Goal: Task Accomplishment & Management: Manage account settings

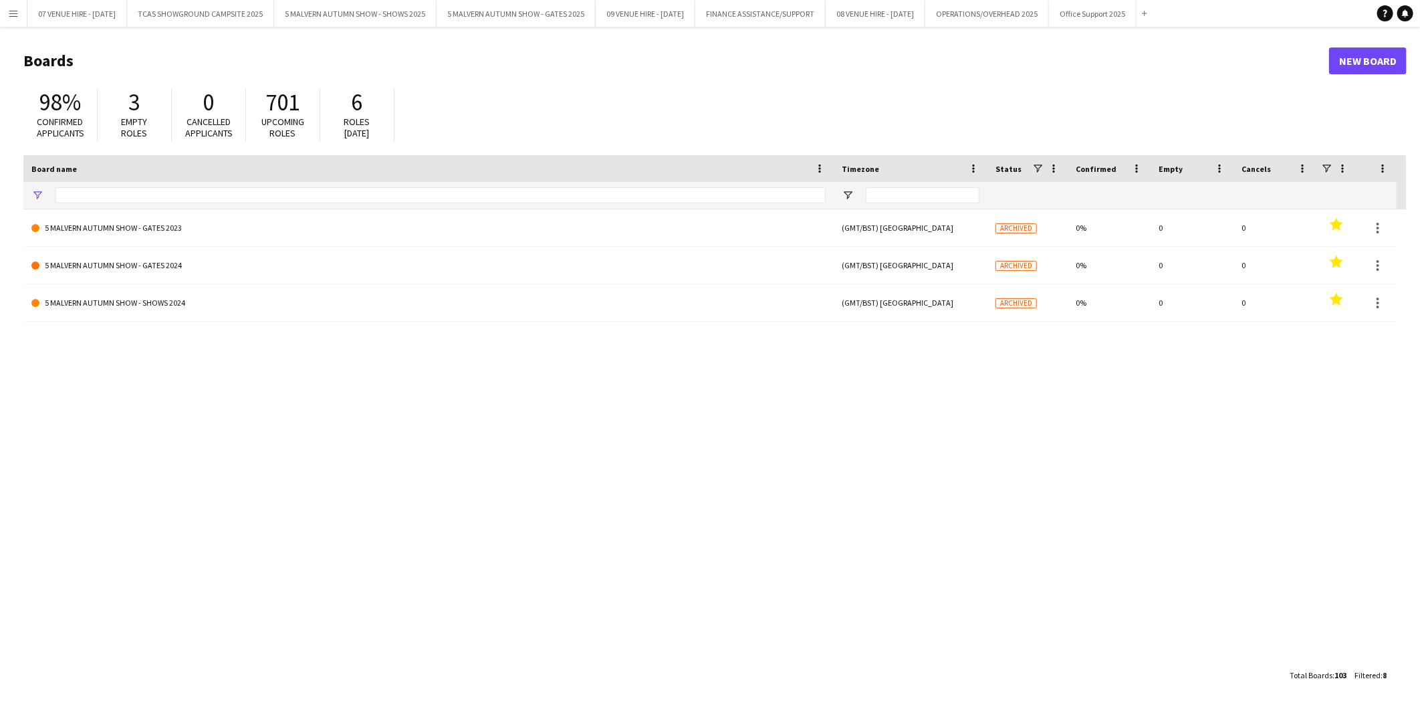
type input "**********"
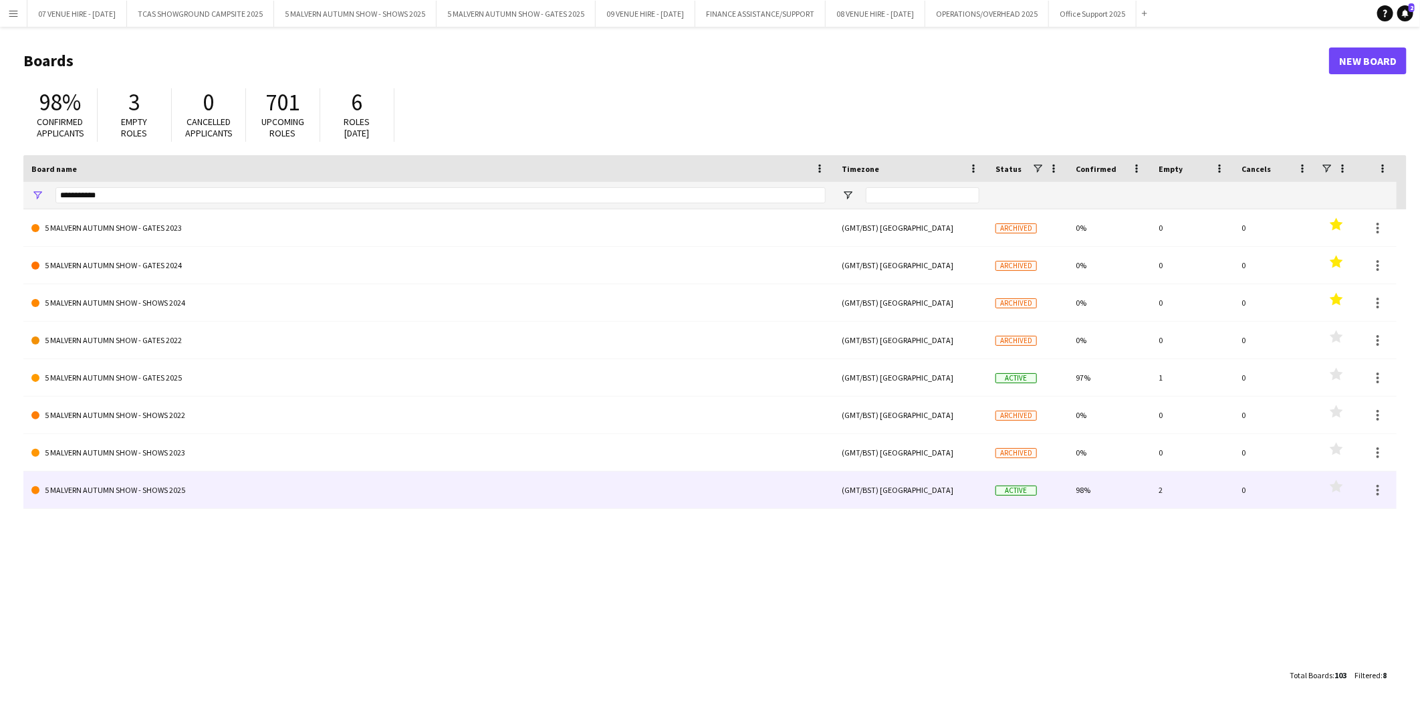
click at [127, 485] on link "5 MALVERN AUTUMN SHOW - SHOWS 2025" at bounding box center [428, 489] width 794 height 37
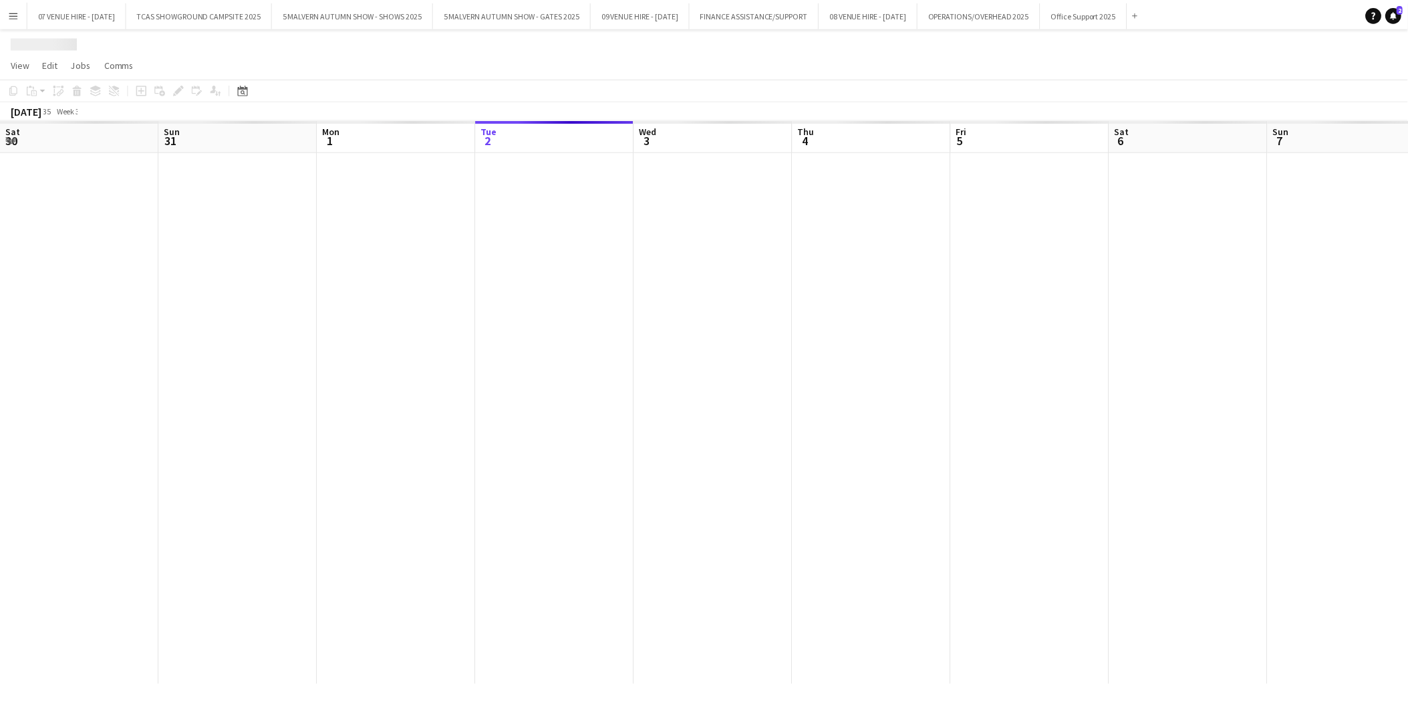
scroll to position [0, 319]
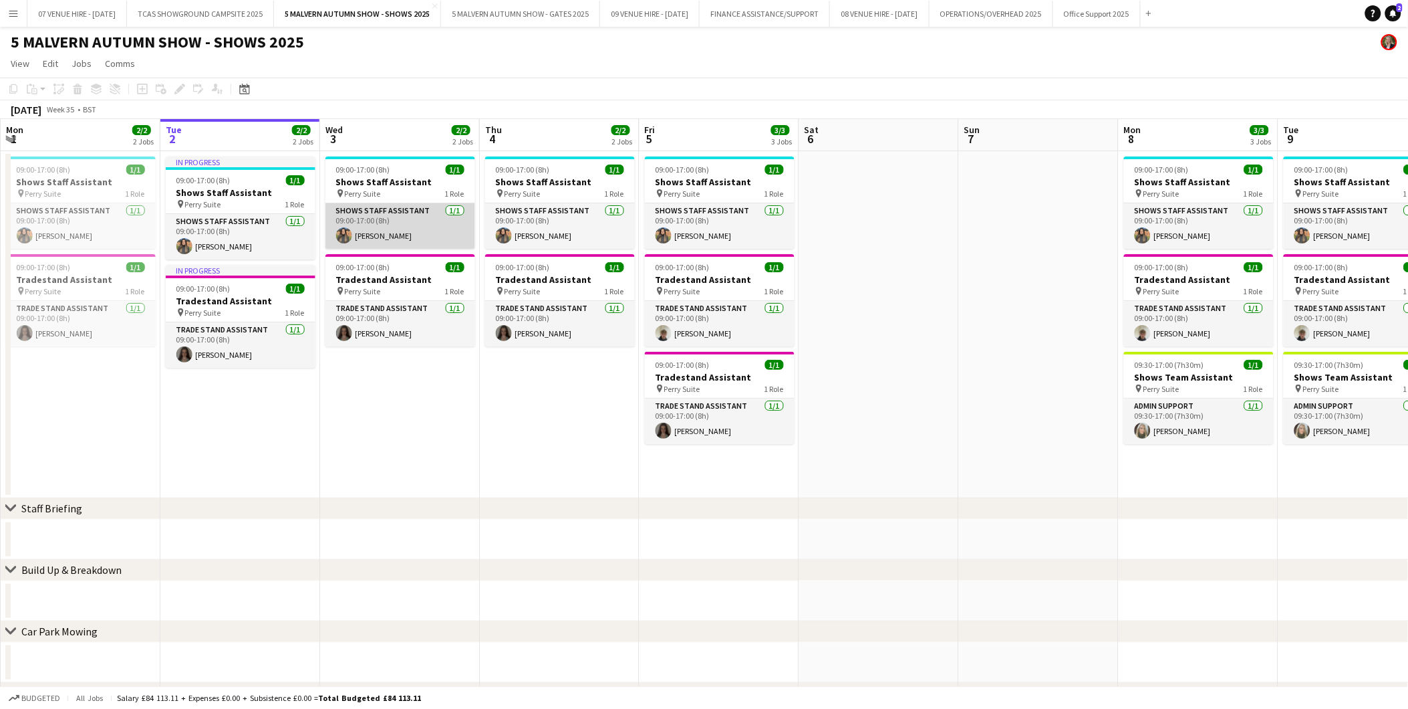
click at [377, 219] on app-card-role "Shows Staff Assistant 1/1 09:00-17:00 (8h) Esme Ruff" at bounding box center [401, 225] width 150 height 45
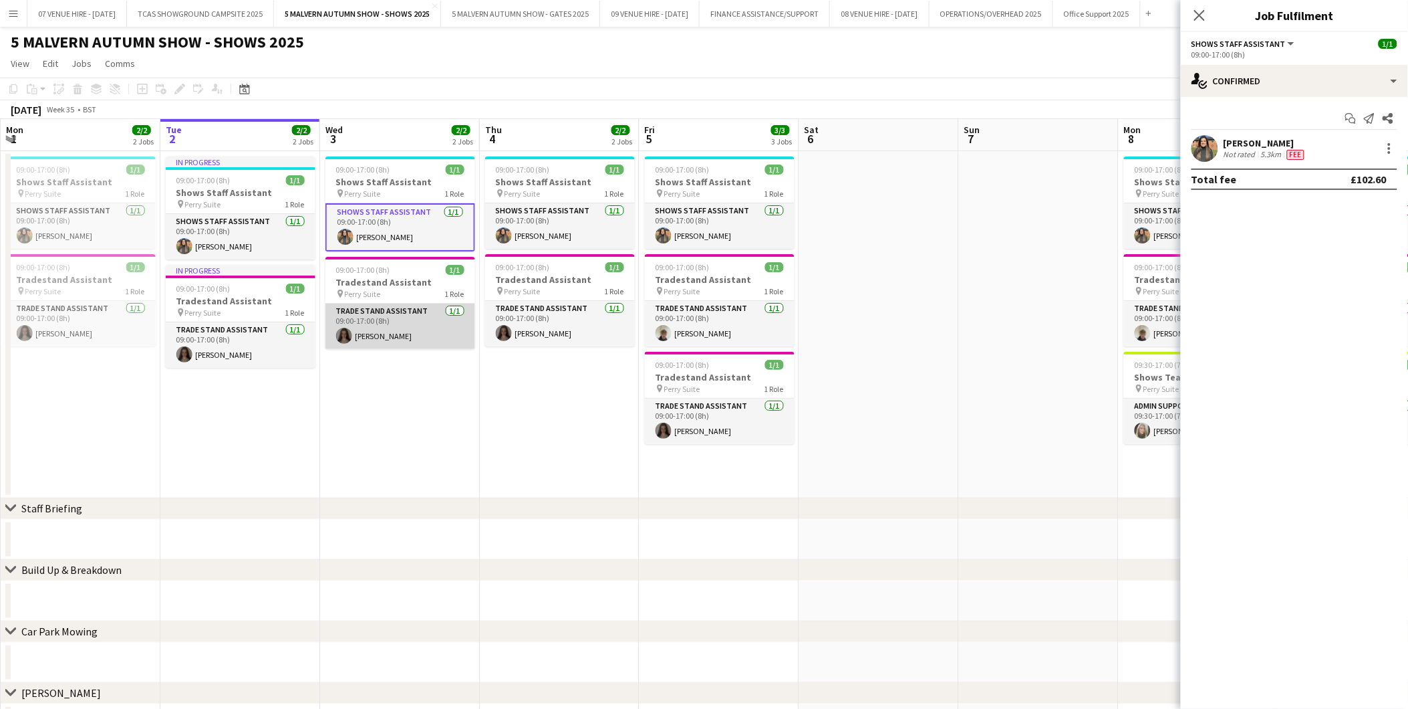
click at [396, 325] on app-card-role "Trade Stand Assistant 1/1 09:00-17:00 (8h) Jennifer Arnold" at bounding box center [401, 325] width 150 height 45
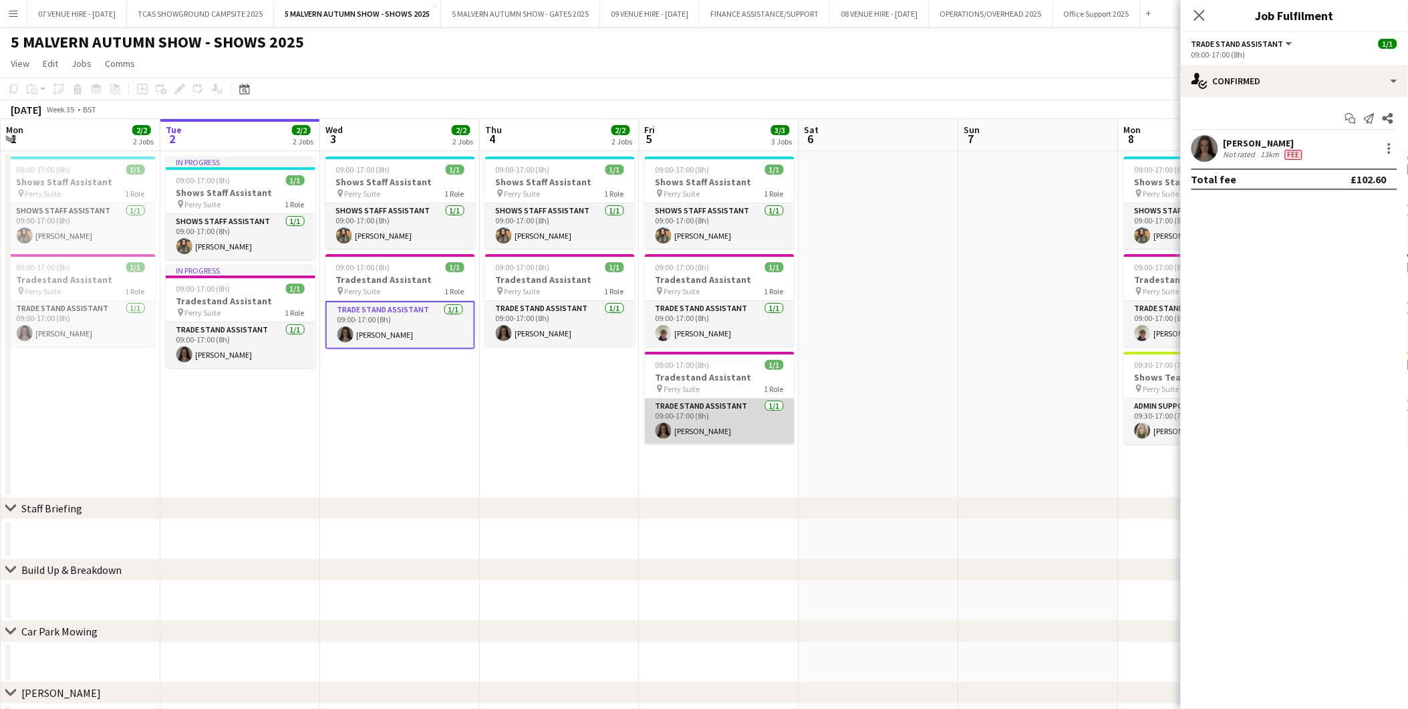
click at [741, 410] on app-card-role "Trade Stand Assistant 1/1 09:00-17:00 (8h) Jennifer Arnold" at bounding box center [720, 420] width 150 height 45
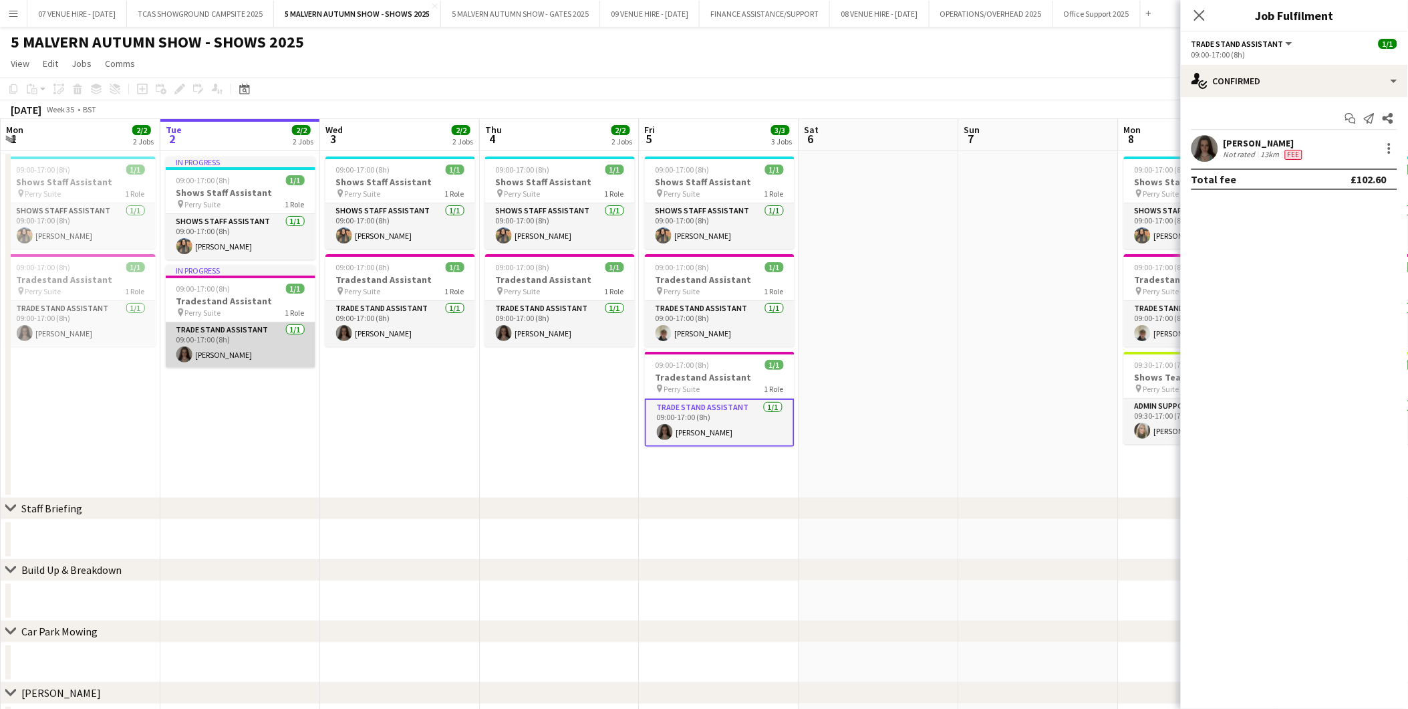
click at [212, 349] on app-card-role "Trade Stand Assistant 1/1 09:00-17:00 (8h) Jennifer Arnold" at bounding box center [241, 344] width 150 height 45
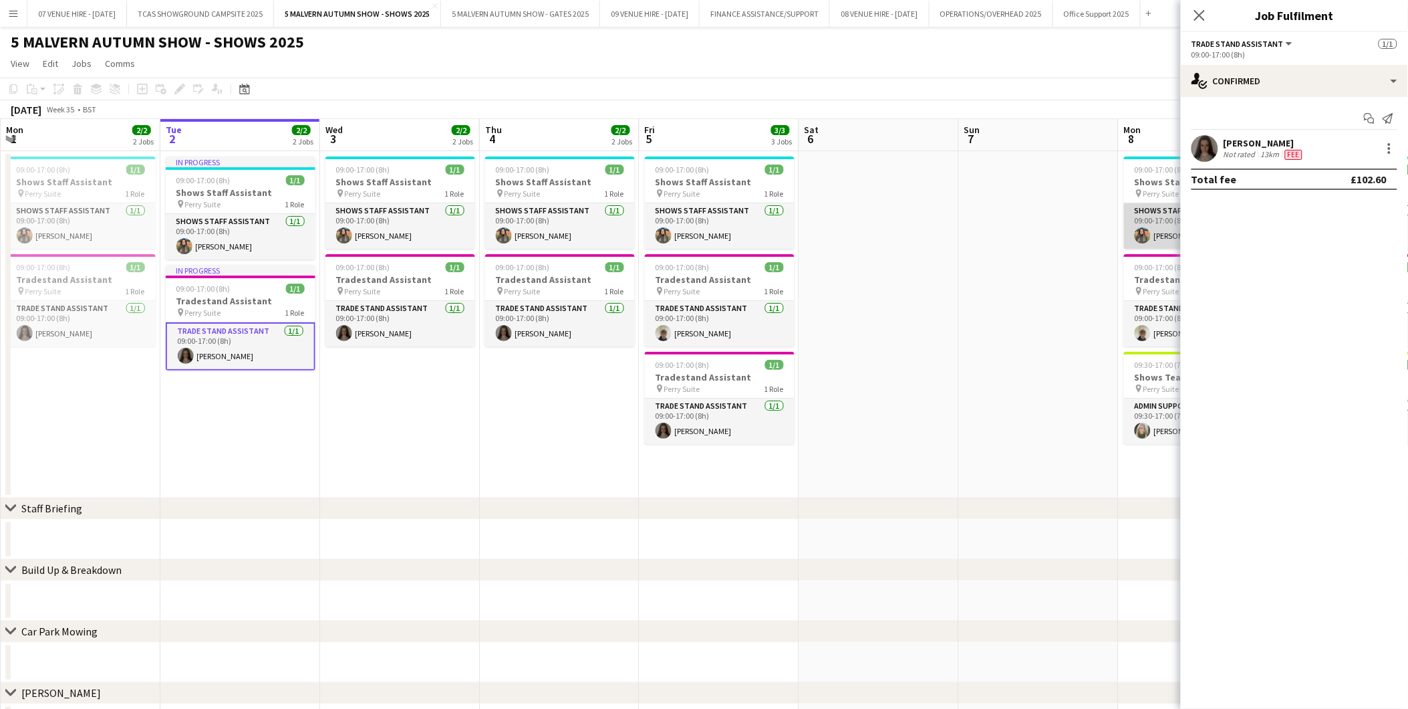
click at [1168, 232] on app-card-role "Shows Staff Assistant 1/1 09:00-17:00 (8h) Esme Ruff" at bounding box center [1199, 225] width 150 height 45
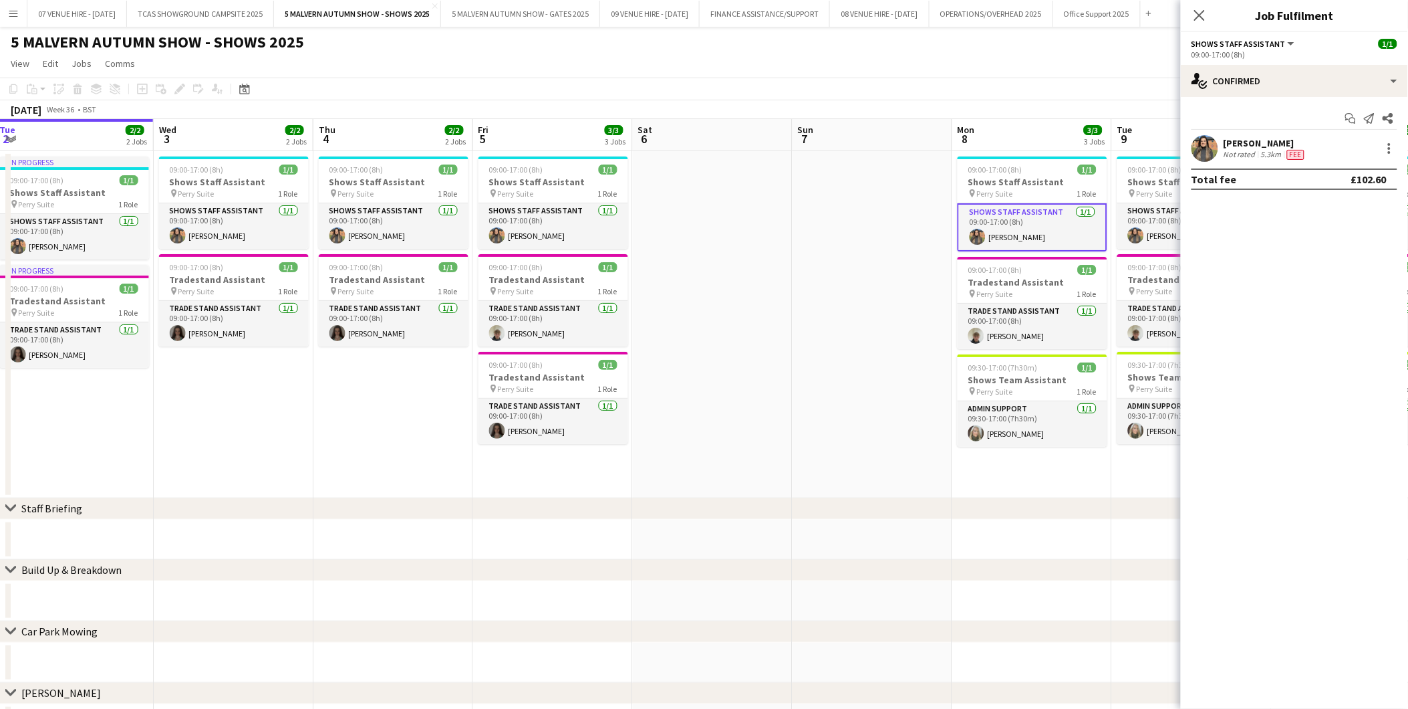
drag, startPoint x: 934, startPoint y: 177, endPoint x: 703, endPoint y: 188, distance: 232.2
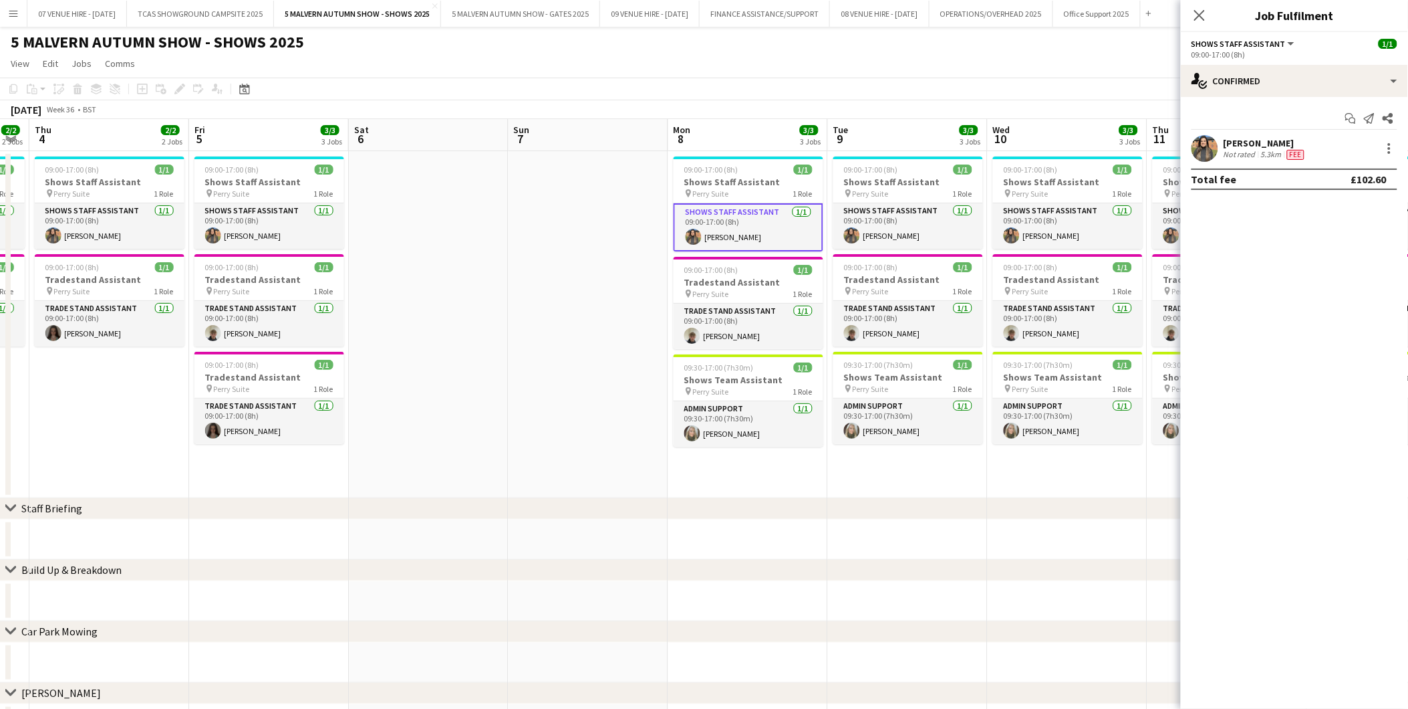
drag, startPoint x: 1021, startPoint y: 165, endPoint x: 520, endPoint y: 158, distance: 500.7
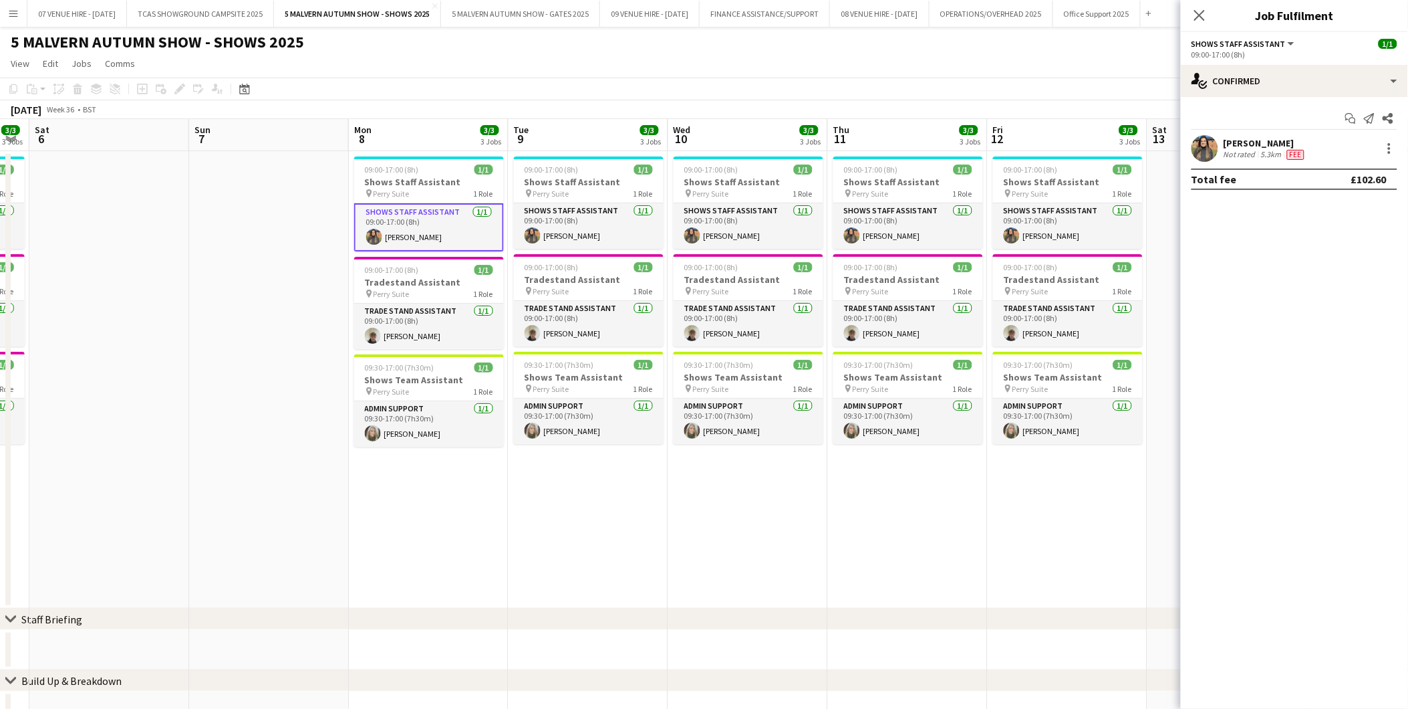
scroll to position [0, 510]
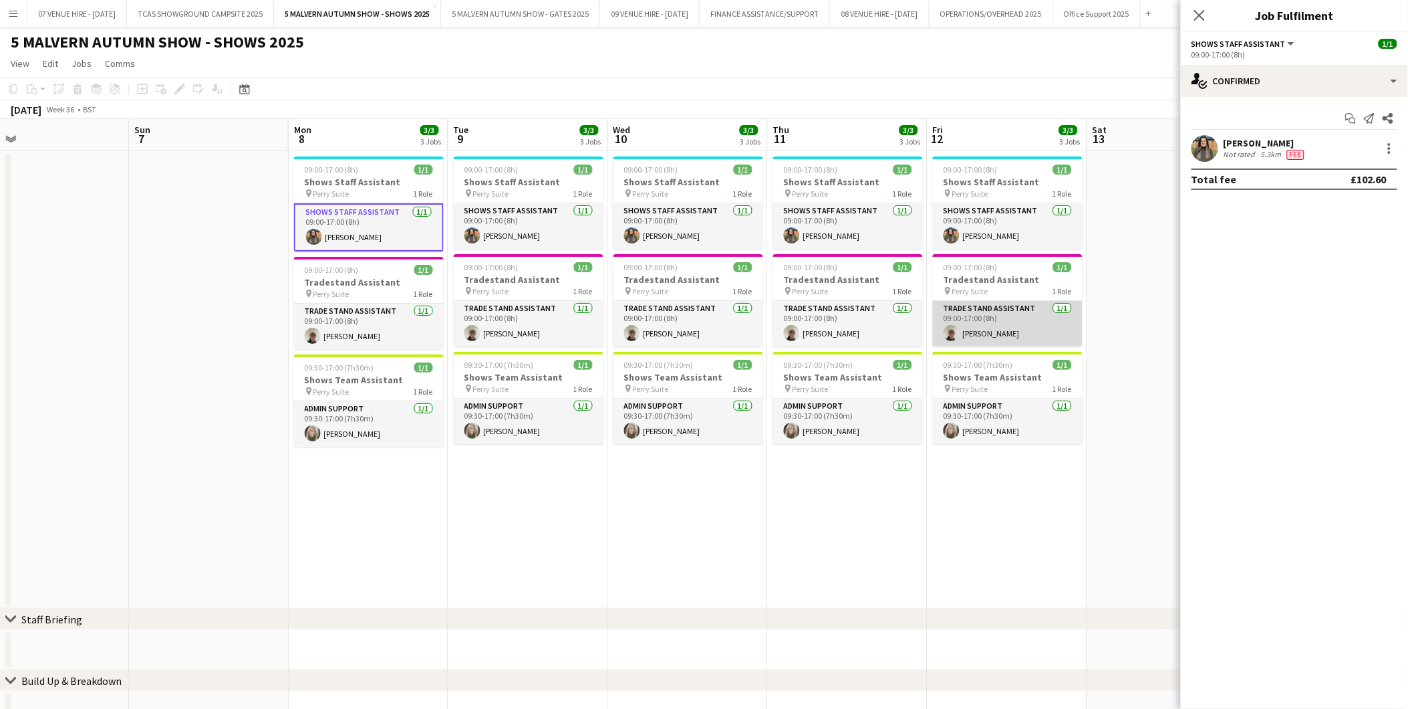
click at [1019, 335] on app-card-role "Trade Stand Assistant 1/1 09:00-17:00 (8h) Jack Bristow" at bounding box center [1008, 323] width 150 height 45
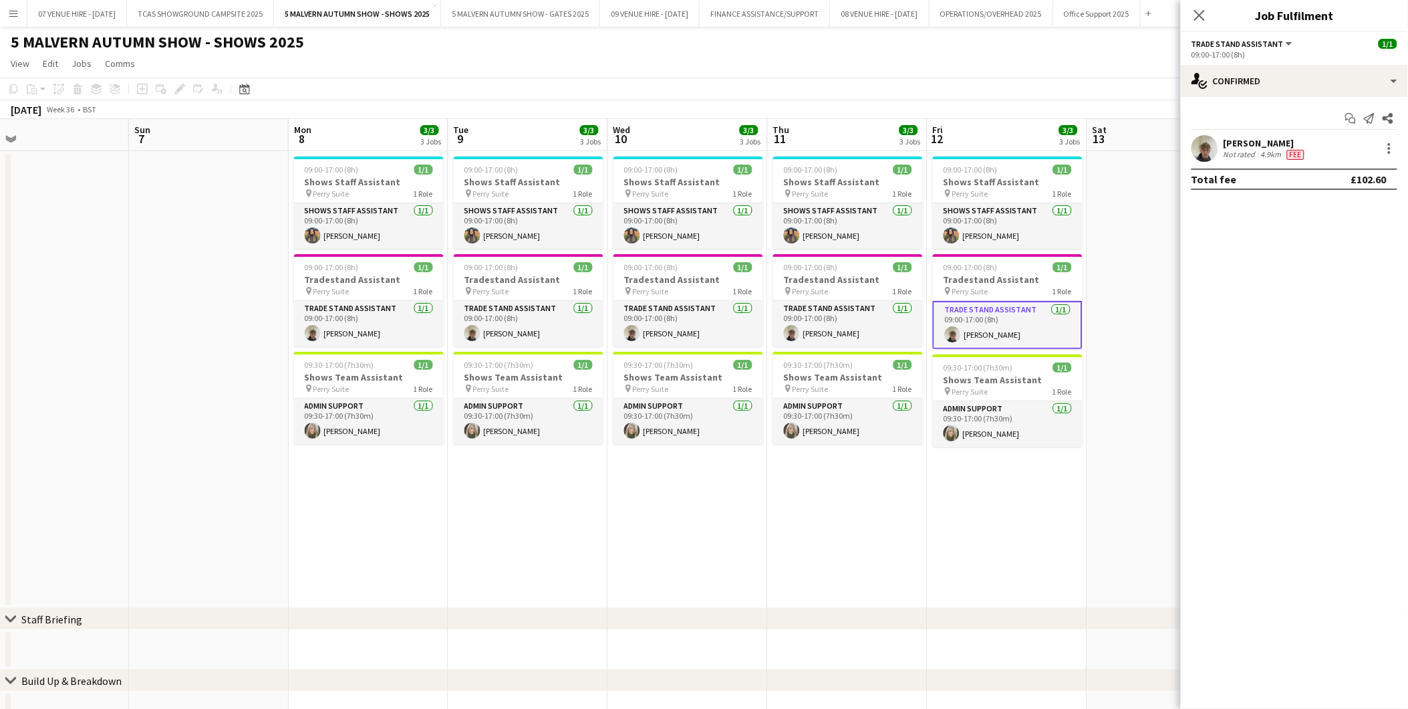
click at [902, 557] on app-date-cell "09:00-17:00 (8h) 1/1 Shows Staff Assistant pin Perry Suite 1 Role Shows Staff A…" at bounding box center [848, 379] width 160 height 457
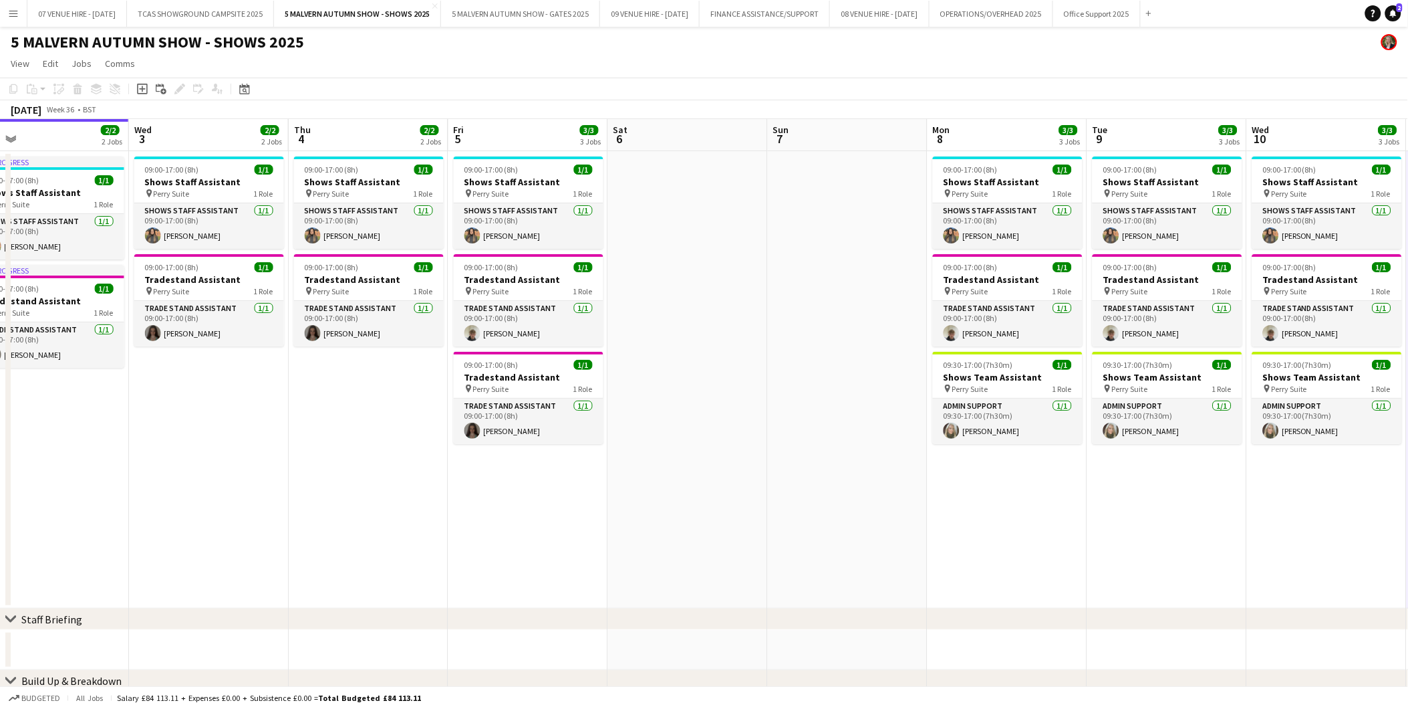
drag, startPoint x: 622, startPoint y: 234, endPoint x: 997, endPoint y: 253, distance: 374.8
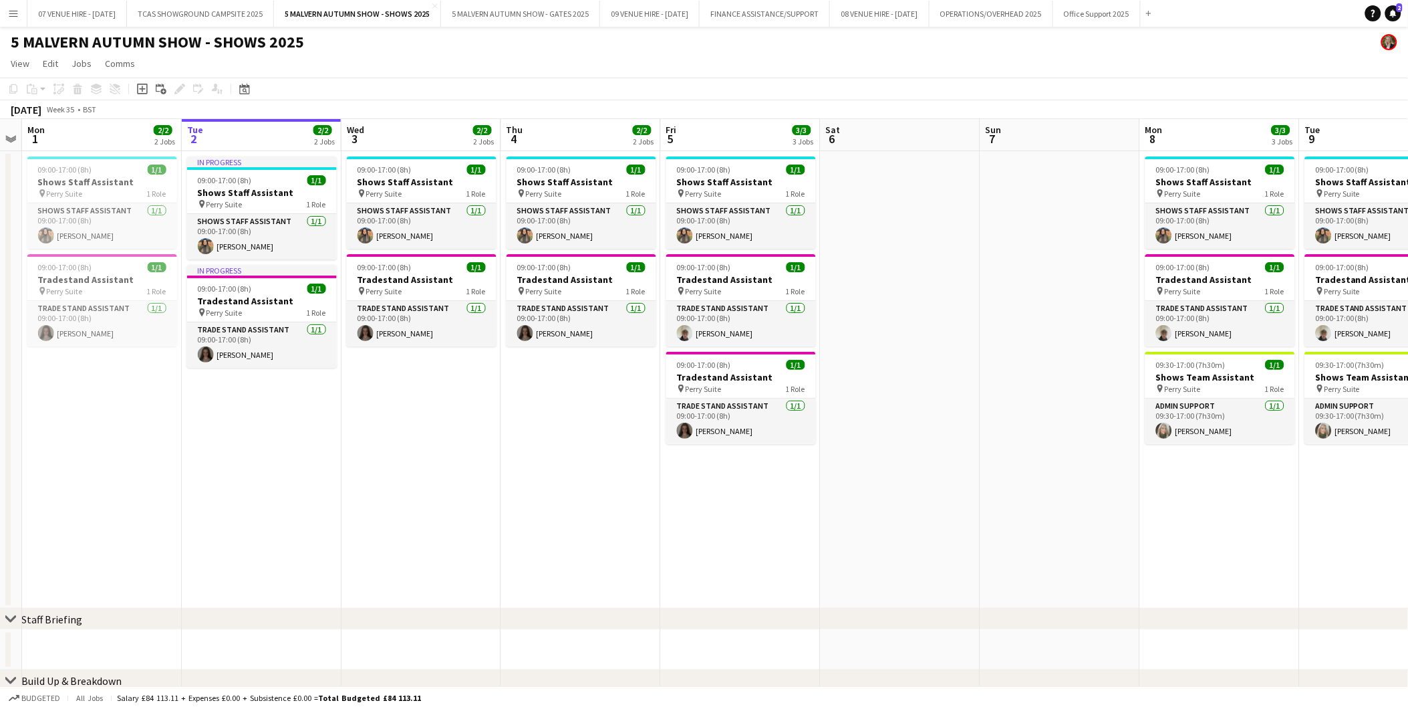
drag, startPoint x: 285, startPoint y: 256, endPoint x: 1075, endPoint y: 286, distance: 790.0
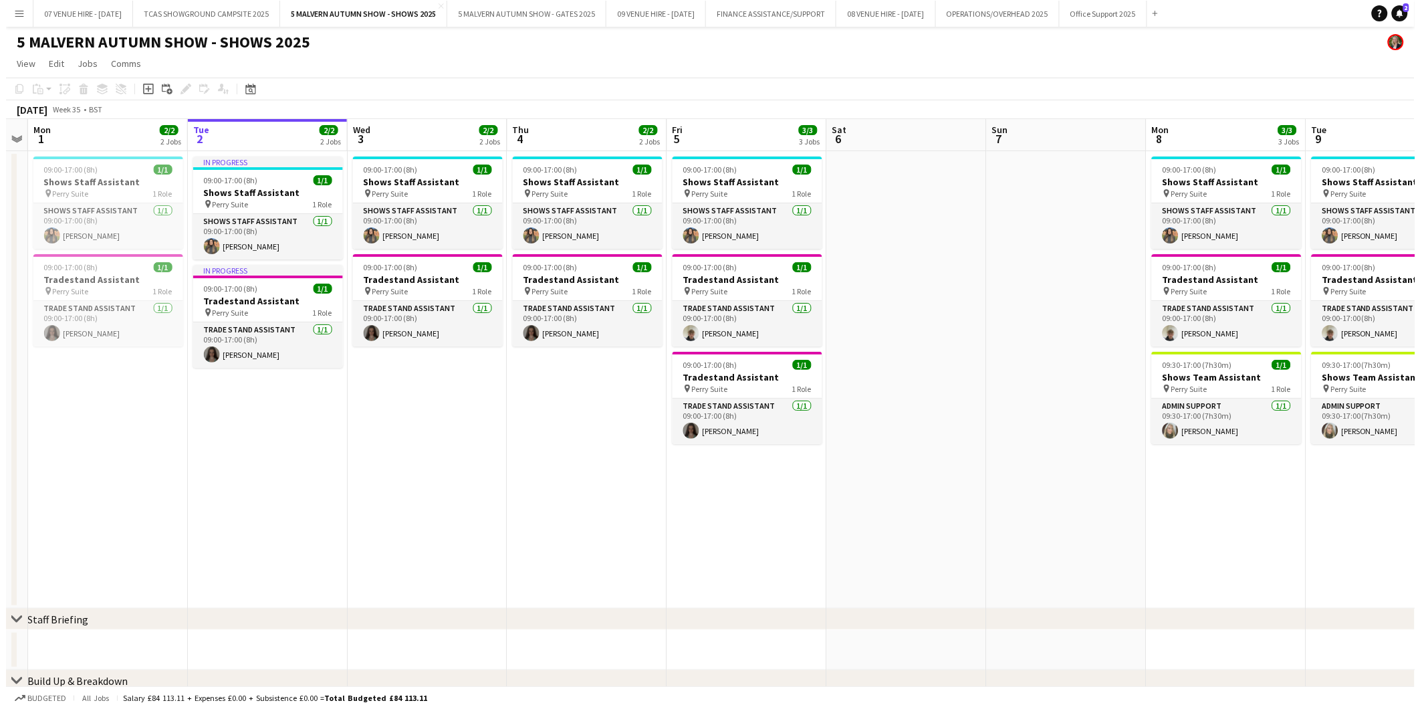
scroll to position [0, 307]
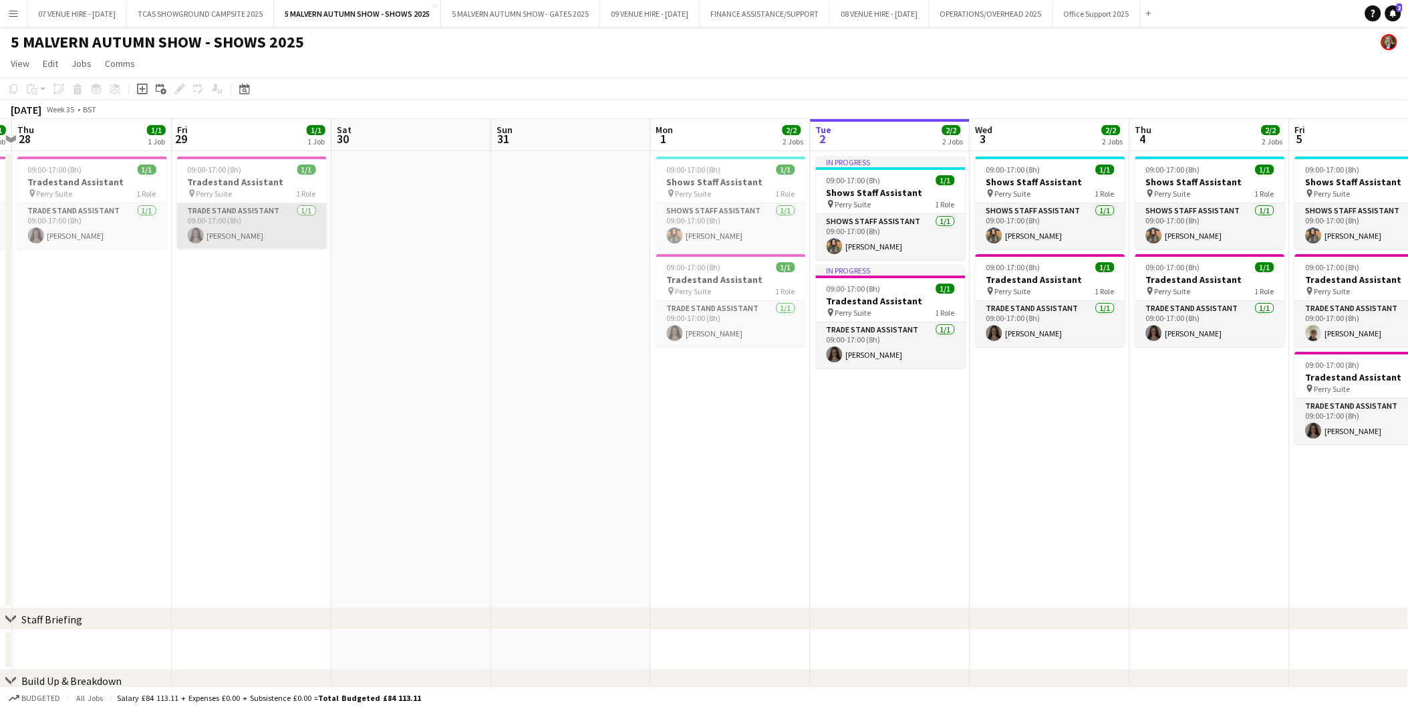
click at [249, 225] on app-card-role "Trade Stand Assistant 1/1 09:00-17:00 (8h) Jennifer Arnold" at bounding box center [252, 225] width 150 height 45
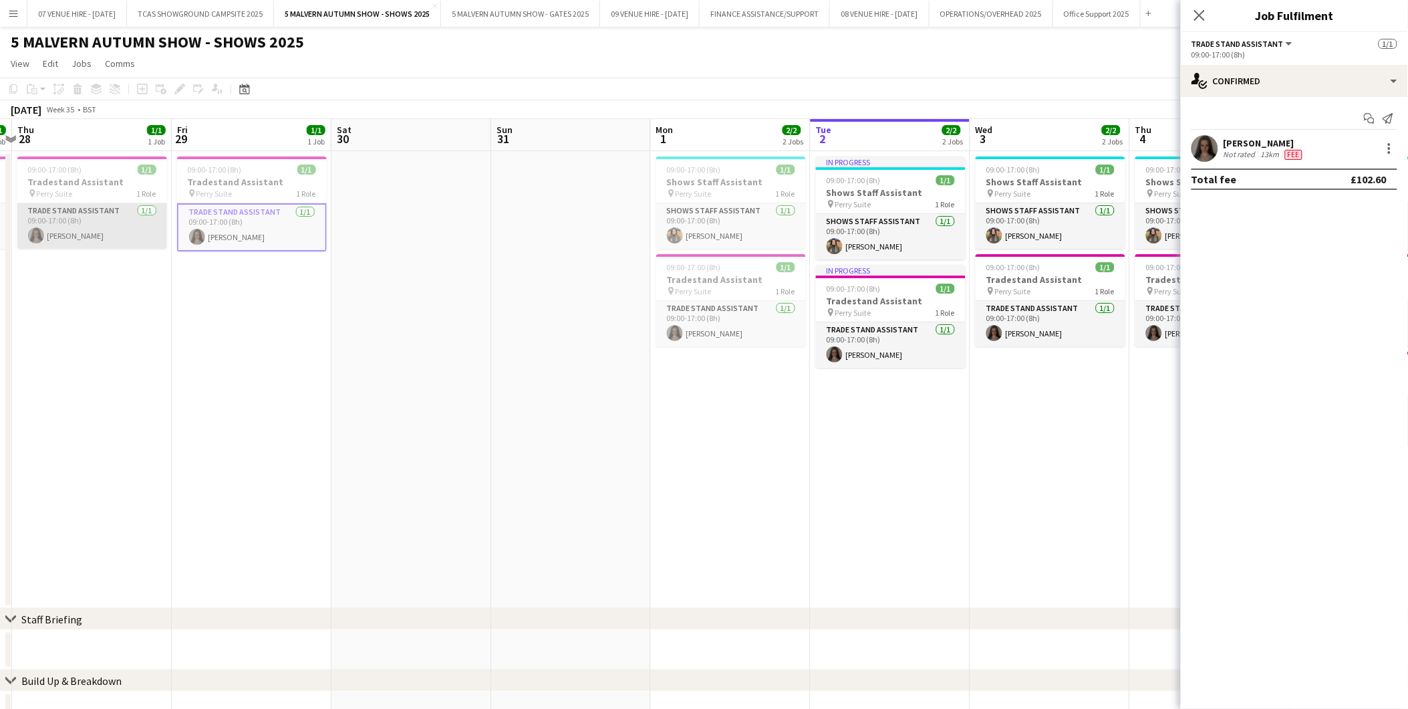
click at [97, 234] on app-card-role "Trade Stand Assistant 1/1 09:00-17:00 (8h) Jennifer Arnold" at bounding box center [92, 225] width 150 height 45
click at [251, 172] on div "09:00-17:00 (8h) 1/1" at bounding box center [252, 169] width 150 height 10
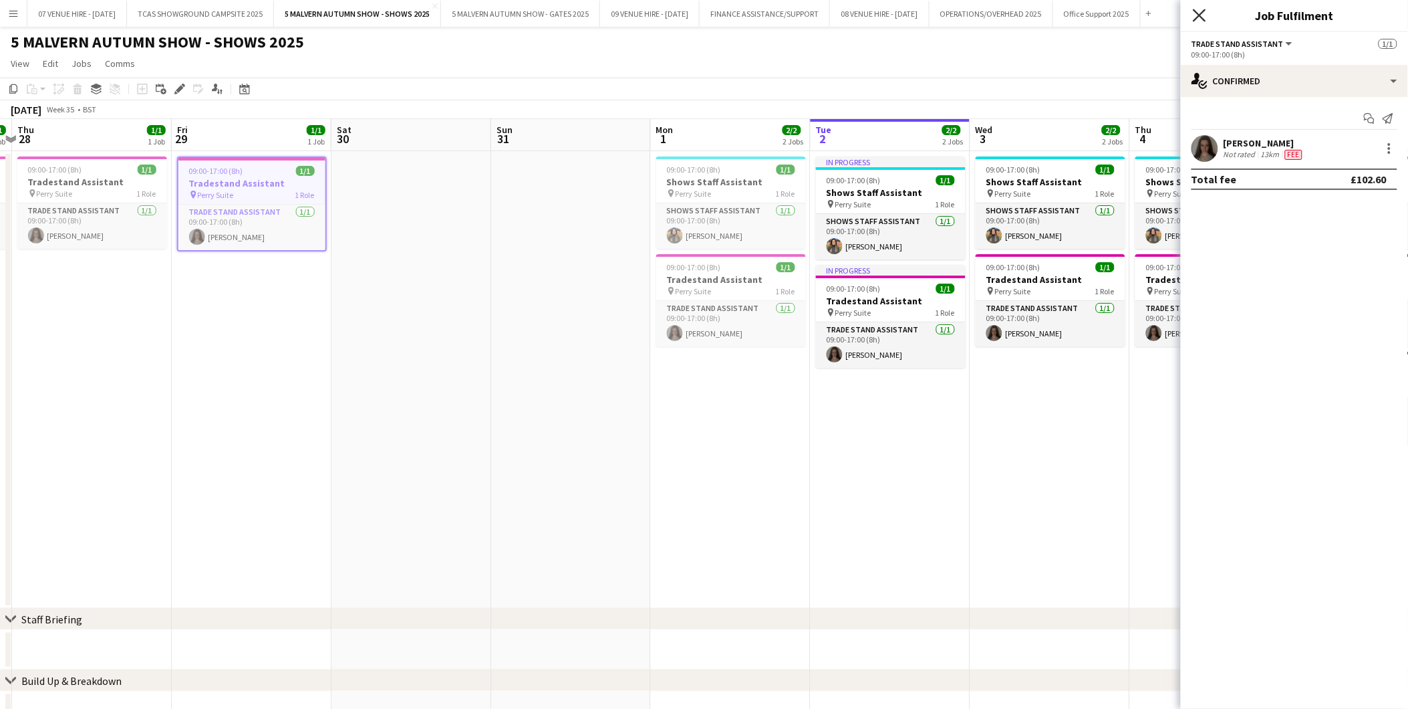
click at [1200, 11] on icon "Close pop-in" at bounding box center [1199, 15] width 13 height 13
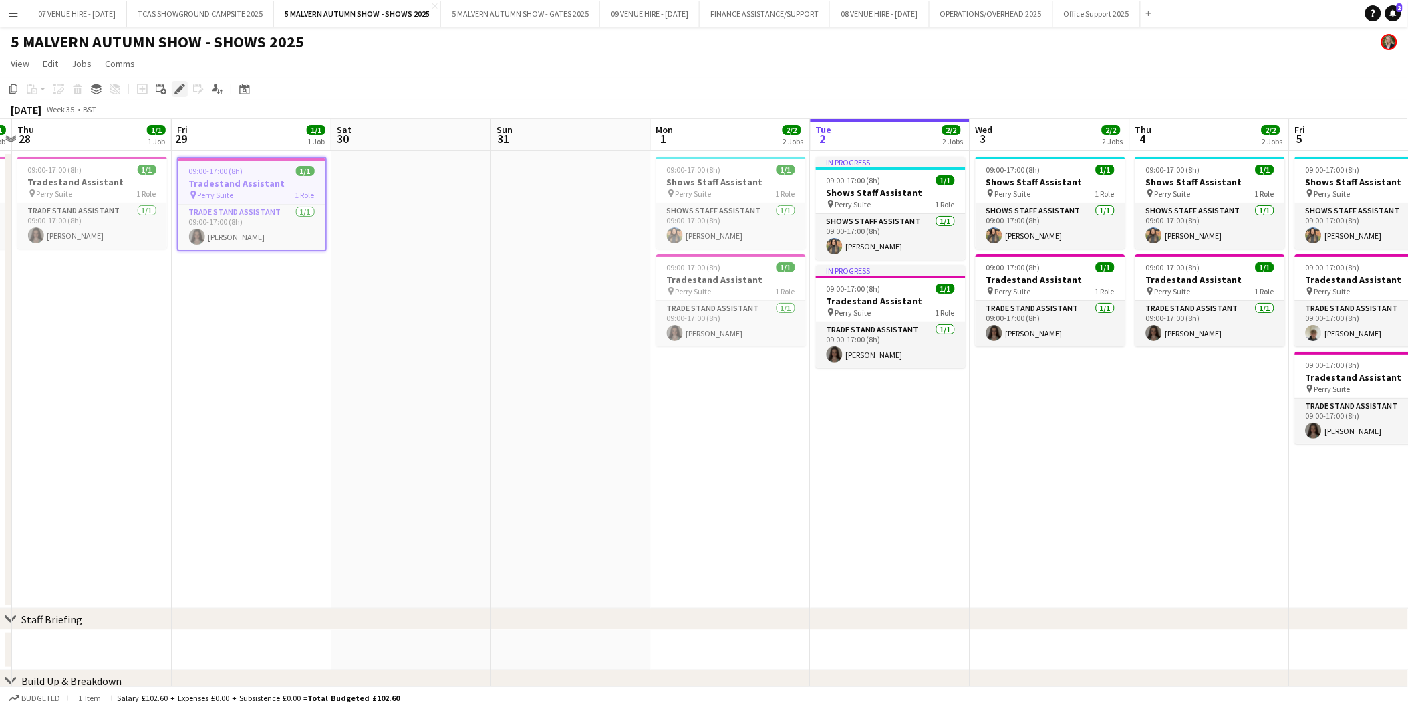
click at [176, 84] on icon "Edit" at bounding box center [179, 89] width 11 height 11
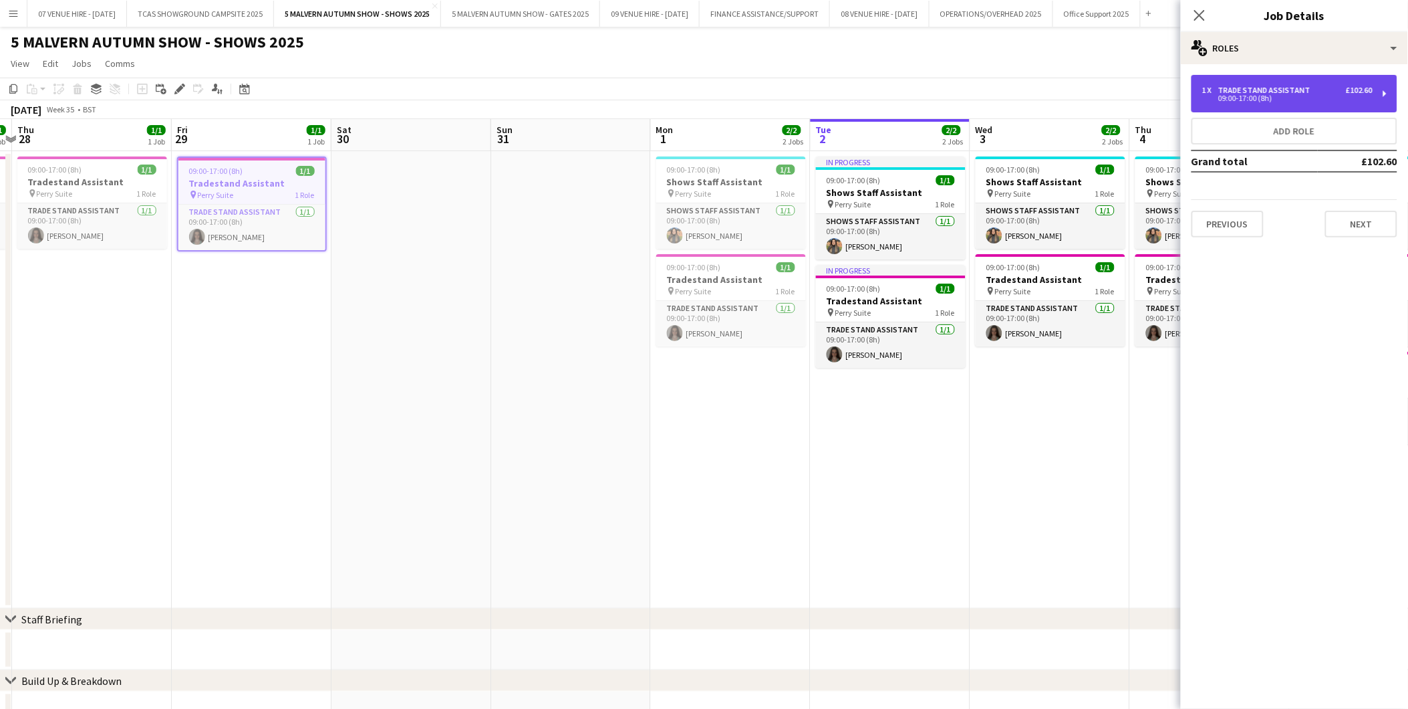
click at [1310, 83] on div "1 x Trade Stand Assistant £102.60 09:00-17:00 (8h)" at bounding box center [1295, 93] width 206 height 37
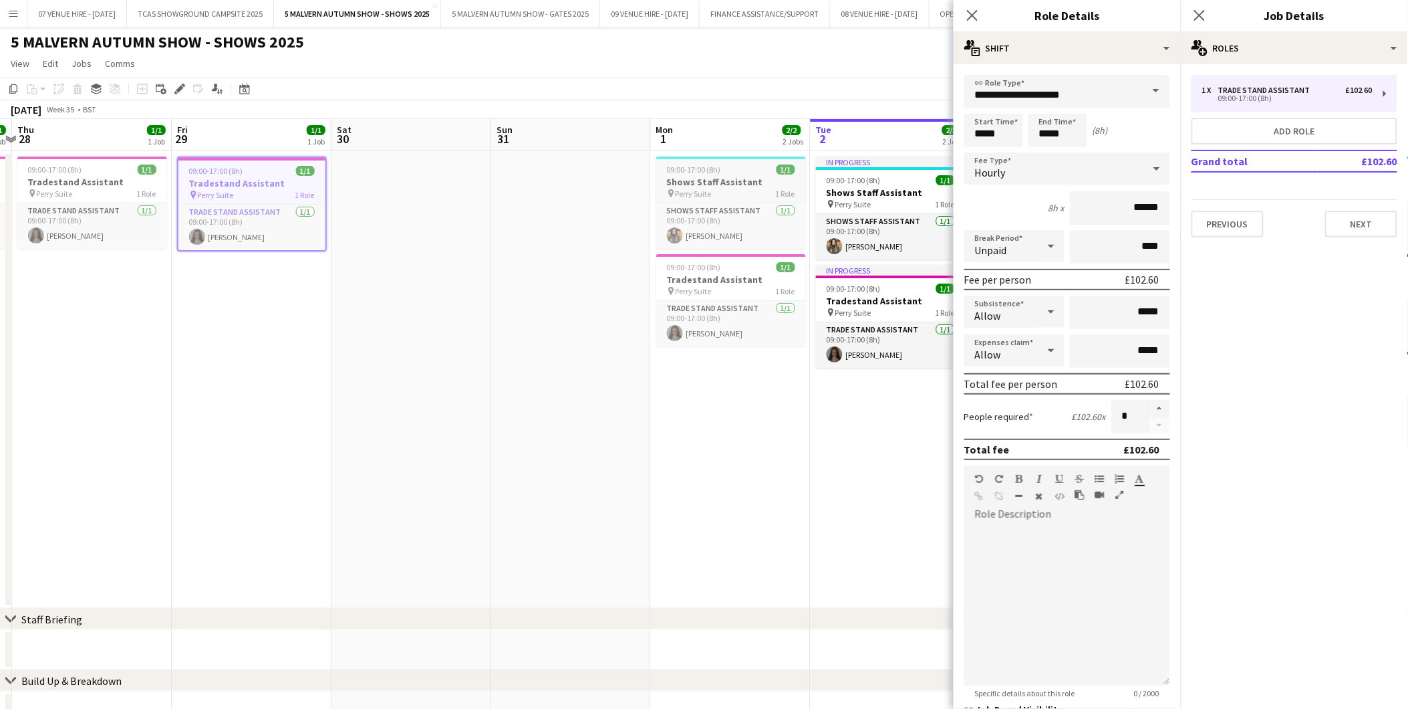
click at [742, 178] on h3 "Shows Staff Assistant" at bounding box center [731, 182] width 150 height 12
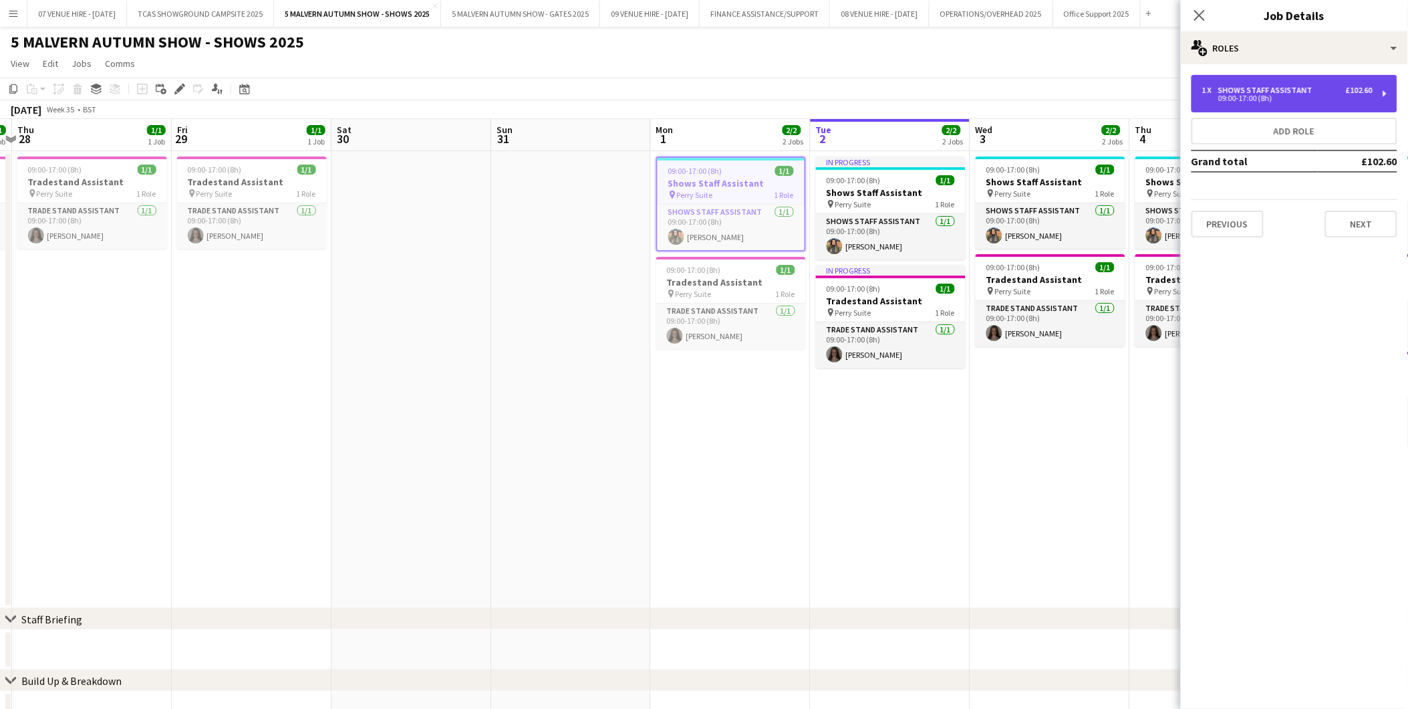
click at [1294, 92] on div "Shows Staff Assistant" at bounding box center [1269, 90] width 100 height 9
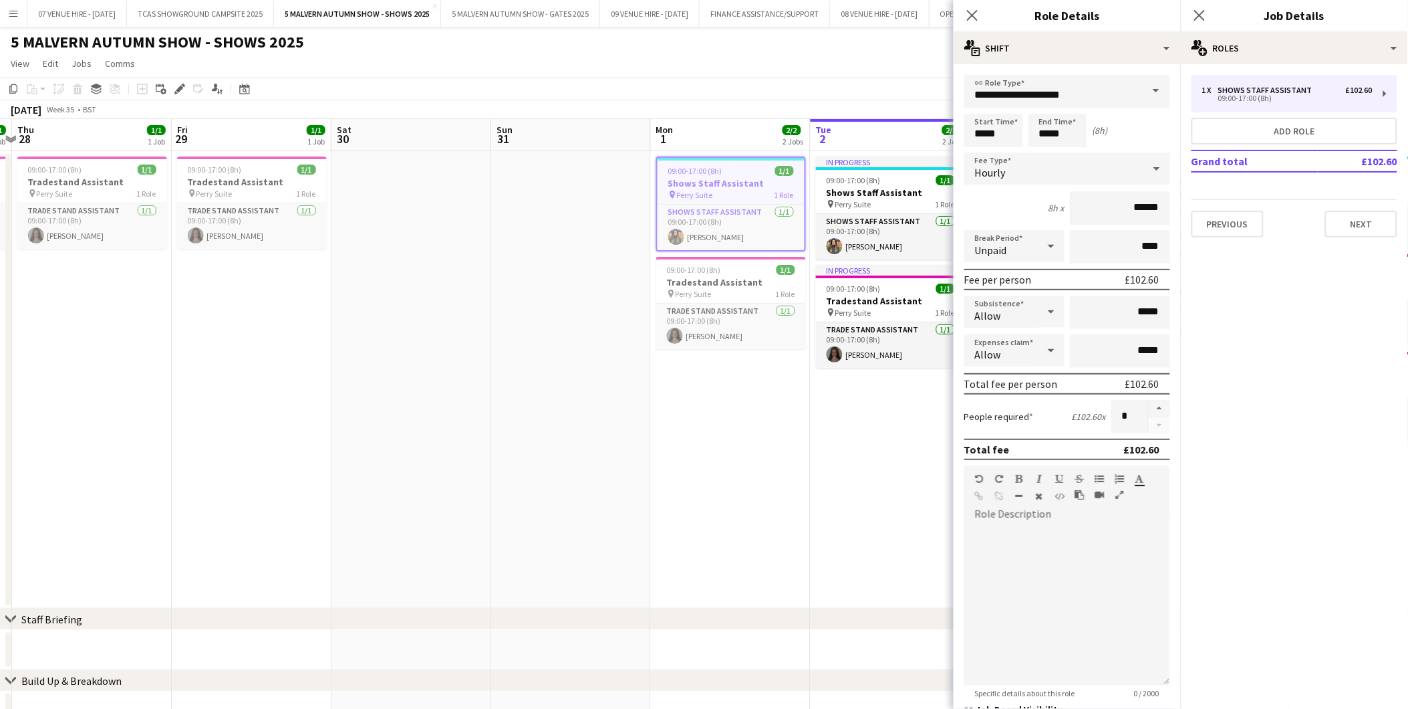
click at [529, 313] on app-date-cell at bounding box center [571, 379] width 160 height 457
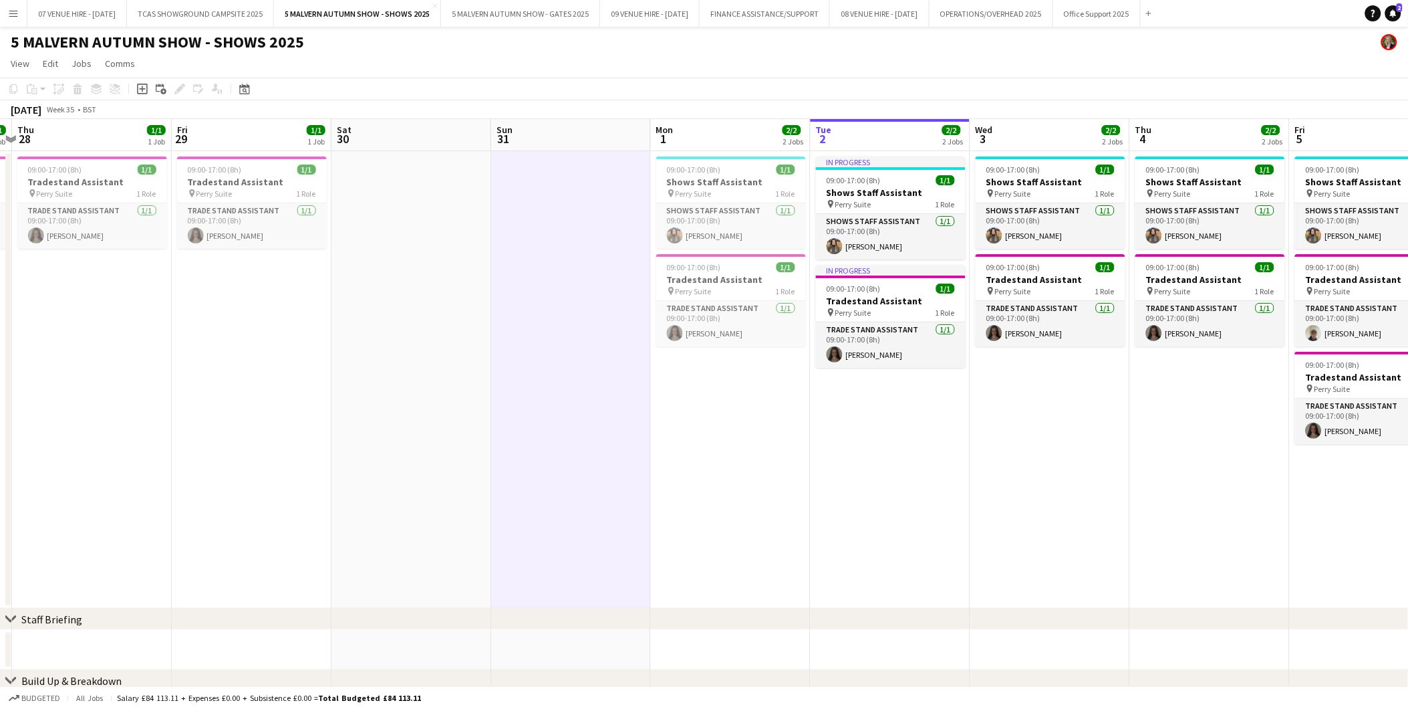
click at [12, 13] on app-icon "Menu" at bounding box center [13, 13] width 11 height 11
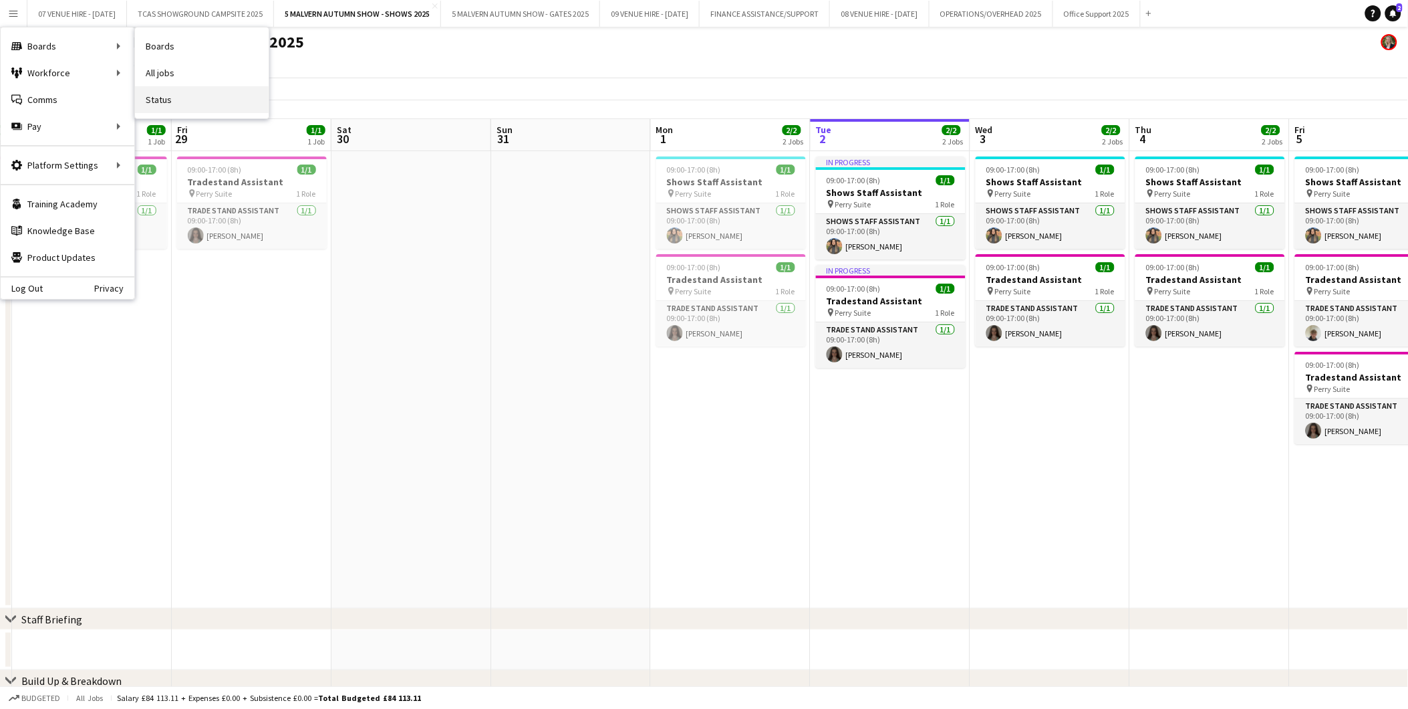
click at [162, 96] on link "Status" at bounding box center [202, 99] width 134 height 27
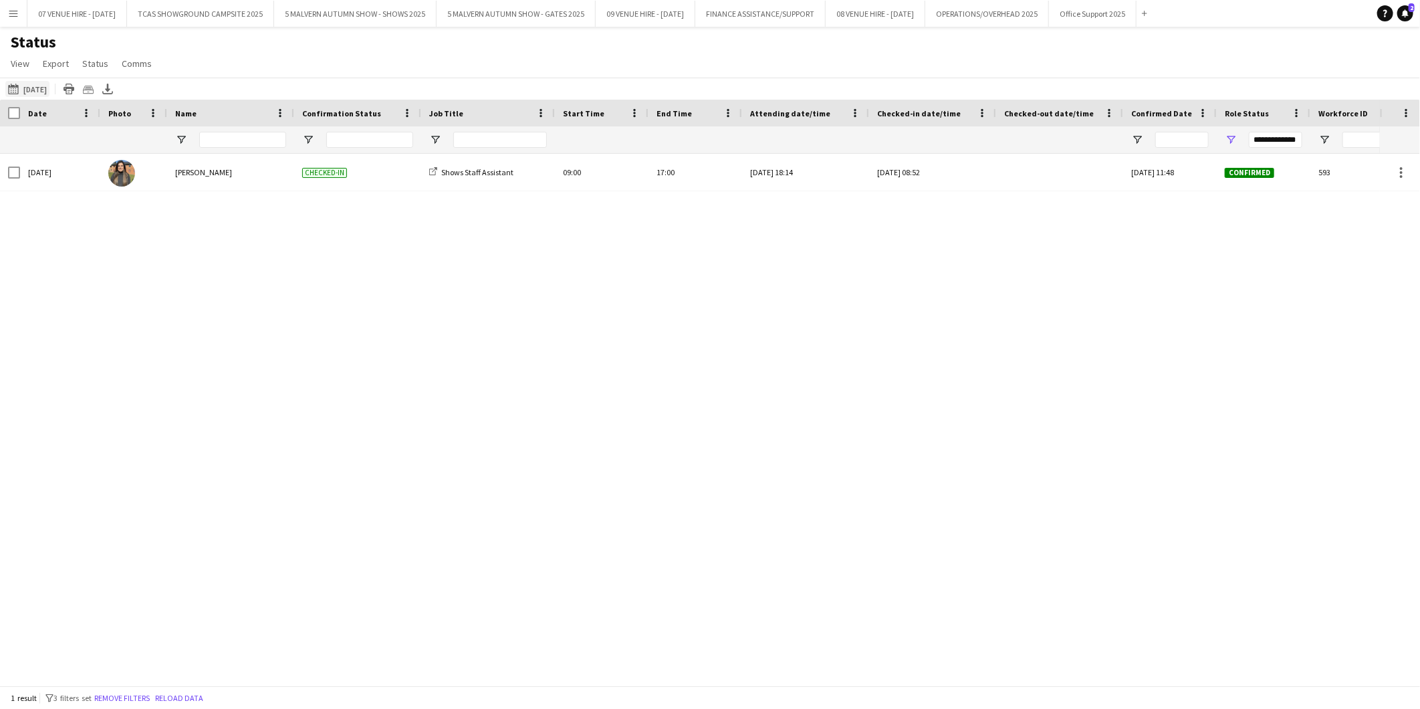
click at [40, 85] on button "02-09-2025 to 08-09-2025 14-08-2025" at bounding box center [27, 89] width 44 height 16
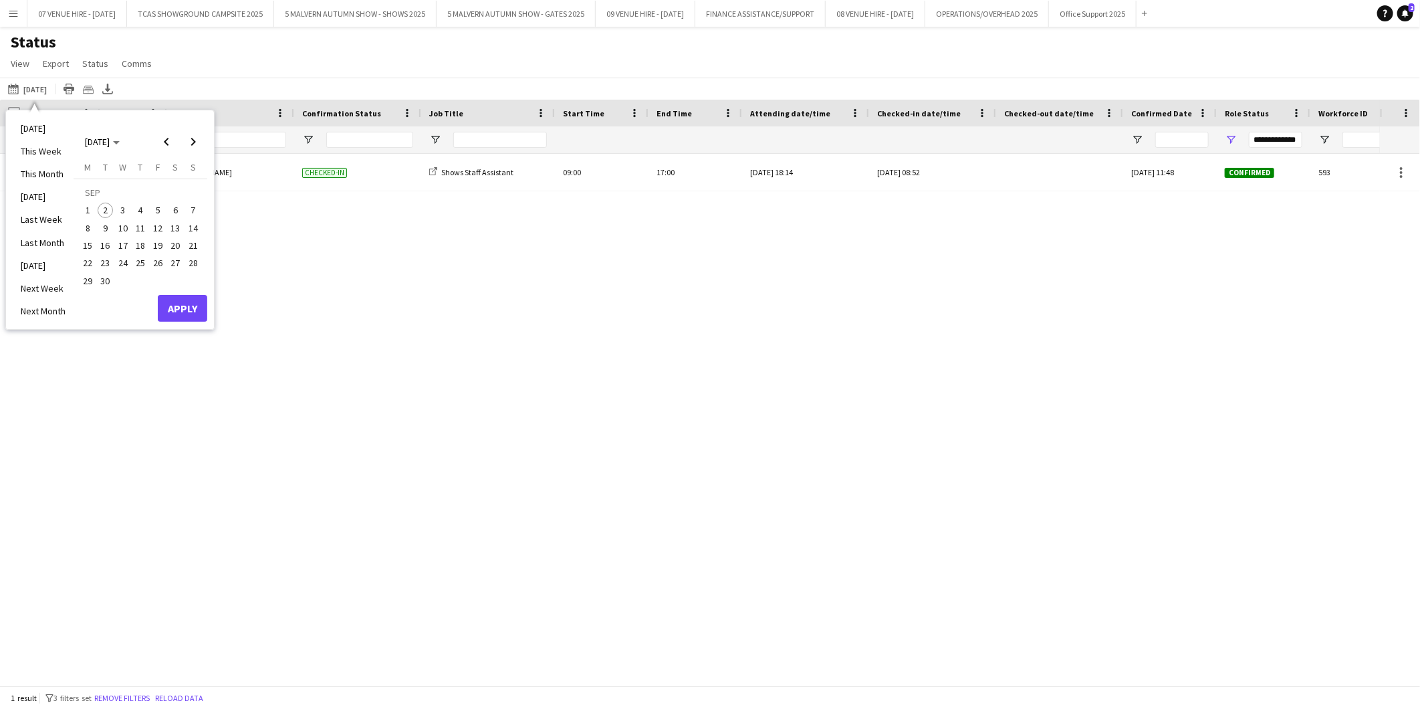
click at [104, 210] on span "2" at bounding box center [106, 211] width 16 height 16
click at [170, 305] on button "Apply" at bounding box center [182, 308] width 49 height 27
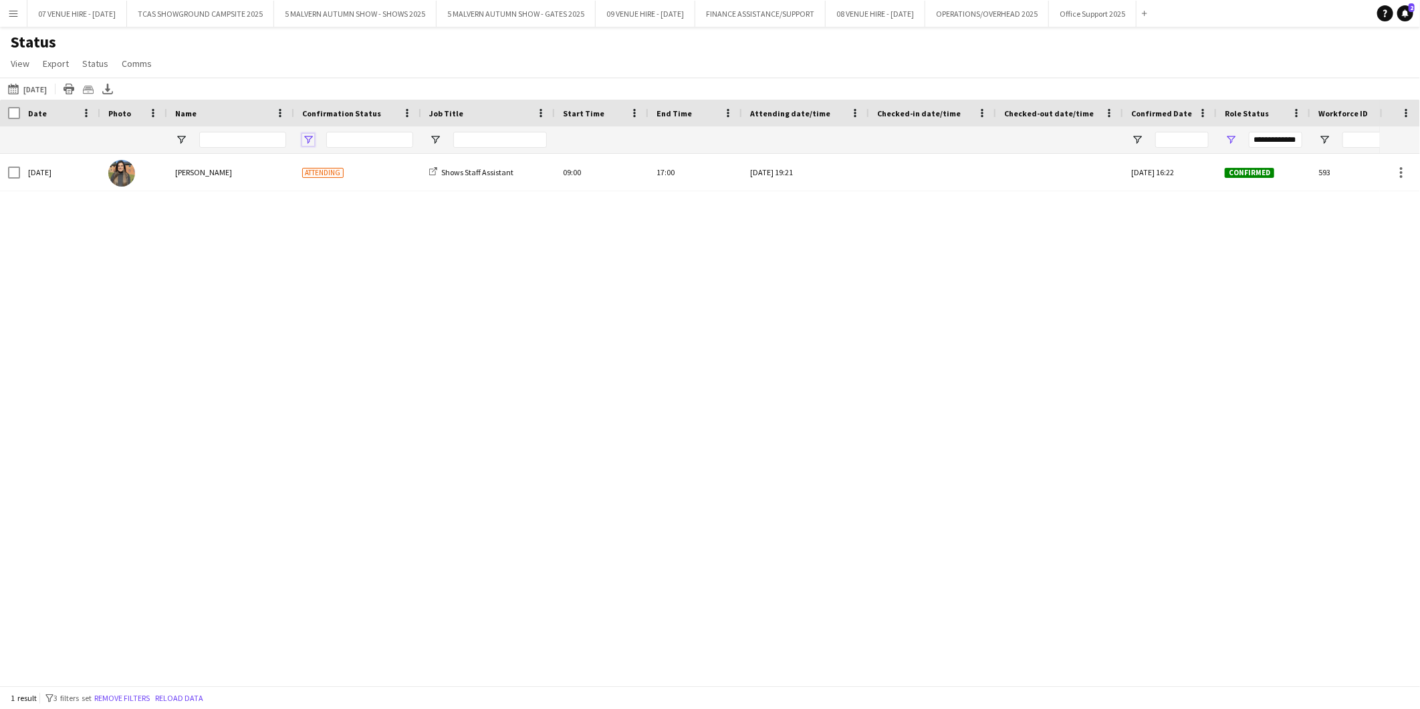
click at [309, 137] on span "Open Filter Menu" at bounding box center [308, 140] width 12 height 12
click at [516, 272] on div "Tue, 2 Sep 2025 Esme Ruff Attending Shows Staff Assistant 09:00 17:00 Sun, 31 A…" at bounding box center [690, 414] width 1380 height 520
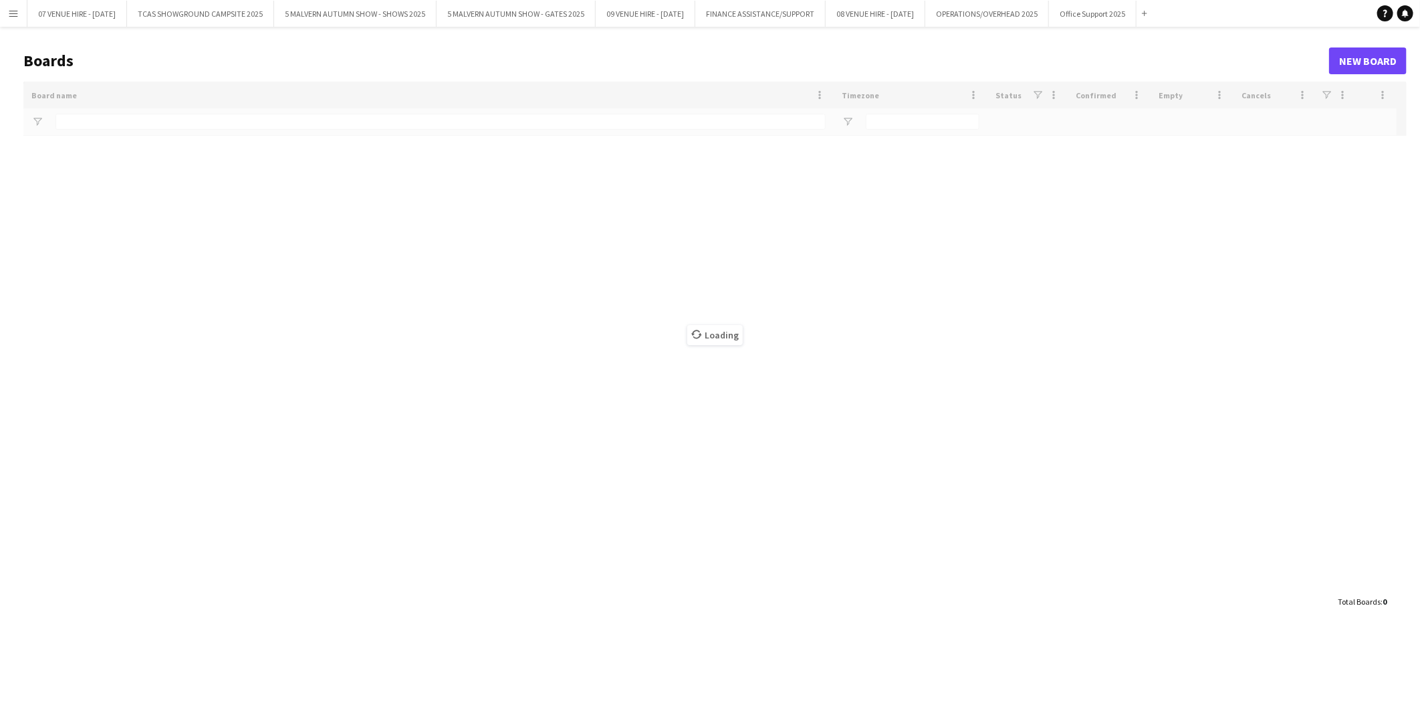
type input "**********"
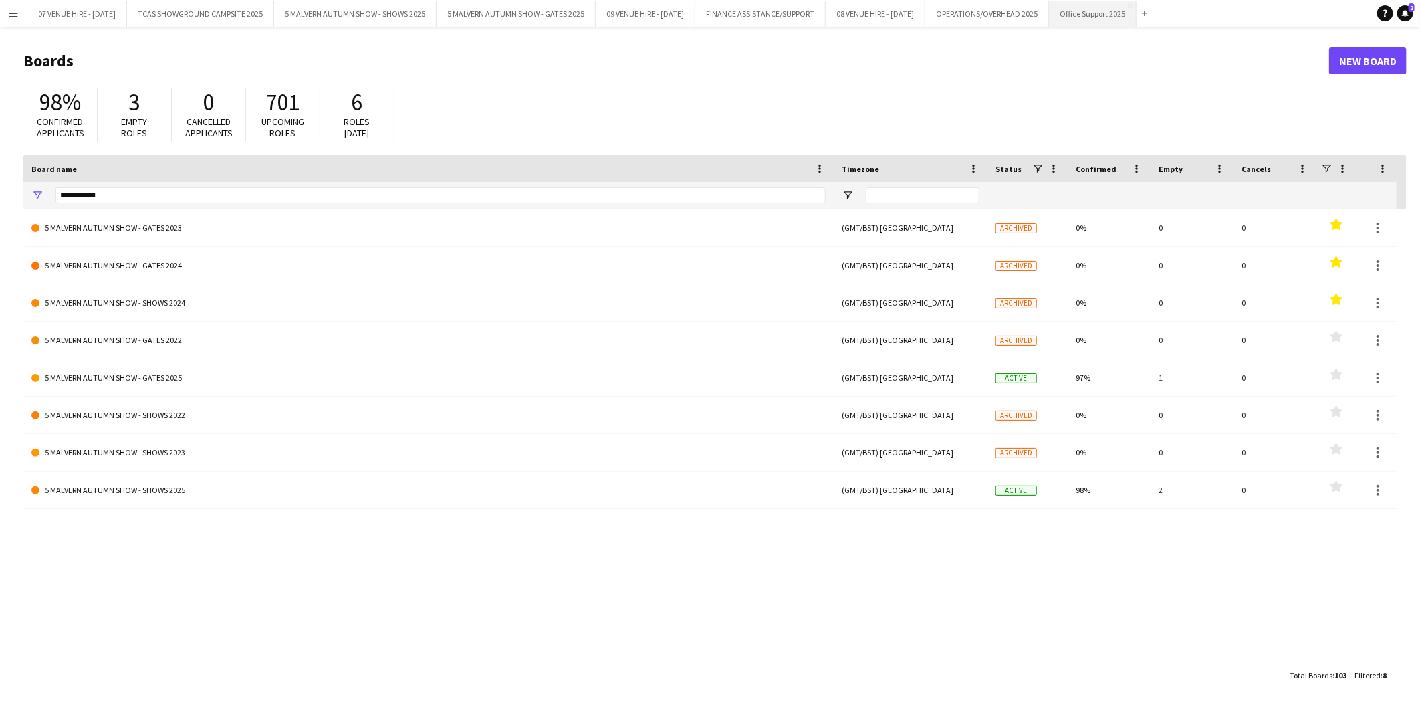
click at [1136, 16] on button "Office Support 2025 Close" at bounding box center [1093, 14] width 88 height 26
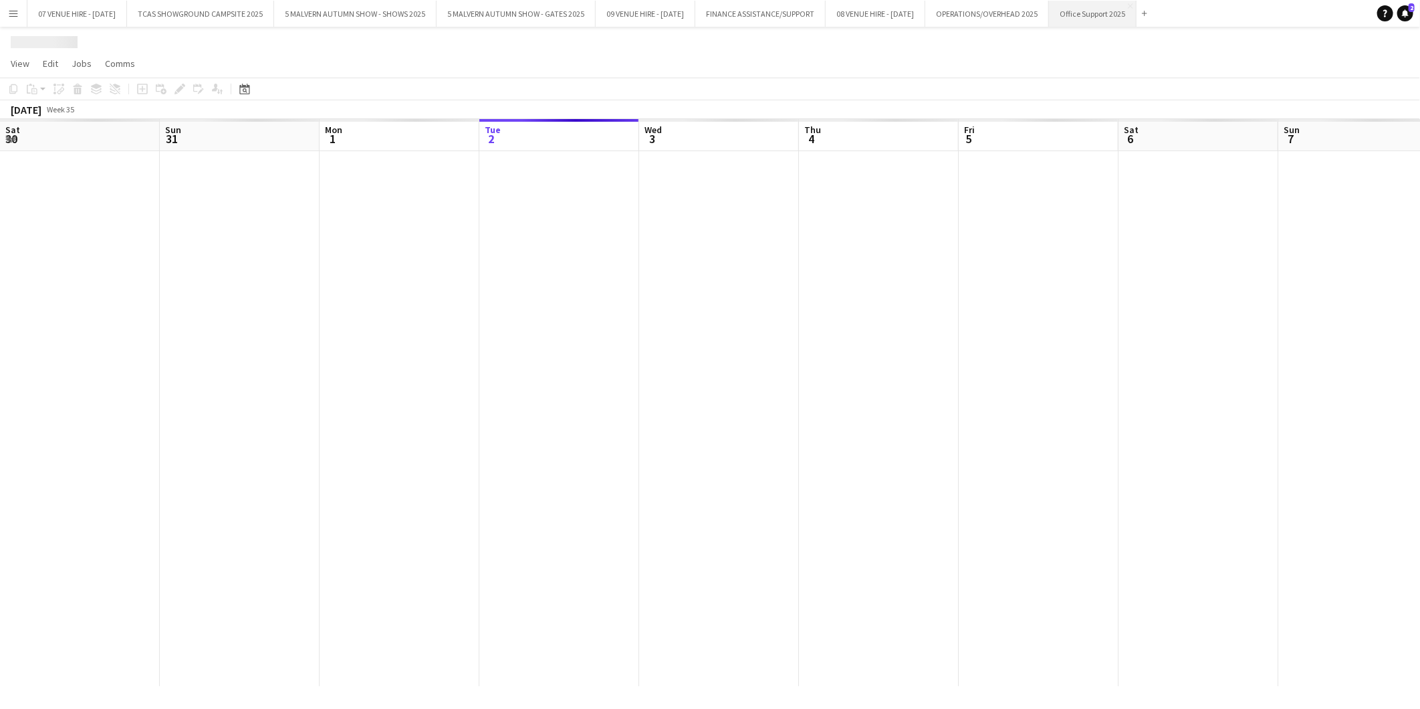
scroll to position [0, 319]
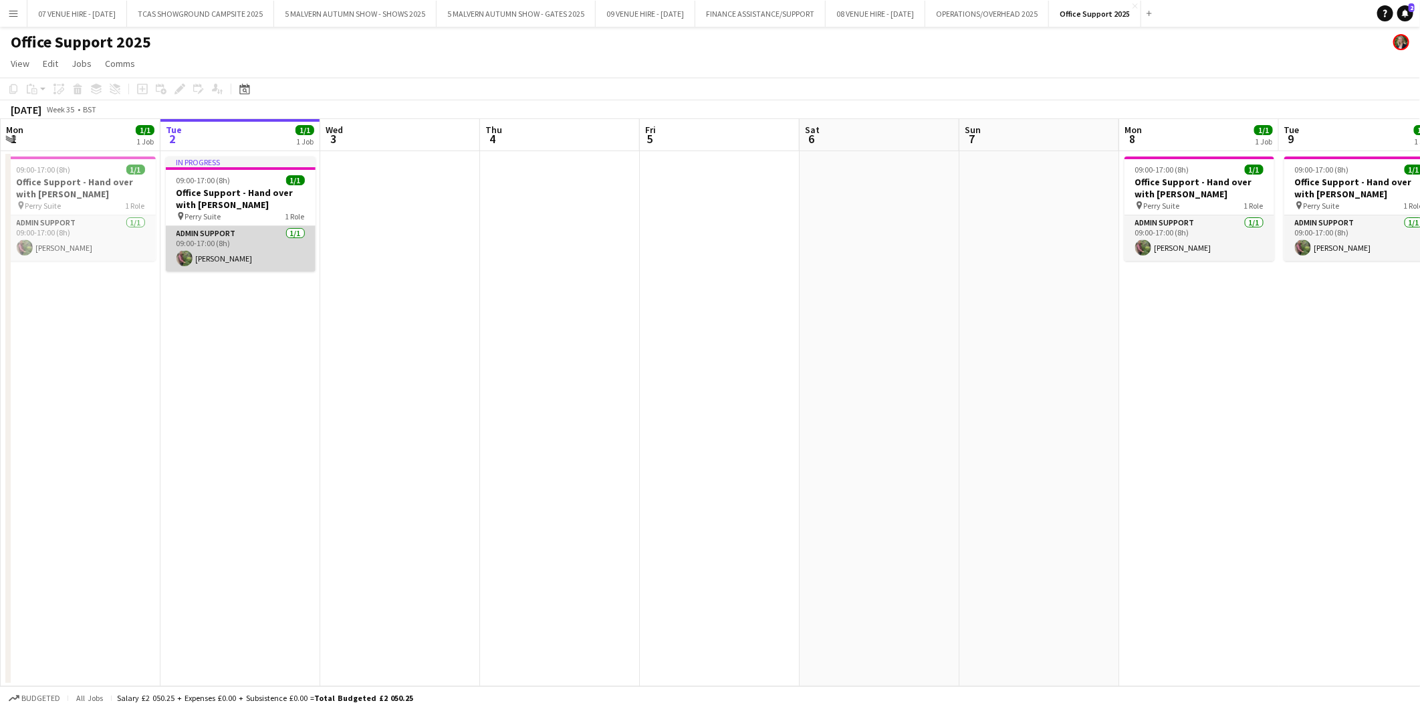
click at [229, 251] on app-card-role "Admin Support 1/1 09:00-17:00 (8h) Julia Adams" at bounding box center [241, 248] width 150 height 45
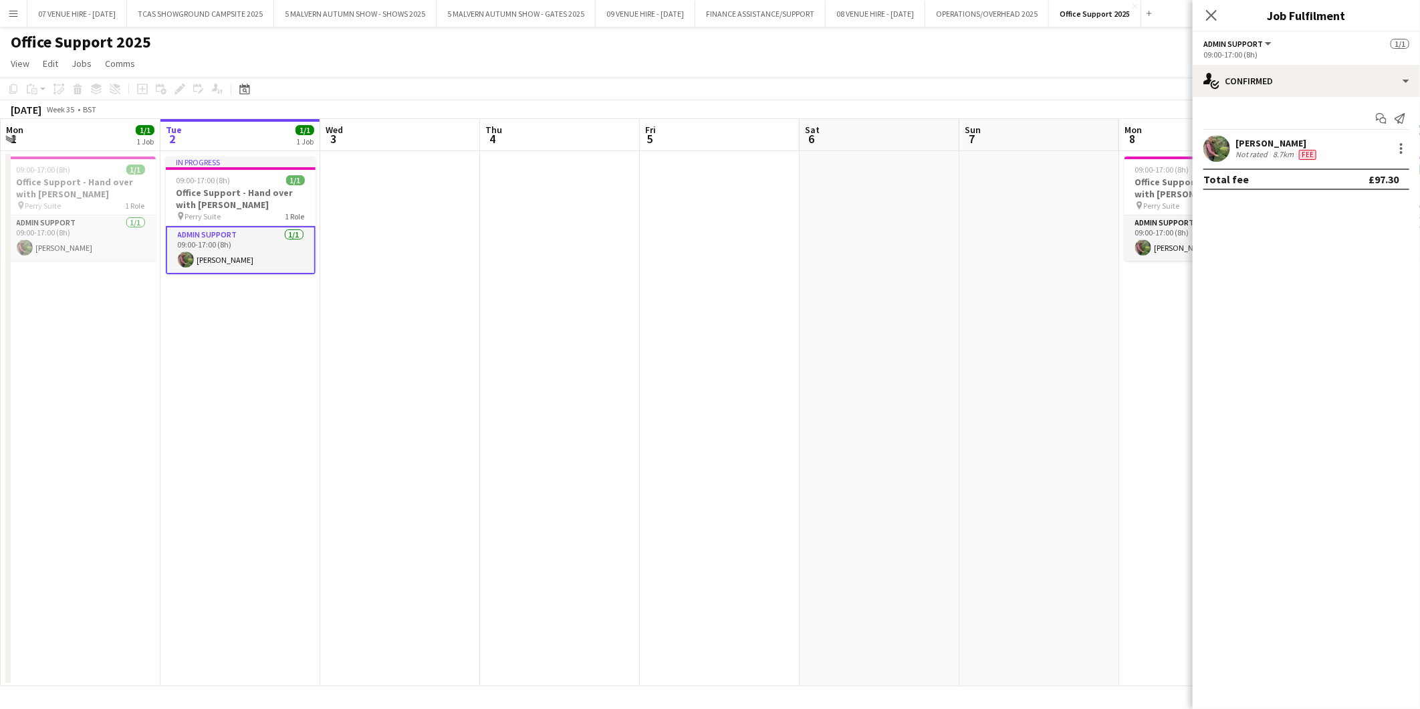
click at [1219, 147] on app-user-avatar at bounding box center [1216, 148] width 27 height 27
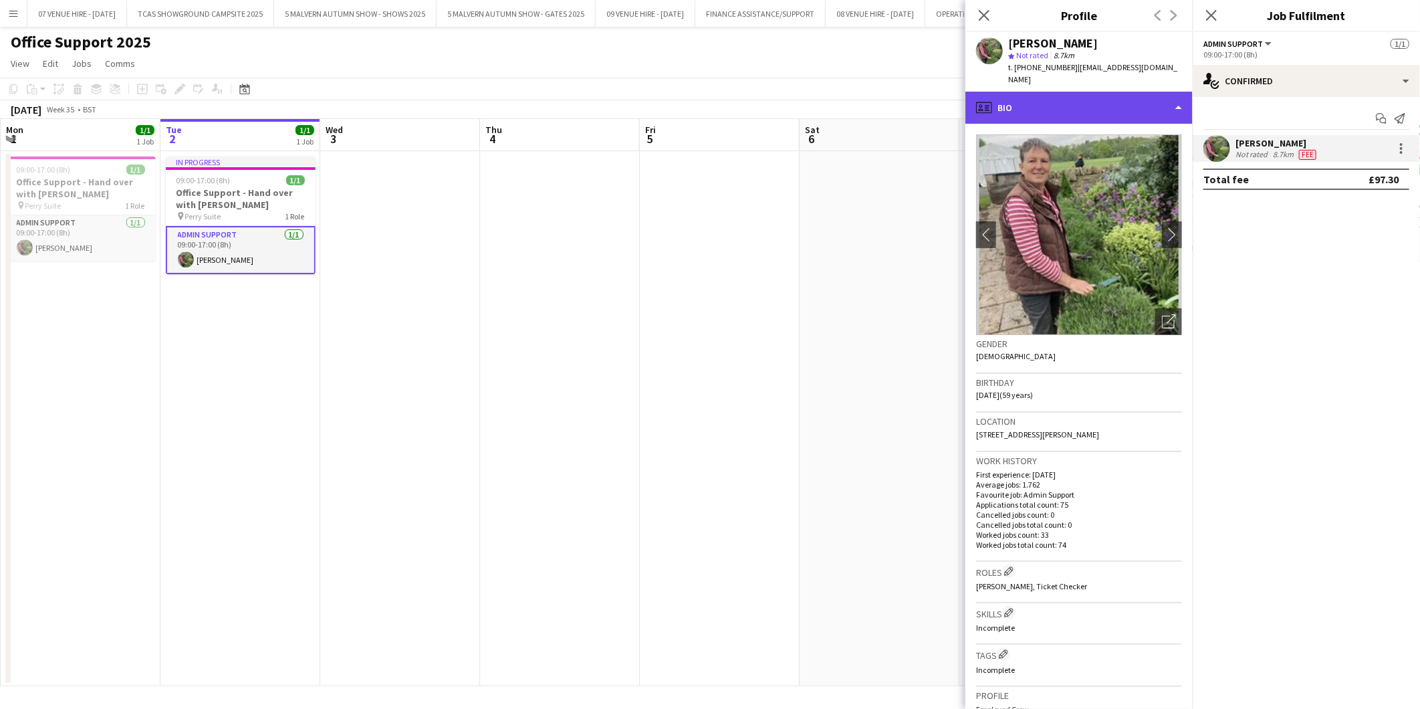
click at [1024, 92] on div "profile Bio" at bounding box center [1078, 108] width 227 height 32
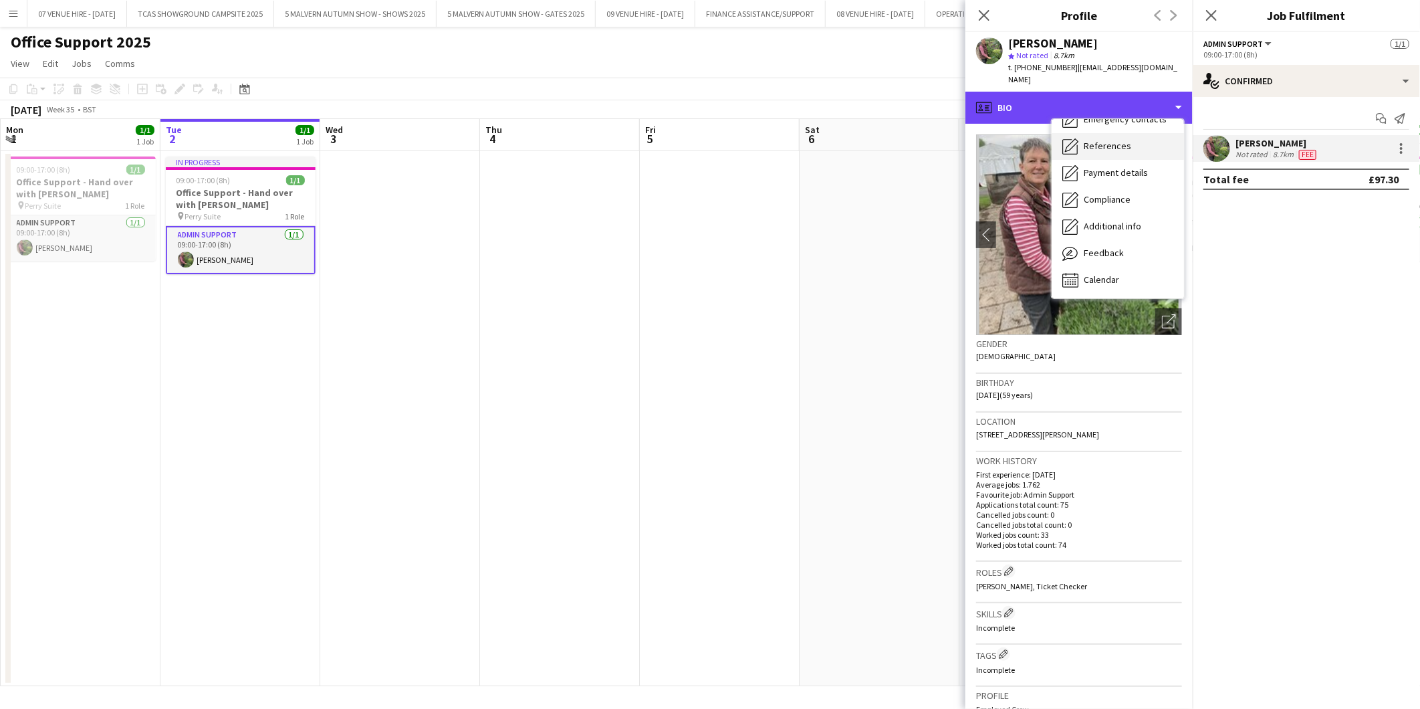
scroll to position [0, 0]
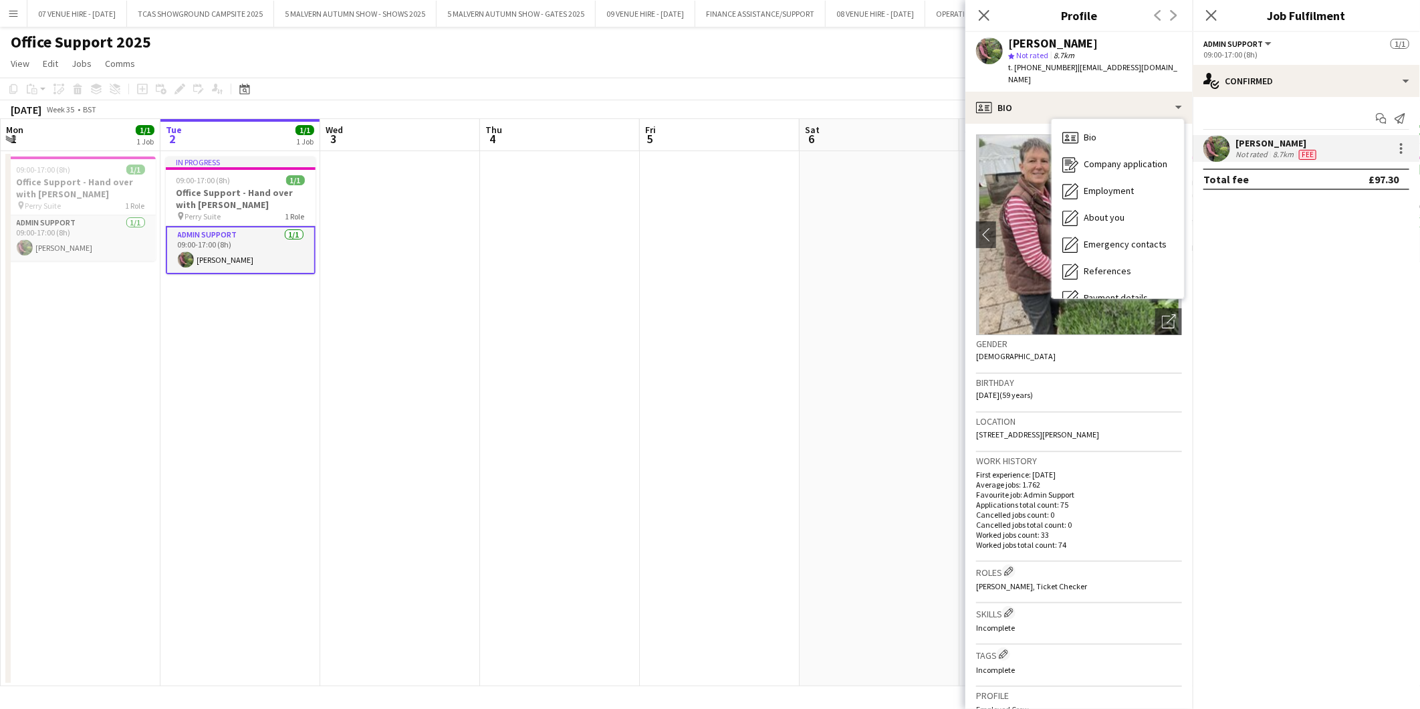
click at [794, 208] on app-date-cell at bounding box center [720, 418] width 160 height 535
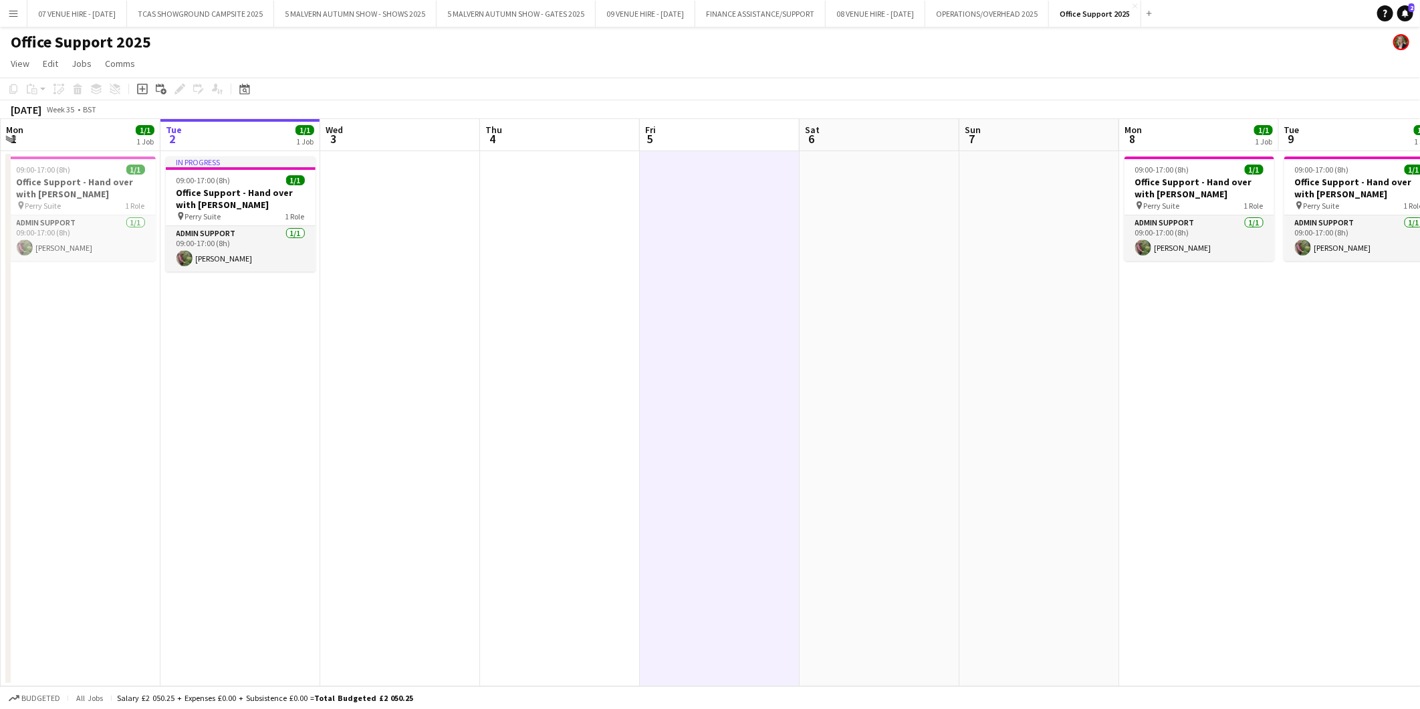
click at [17, 16] on app-icon "Menu" at bounding box center [13, 13] width 11 height 11
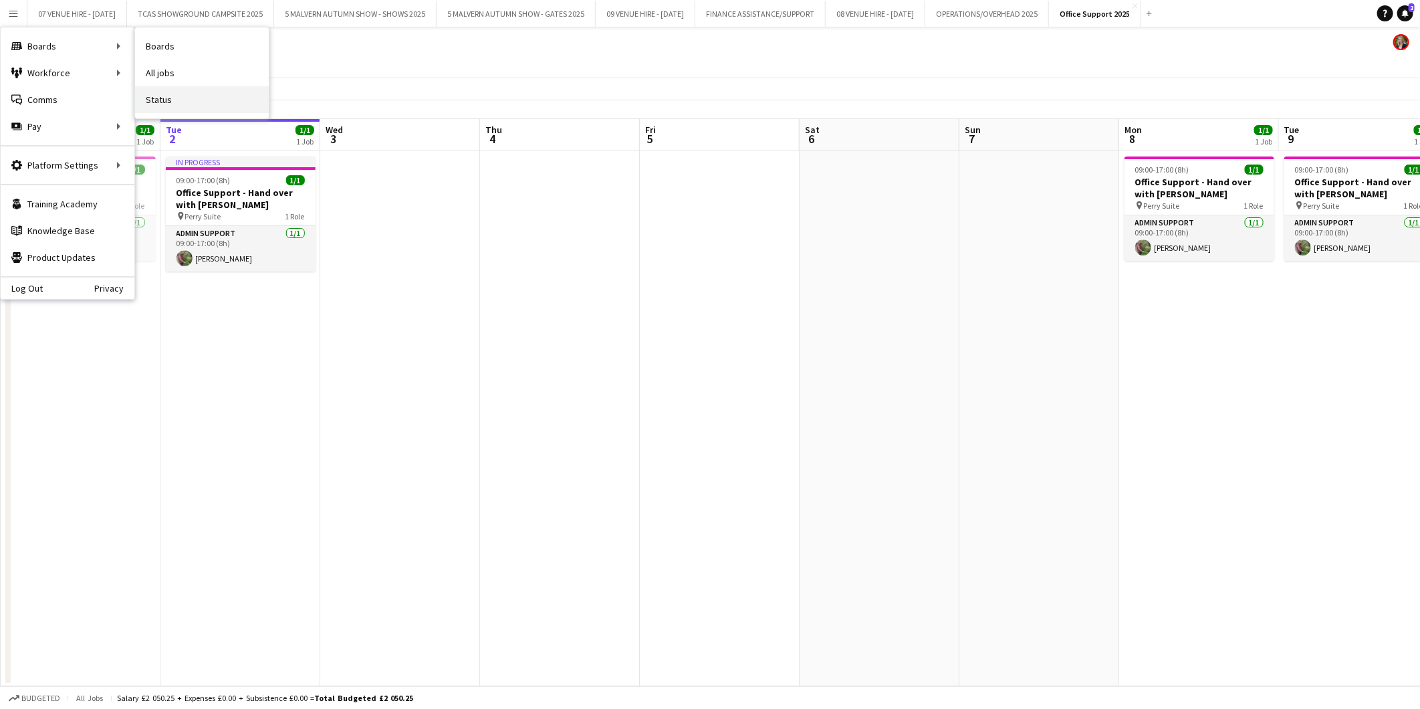
click at [161, 92] on link "Status" at bounding box center [202, 99] width 134 height 27
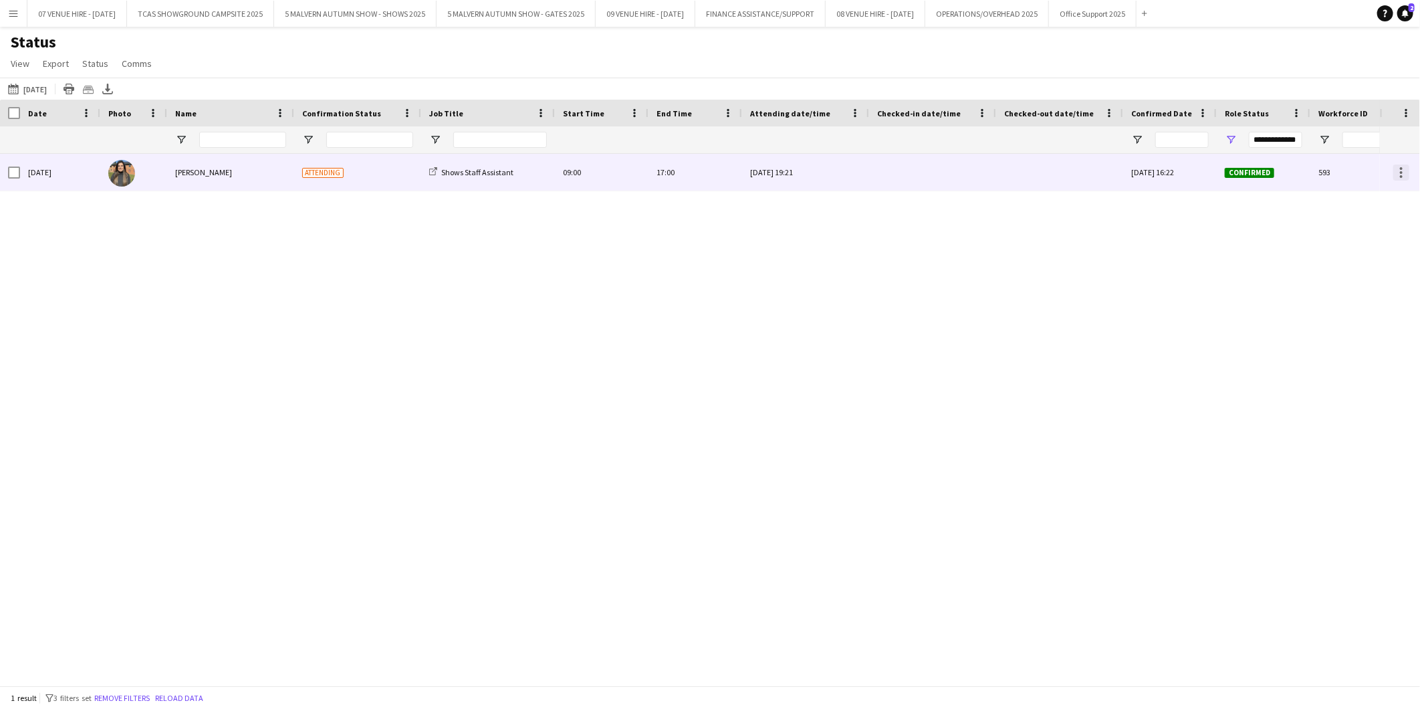
click at [1400, 172] on div at bounding box center [1401, 172] width 3 height 3
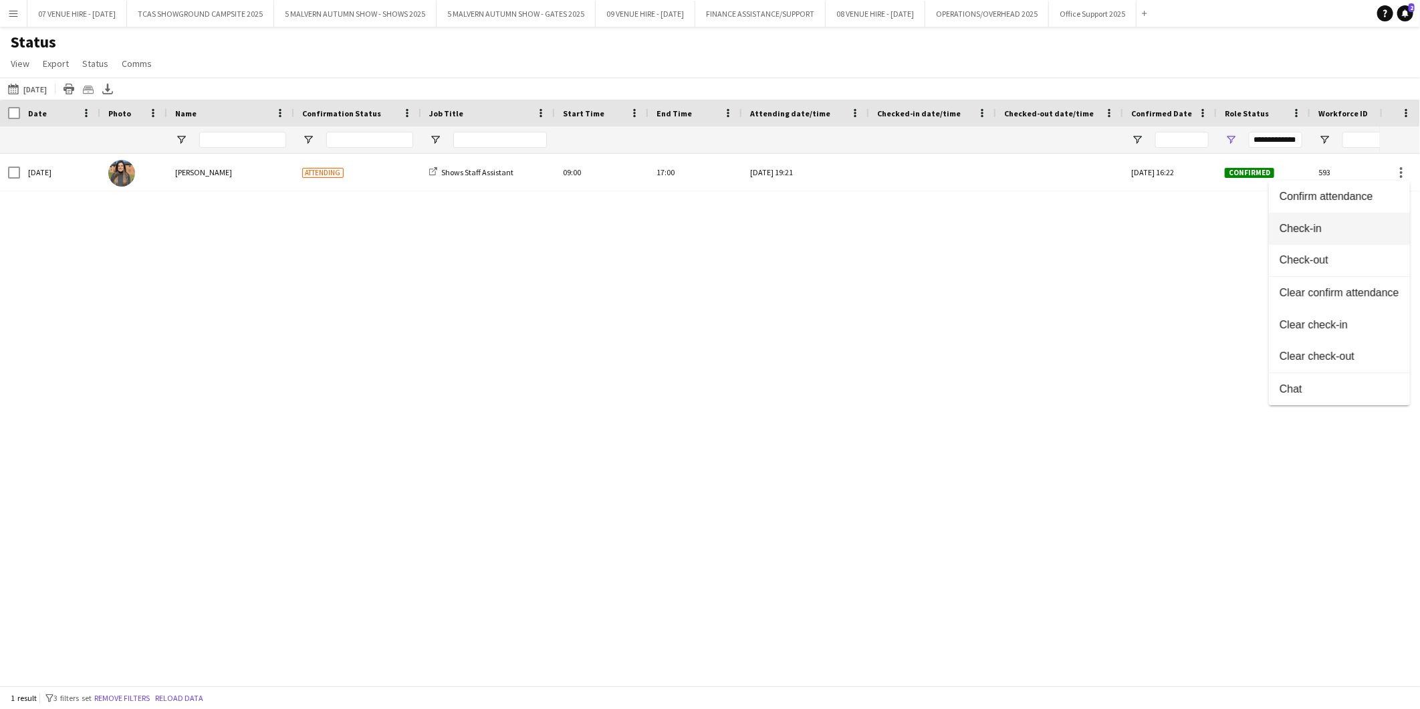
click at [1319, 228] on span "Check-in" at bounding box center [1339, 229] width 120 height 12
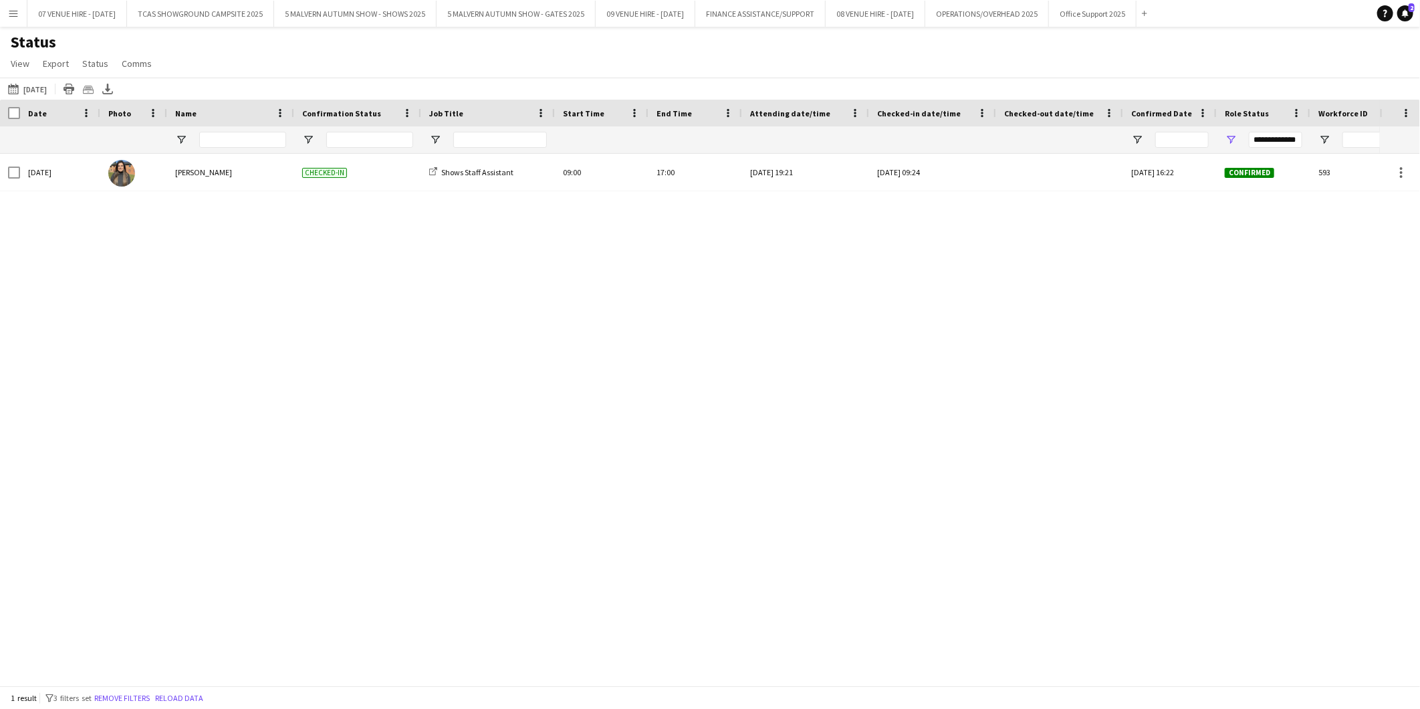
click at [898, 364] on div "Tue, 2 Sep 2025 Esme Ruff Checked-in Sun, 31 Aug 2025 19:21 Tue, 2 Sep 2025 09:…" at bounding box center [690, 414] width 1380 height 520
click at [1233, 138] on span "Open Filter Menu" at bounding box center [1231, 140] width 12 height 12
click at [1336, 81] on div "02-09-2025 to 08-09-2025 Today Today This Week This Month Yesterday Last Week L…" at bounding box center [710, 89] width 1420 height 22
click at [437, 135] on span "Open Filter Menu" at bounding box center [435, 140] width 12 height 12
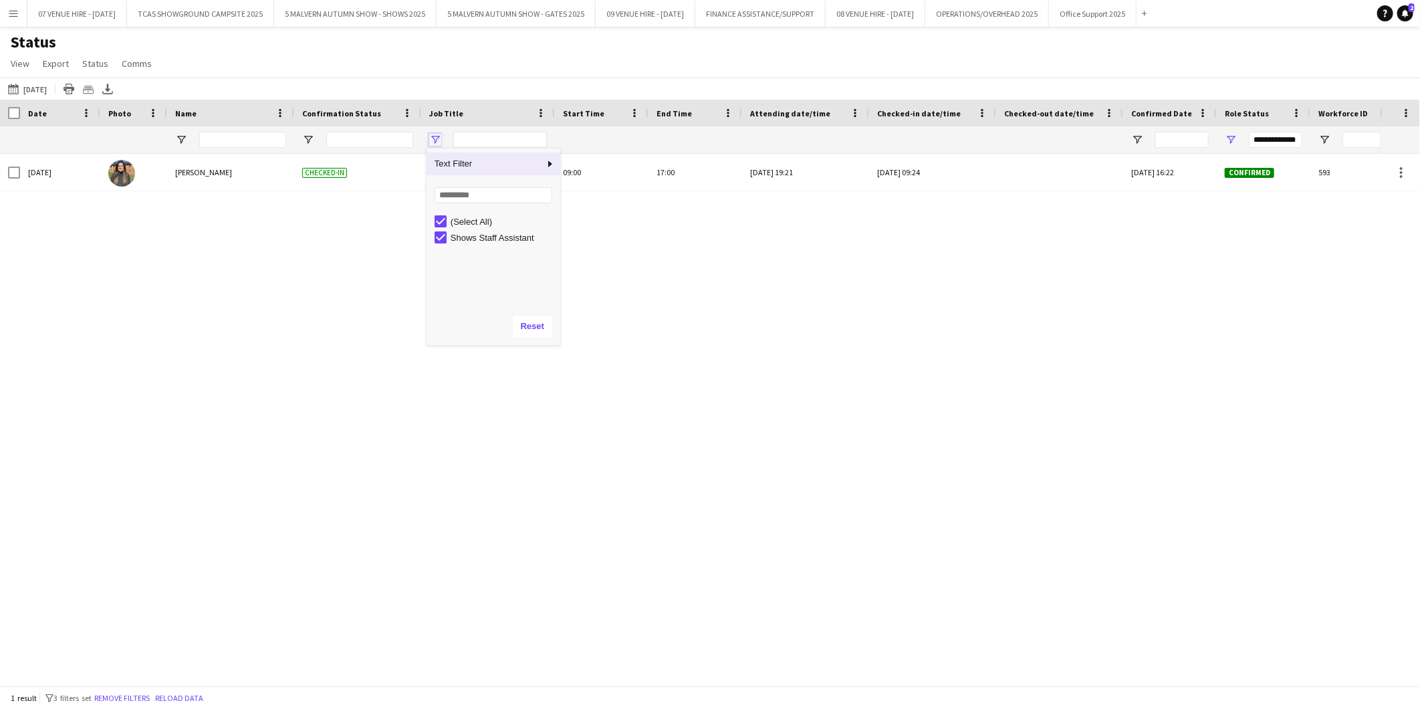
click at [437, 135] on span "Open Filter Menu" at bounding box center [435, 140] width 12 height 12
click at [306, 137] on span "Open Filter Menu" at bounding box center [308, 140] width 12 height 12
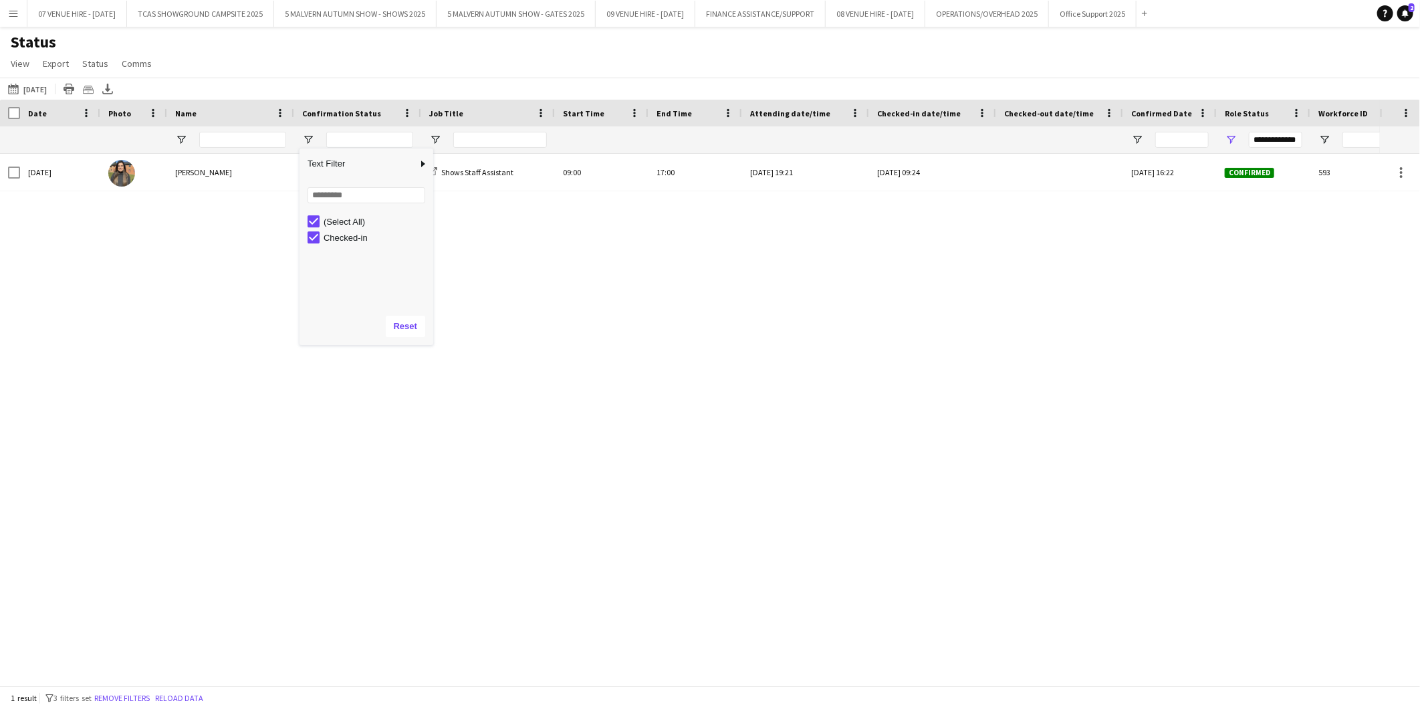
click at [402, 43] on div "Status View Views Default view MAS name tags New view Update view Delete view E…" at bounding box center [710, 54] width 1420 height 45
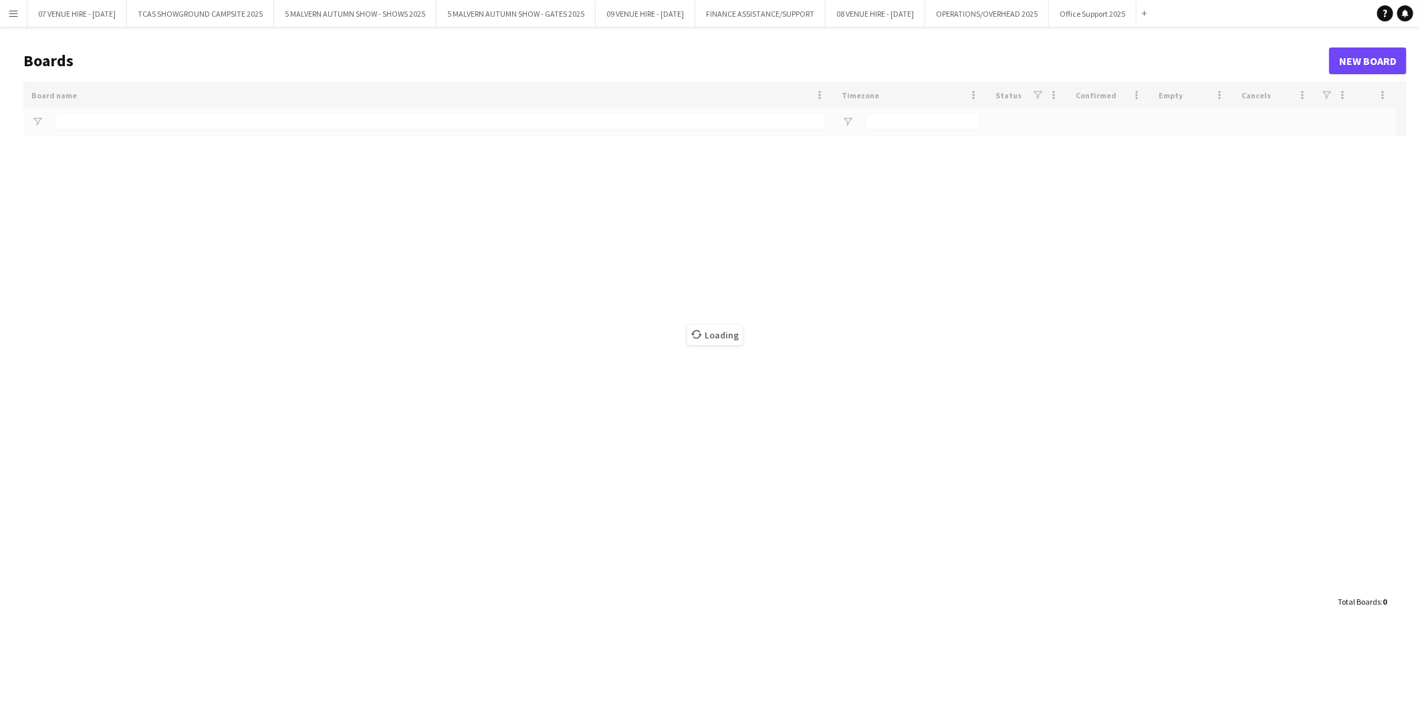
type input "**********"
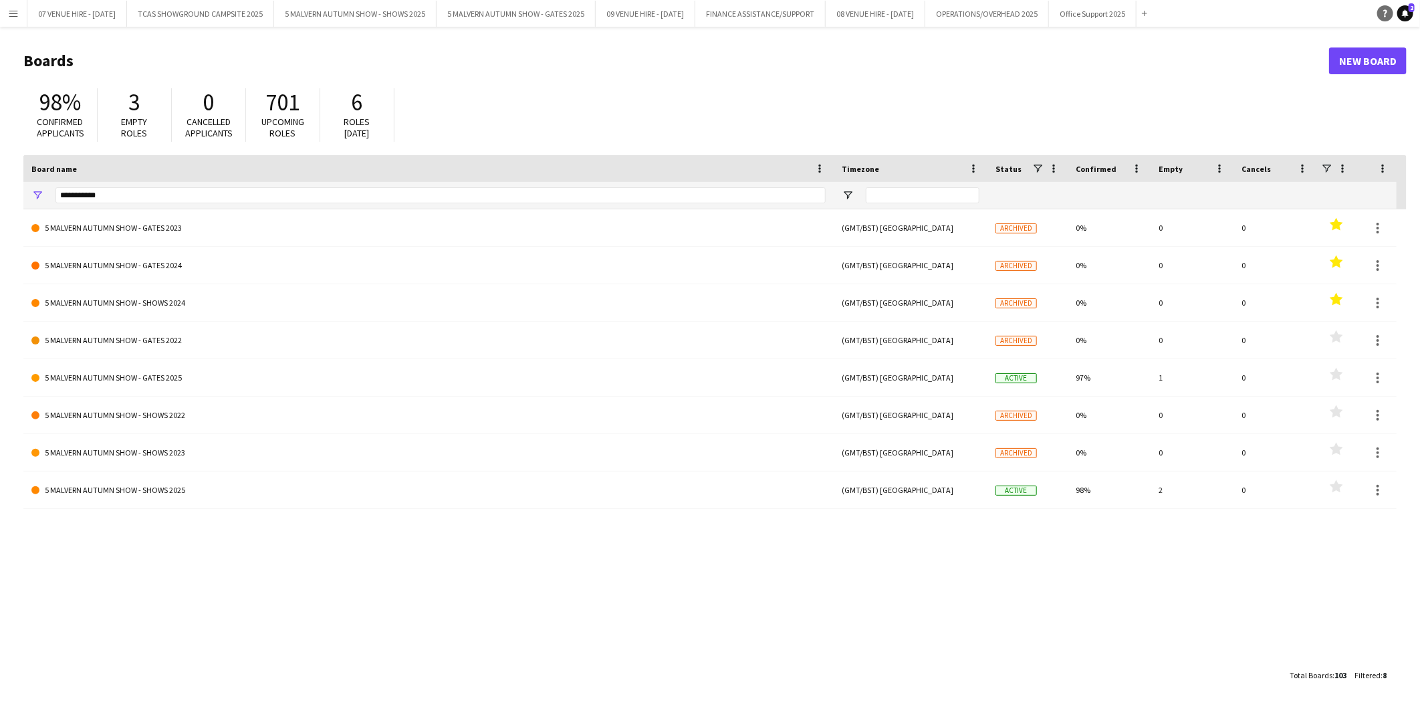
click at [1384, 10] on icon at bounding box center [1385, 13] width 4 height 7
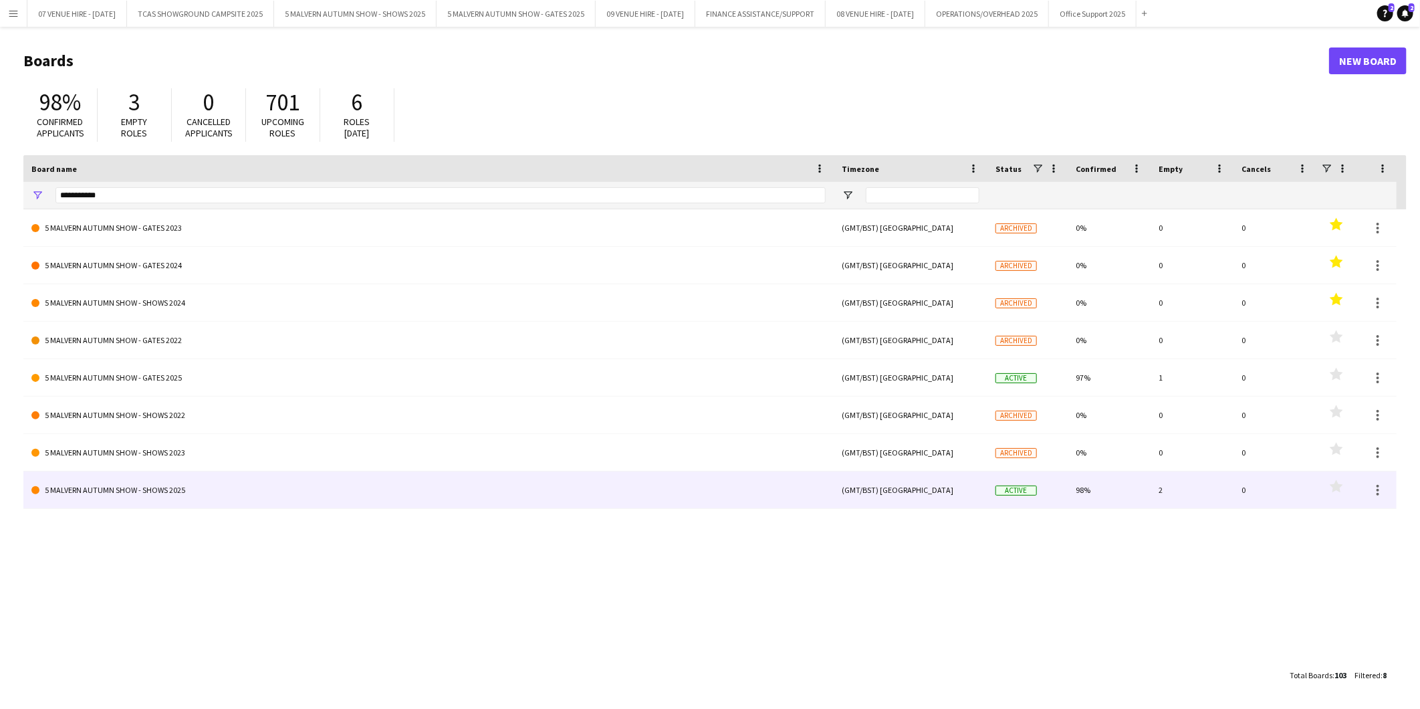
click at [175, 491] on link "5 MALVERN AUTUMN SHOW - SHOWS 2025" at bounding box center [428, 489] width 794 height 37
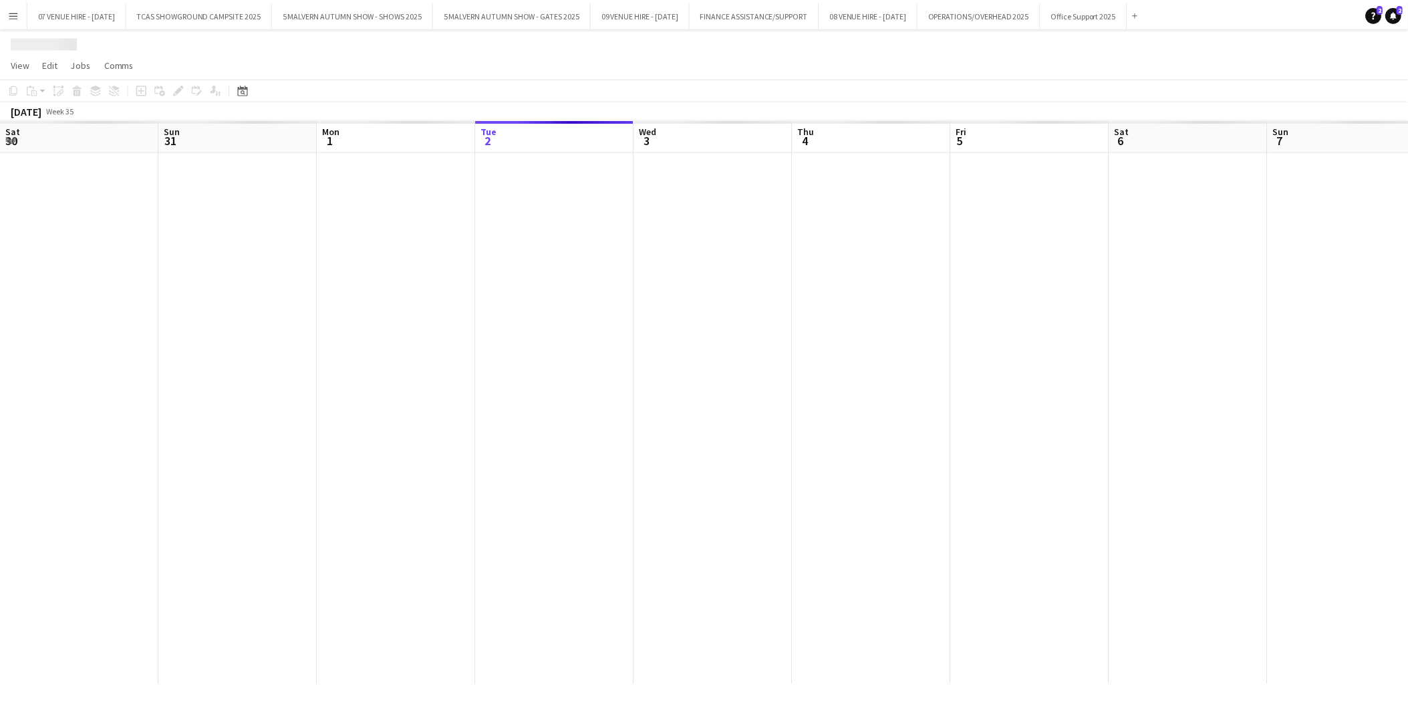
scroll to position [0, 319]
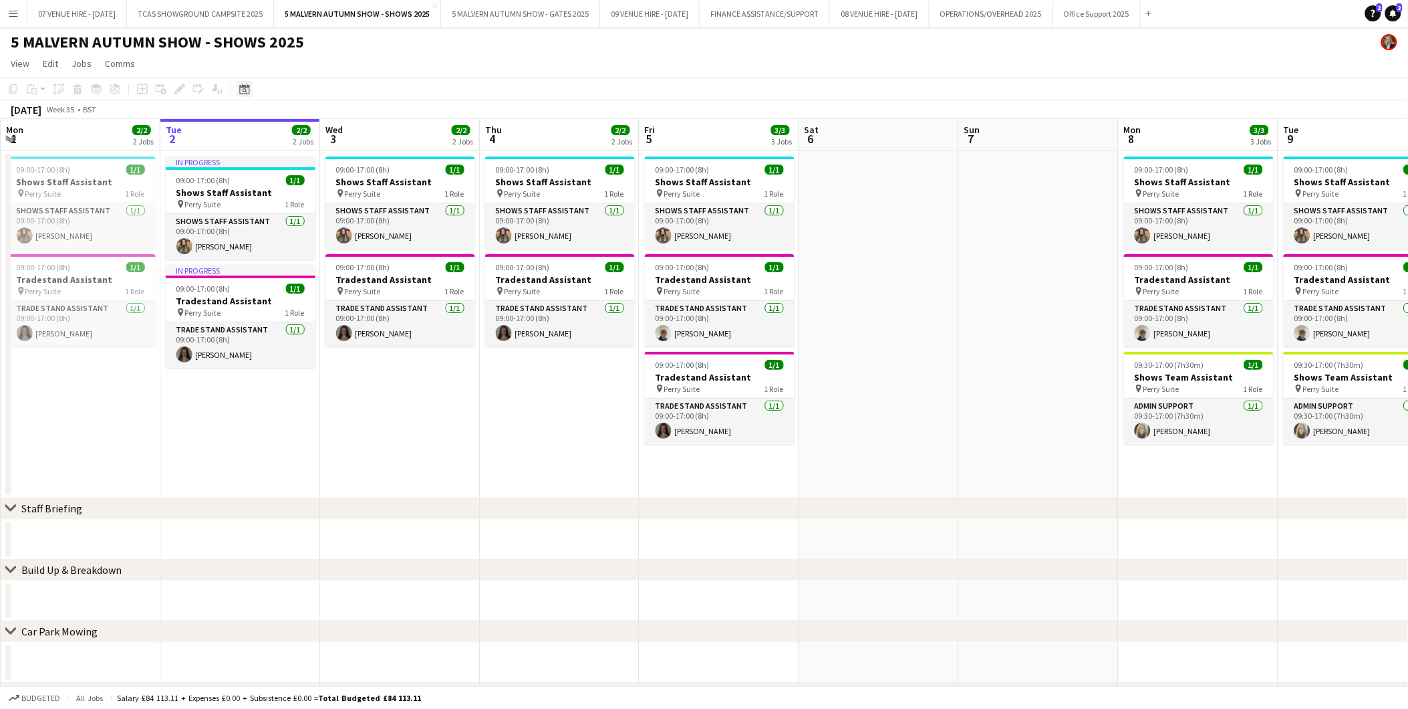
click at [243, 92] on icon at bounding box center [245, 90] width 5 height 5
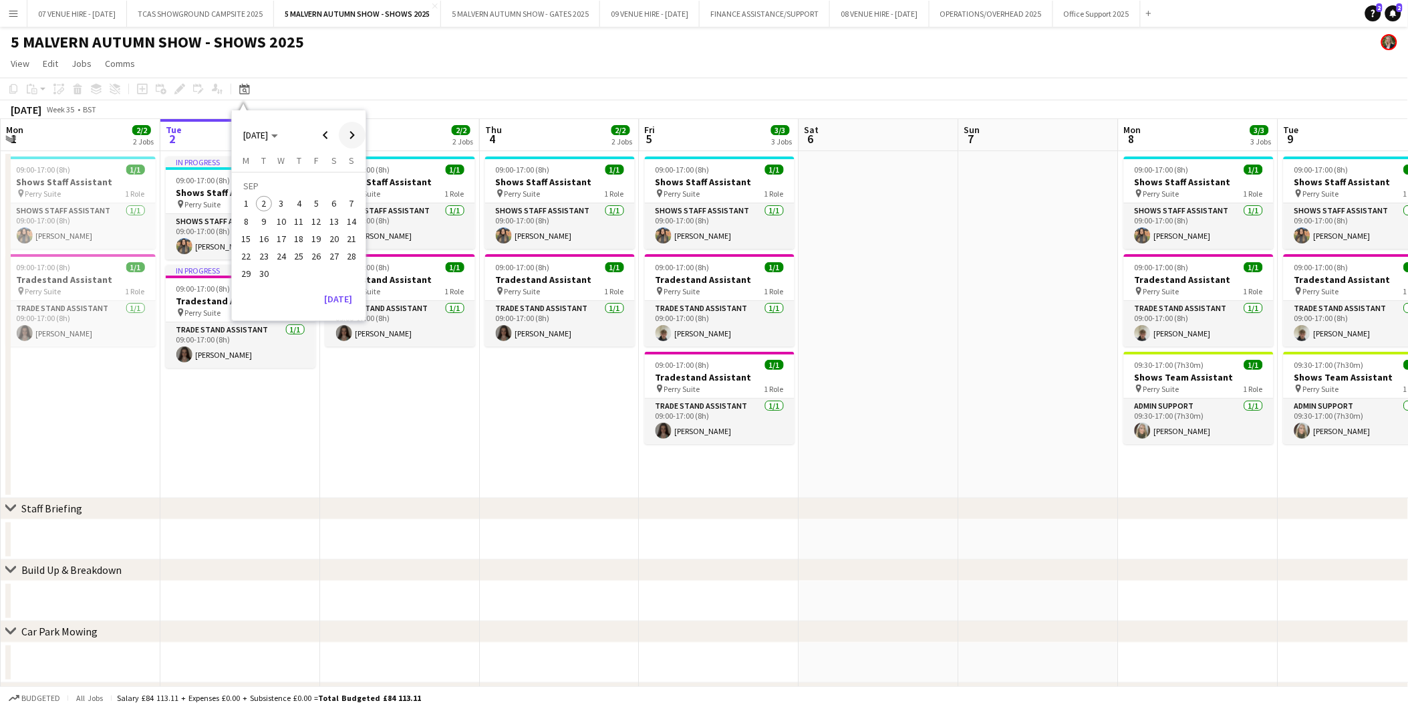
click at [354, 131] on span "Next month" at bounding box center [352, 135] width 27 height 27
click at [251, 270] on span "27" at bounding box center [247, 274] width 16 height 16
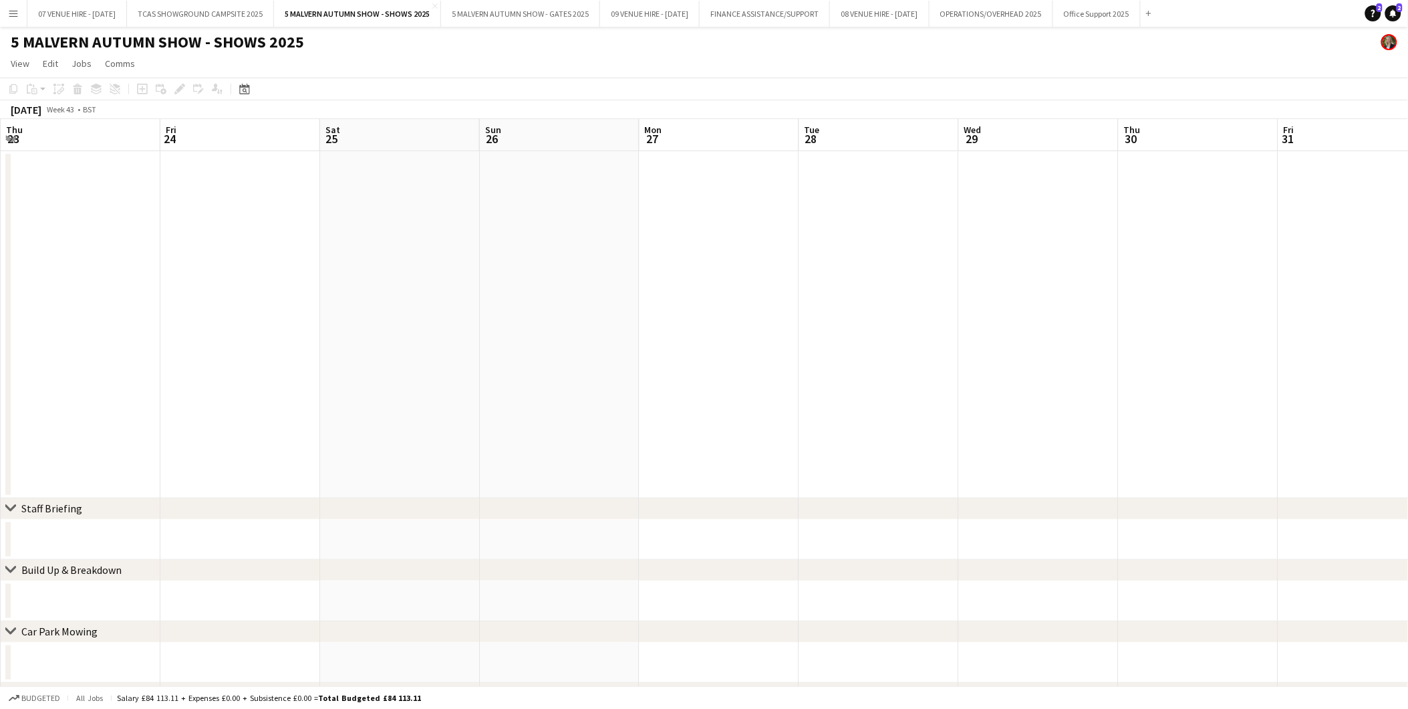
scroll to position [0, 459]
click at [241, 87] on icon at bounding box center [244, 89] width 10 height 11
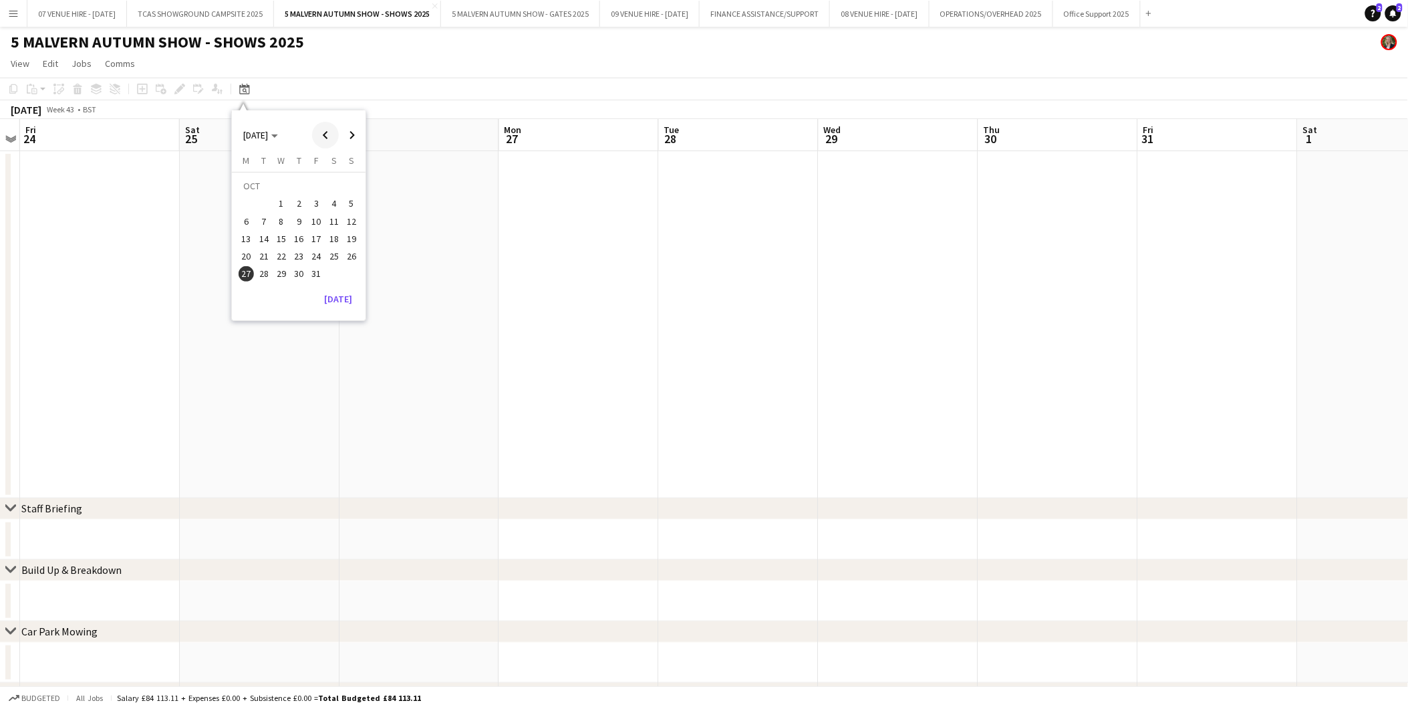
click at [330, 136] on span "Previous month" at bounding box center [325, 135] width 27 height 27
click at [330, 254] on span "27" at bounding box center [334, 256] width 16 height 16
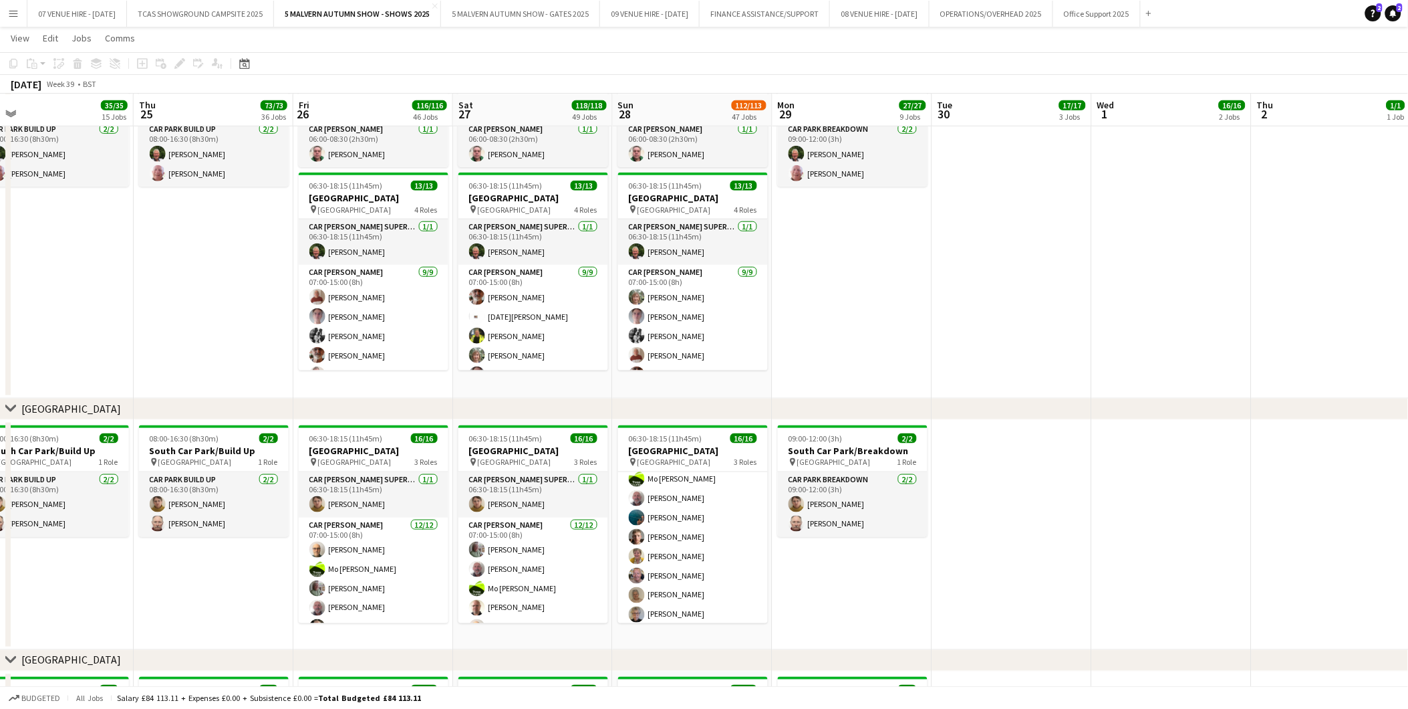
scroll to position [0, 348]
drag, startPoint x: 605, startPoint y: 257, endPoint x: 606, endPoint y: 284, distance: 27.4
click at [606, 284] on app-date-cell "06:00-08:30 (2h30m) [STREET_ADDRESS] pin [PERSON_NAME] Way 1 Role Car [PERSON_N…" at bounding box center [531, 234] width 160 height 329
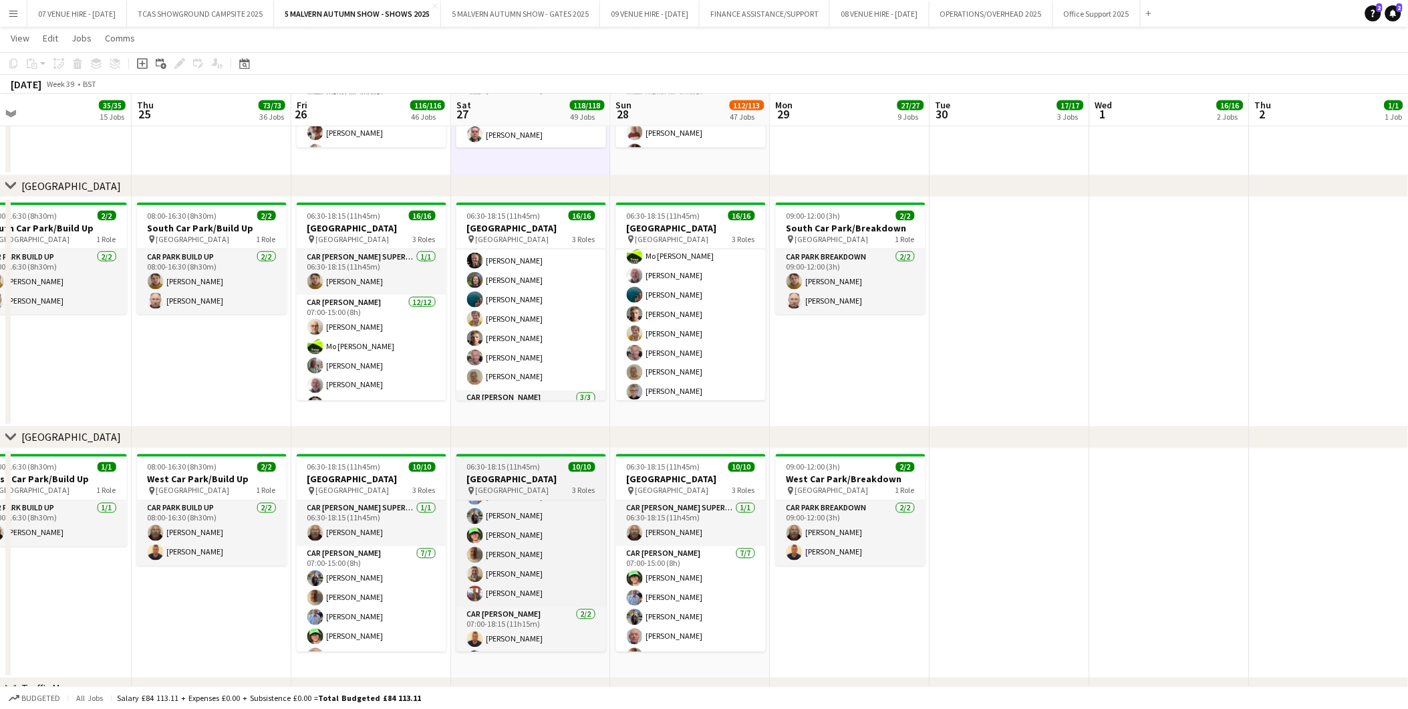
scroll to position [103, 0]
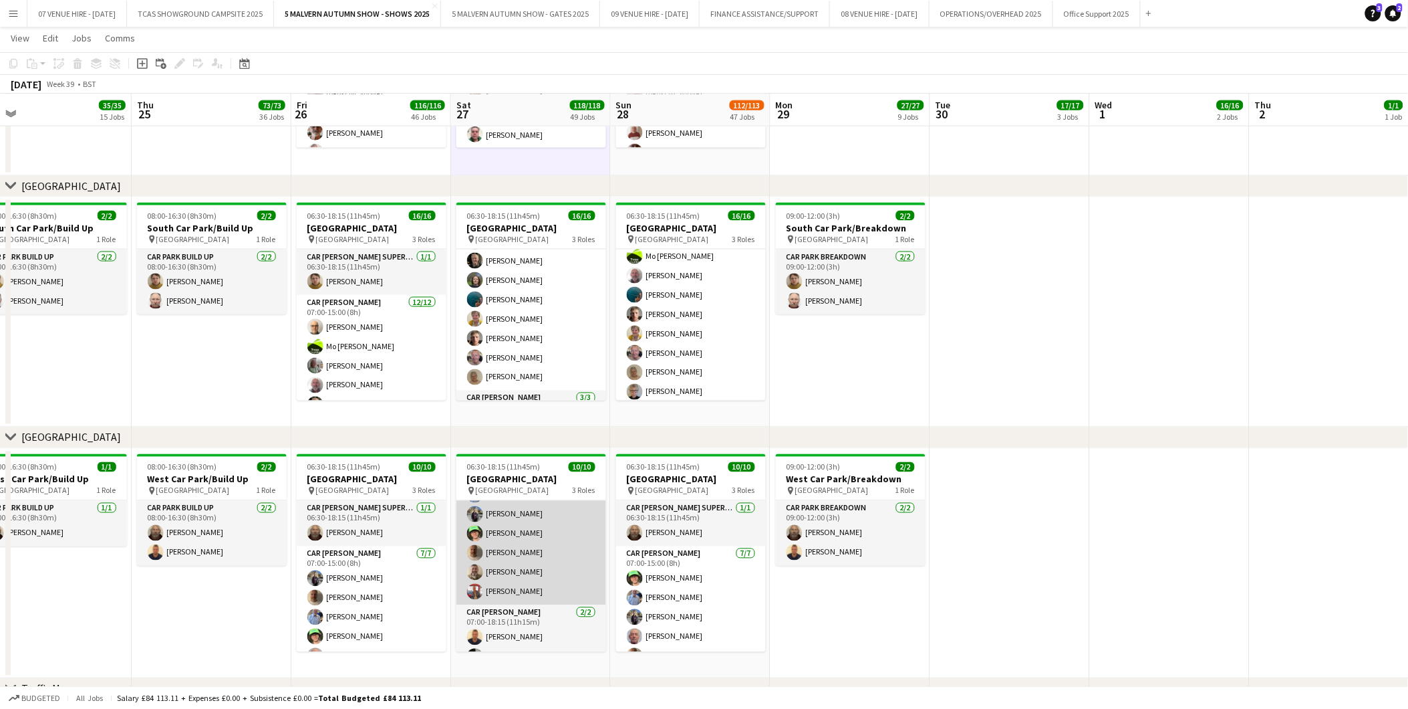
click at [488, 566] on app-card-role "Car [PERSON_NAME] [DATE] 07:00-15:00 (8h) [PERSON_NAME] [PERSON_NAME] [PERSON_N…" at bounding box center [532, 524] width 150 height 162
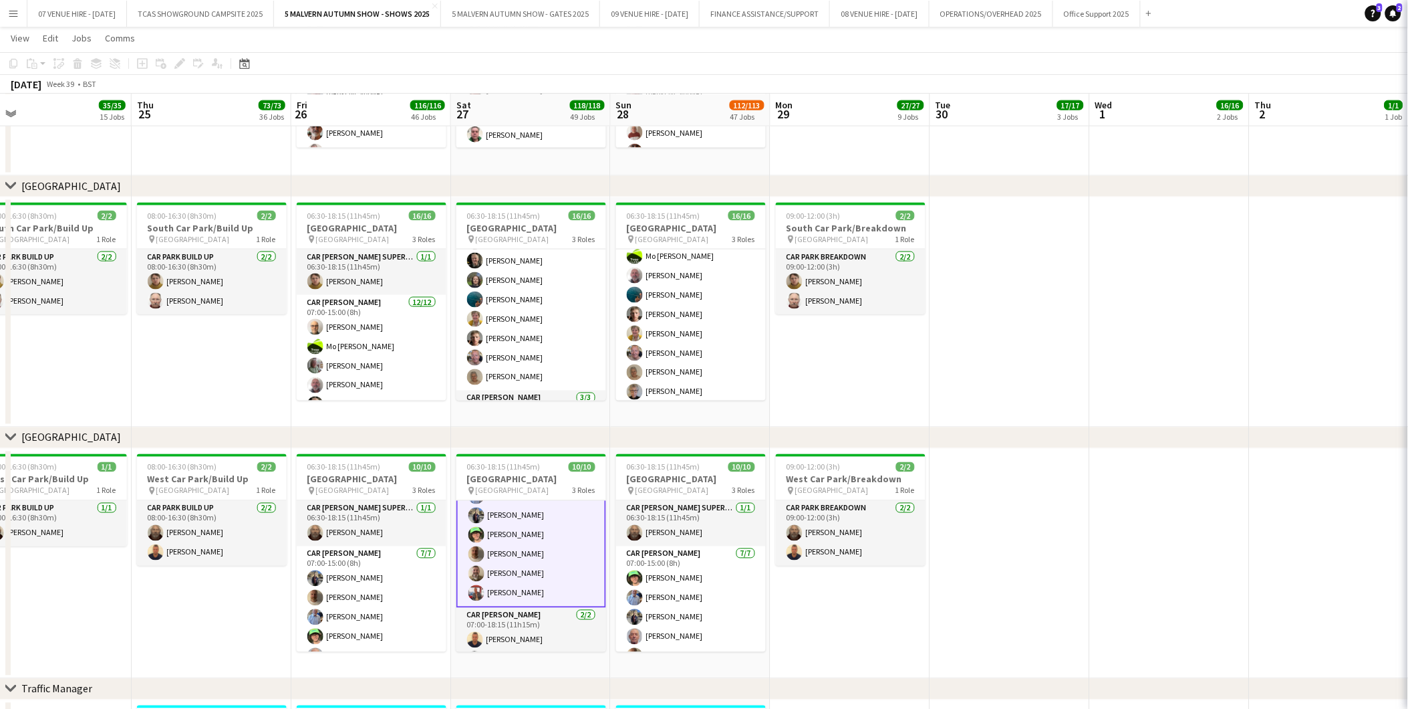
scroll to position [104, 0]
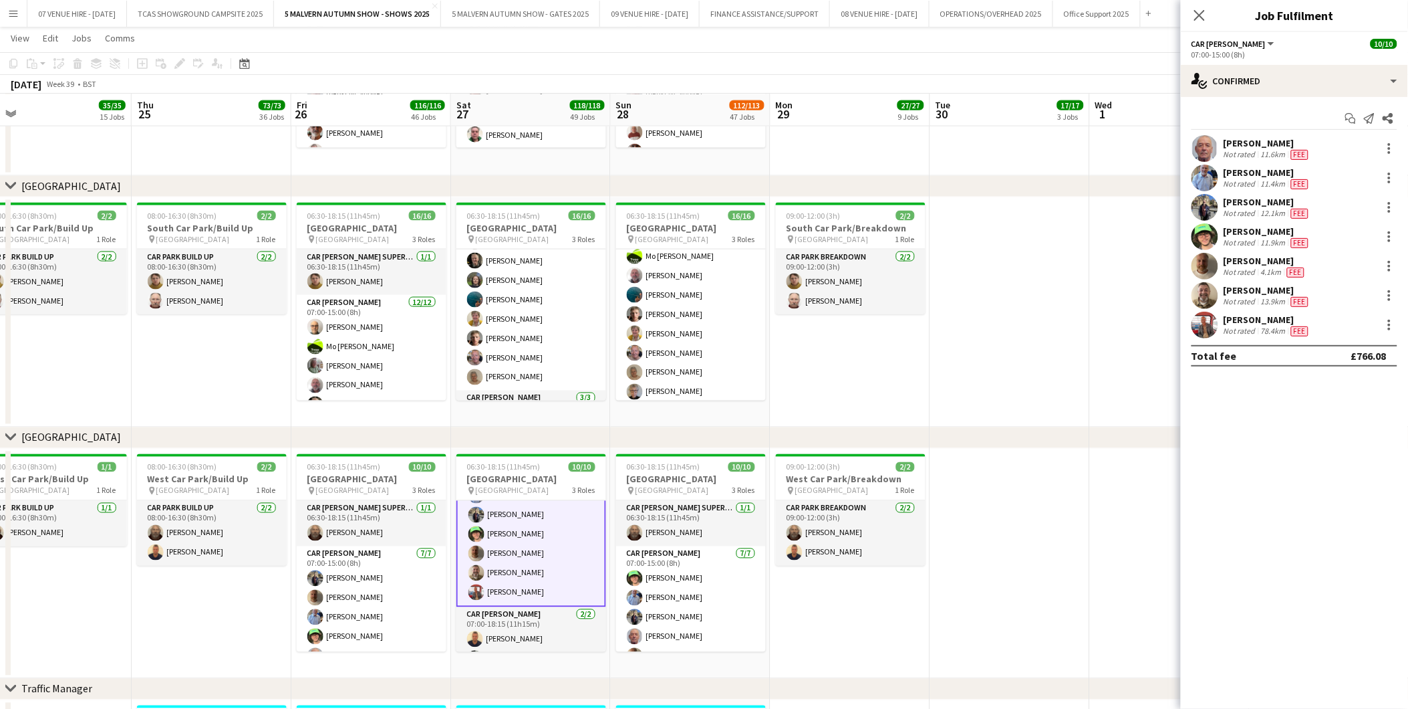
click at [978, 527] on app-date-cell at bounding box center [1010, 564] width 160 height 230
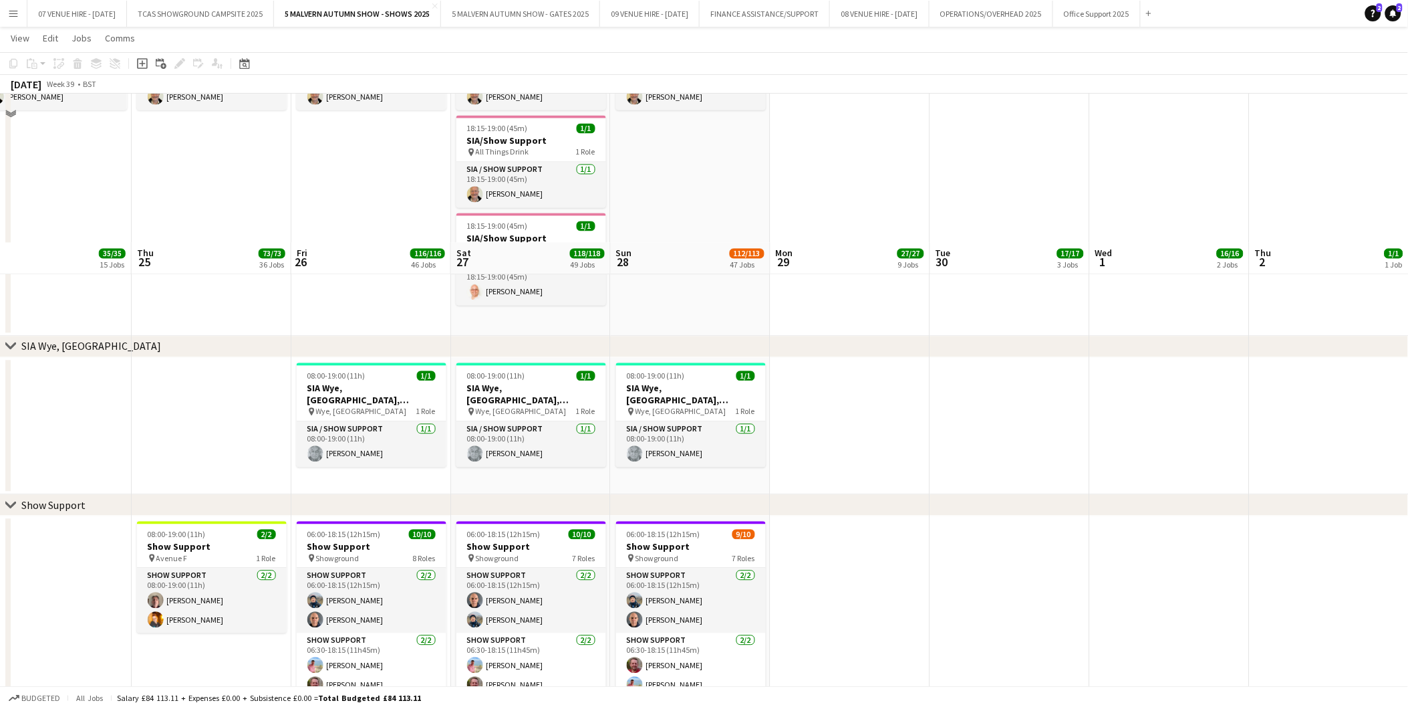
scroll to position [6422, 0]
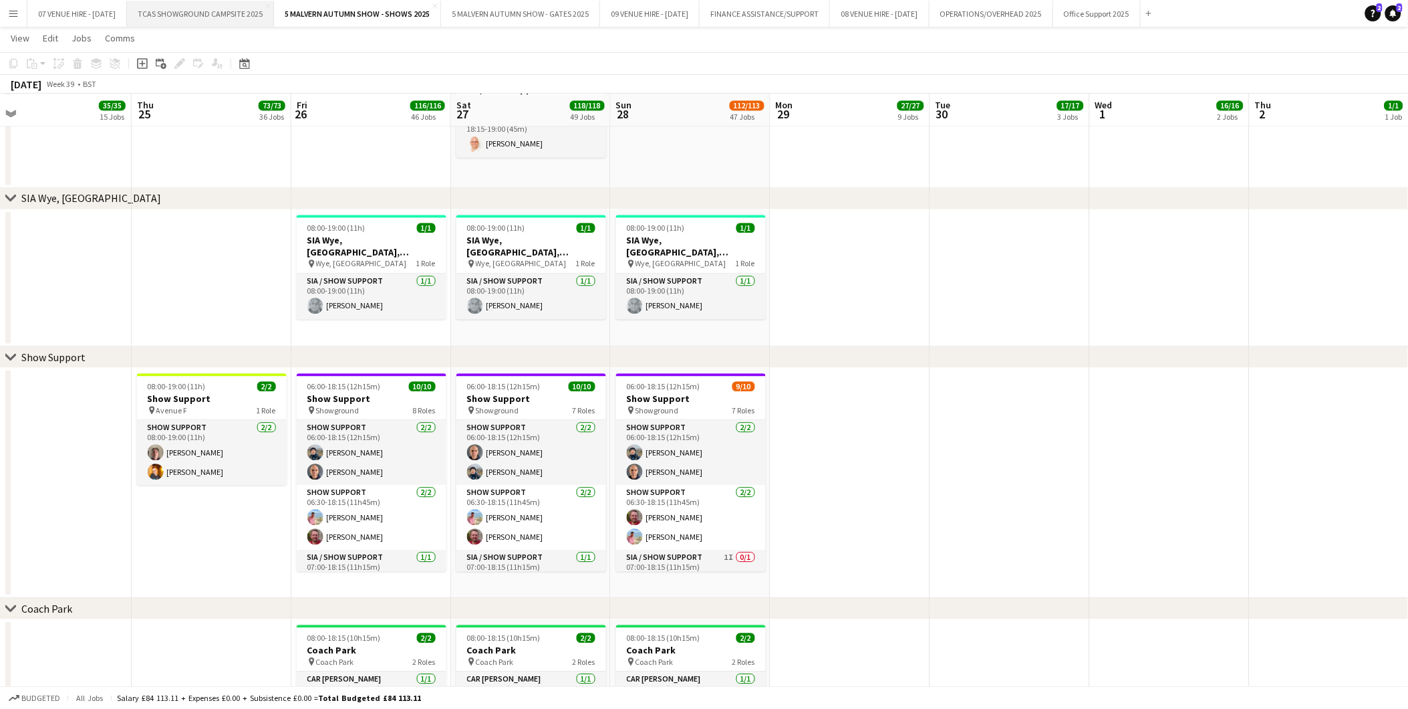
click at [185, 10] on button "TCAS SHOWGROUND CAMPSITE 2025 Close" at bounding box center [200, 14] width 147 height 26
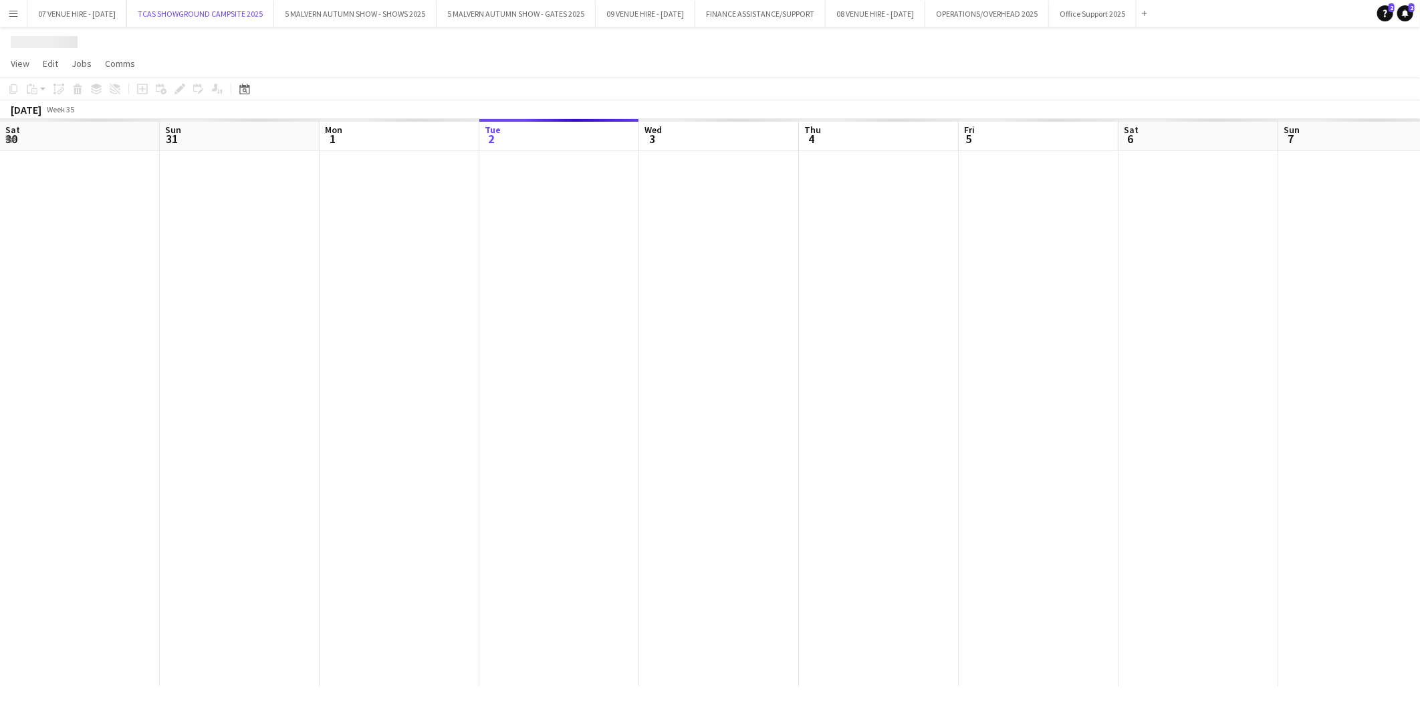
scroll to position [0, 319]
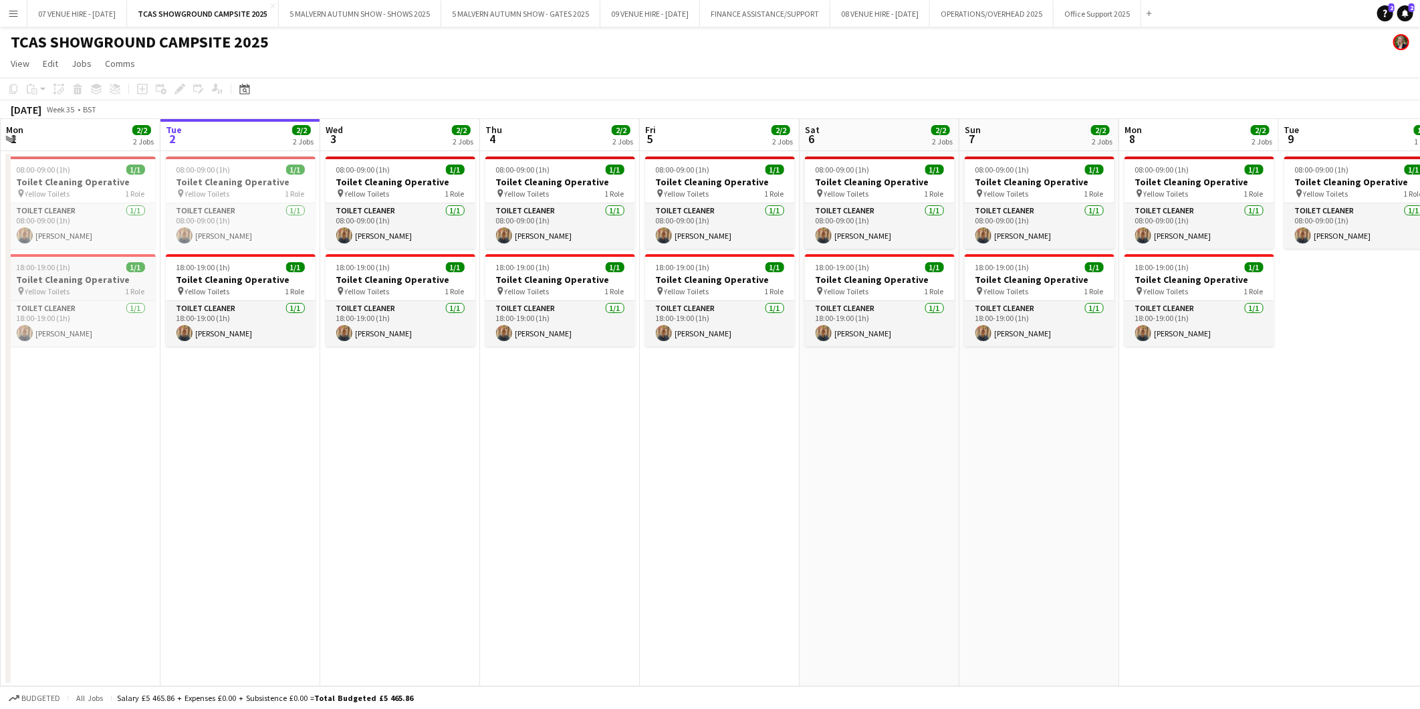
click at [89, 275] on h3 "Toilet Cleaning Operative" at bounding box center [81, 279] width 150 height 12
click at [359, 13] on button "5 MALVERN AUTUMN SHOW - SHOWS 2025 Close" at bounding box center [360, 14] width 162 height 26
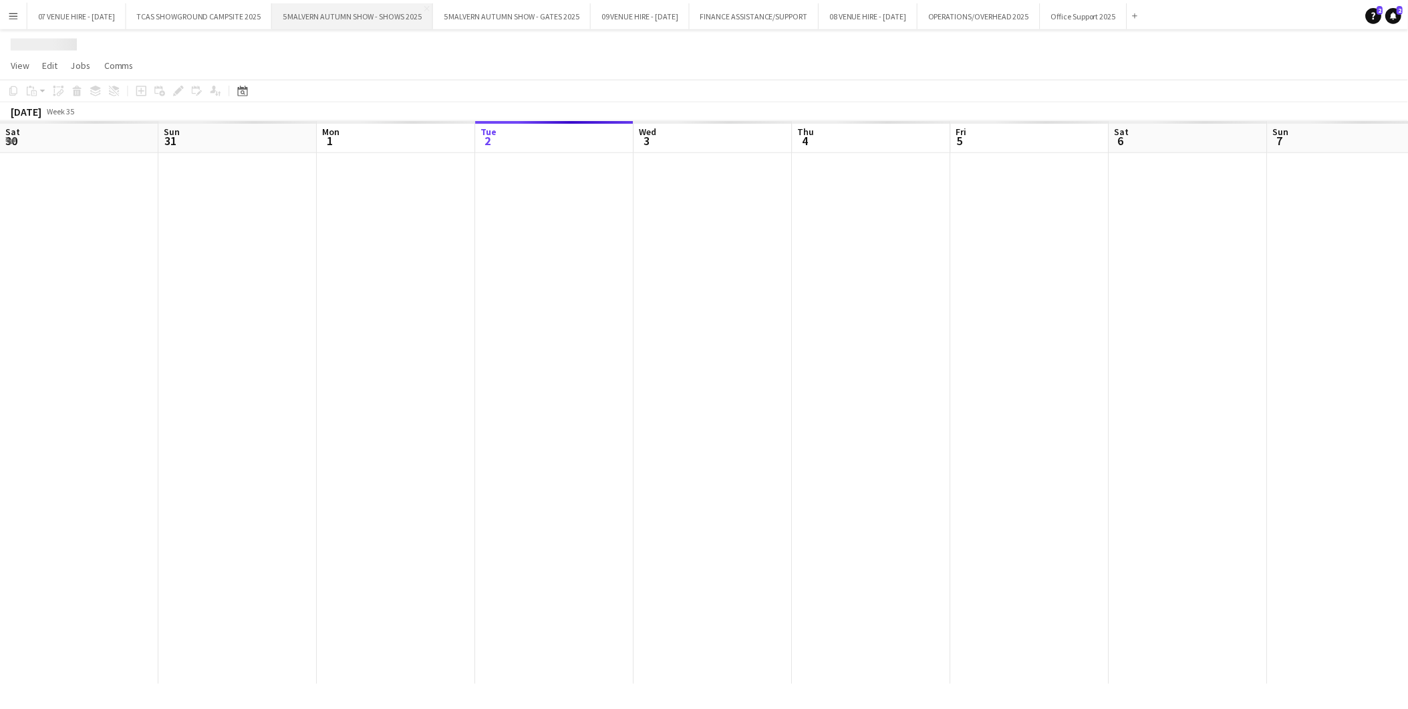
scroll to position [0, 319]
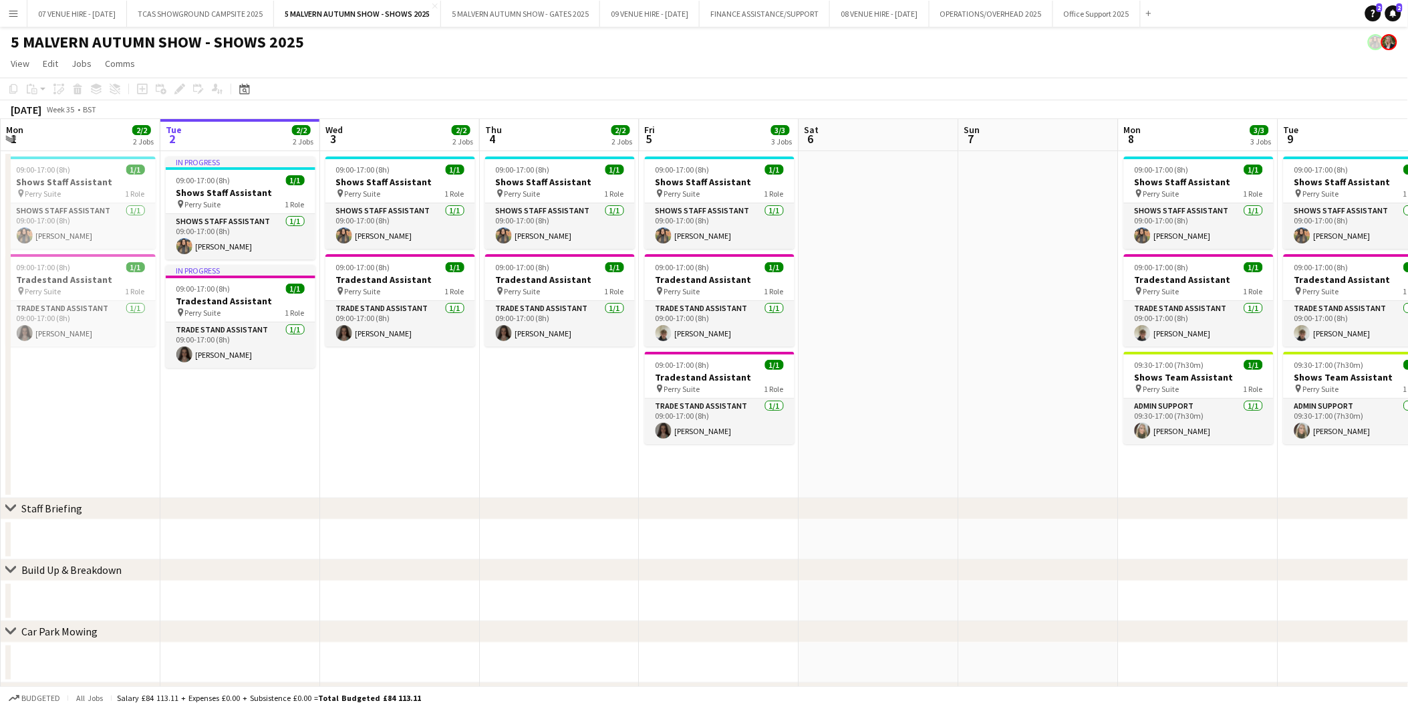
click at [241, 102] on div "[DATE] Week 35 • BST" at bounding box center [704, 109] width 1408 height 19
click at [242, 88] on icon "Date picker" at bounding box center [244, 89] width 11 height 11
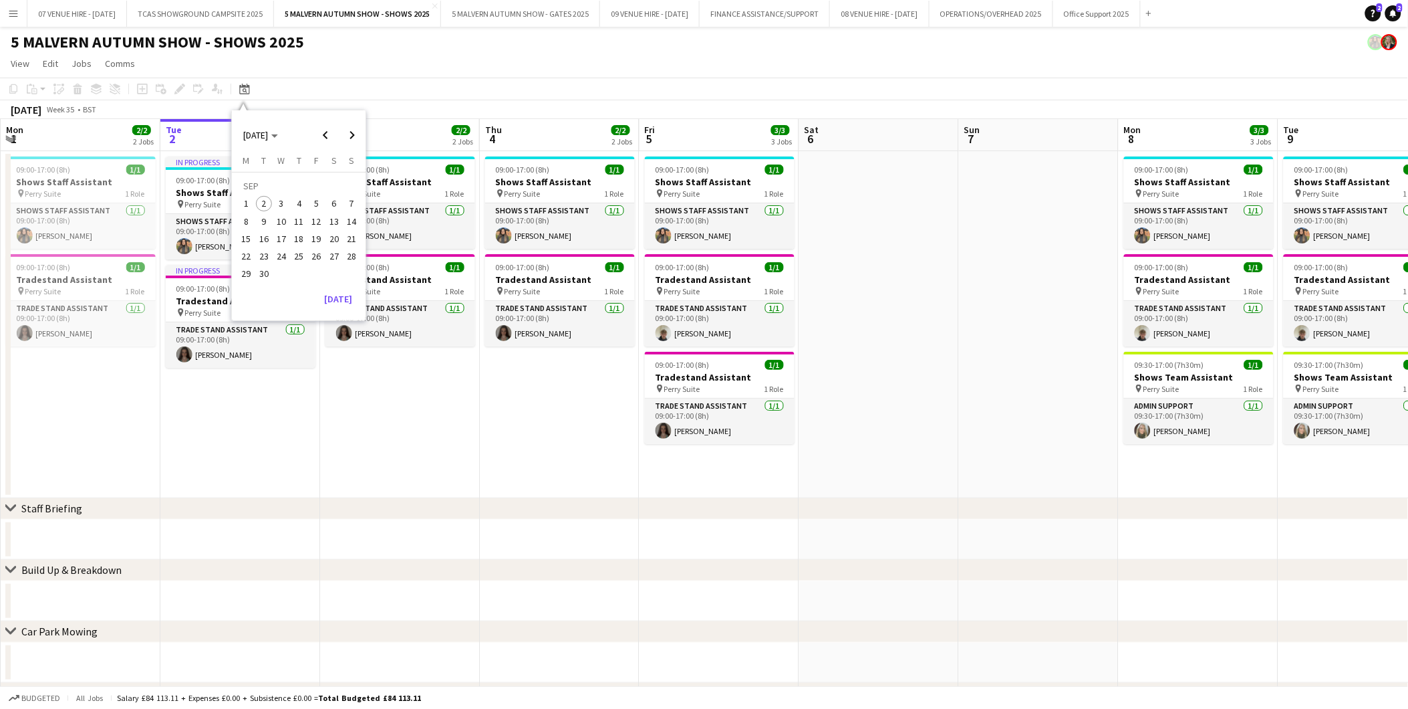
click at [335, 258] on span "27" at bounding box center [334, 256] width 16 height 16
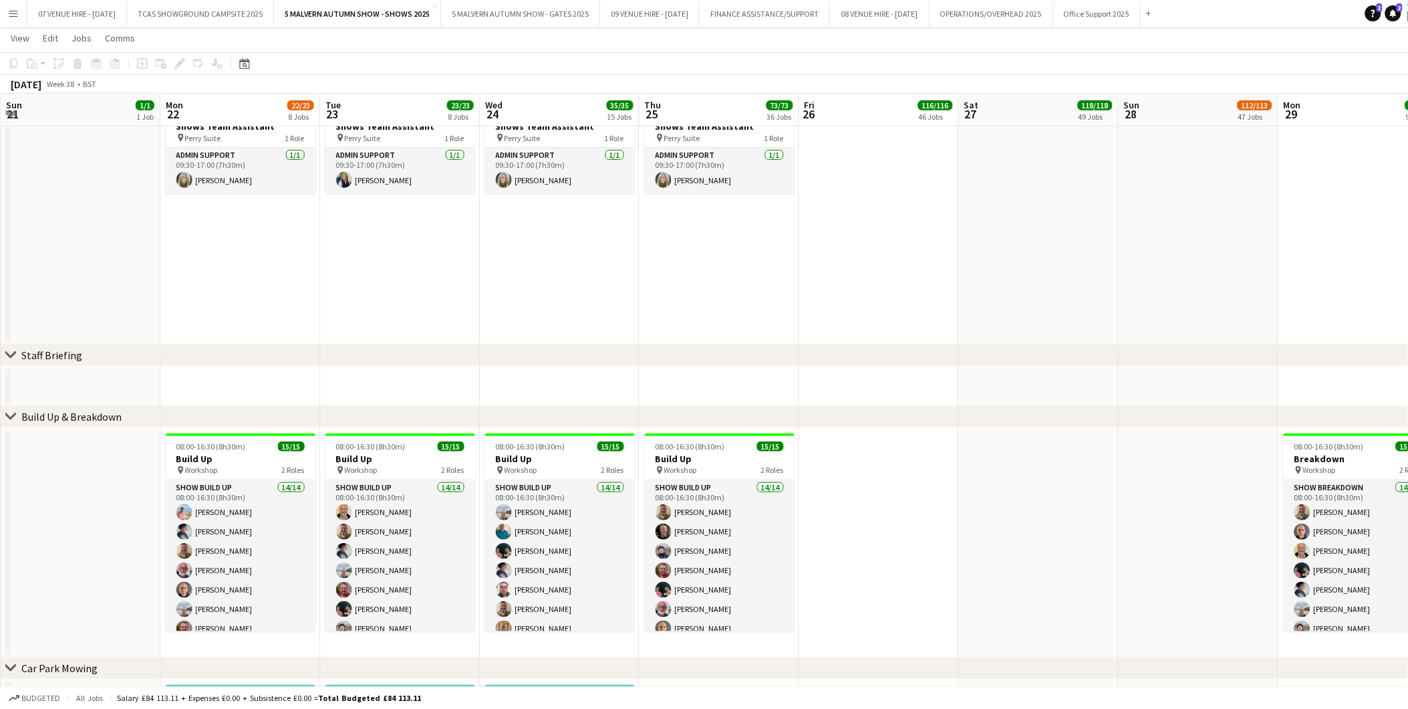
scroll to position [0, 336]
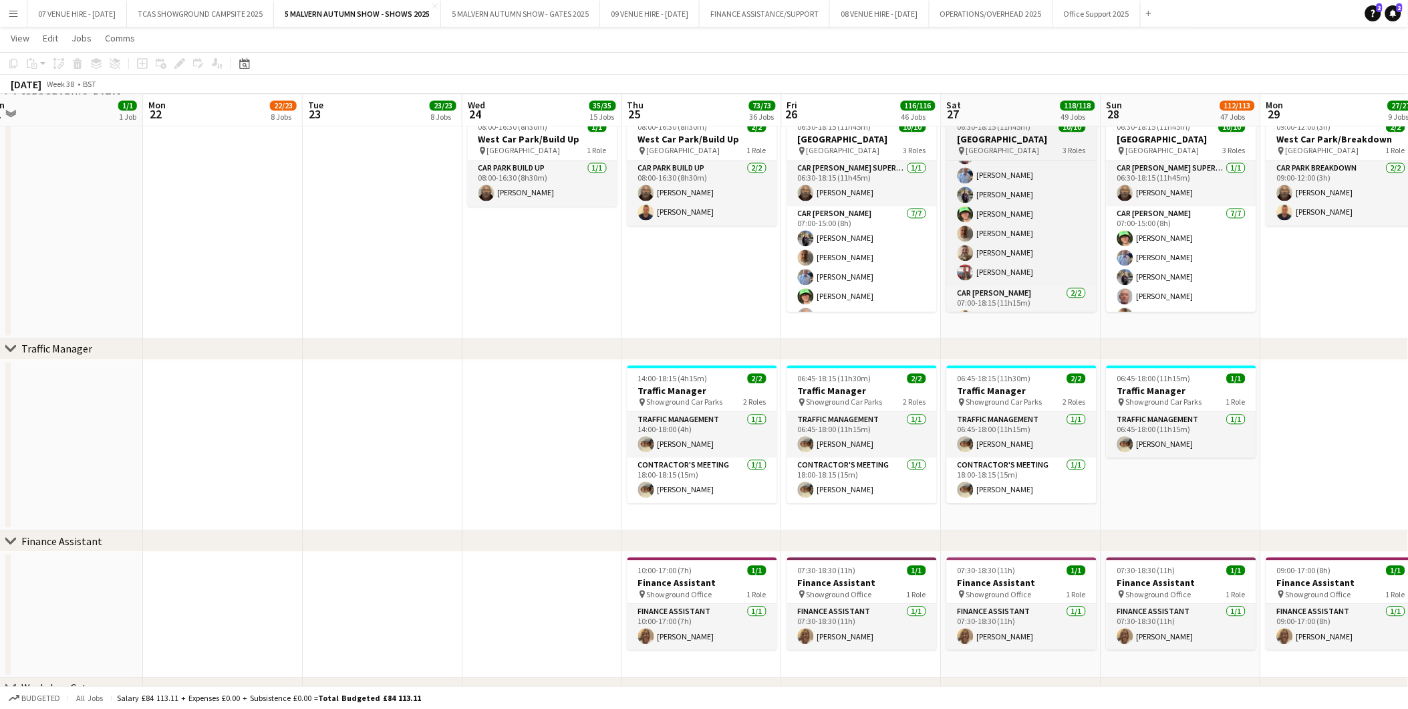
scroll to position [91, 0]
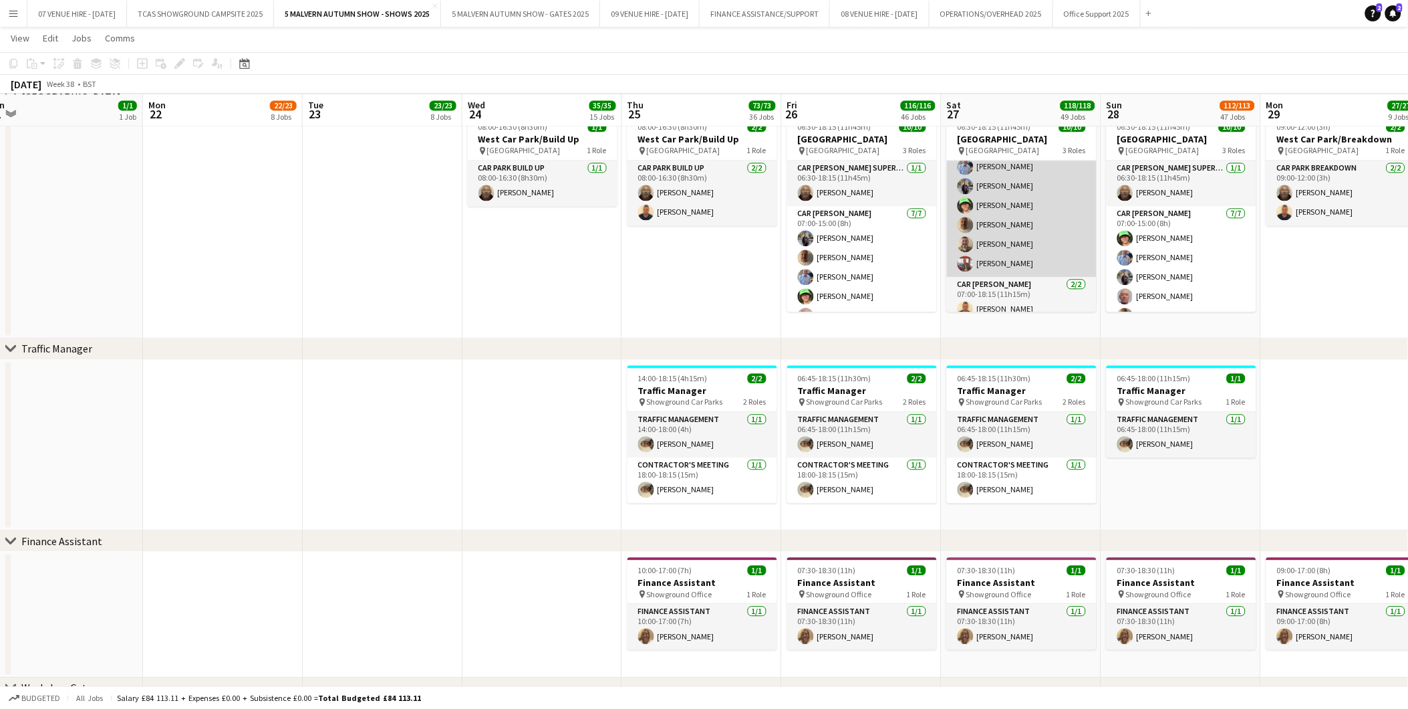
click at [991, 235] on app-card-role "Car [PERSON_NAME] [DATE] 07:00-15:00 (8h) [PERSON_NAME] [PERSON_NAME] [PERSON_N…" at bounding box center [1022, 196] width 150 height 162
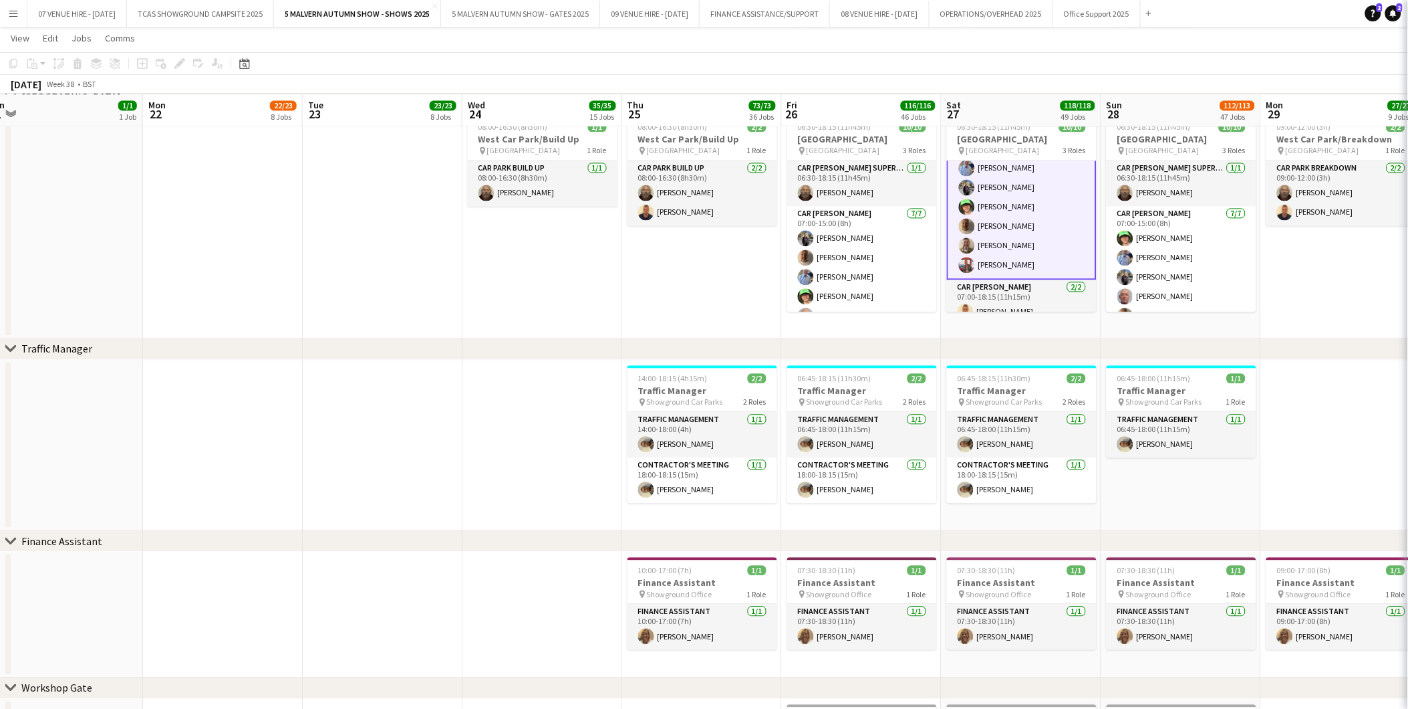
scroll to position [92, 0]
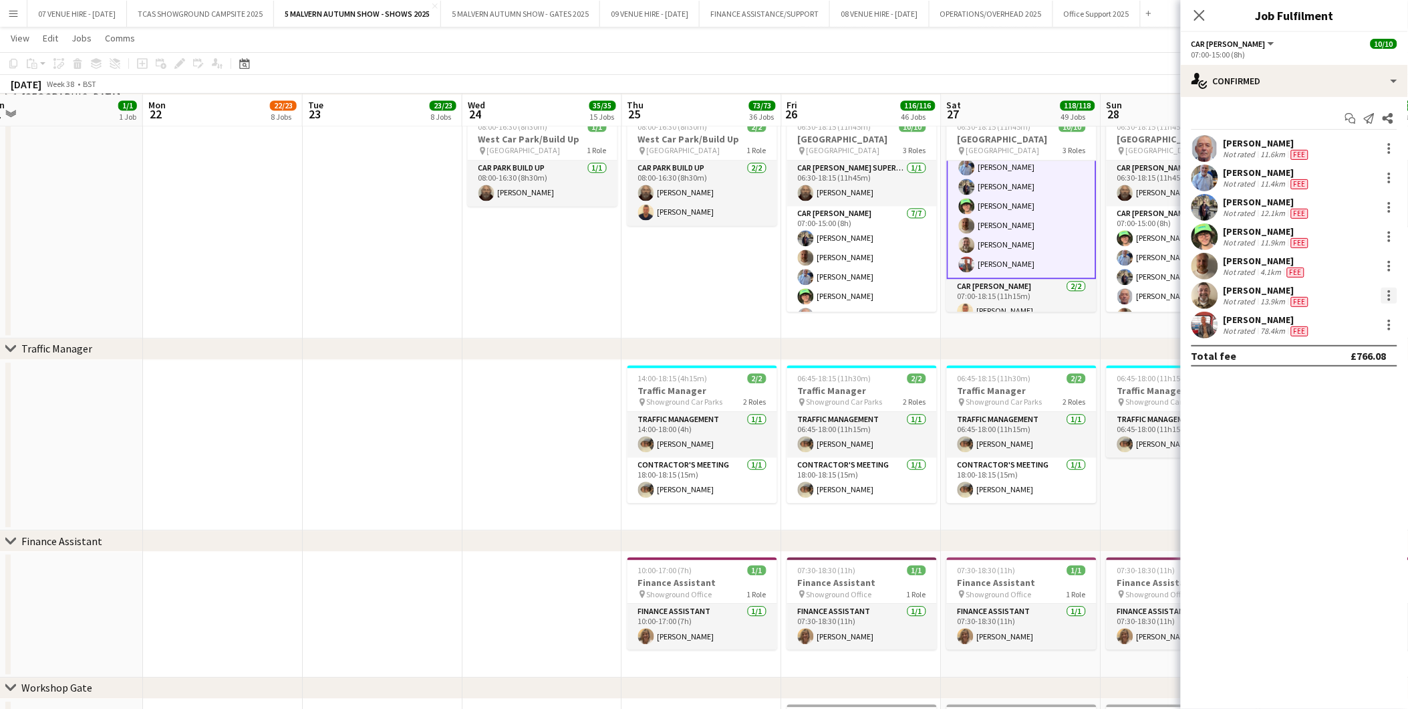
click at [1390, 294] on div at bounding box center [1389, 295] width 3 height 3
click at [1332, 448] on span "Remove" at bounding box center [1325, 448] width 40 height 11
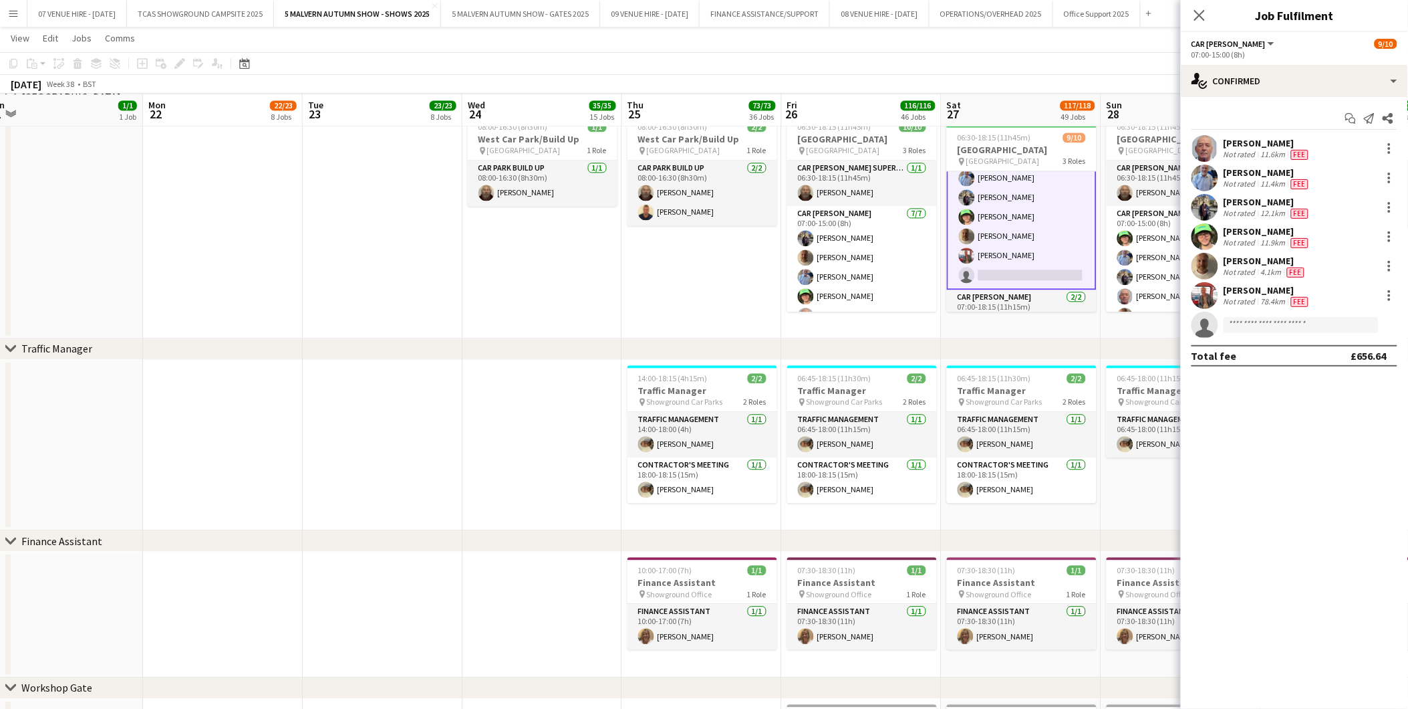
click at [1044, 261] on app-card-role "Car [PERSON_NAME] [DATE] 07:00-15:00 (8h) [PERSON_NAME] [PERSON_NAME] [PERSON_N…" at bounding box center [1022, 207] width 150 height 164
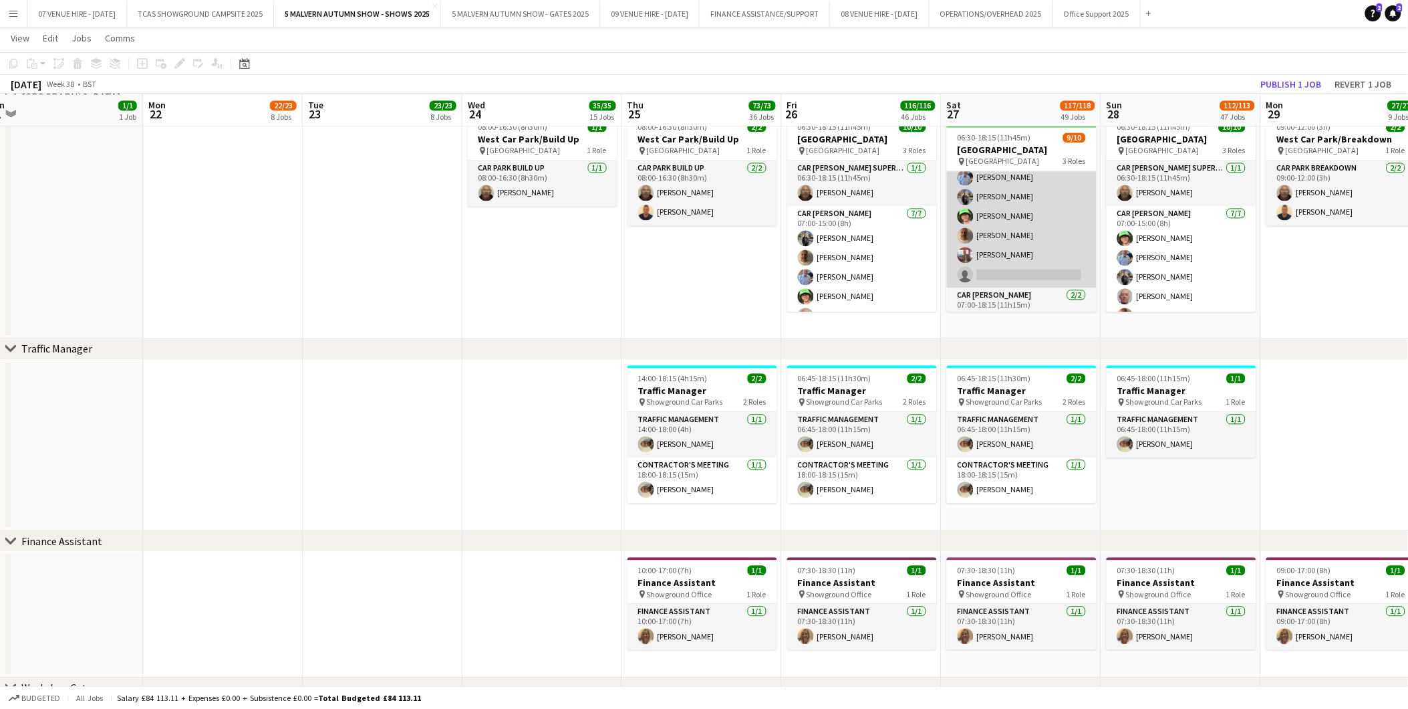
click at [1043, 269] on app-card-role "Car [PERSON_NAME] [DATE] 07:00-15:00 (8h) [PERSON_NAME] [PERSON_NAME] [PERSON_N…" at bounding box center [1022, 207] width 150 height 162
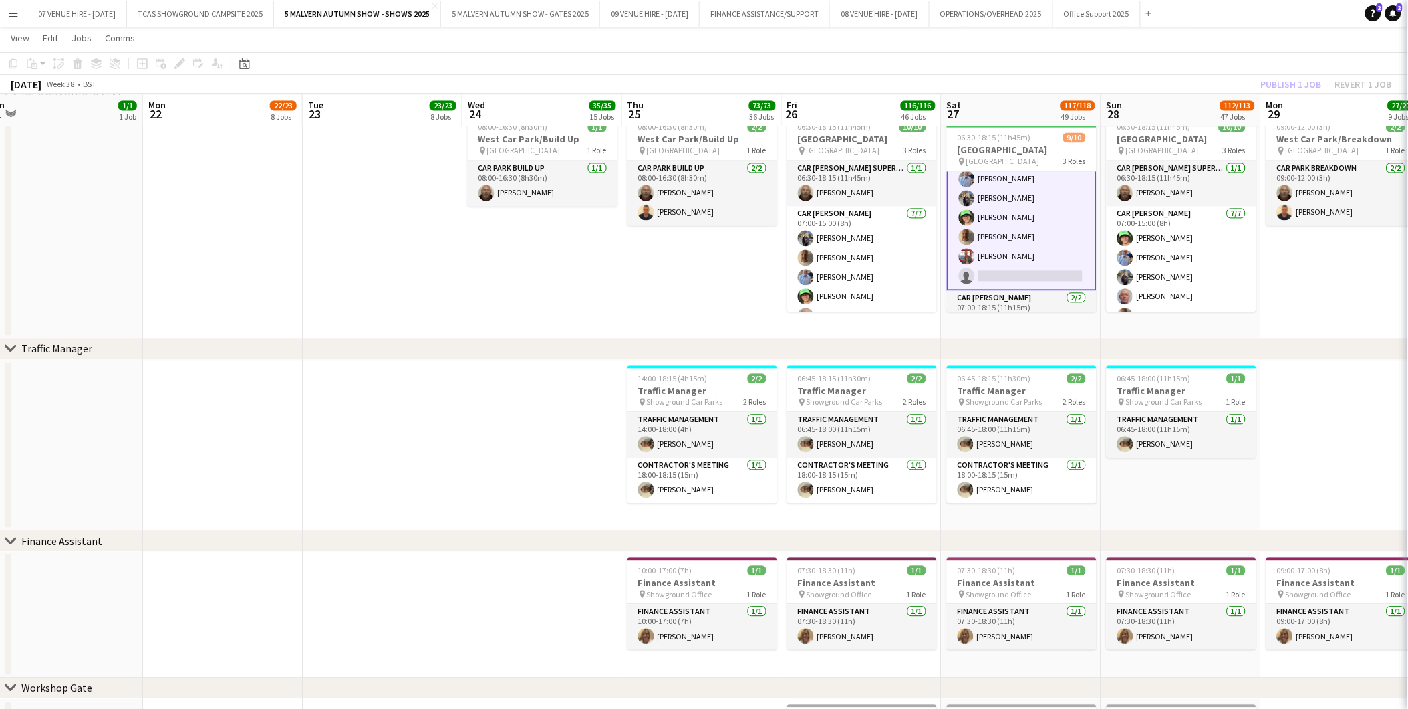
scroll to position [92, 0]
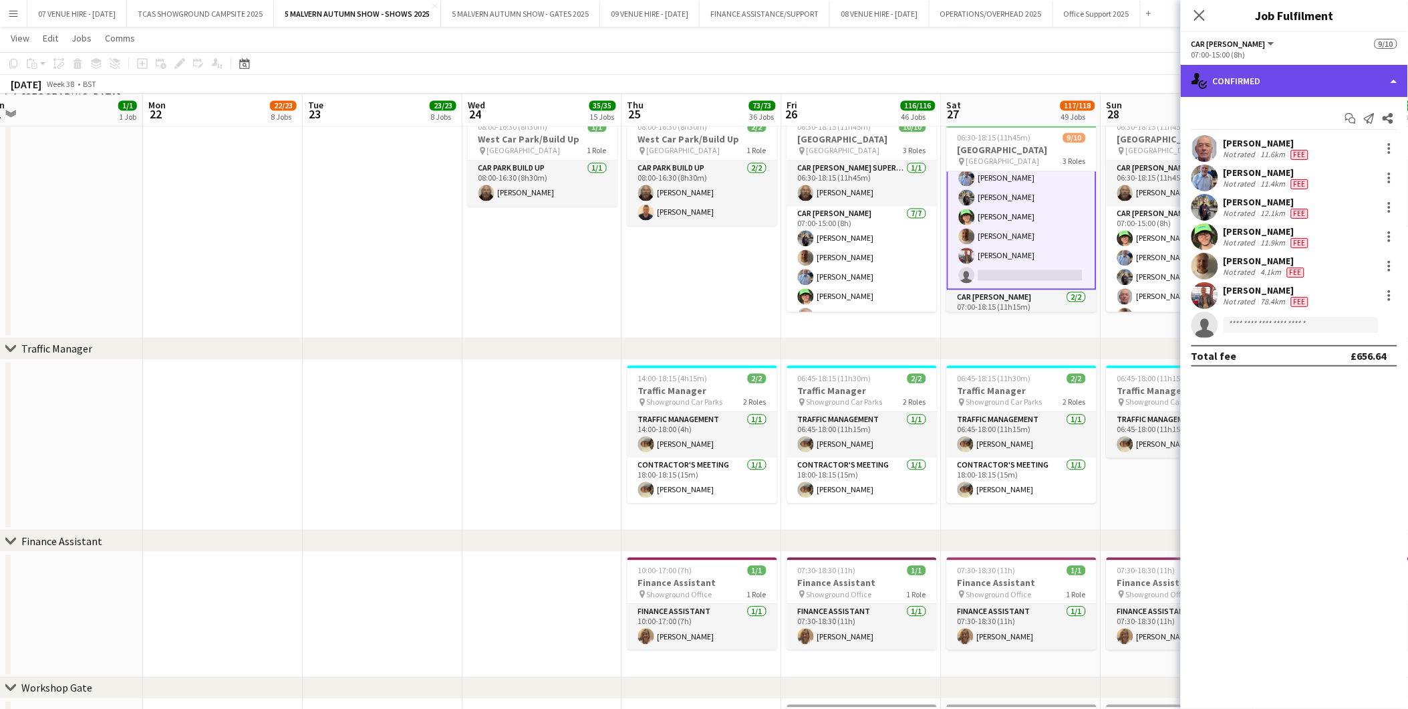
click at [1287, 81] on div "single-neutral-actions-check-2 Confirmed" at bounding box center [1294, 81] width 227 height 32
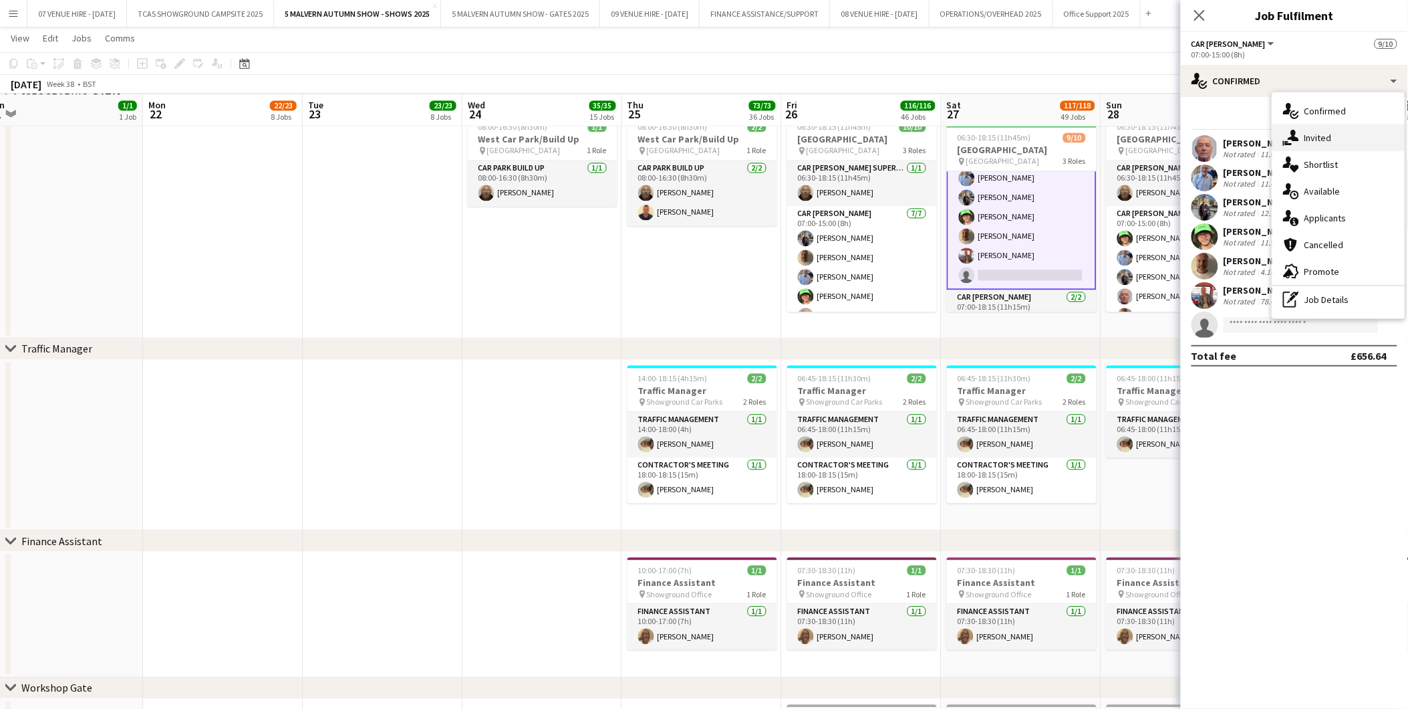
click at [1315, 134] on span "Invited" at bounding box center [1318, 138] width 27 height 12
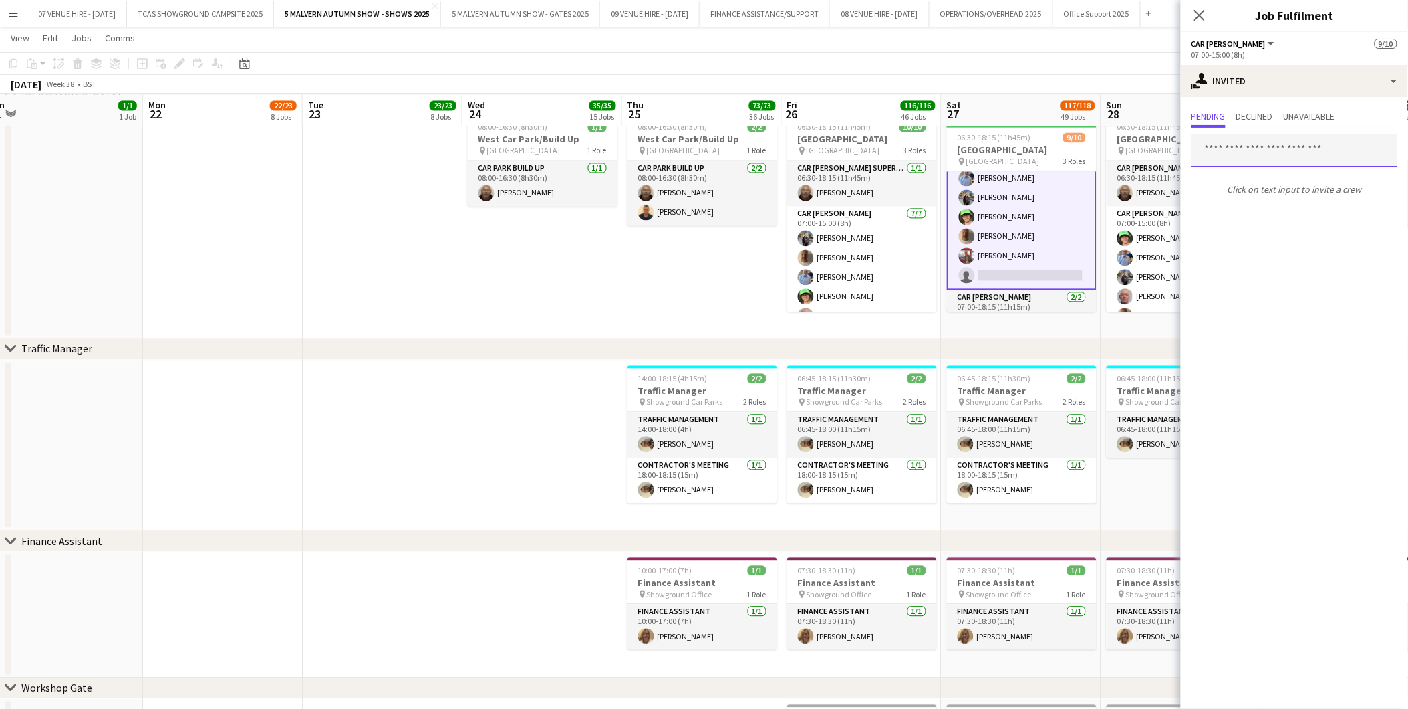
click at [1283, 147] on input "text" at bounding box center [1295, 150] width 206 height 33
type input "******"
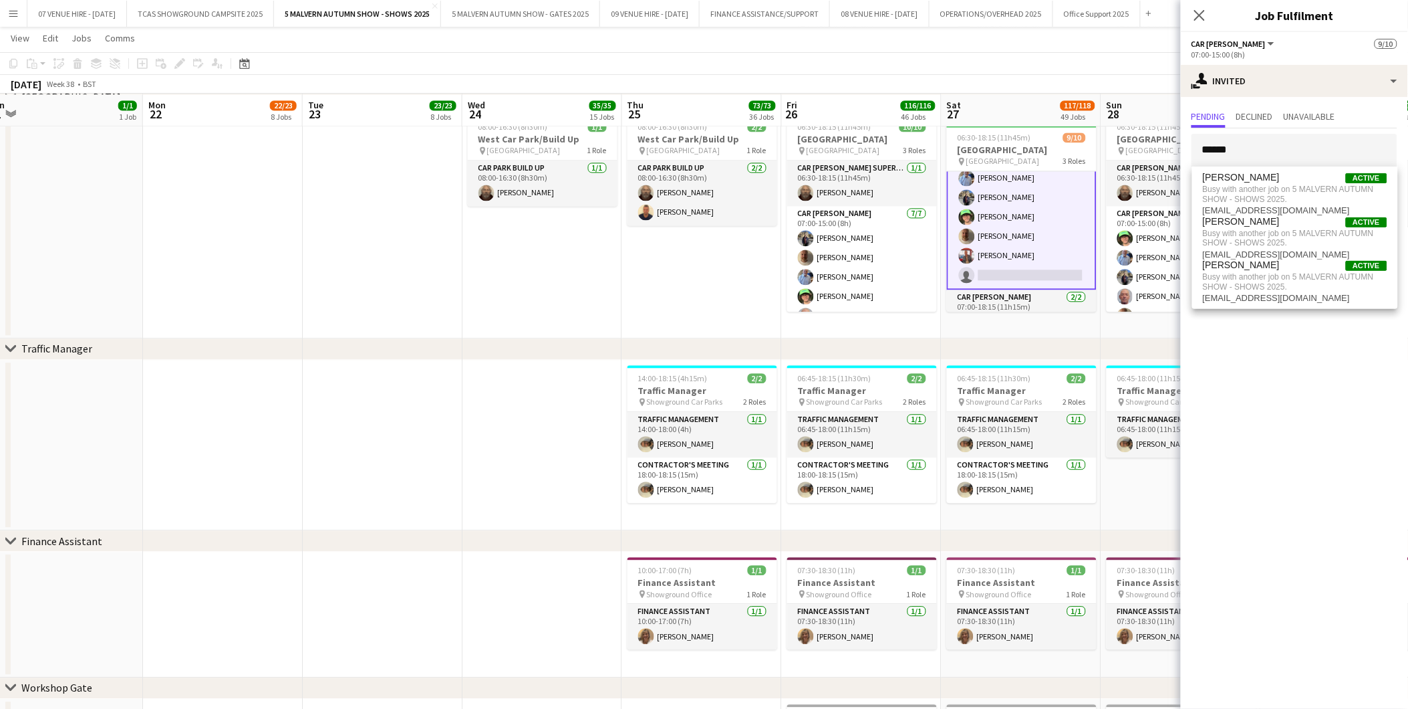
click at [691, 304] on app-date-cell "08:00-16:30 (8h30m) 2/2 [GEOGRAPHIC_DATA]/Build Up pin [GEOGRAPHIC_DATA] 1 Role…" at bounding box center [702, 223] width 160 height 230
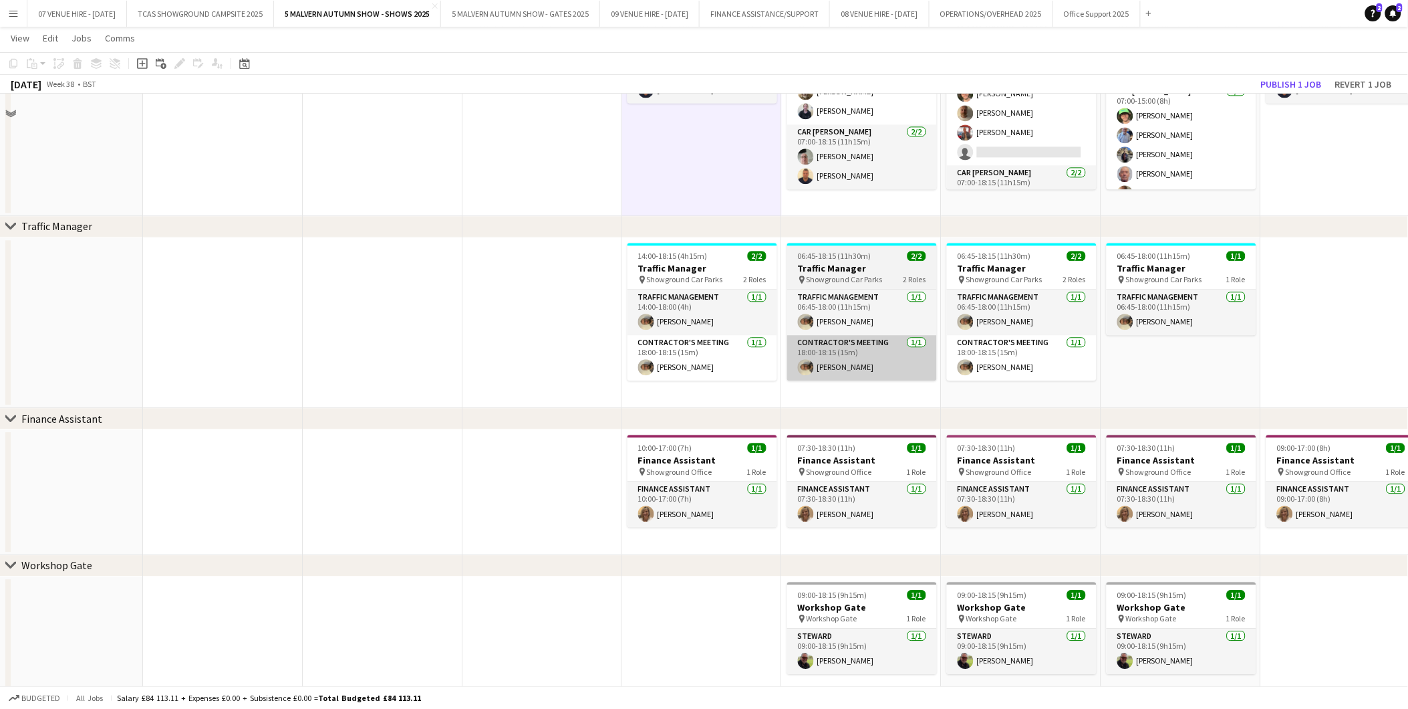
scroll to position [8099, 0]
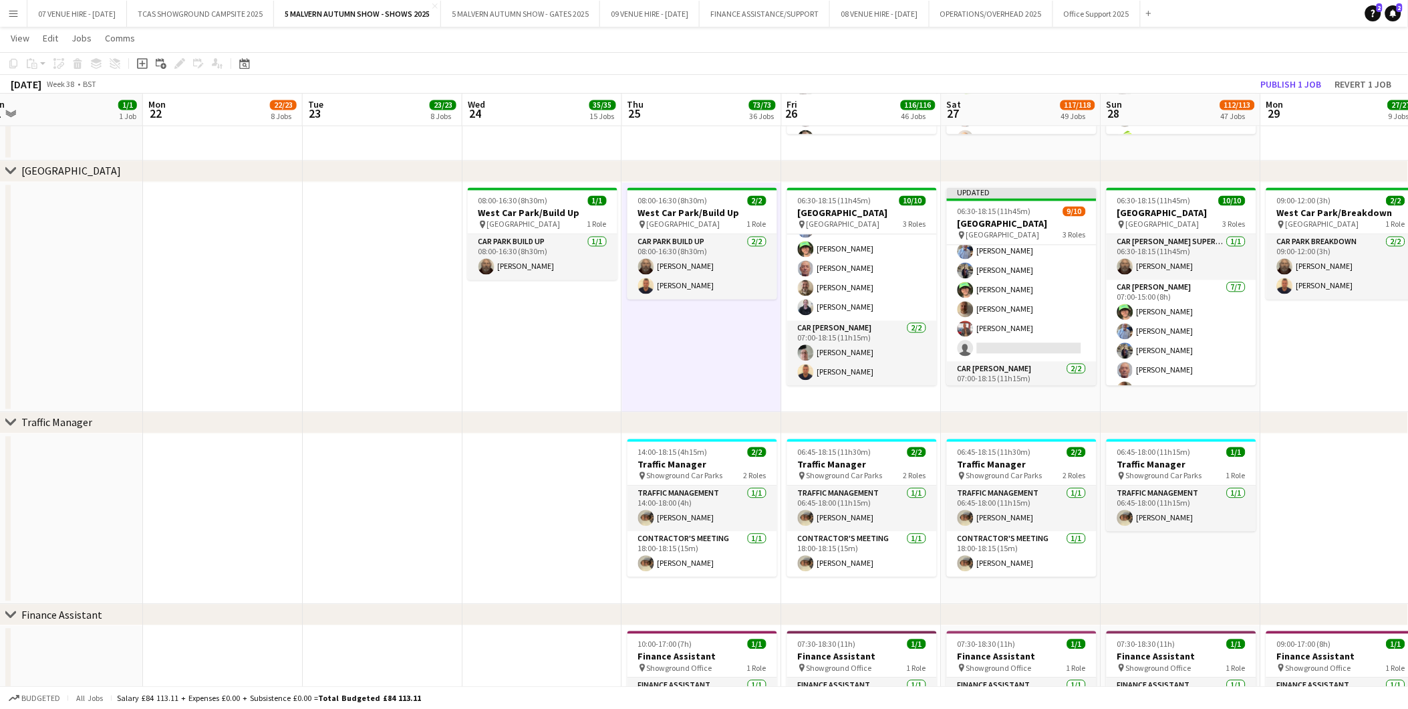
click at [586, 352] on app-date-cell "08:00-16:30 (8h30m) 1/1 [GEOGRAPHIC_DATA]/Build Up pin [GEOGRAPHIC_DATA] 1 Role…" at bounding box center [543, 297] width 160 height 230
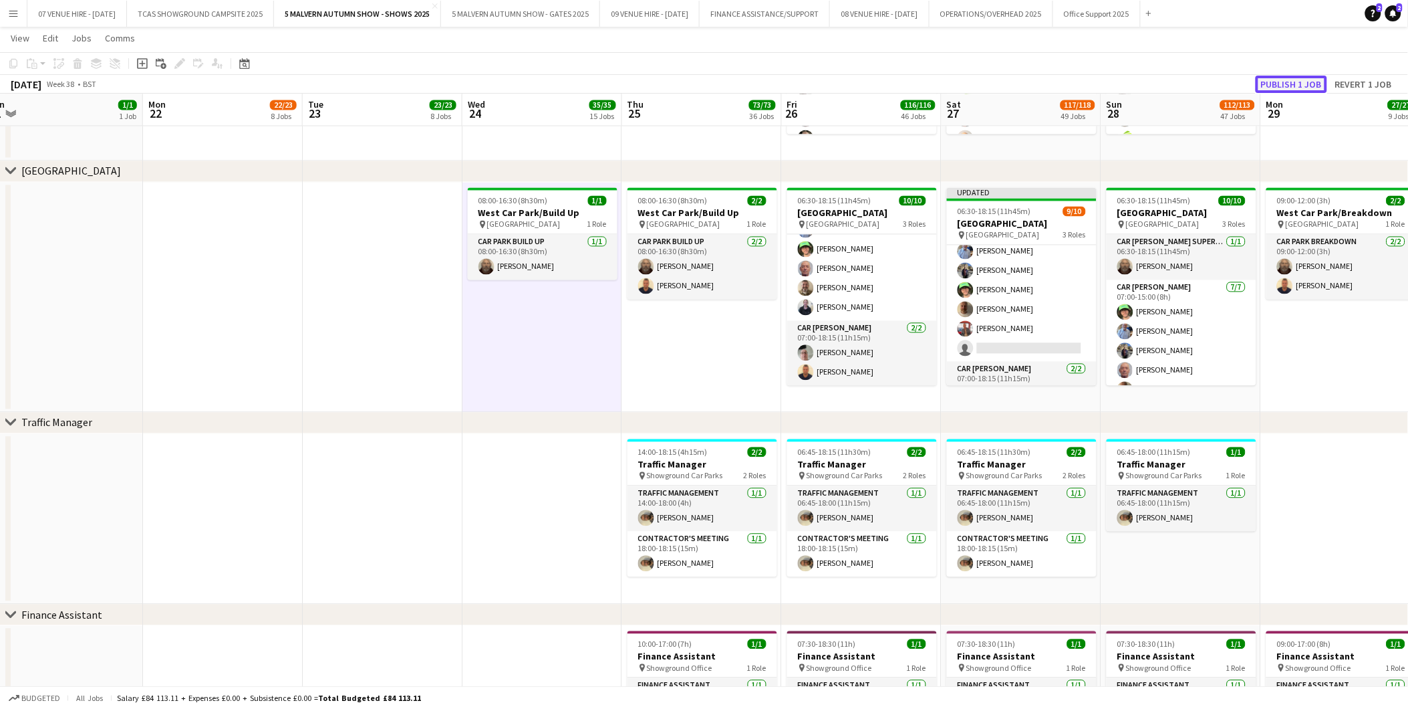
click at [1284, 84] on button "Publish 1 job" at bounding box center [1292, 84] width 72 height 17
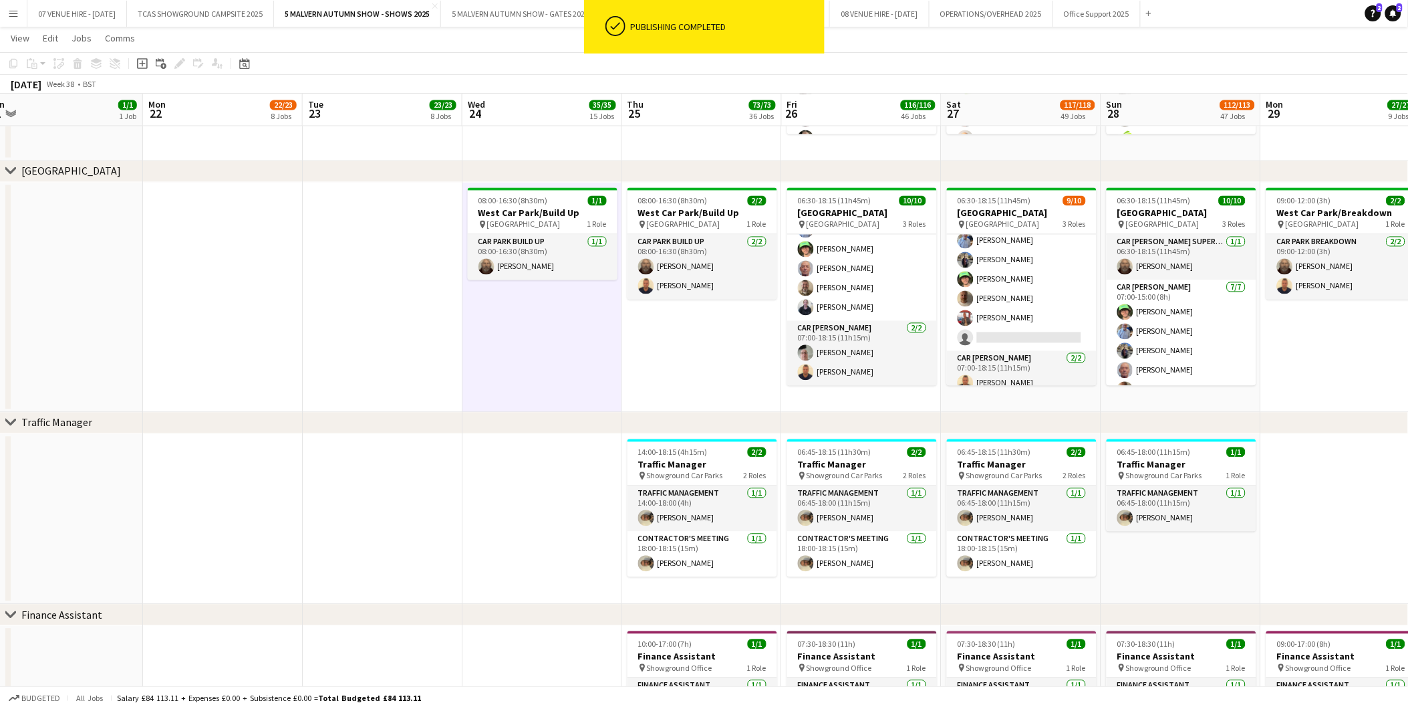
click at [8, 11] on app-icon "Menu" at bounding box center [13, 13] width 11 height 11
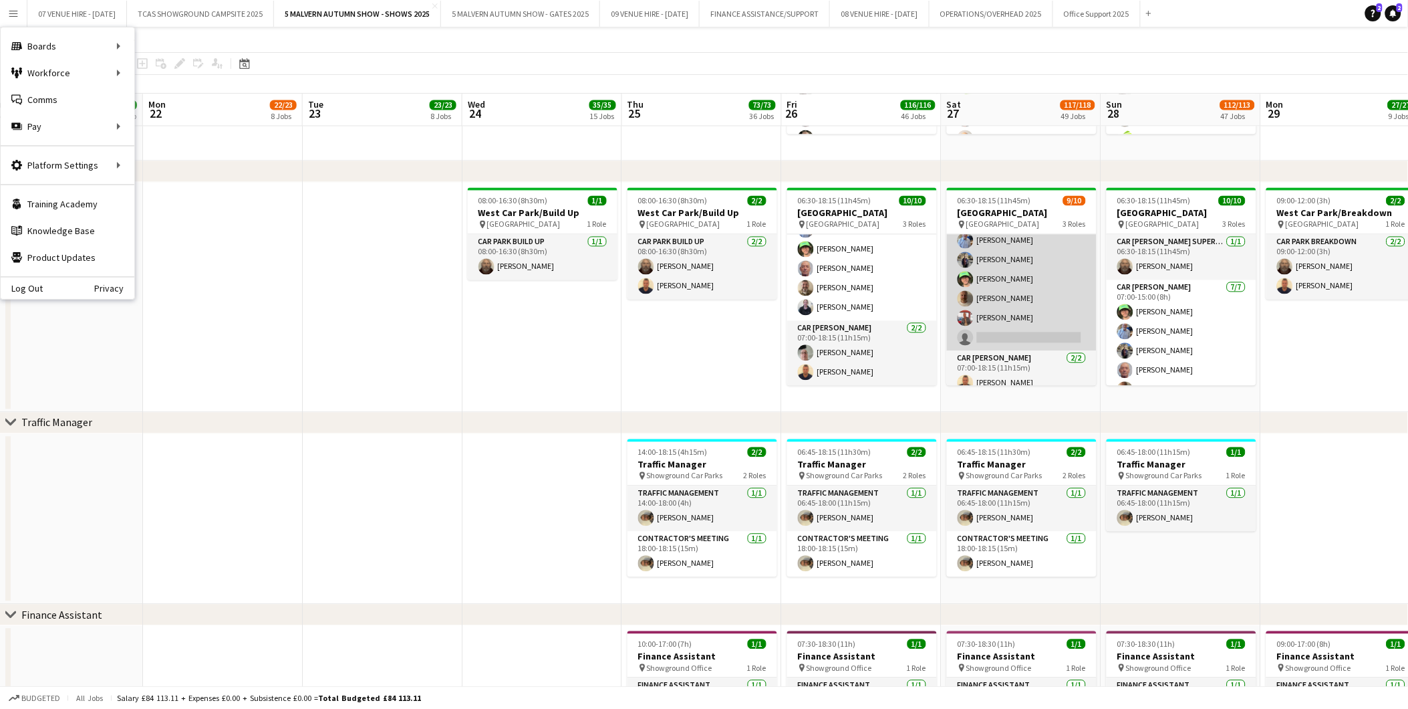
click at [1054, 332] on app-card-role "Car [PERSON_NAME] [DATE] 07:00-15:00 (8h) [PERSON_NAME] [PERSON_NAME] [PERSON_N…" at bounding box center [1022, 270] width 150 height 162
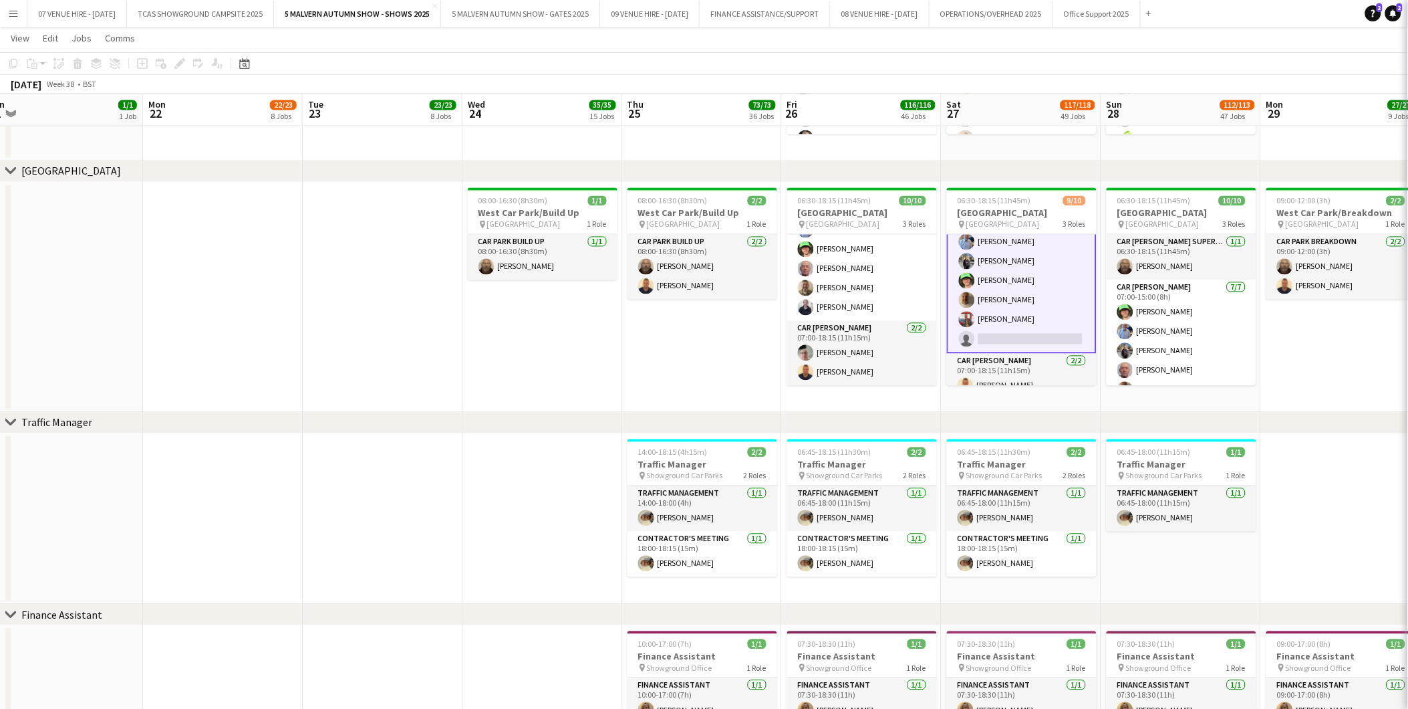
scroll to position [92, 0]
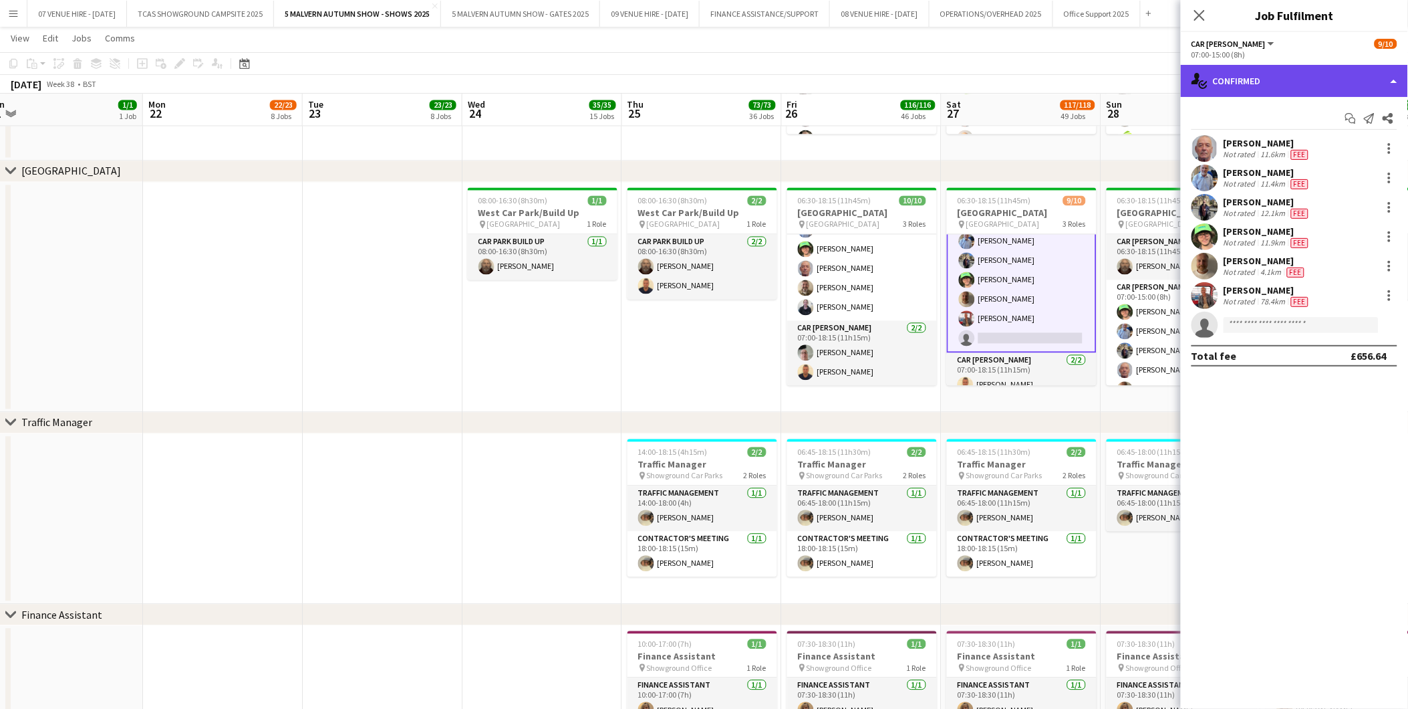
click at [1255, 90] on div "single-neutral-actions-check-2 Confirmed" at bounding box center [1294, 81] width 227 height 32
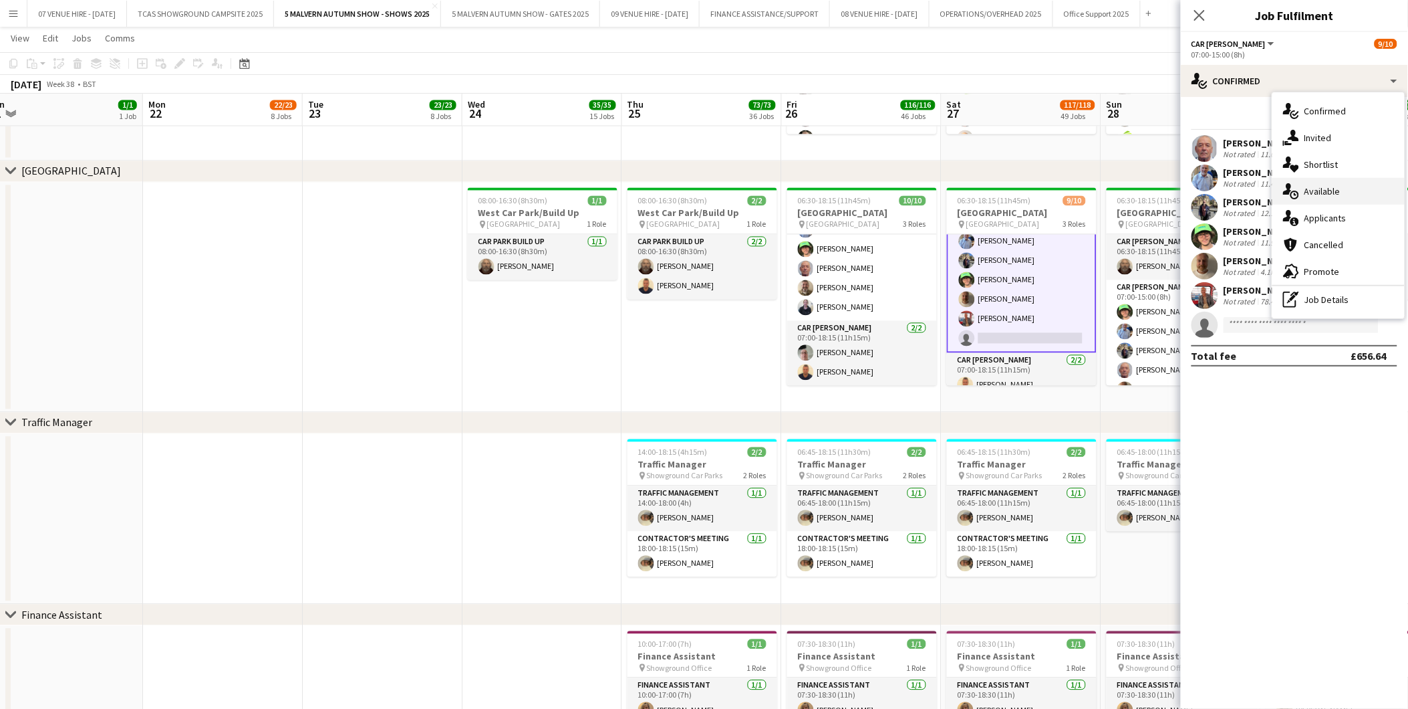
click at [1328, 191] on span "Available" at bounding box center [1323, 191] width 36 height 12
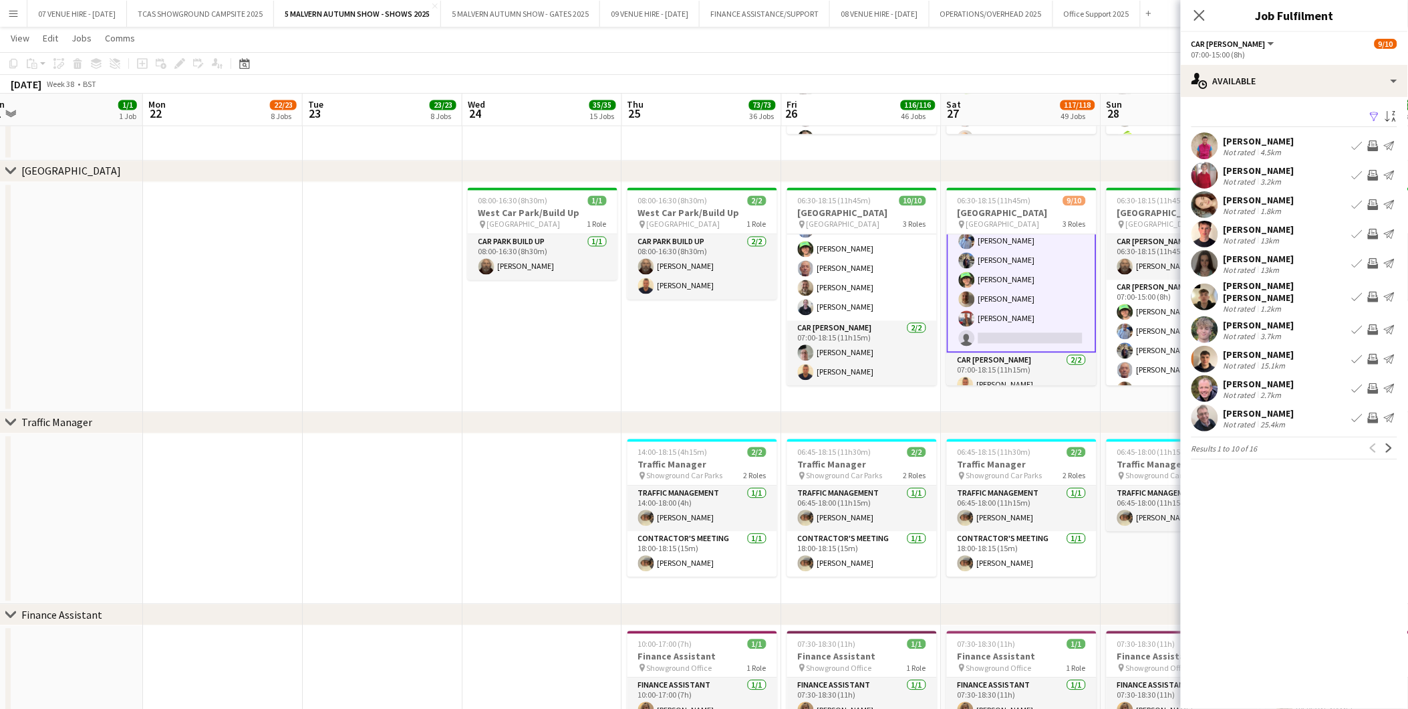
click at [1388, 443] on app-icon "Next" at bounding box center [1389, 447] width 9 height 9
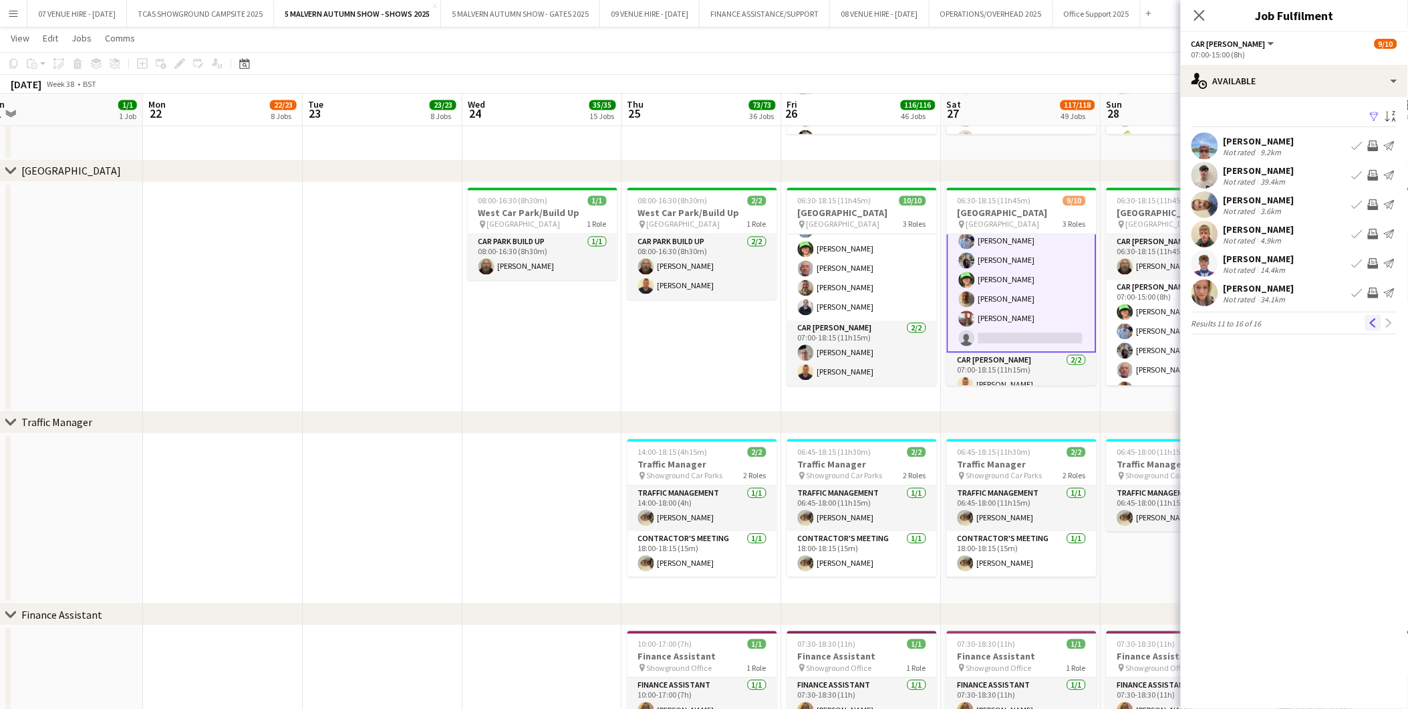
click at [1371, 323] on app-icon "Previous" at bounding box center [1373, 322] width 9 height 9
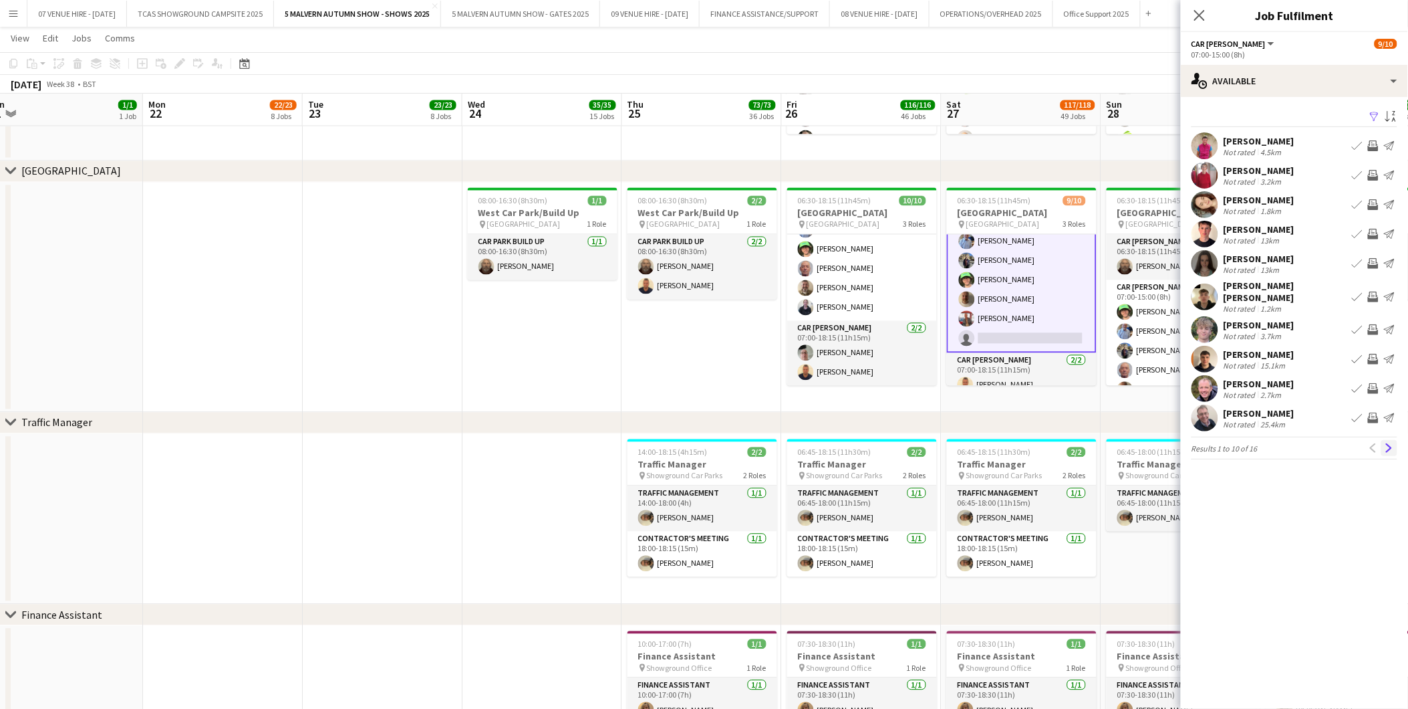
click at [1388, 443] on app-icon "Next" at bounding box center [1389, 447] width 9 height 9
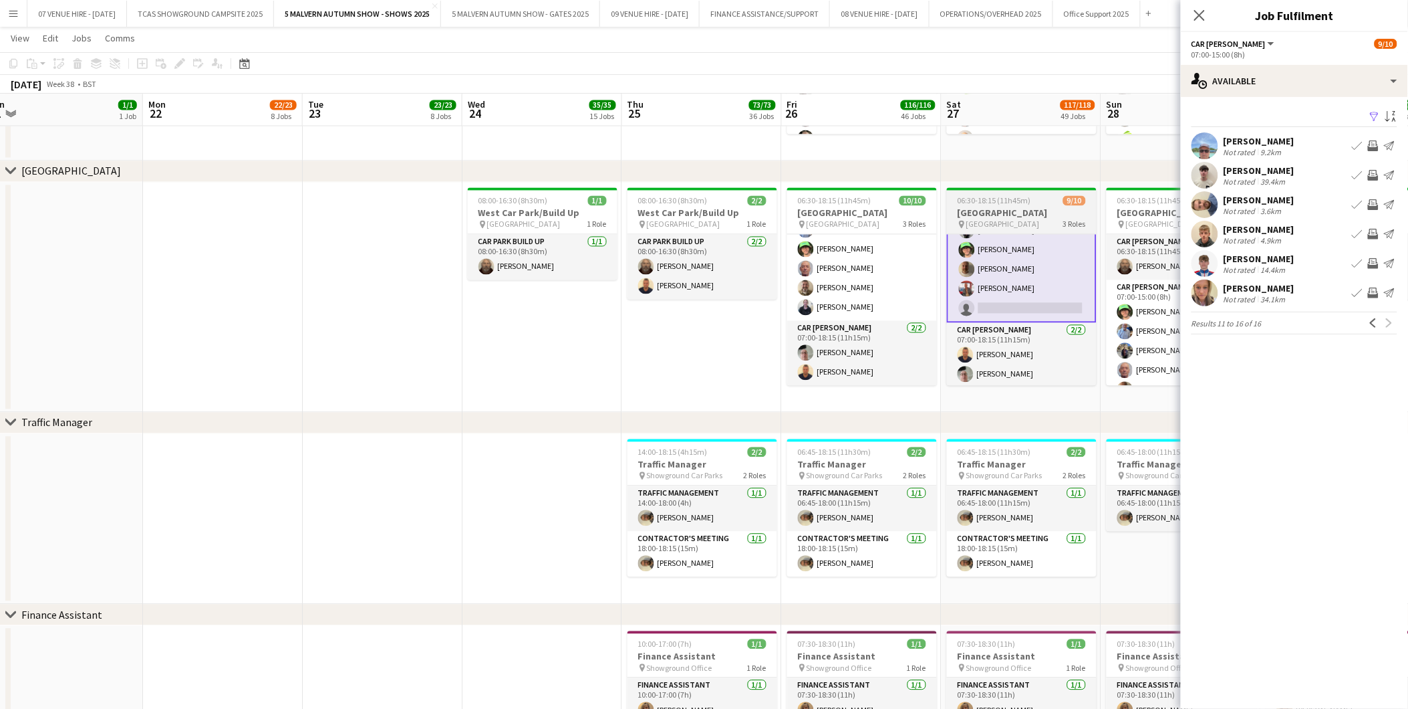
scroll to position [122, 0]
click at [1020, 301] on app-card-role "Car [PERSON_NAME] [DATE] 07:00-15:00 (8h) [PERSON_NAME] [PERSON_NAME] [PERSON_N…" at bounding box center [1022, 240] width 150 height 164
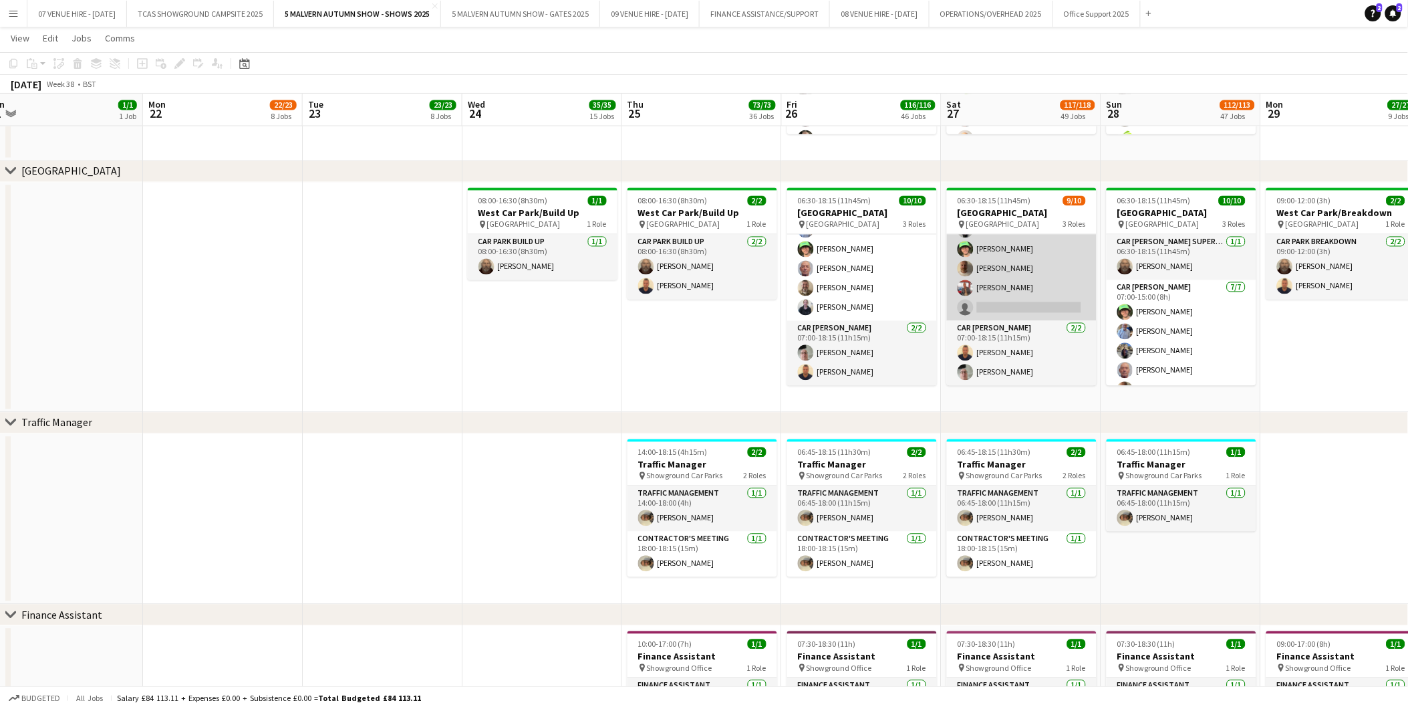
click at [1043, 295] on app-card-role "Car [PERSON_NAME] [DATE] 07:00-15:00 (8h) [PERSON_NAME] [PERSON_NAME] [PERSON_N…" at bounding box center [1022, 240] width 150 height 162
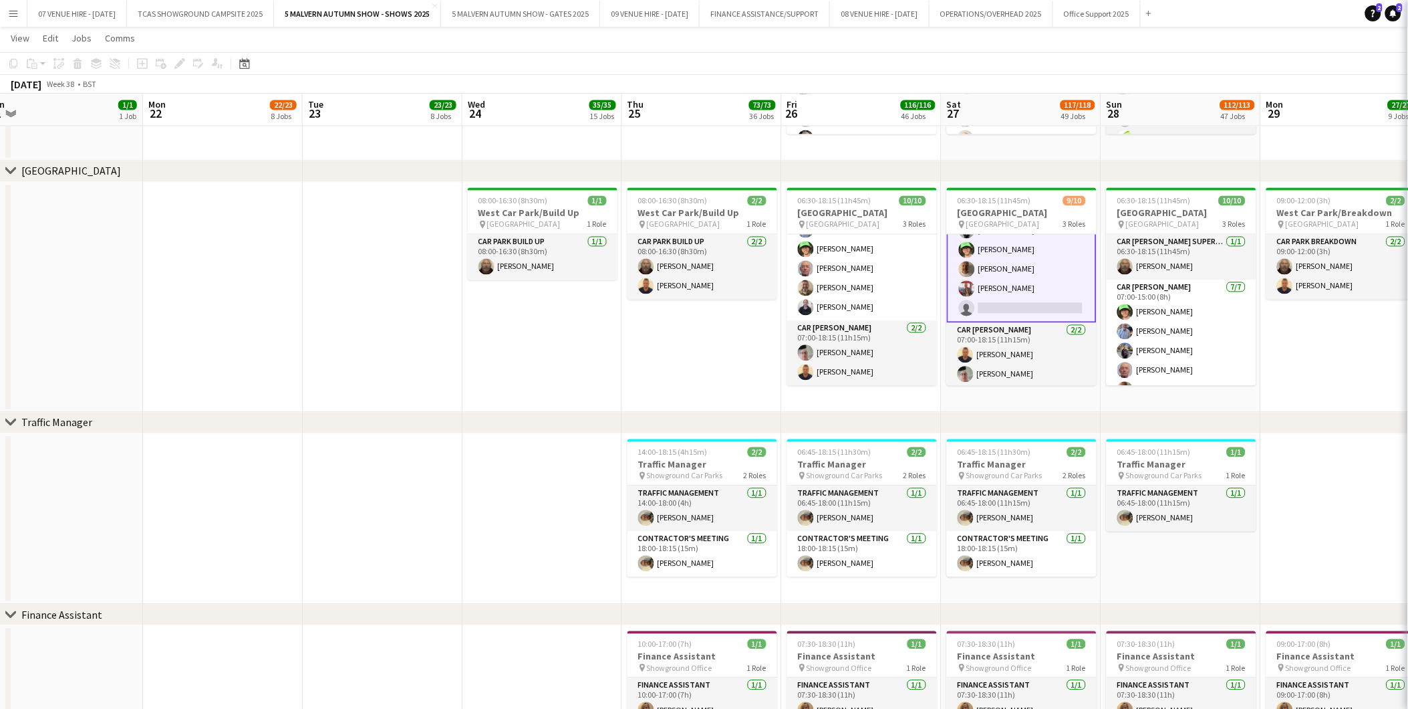
scroll to position [122, 0]
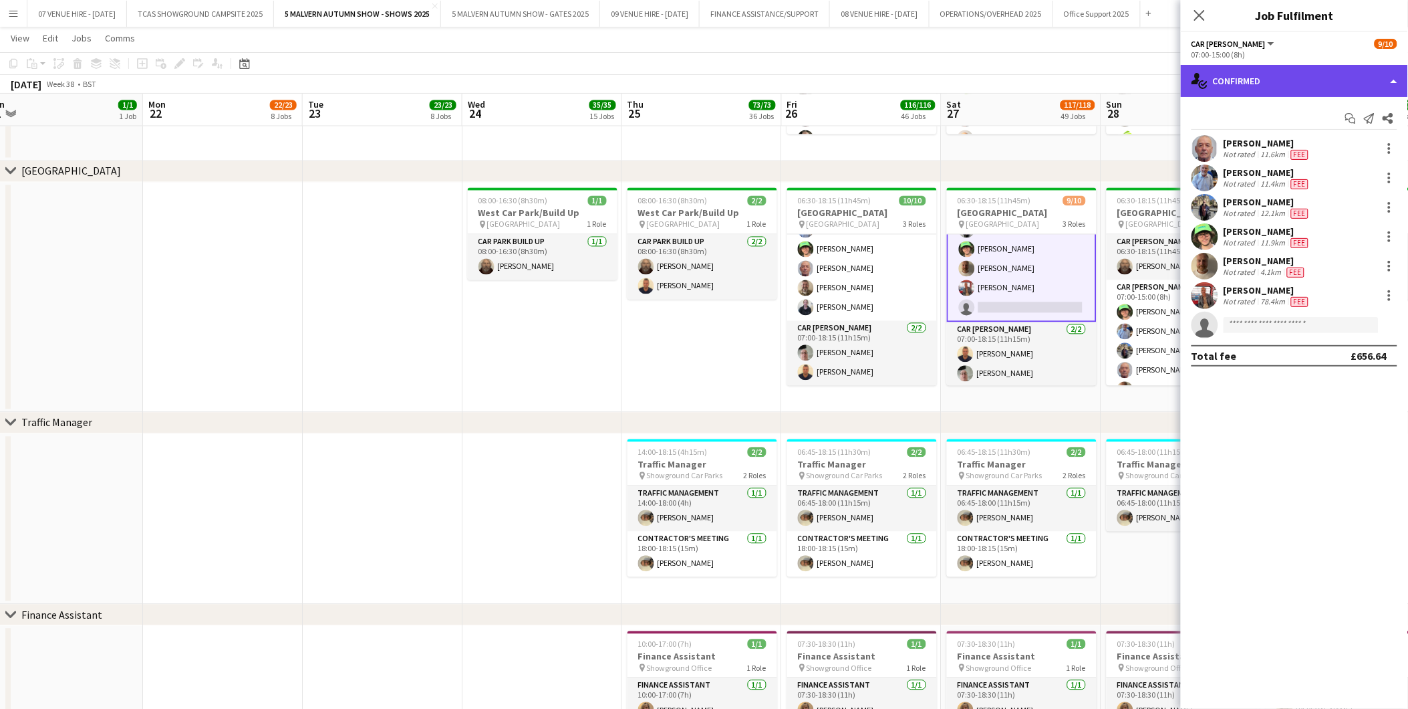
click at [1271, 84] on div "single-neutral-actions-check-2 Confirmed" at bounding box center [1294, 81] width 227 height 32
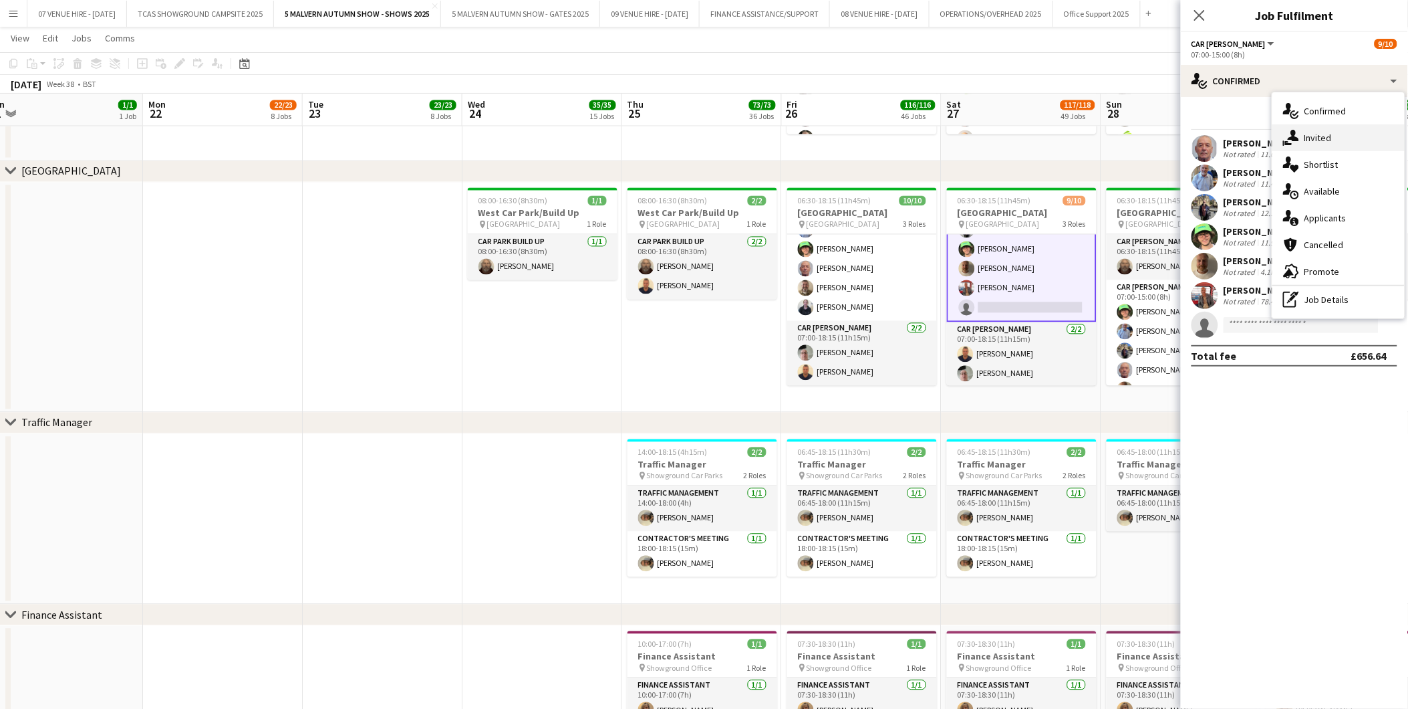
click at [1306, 135] on span "Invited" at bounding box center [1318, 138] width 27 height 12
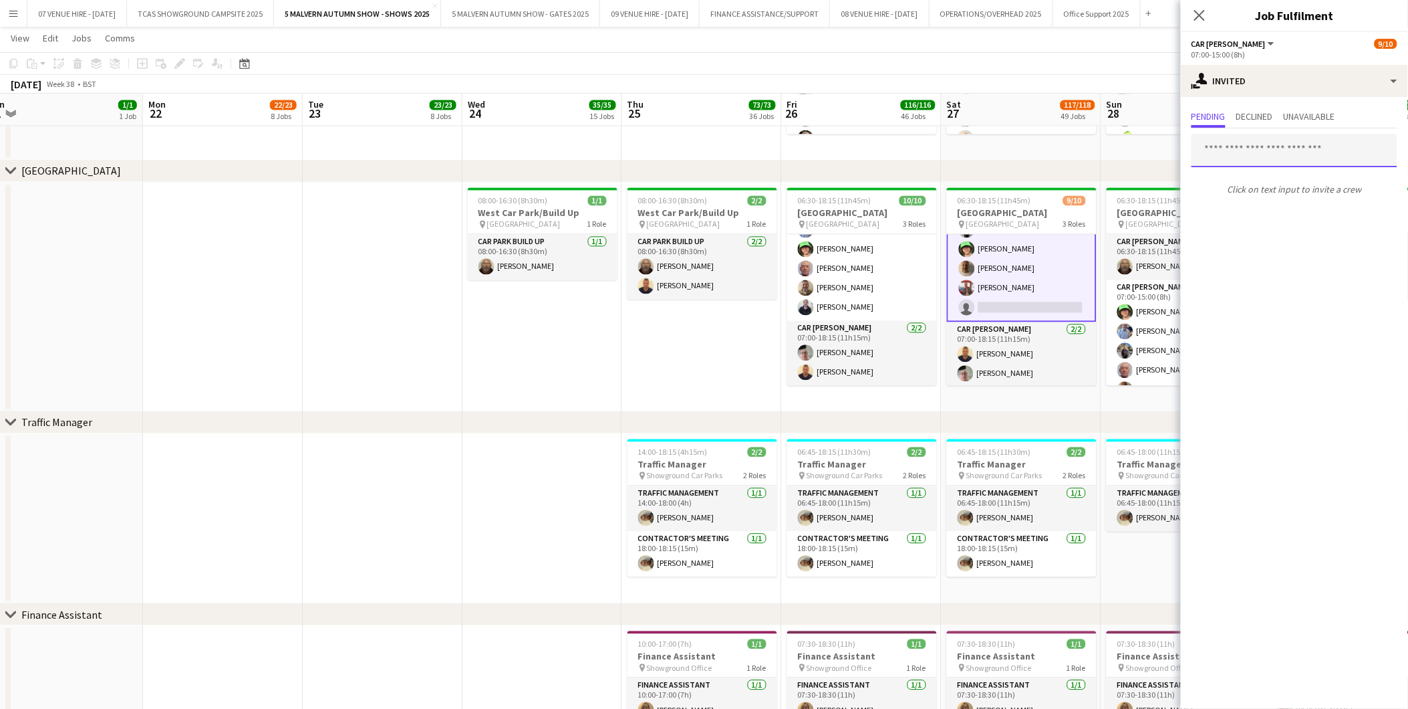
click at [1274, 149] on input "text" at bounding box center [1295, 150] width 206 height 33
type input "****"
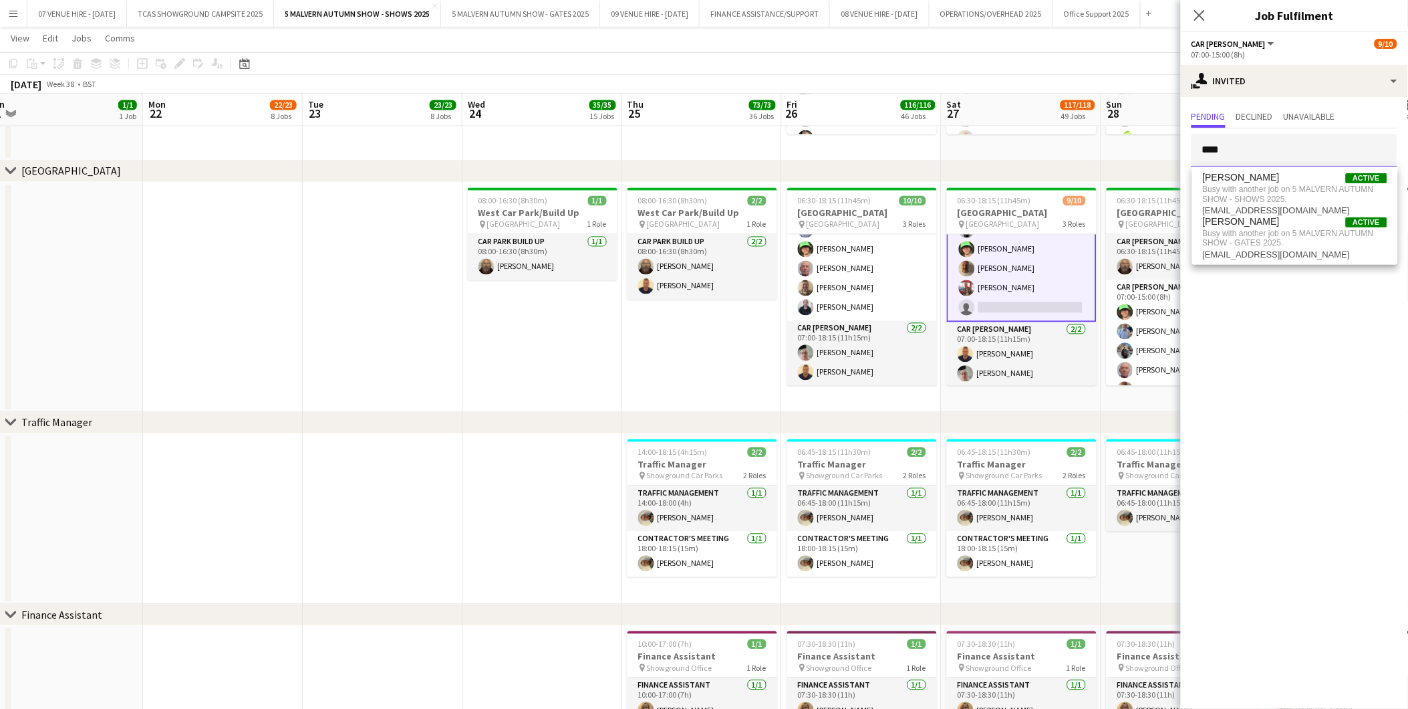
drag, startPoint x: 1277, startPoint y: 148, endPoint x: 1184, endPoint y: 142, distance: 93.8
click at [1184, 142] on form "****" at bounding box center [1294, 150] width 227 height 33
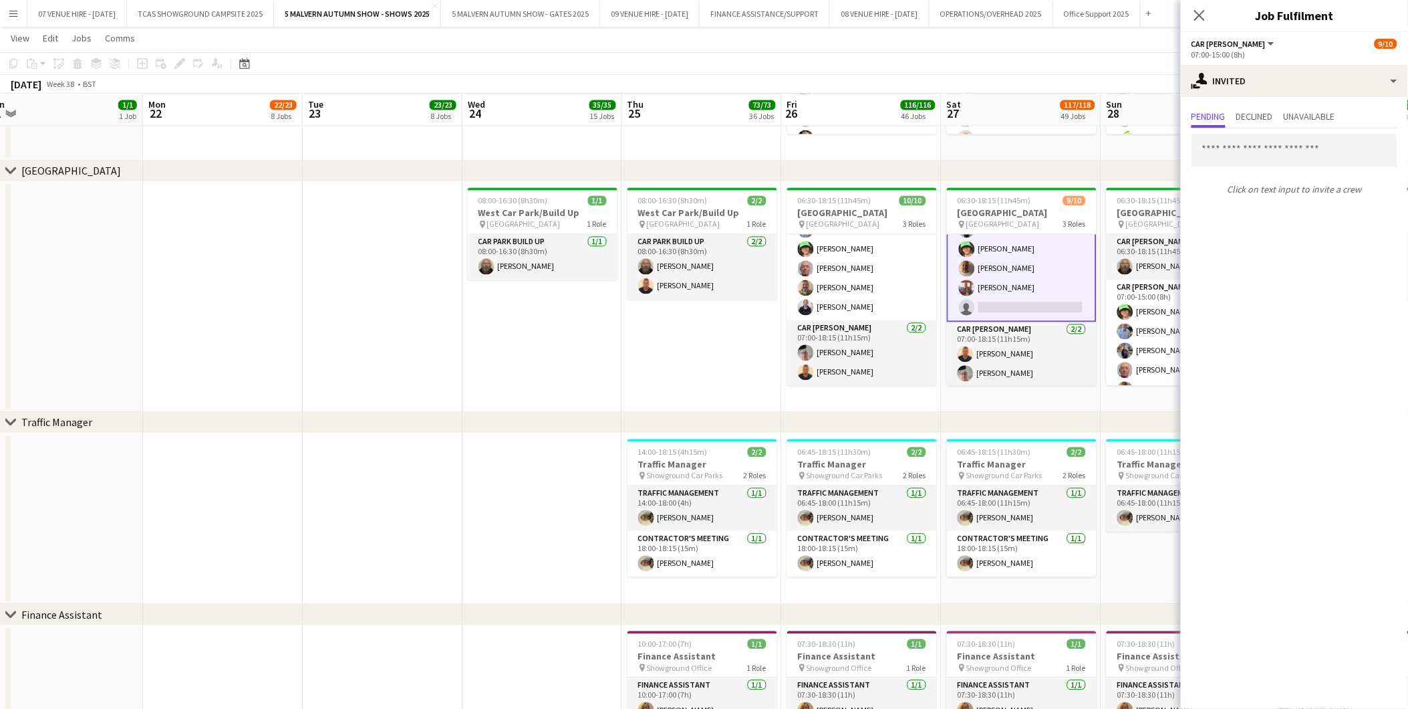
click at [1019, 303] on app-card-role "Car [PERSON_NAME] [DATE] 07:00-15:00 (8h) [PERSON_NAME] [PERSON_NAME] [PERSON_N…" at bounding box center [1022, 240] width 150 height 164
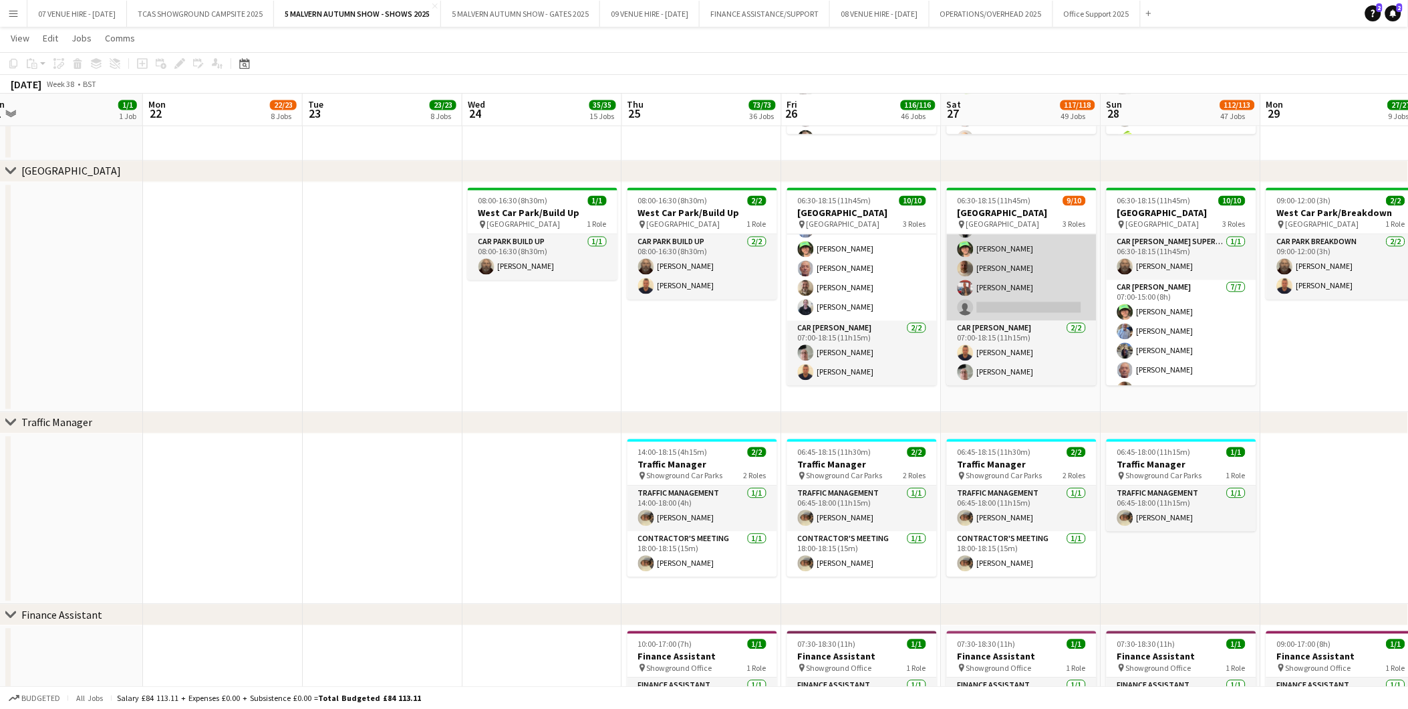
scroll to position [122, 0]
click at [1009, 303] on app-card-role "Car [PERSON_NAME] [DATE] 07:00-15:00 (8h) [PERSON_NAME] [PERSON_NAME] [PERSON_N…" at bounding box center [1022, 240] width 150 height 162
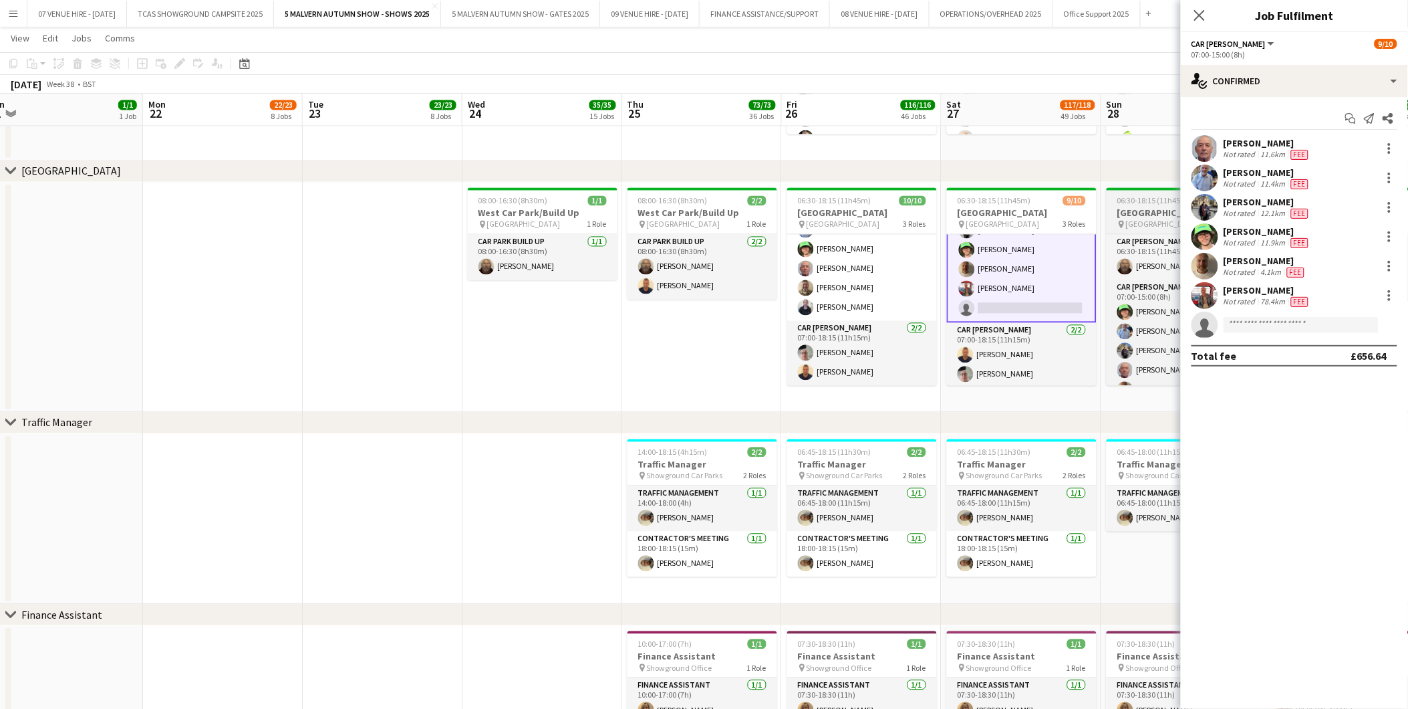
scroll to position [122, 0]
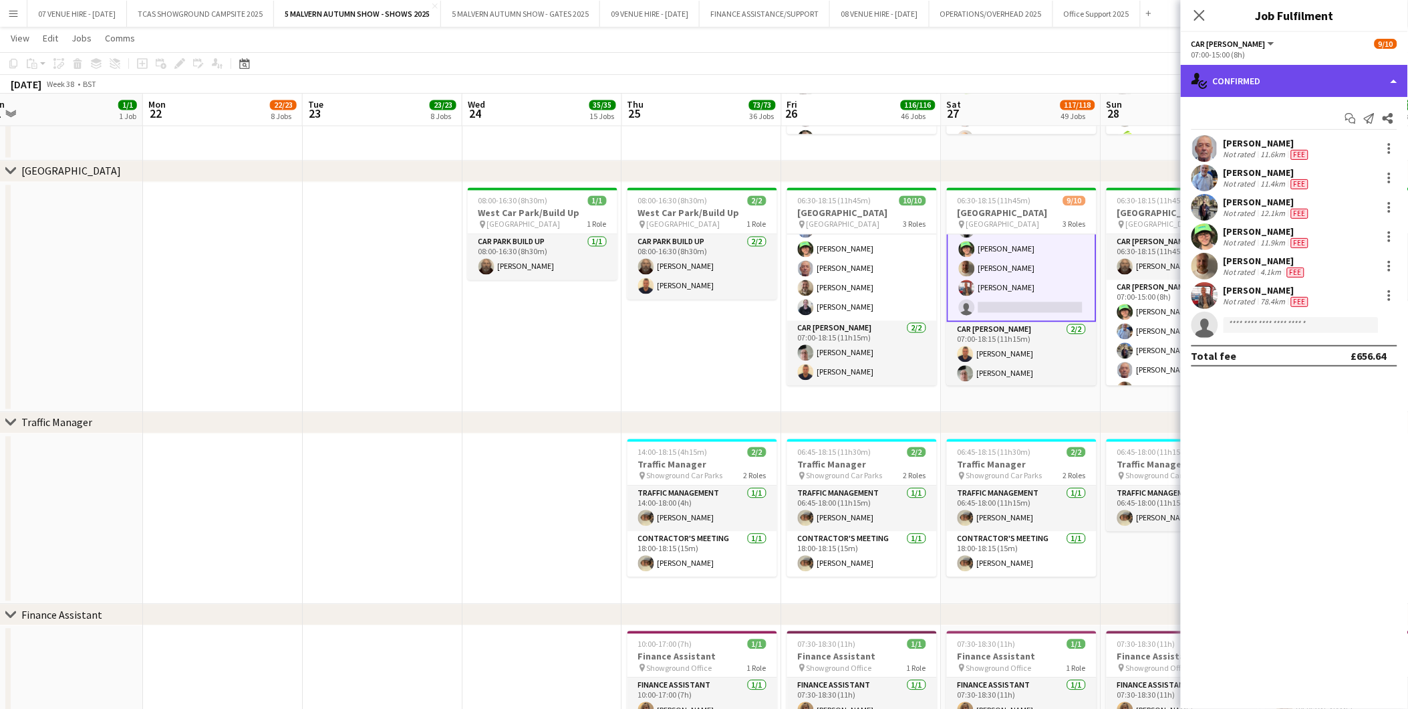
click at [1273, 88] on div "single-neutral-actions-check-2 Confirmed" at bounding box center [1294, 81] width 227 height 32
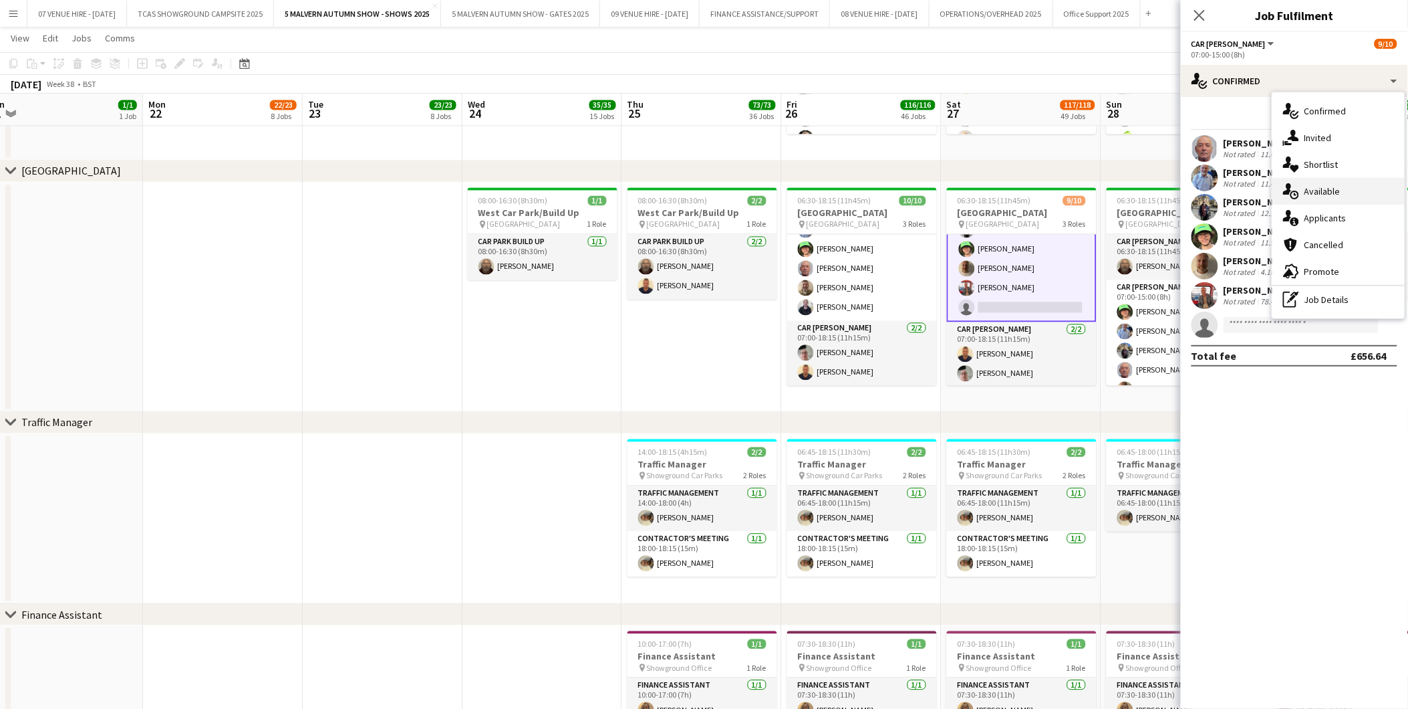
click at [1332, 193] on span "Available" at bounding box center [1323, 191] width 36 height 12
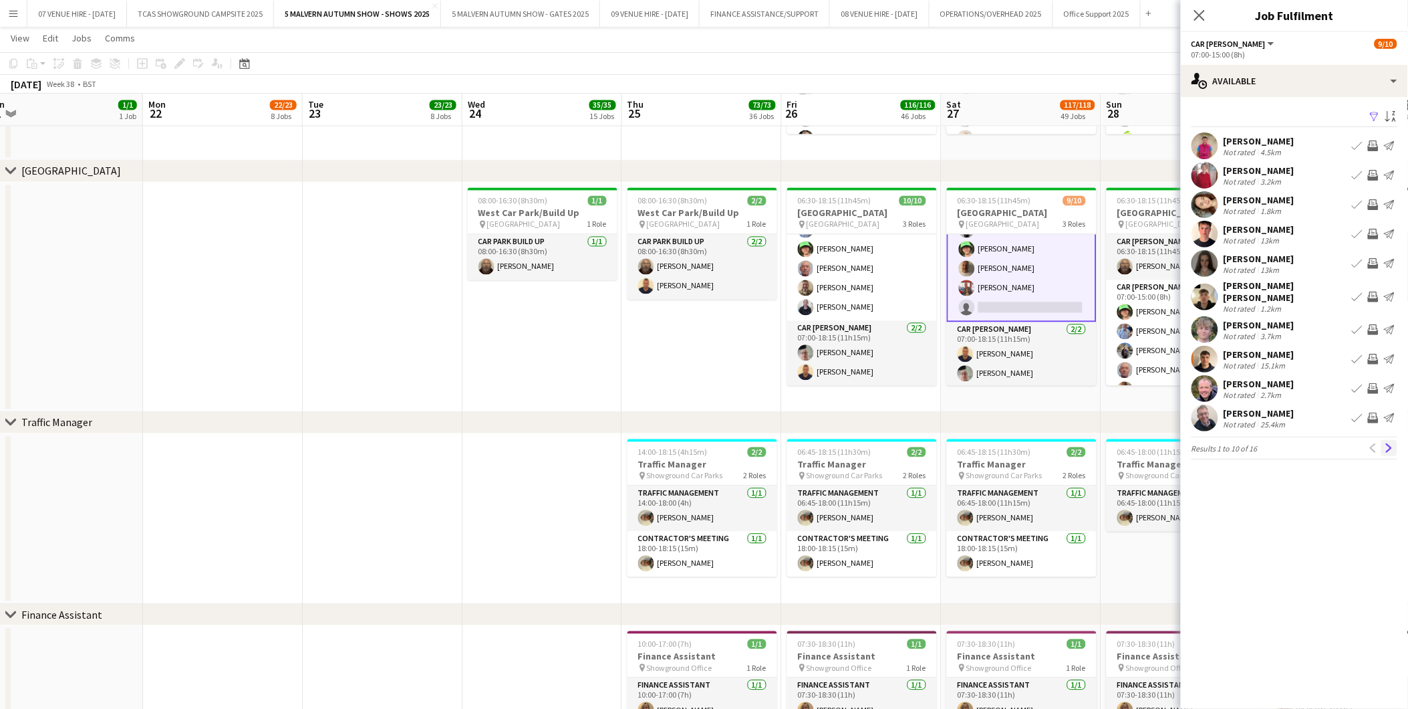
click at [1387, 444] on app-icon "Next" at bounding box center [1389, 447] width 9 height 9
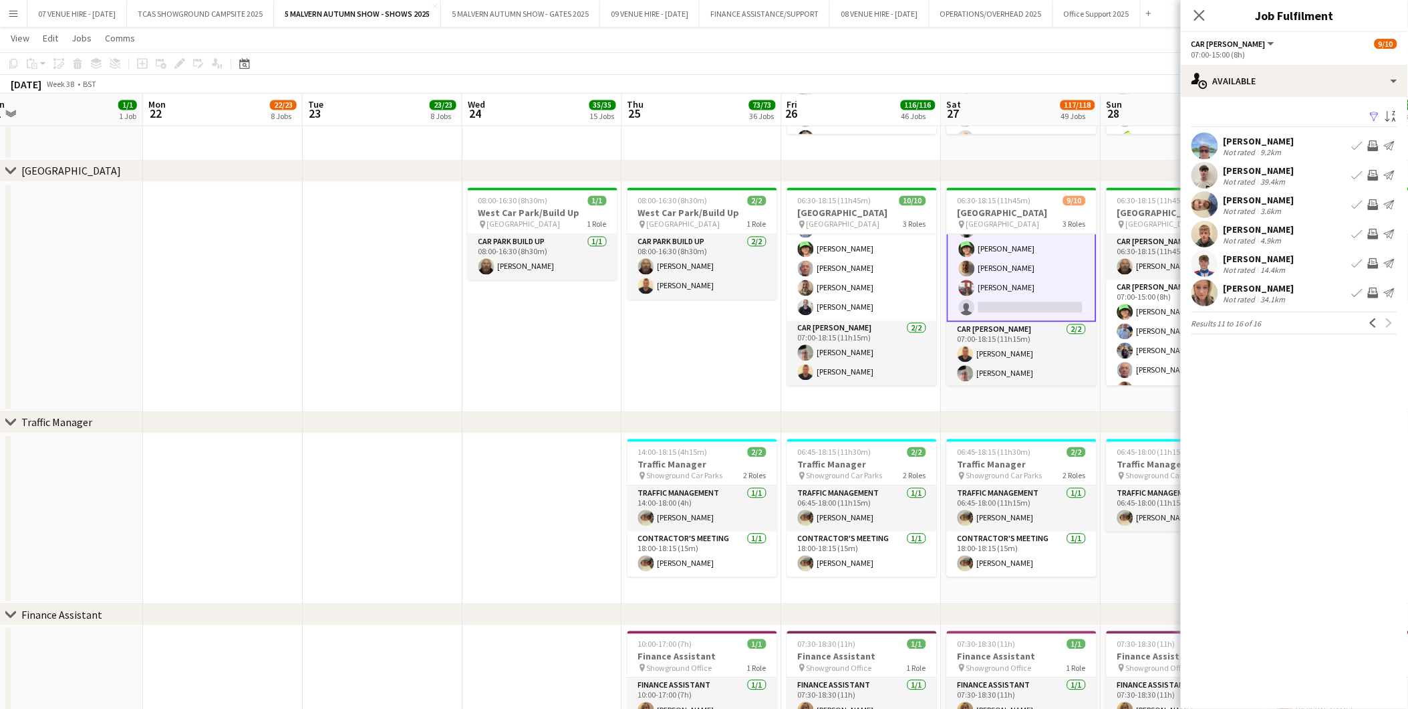
click at [991, 301] on app-card-role "Car [PERSON_NAME] [DATE] 07:00-15:00 (8h) [PERSON_NAME] [PERSON_NAME] [PERSON_N…" at bounding box center [1022, 240] width 150 height 164
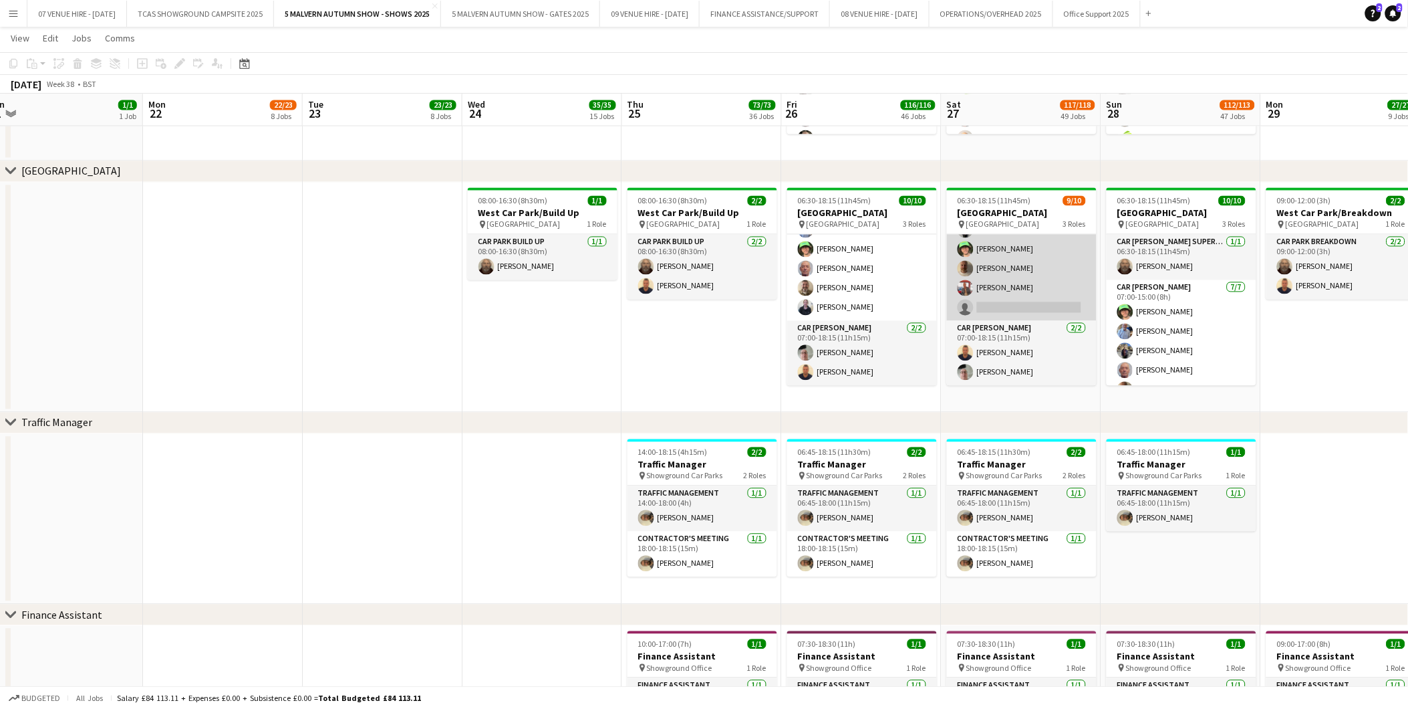
scroll to position [122, 0]
click at [1035, 299] on app-card-role "Car [PERSON_NAME] [DATE] 07:00-15:00 (8h) [PERSON_NAME] [PERSON_NAME] [PERSON_N…" at bounding box center [1022, 240] width 150 height 162
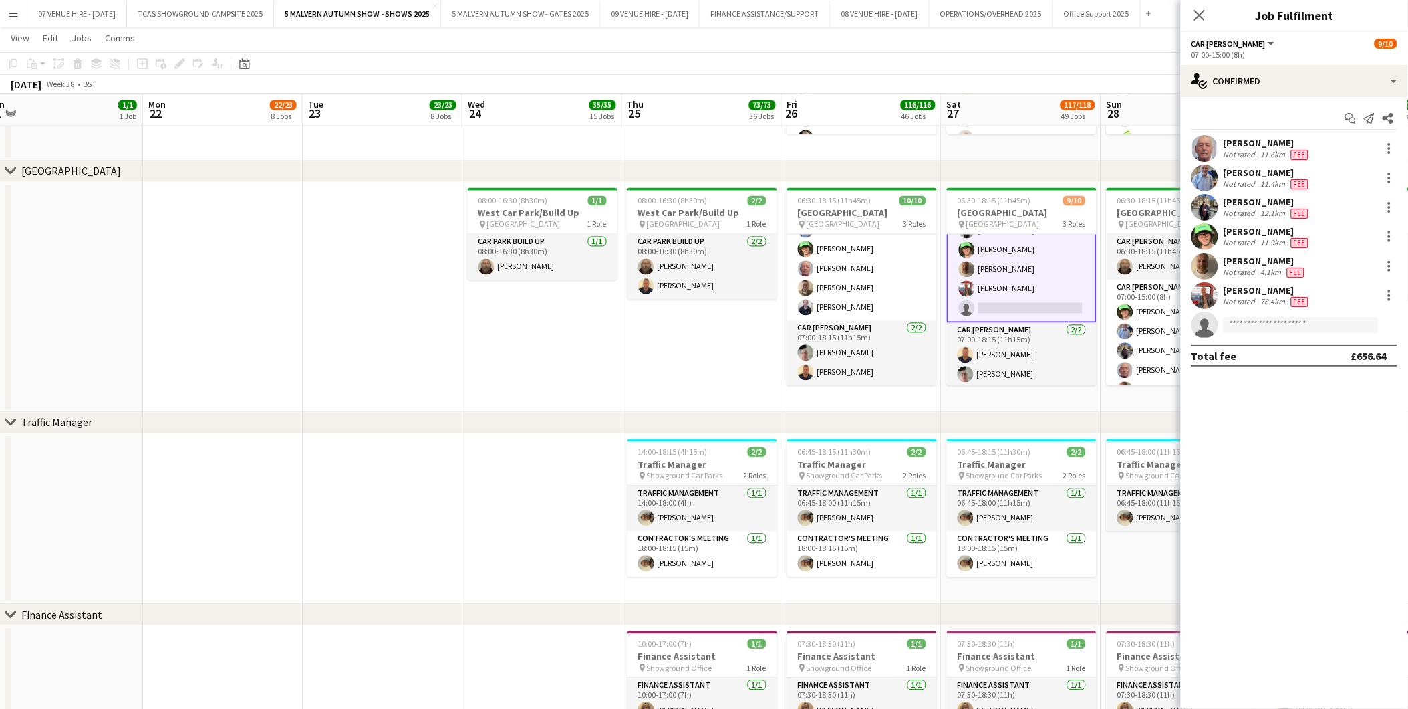
scroll to position [122, 0]
click at [1275, 78] on div "single-neutral-actions-check-2 Confirmed" at bounding box center [1294, 81] width 227 height 32
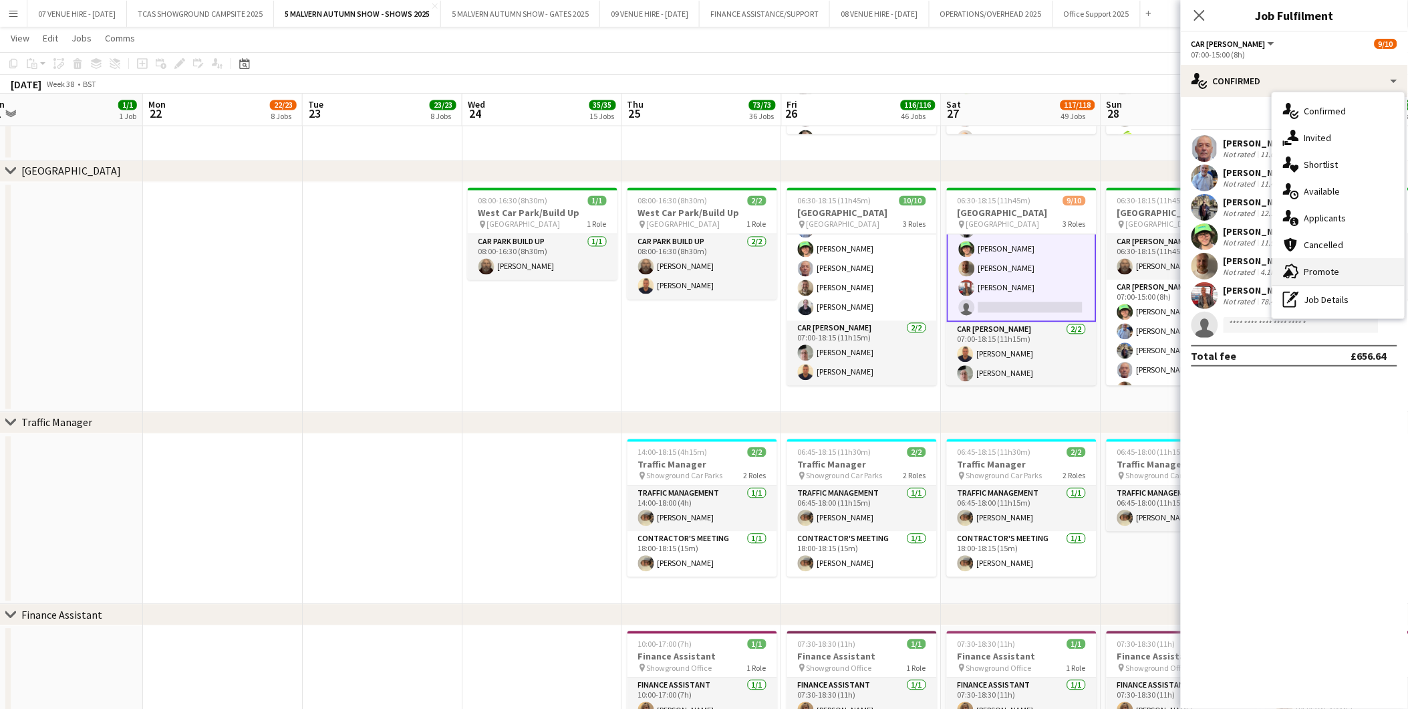
click at [1310, 267] on span "Promote" at bounding box center [1322, 271] width 35 height 12
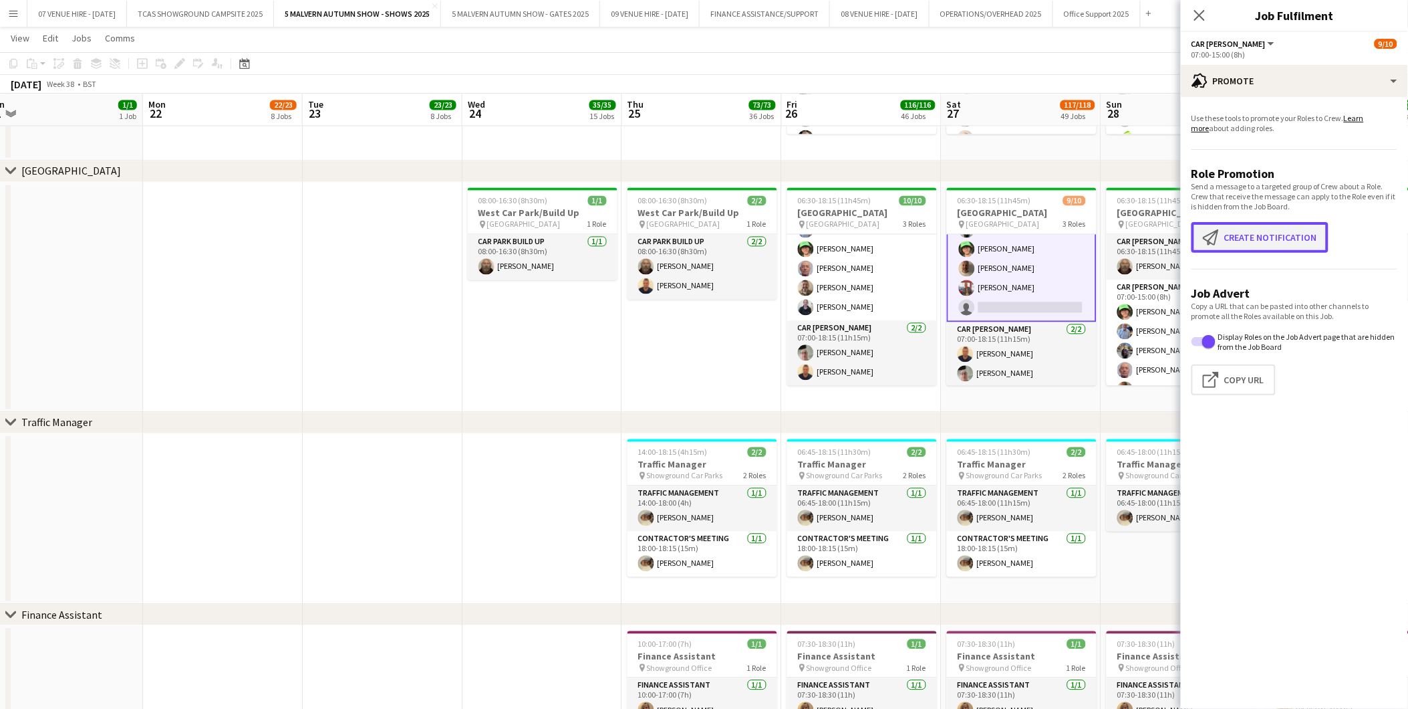
click at [1274, 235] on button "Create notification Create notification" at bounding box center [1260, 237] width 137 height 31
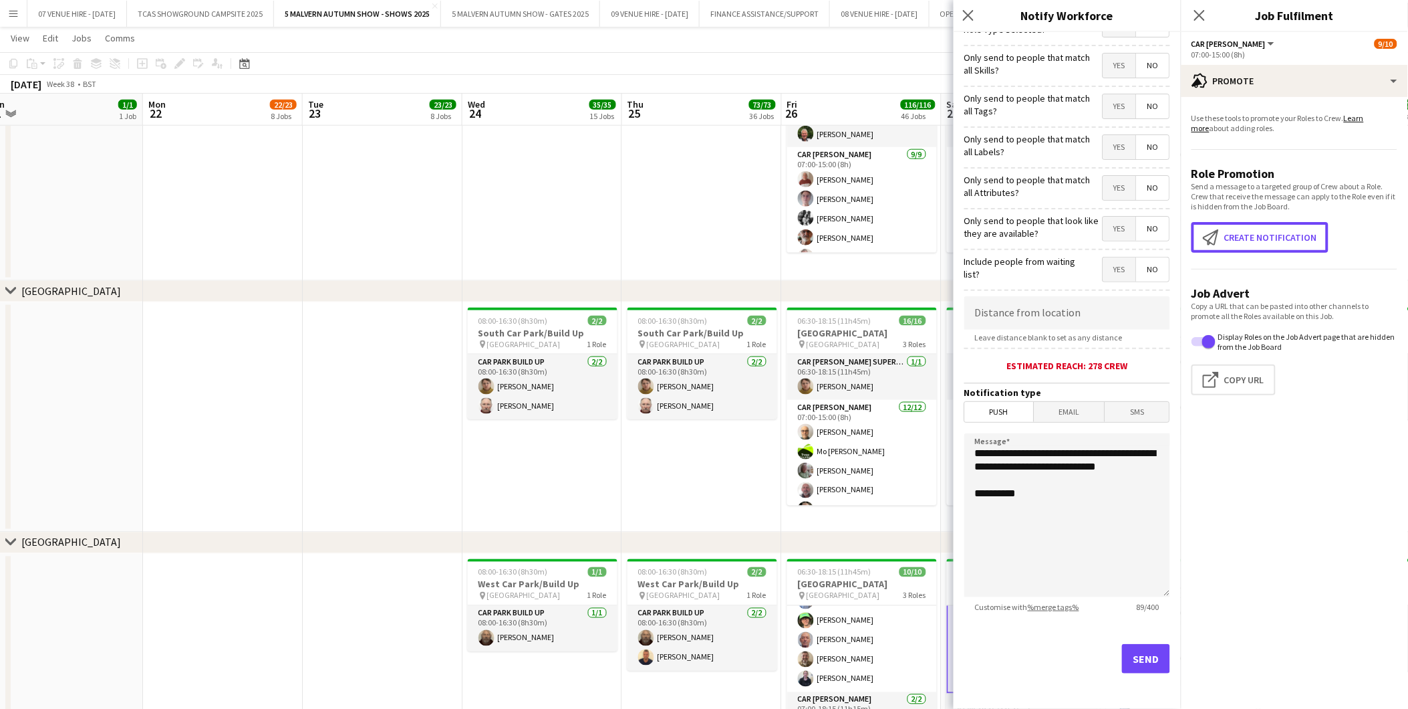
scroll to position [0, 0]
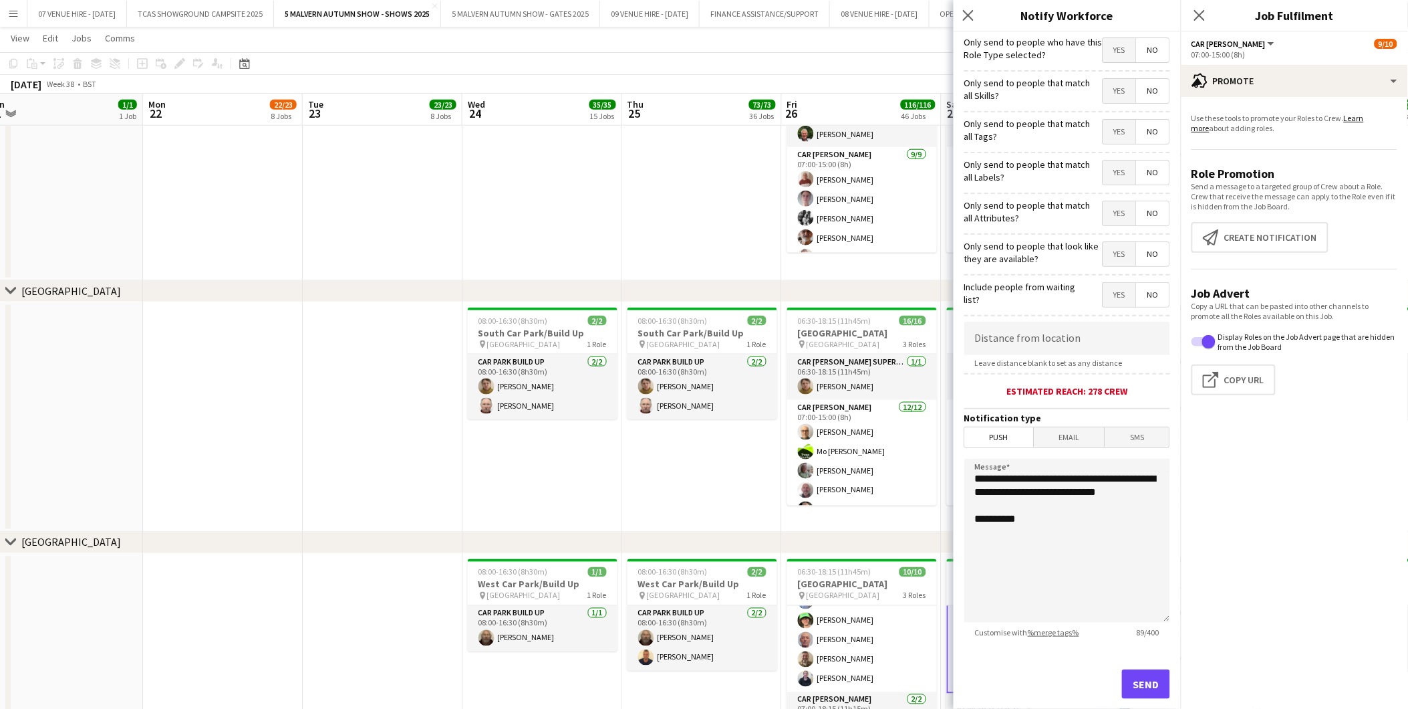
click at [1141, 49] on span "No" at bounding box center [1153, 50] width 33 height 24
click at [1148, 90] on span "No" at bounding box center [1153, 91] width 33 height 24
click at [1141, 129] on span "No" at bounding box center [1153, 132] width 33 height 24
click at [1147, 170] on span "No" at bounding box center [1153, 172] width 33 height 24
click at [1147, 208] on span "No" at bounding box center [1153, 213] width 33 height 24
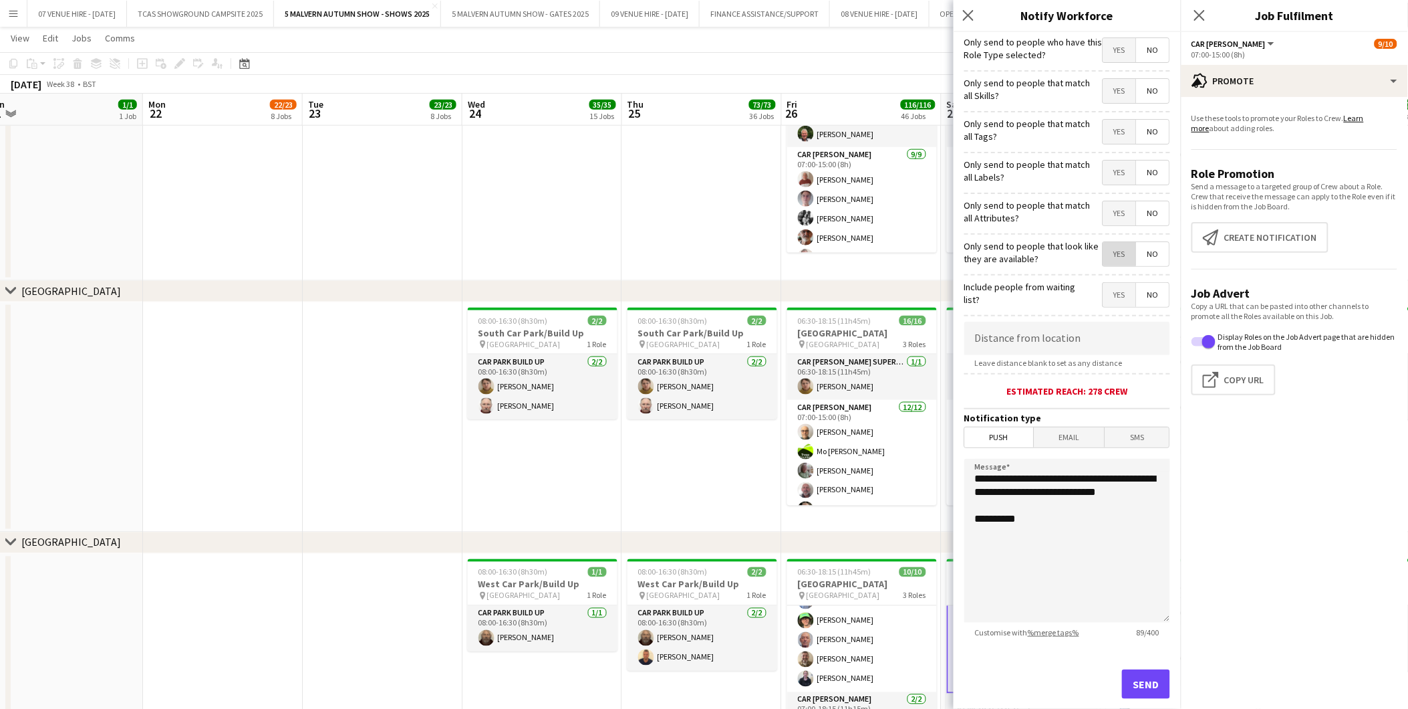
click at [1106, 255] on span "Yes" at bounding box center [1120, 254] width 33 height 24
click at [1147, 297] on span "No" at bounding box center [1153, 295] width 33 height 24
click at [1003, 438] on span "Push" at bounding box center [999, 437] width 69 height 20
click at [1132, 682] on button "Send" at bounding box center [1146, 683] width 48 height 29
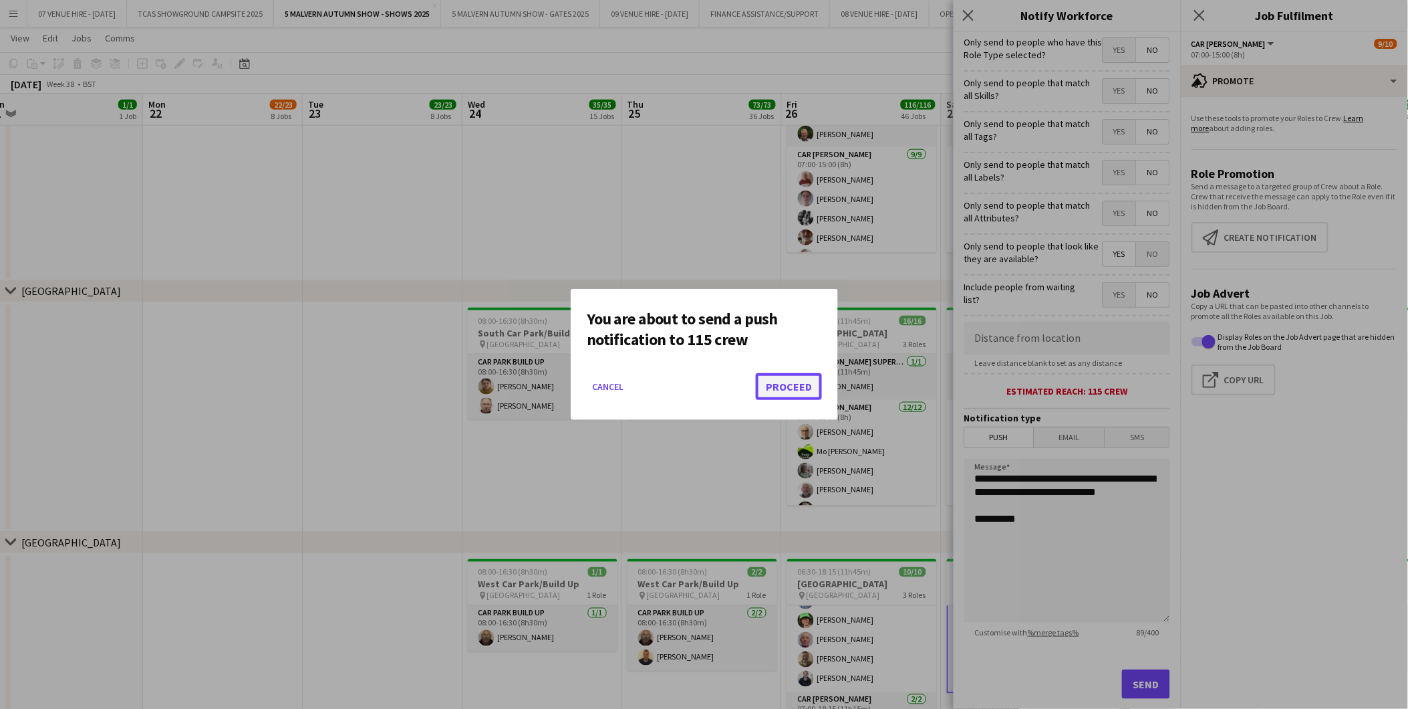
click at [777, 391] on button "Proceed" at bounding box center [789, 386] width 66 height 27
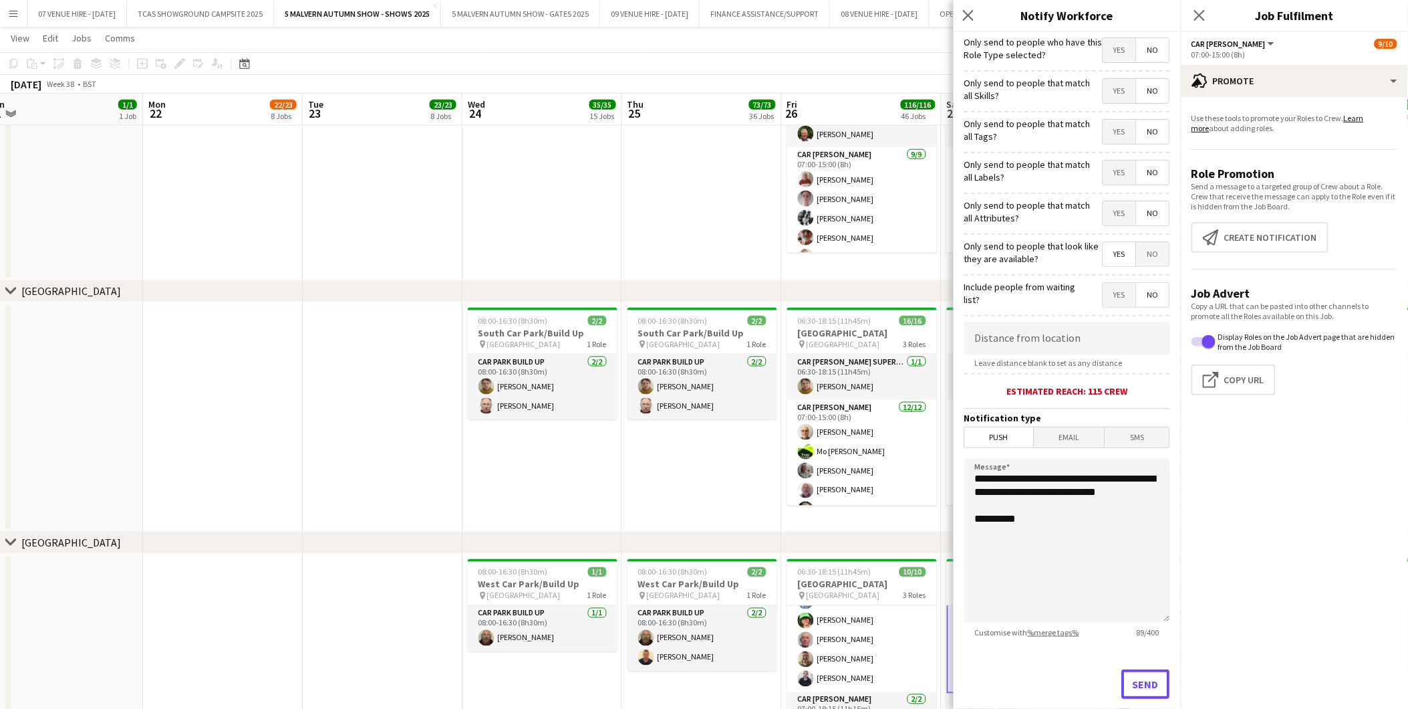
scroll to position [7728, 0]
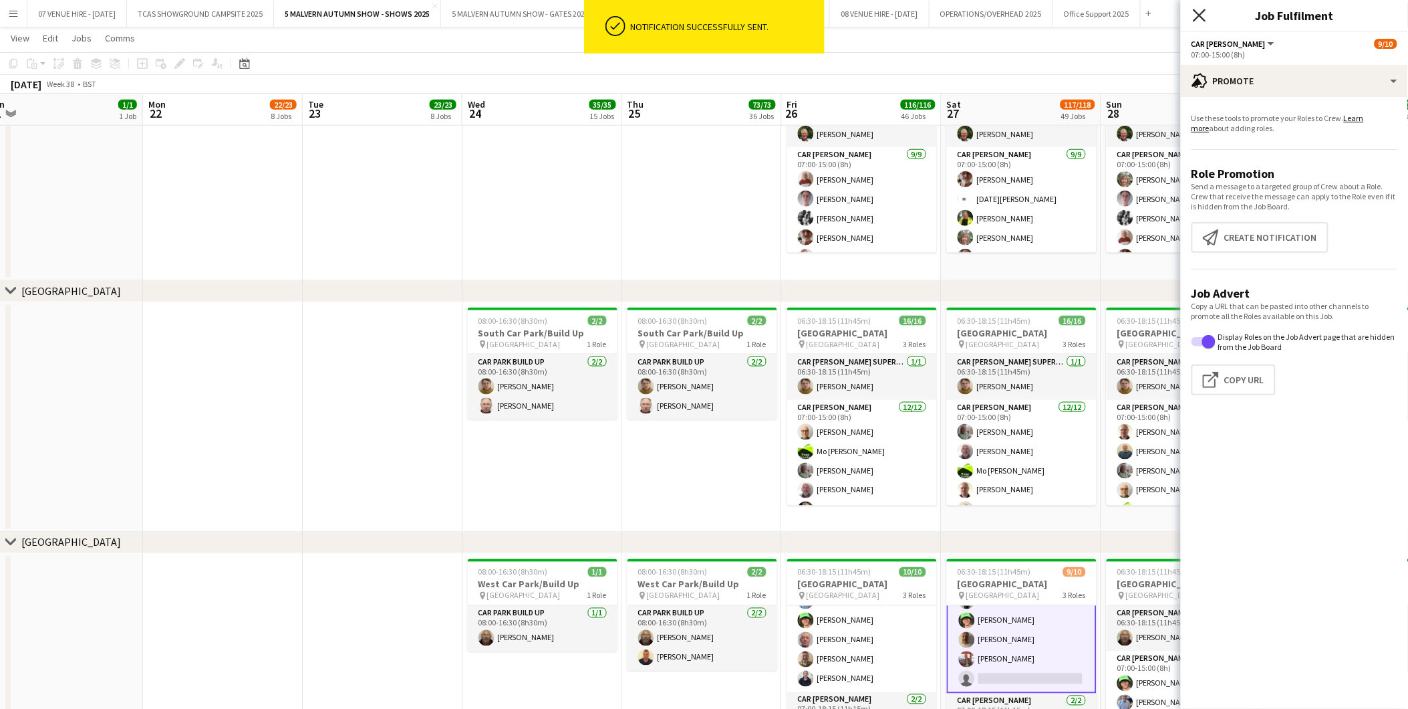
click at [1197, 11] on icon at bounding box center [1199, 15] width 13 height 13
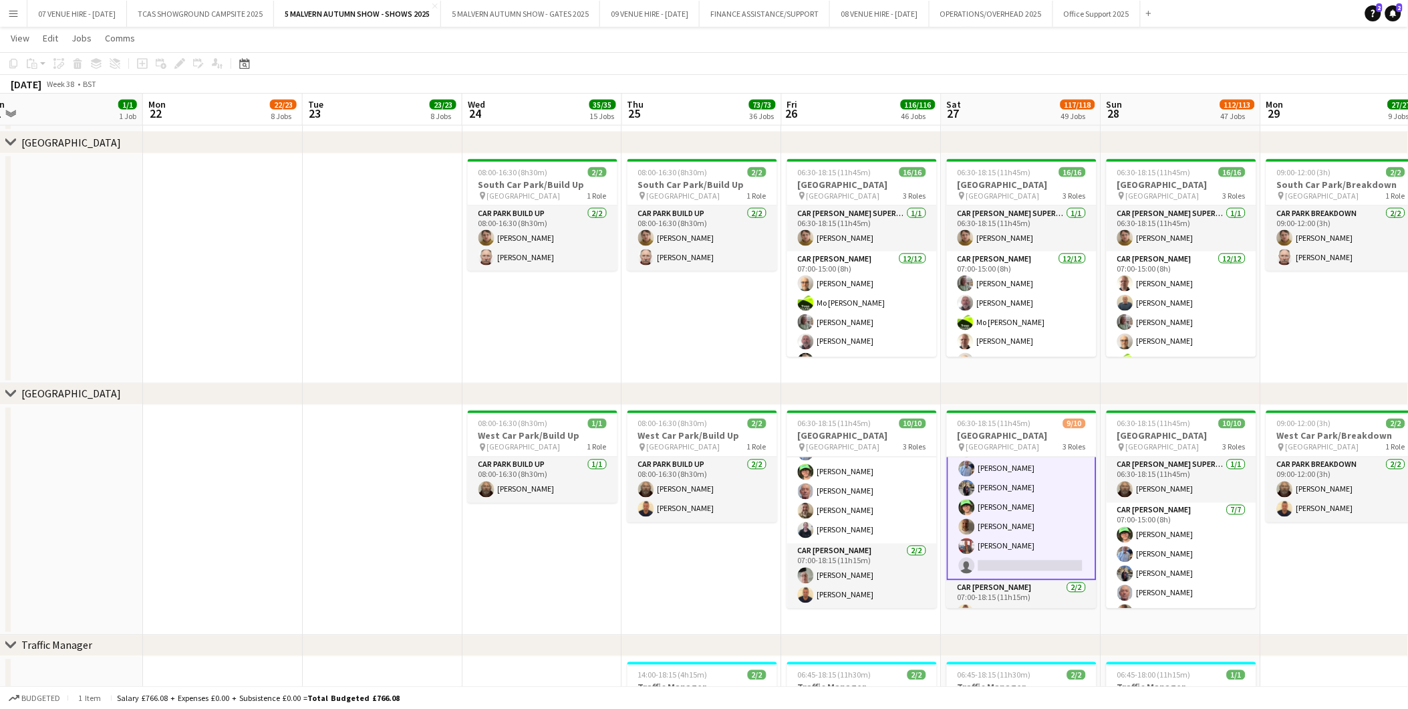
scroll to position [122, 0]
click at [1017, 526] on app-card-role "Car [PERSON_NAME] 1A [DATE] 07:00-15:00 (8h) [PERSON_NAME] [PERSON_NAME] [PERSO…" at bounding box center [1022, 462] width 150 height 164
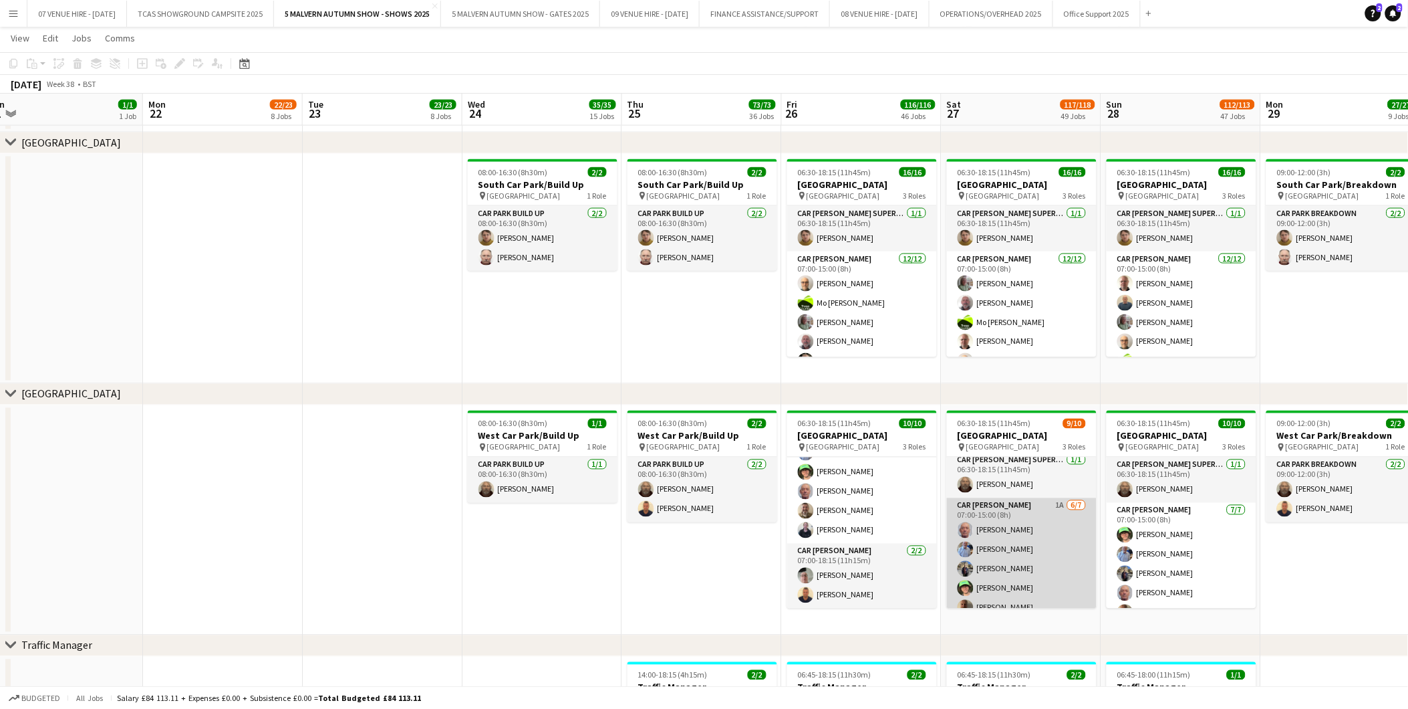
scroll to position [0, 0]
click at [1017, 559] on app-card-role "Car [PERSON_NAME] 1A [DATE] 07:00-15:00 (8h) [PERSON_NAME] [PERSON_NAME] [PERSO…" at bounding box center [1022, 584] width 150 height 162
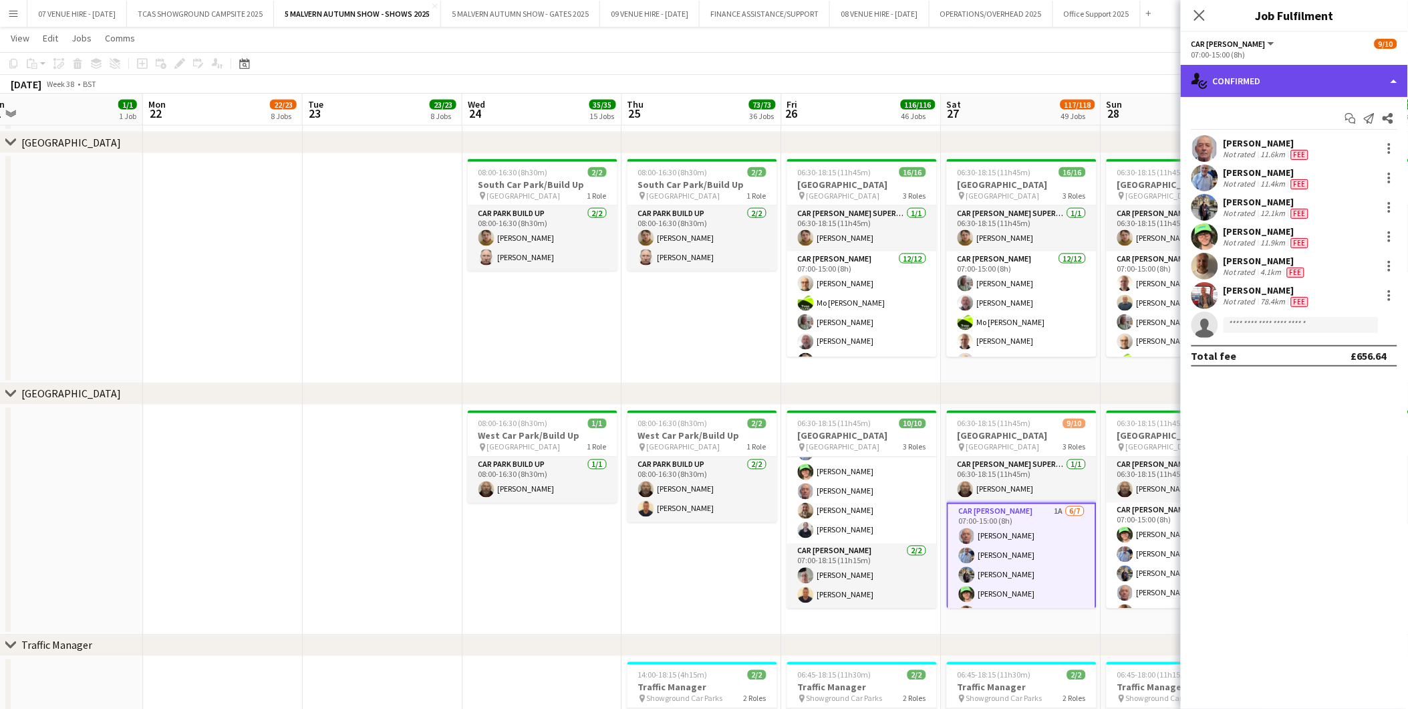
click at [1253, 90] on div "single-neutral-actions-check-2 Confirmed" at bounding box center [1294, 81] width 227 height 32
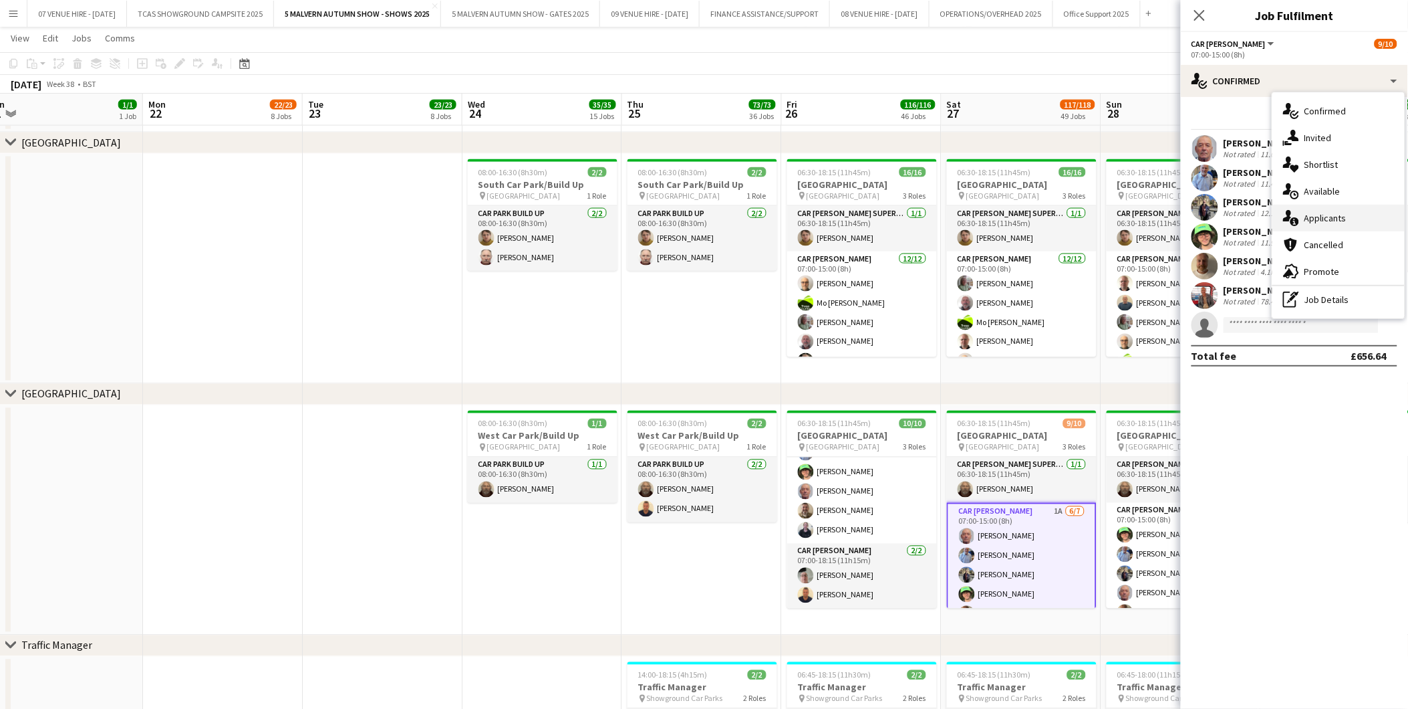
click at [1333, 217] on span "Applicants" at bounding box center [1326, 218] width 42 height 12
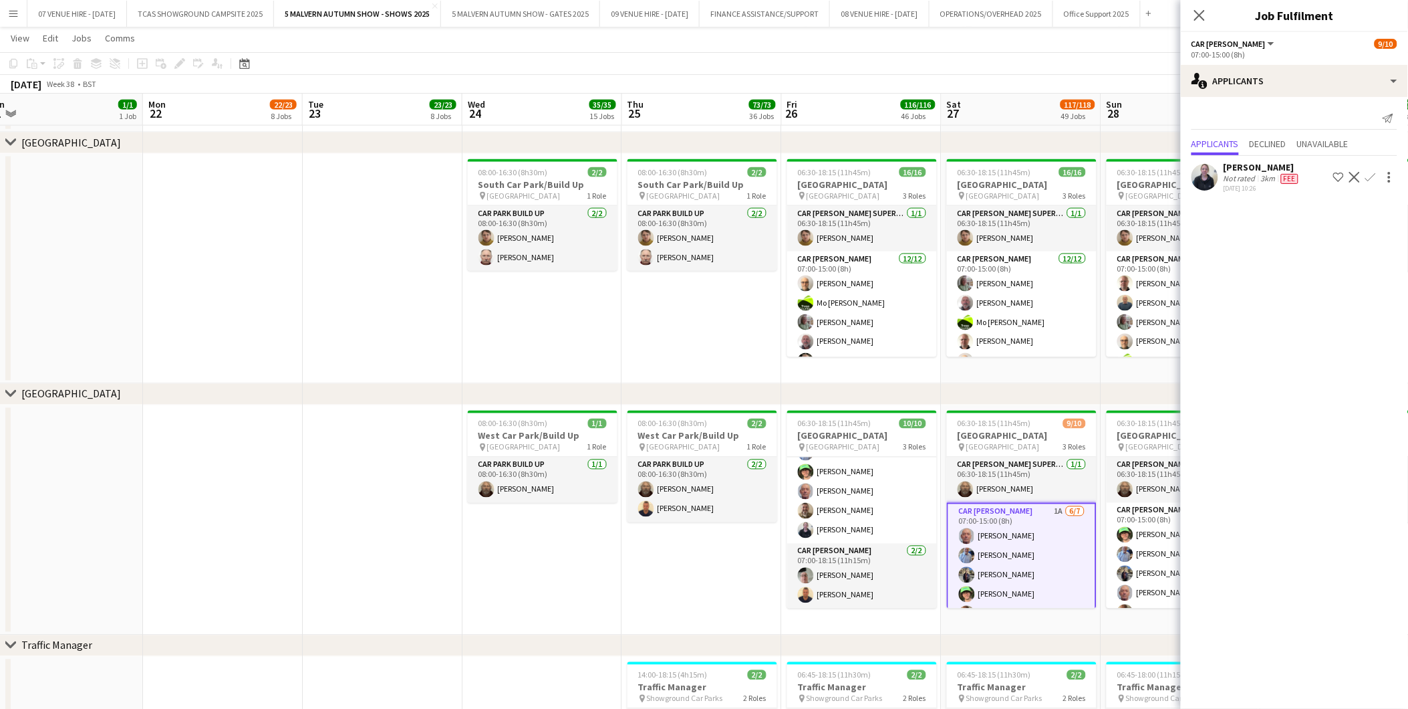
click at [1371, 175] on app-icon "Confirm" at bounding box center [1371, 177] width 11 height 11
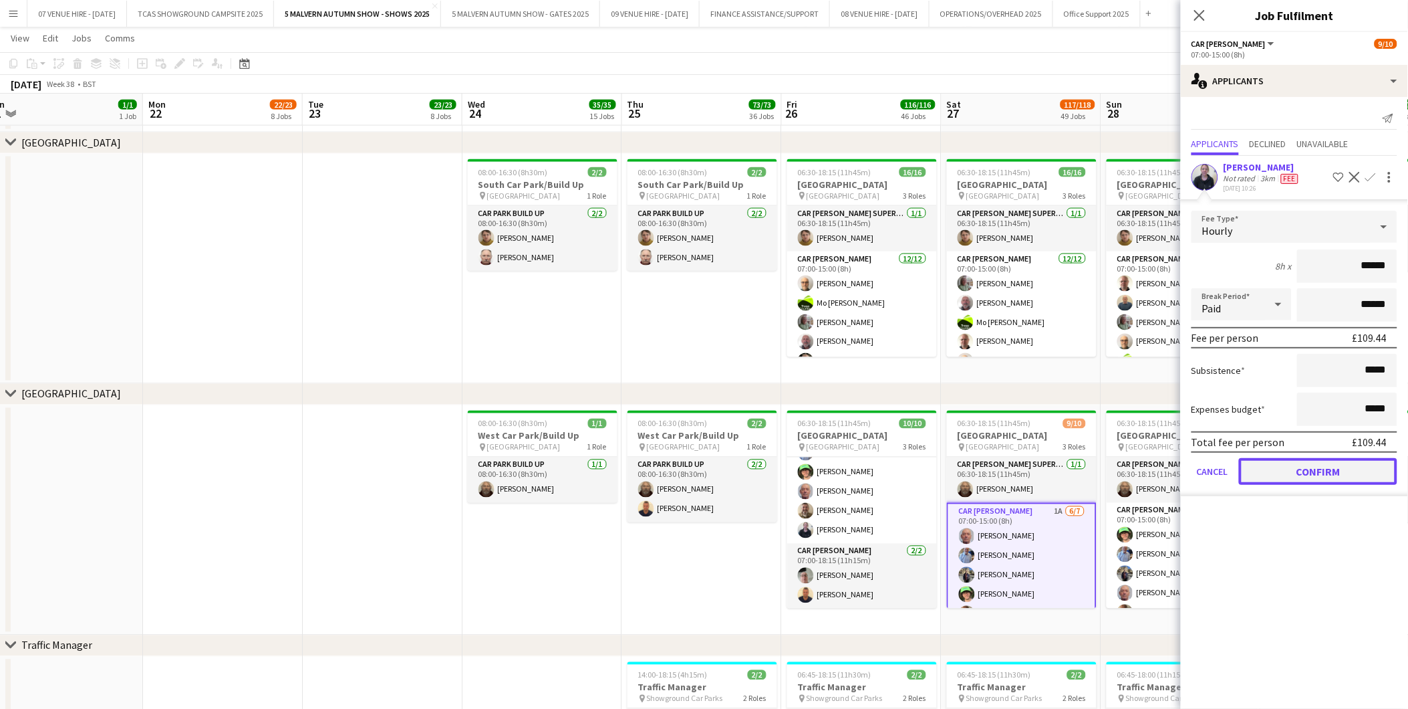
click at [1317, 471] on button "Confirm" at bounding box center [1318, 471] width 158 height 27
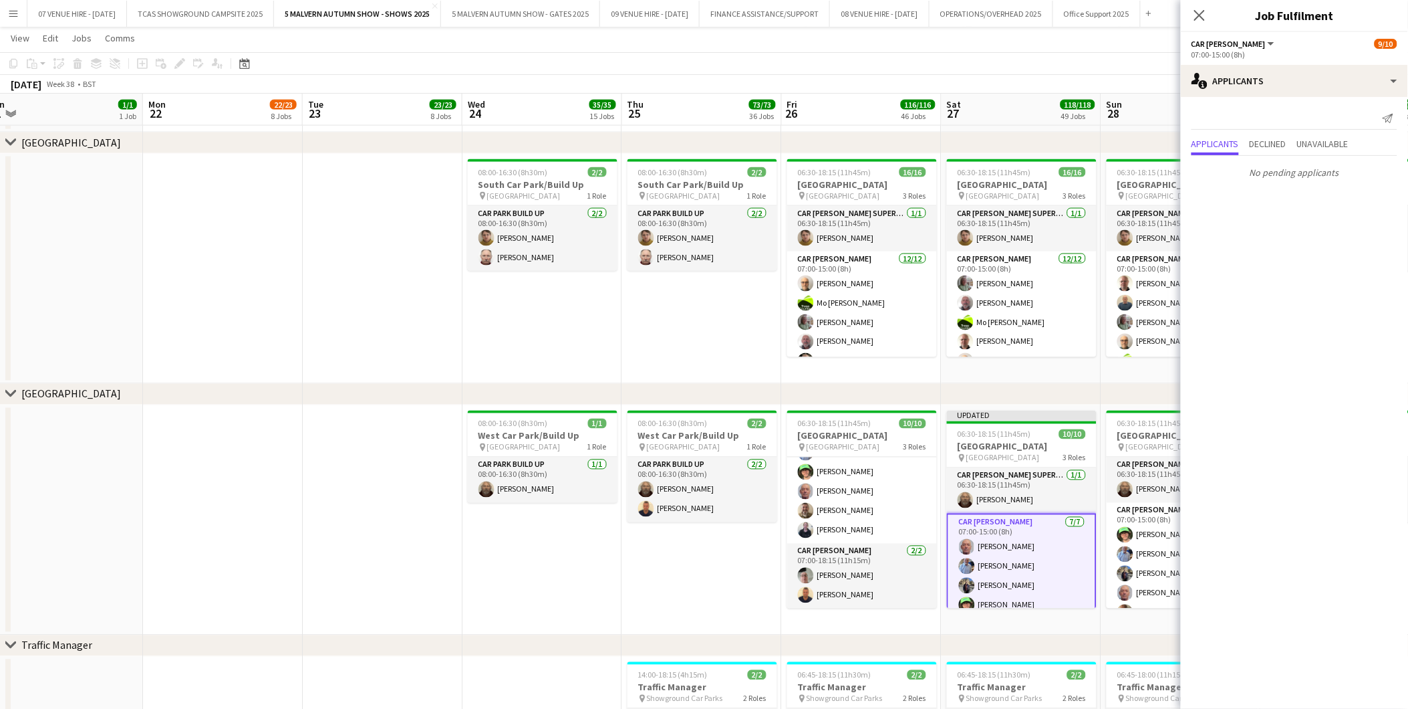
click at [717, 574] on app-date-cell "08:00-16:30 (8h30m) 2/2 [GEOGRAPHIC_DATA]/Build Up pin [GEOGRAPHIC_DATA] 1 Role…" at bounding box center [702, 520] width 160 height 230
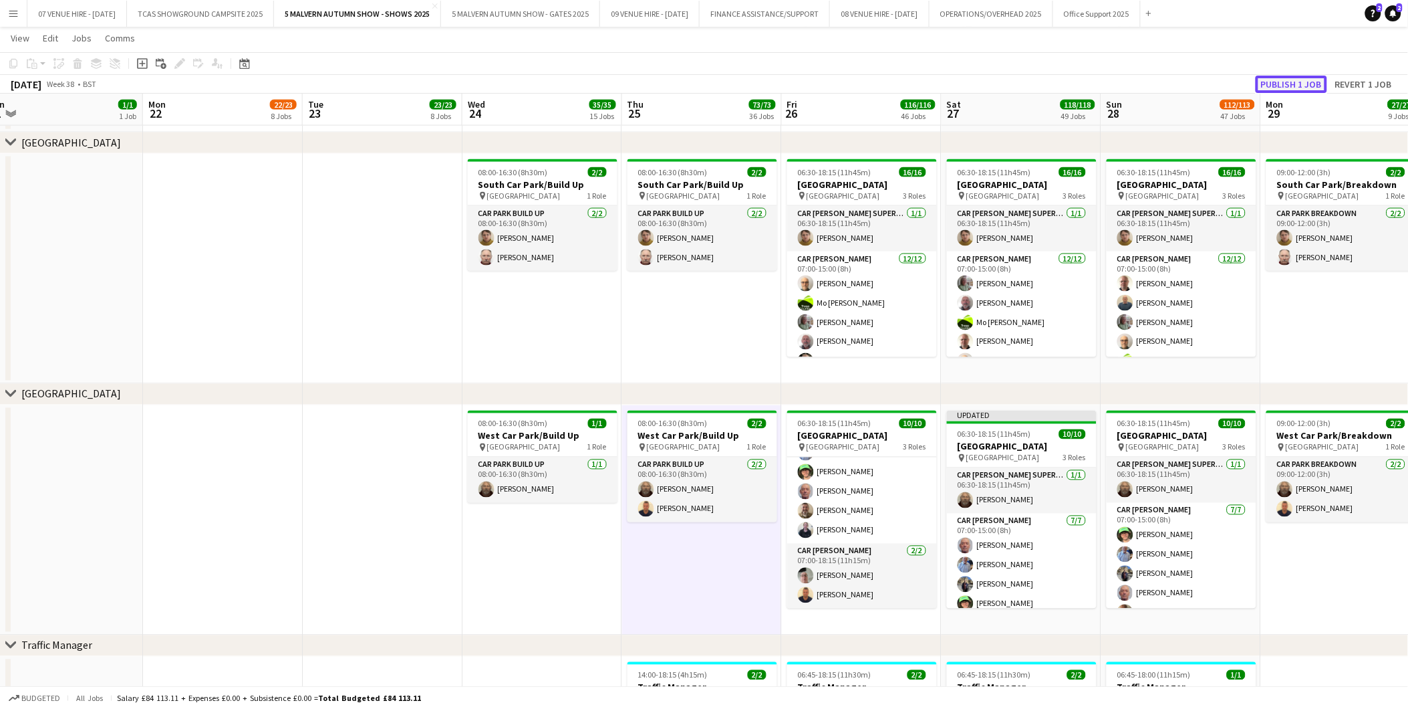
click at [1292, 86] on button "Publish 1 job" at bounding box center [1292, 84] width 72 height 17
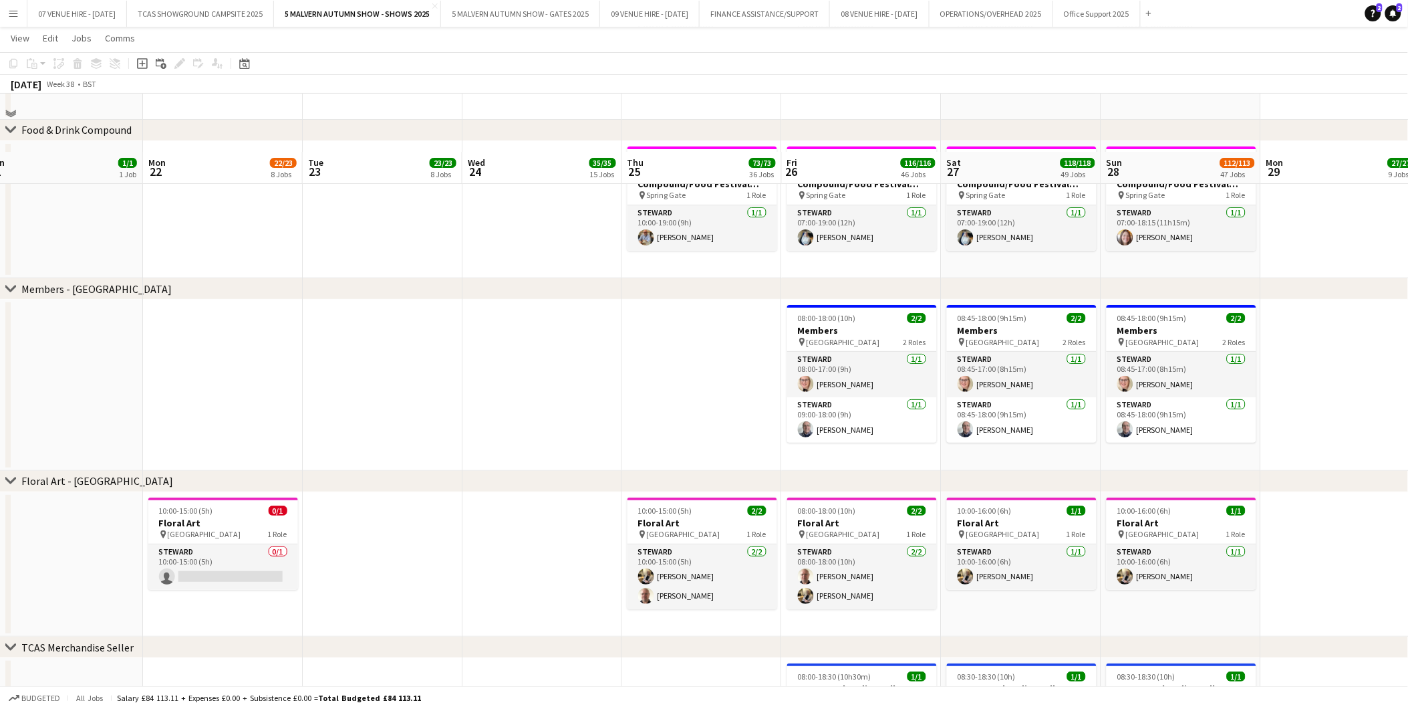
scroll to position [5570, 0]
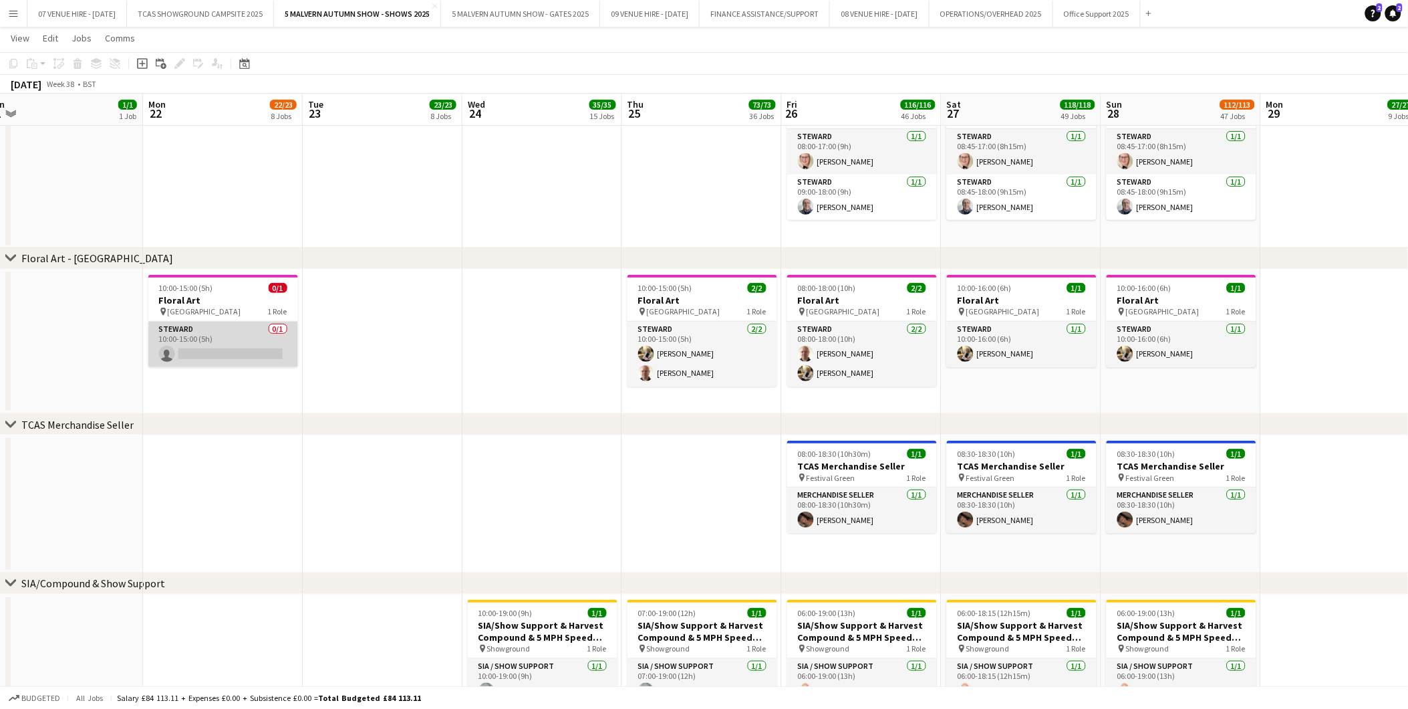
click at [231, 350] on app-card-role "[PERSON_NAME] 0/1 10:00-15:00 (5h) single-neutral-actions" at bounding box center [223, 344] width 150 height 45
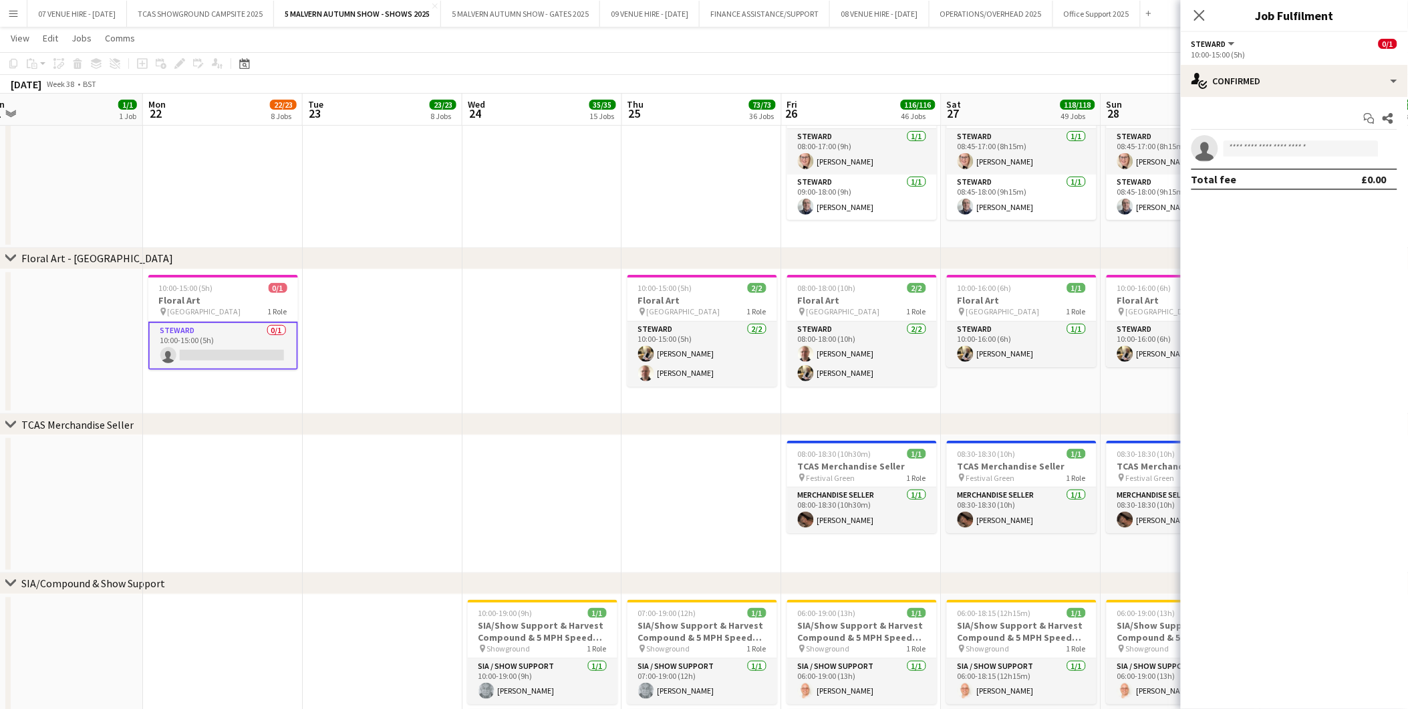
click at [257, 350] on app-card-role "[PERSON_NAME] 0/1 10:00-15:00 (5h) single-neutral-actions" at bounding box center [223, 346] width 150 height 48
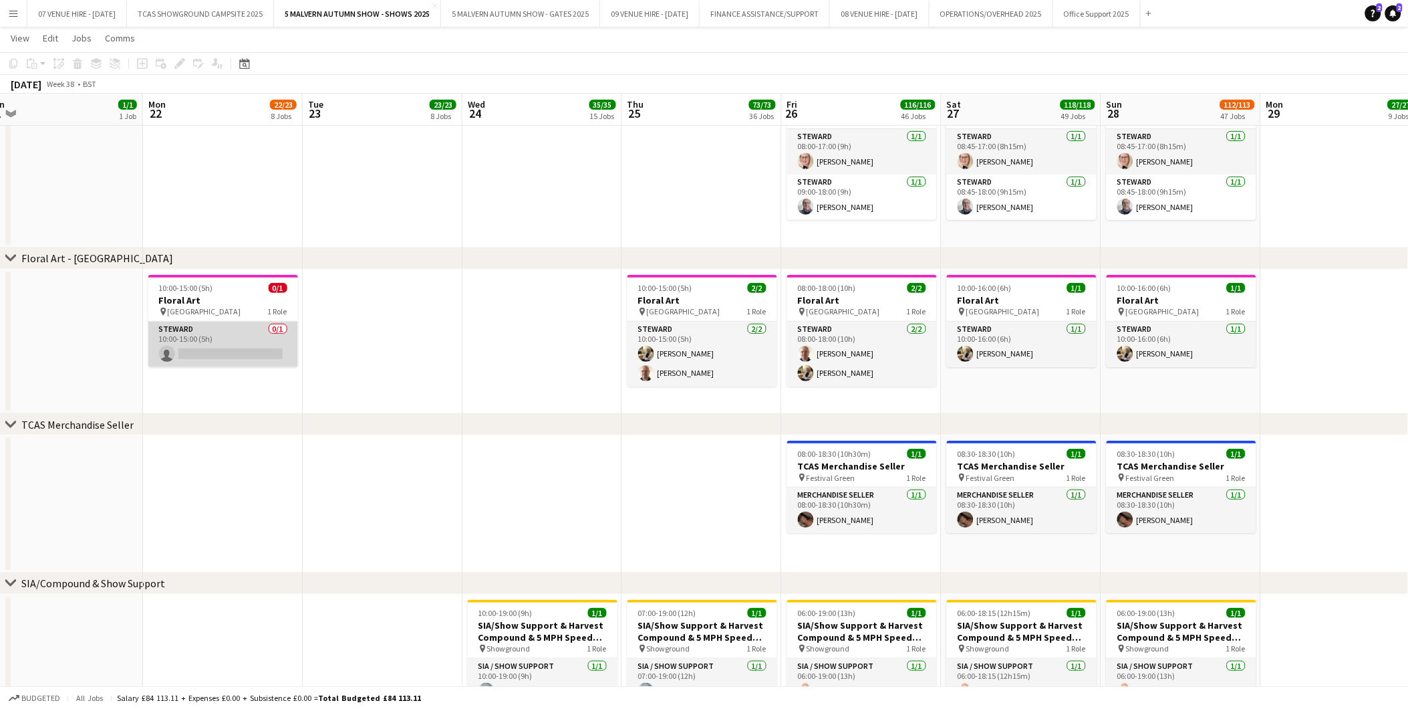
click at [209, 342] on app-card-role "[PERSON_NAME] 0/1 10:00-15:00 (5h) single-neutral-actions" at bounding box center [223, 344] width 150 height 45
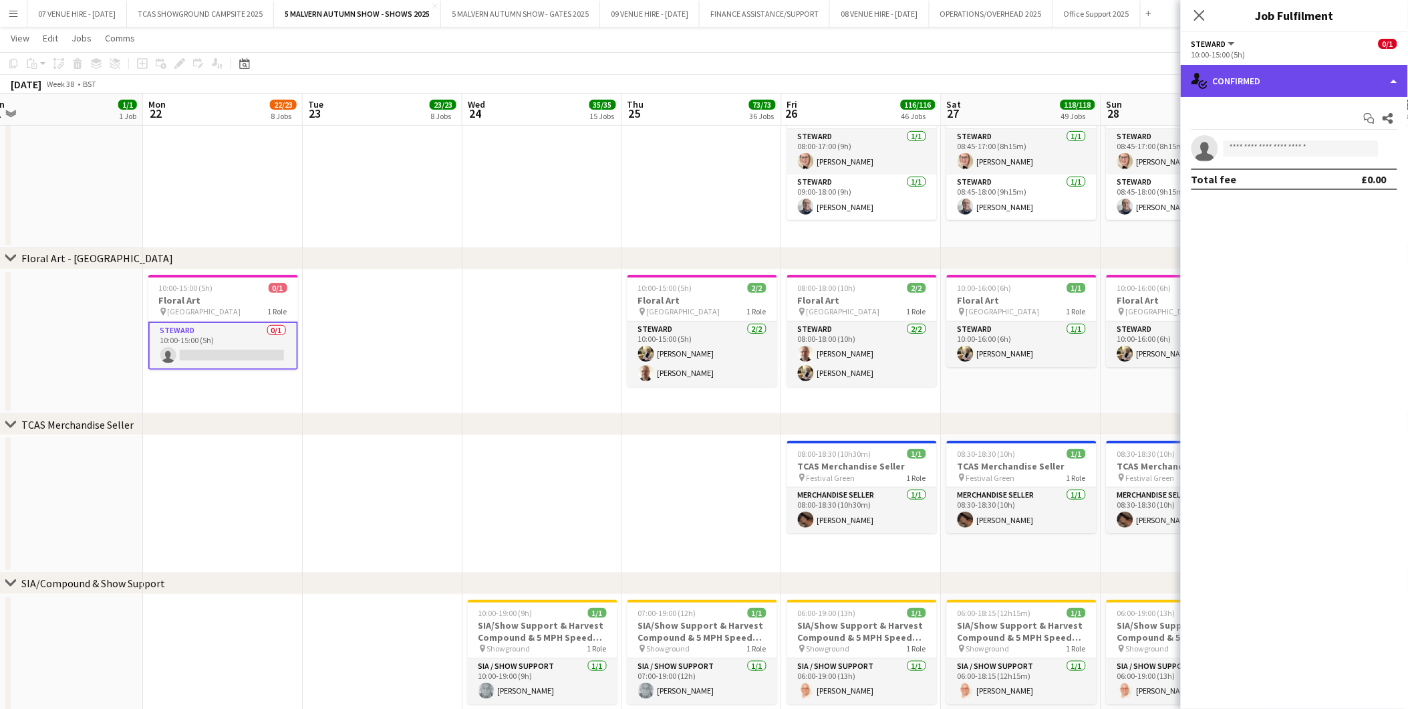
click at [1306, 89] on div "single-neutral-actions-check-2 Confirmed" at bounding box center [1294, 81] width 227 height 32
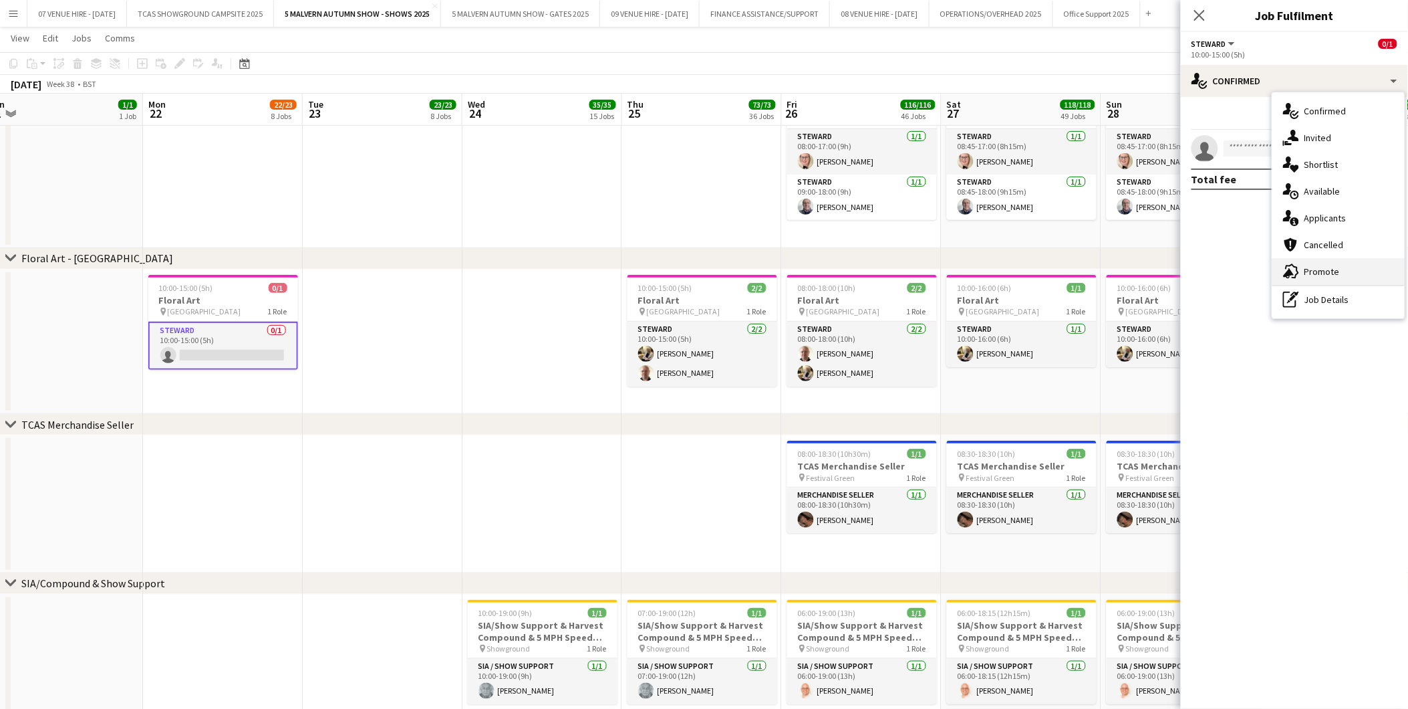
click at [1325, 266] on span "Promote" at bounding box center [1322, 271] width 35 height 12
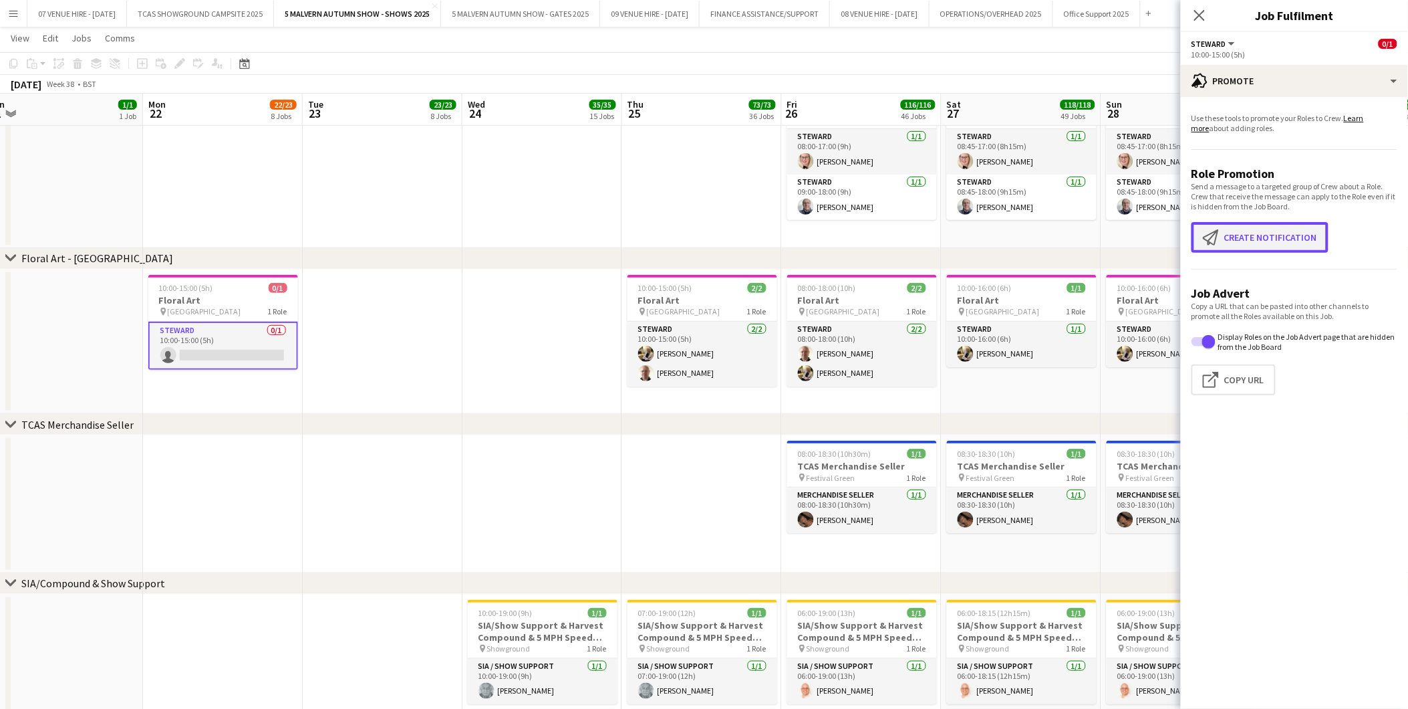
click at [1300, 243] on button "Create notification Create notification" at bounding box center [1260, 237] width 137 height 31
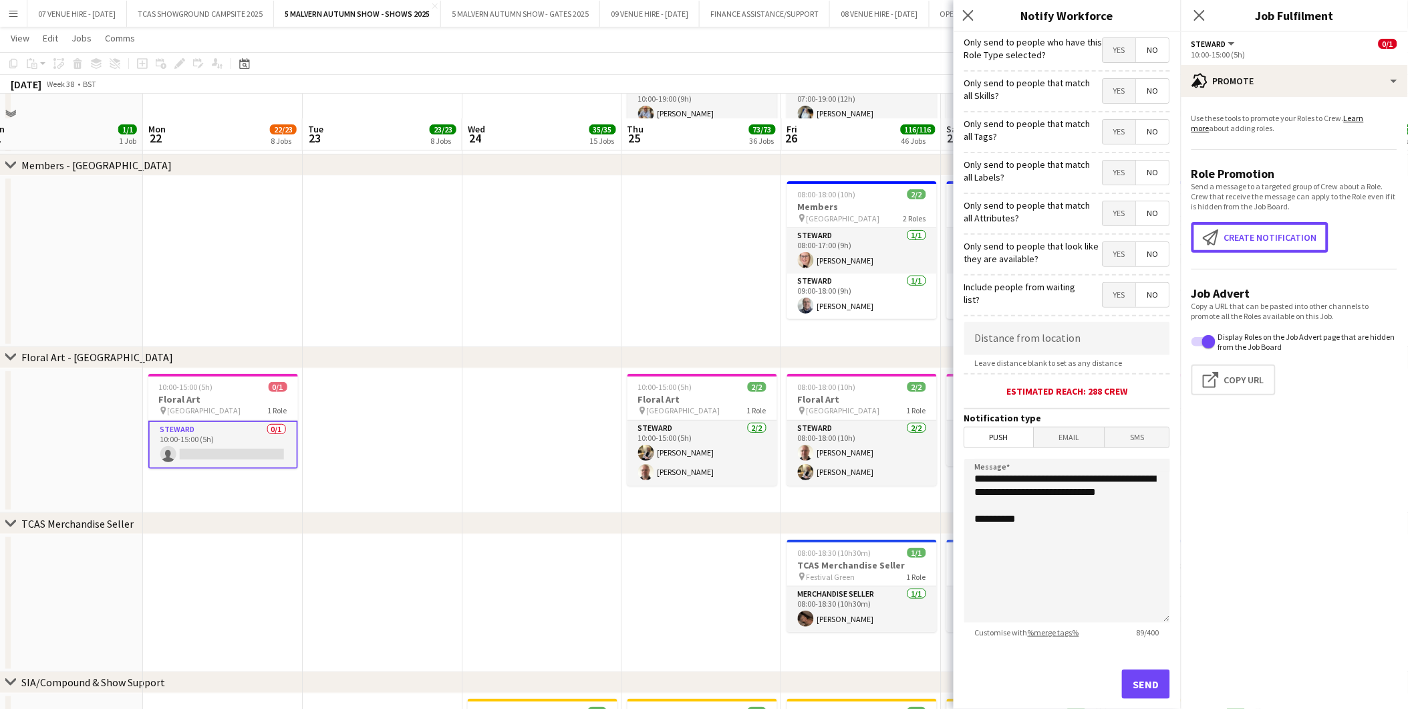
scroll to position [5496, 0]
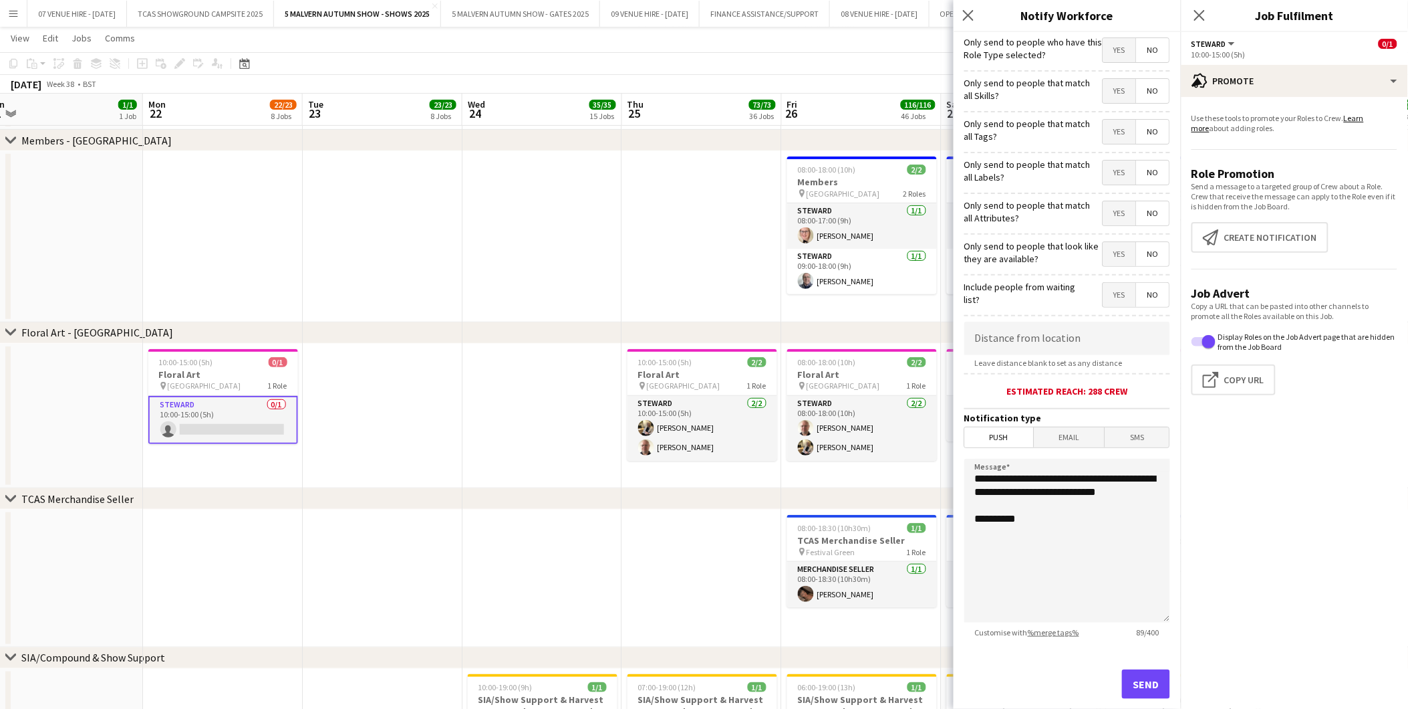
click at [1151, 45] on span "No" at bounding box center [1153, 50] width 33 height 24
click at [1148, 89] on span "No" at bounding box center [1153, 91] width 33 height 24
click at [1144, 123] on span "No" at bounding box center [1153, 132] width 33 height 24
click at [1146, 177] on span "No" at bounding box center [1153, 172] width 33 height 24
click at [1148, 209] on span "No" at bounding box center [1153, 213] width 33 height 24
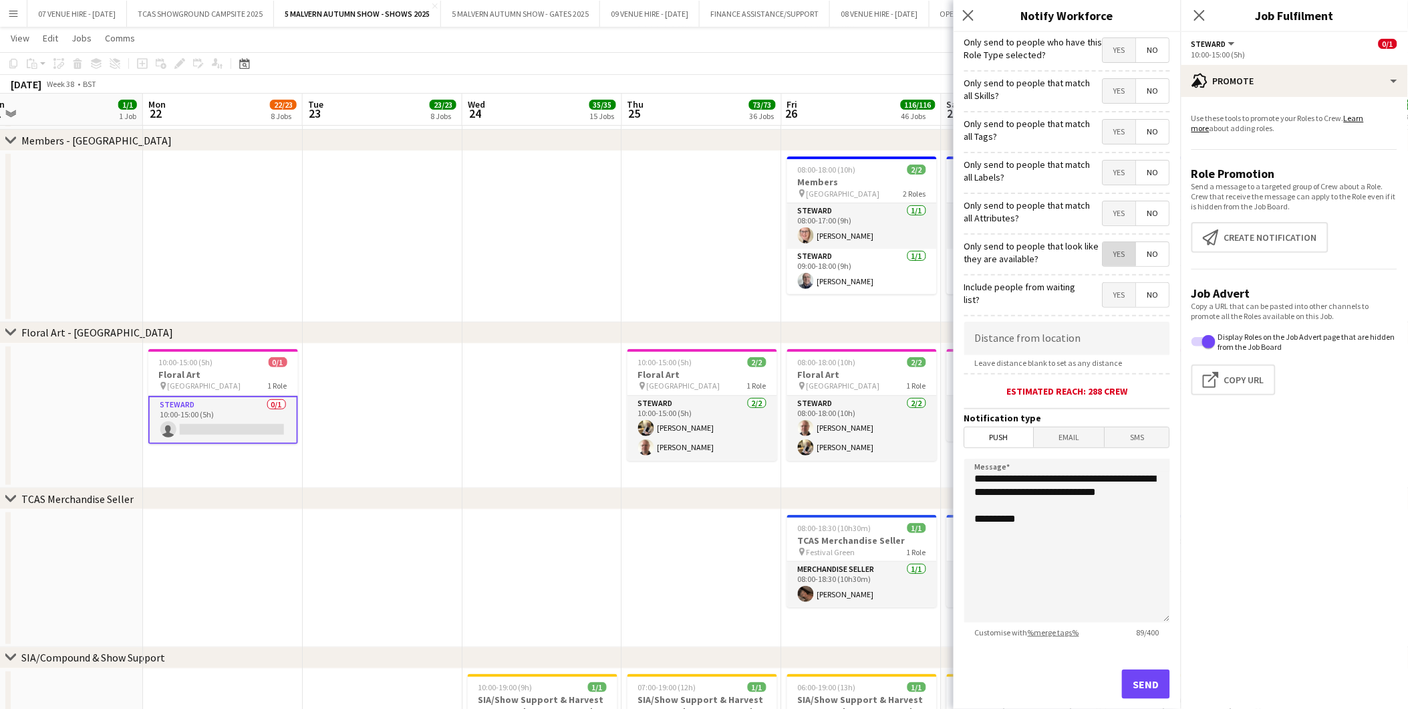
drag, startPoint x: 1104, startPoint y: 251, endPoint x: 1122, endPoint y: 283, distance: 36.8
click at [1104, 251] on span "Yes" at bounding box center [1120, 254] width 33 height 24
click at [1143, 297] on span "No" at bounding box center [1153, 295] width 33 height 24
click at [1001, 434] on span "Push" at bounding box center [999, 437] width 69 height 20
click at [1135, 678] on button "Send" at bounding box center [1146, 683] width 48 height 29
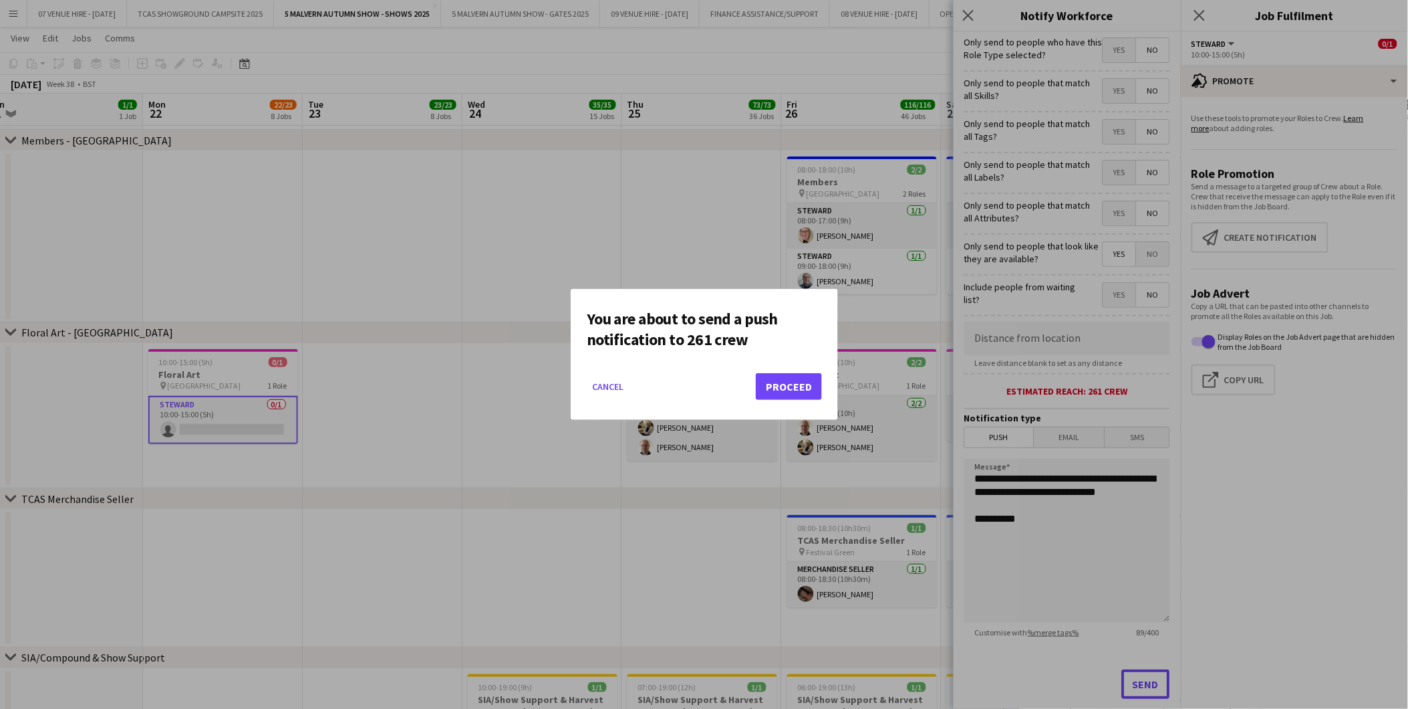
scroll to position [0, 0]
click at [803, 393] on button "Proceed" at bounding box center [789, 386] width 66 height 27
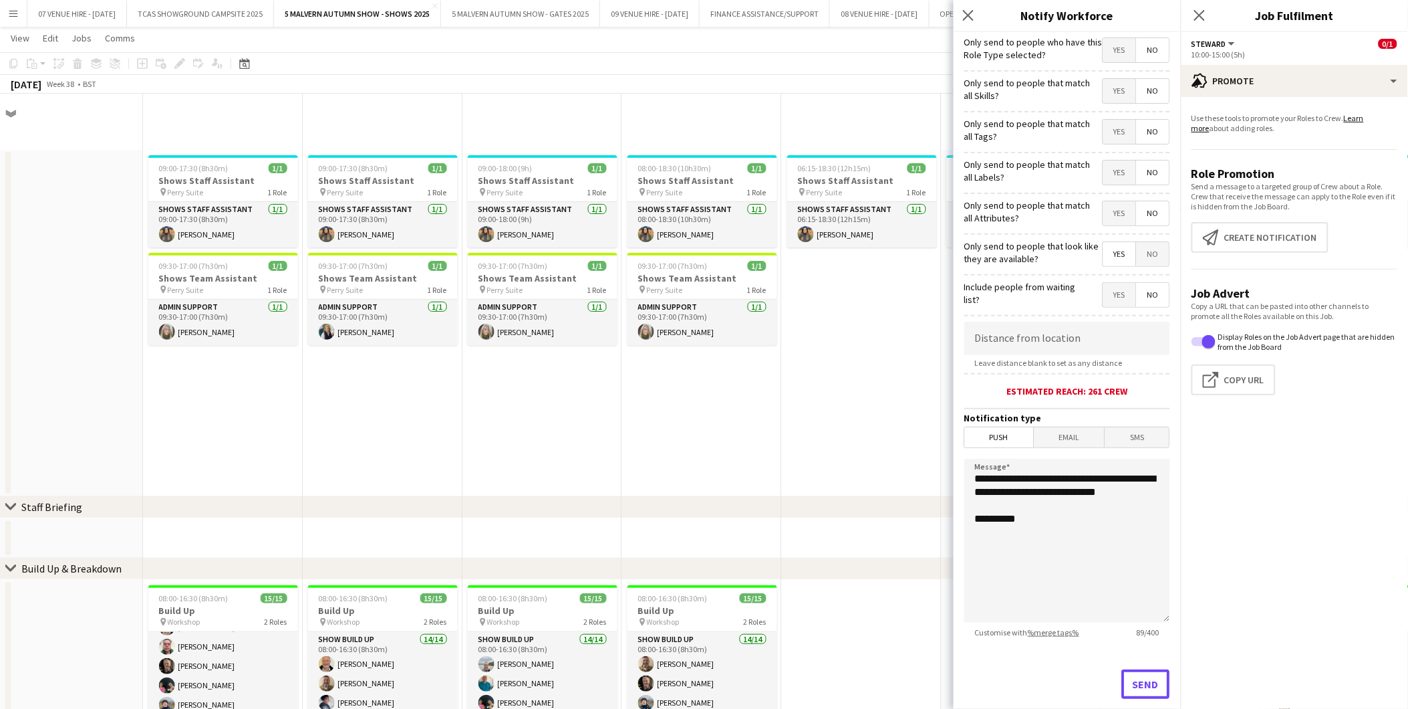
scroll to position [5496, 0]
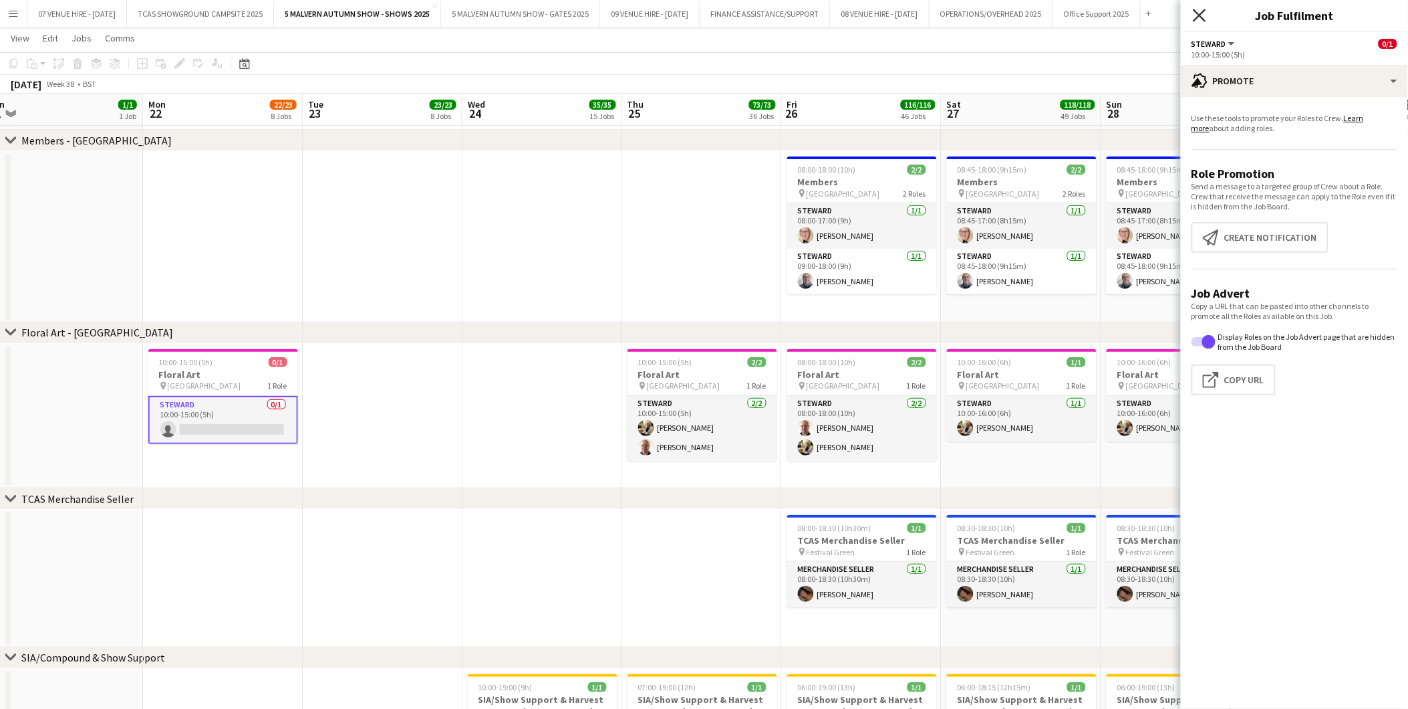
click at [1202, 15] on icon "Close pop-in" at bounding box center [1199, 15] width 13 height 13
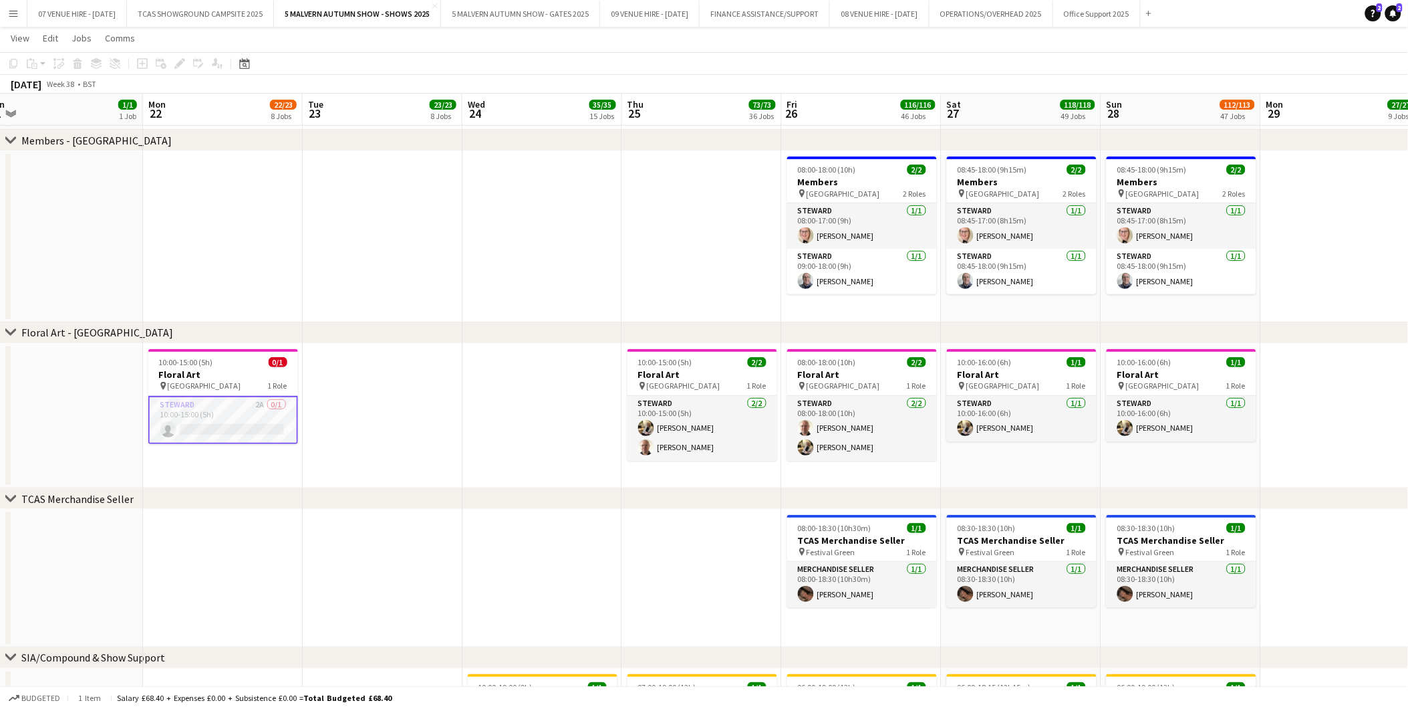
drag, startPoint x: 225, startPoint y: 414, endPoint x: 299, endPoint y: 412, distance: 74.2
click at [225, 414] on app-card-role "[PERSON_NAME] 2A 0/1 10:00-15:00 (5h) single-neutral-actions" at bounding box center [223, 420] width 150 height 48
click at [254, 422] on app-card-role "[PERSON_NAME] 2A 0/1 10:00-15:00 (5h) single-neutral-actions" at bounding box center [223, 418] width 150 height 45
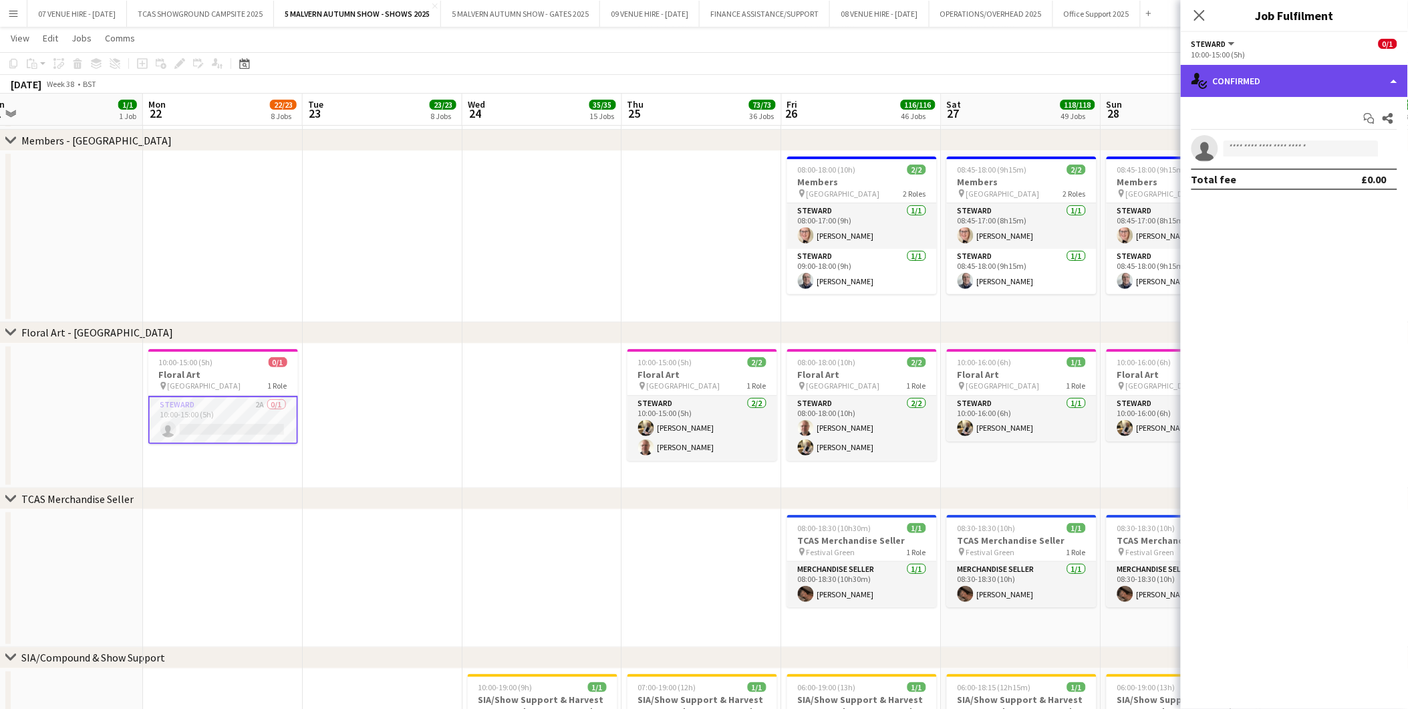
click at [1250, 92] on div "single-neutral-actions-check-2 Confirmed" at bounding box center [1294, 81] width 227 height 32
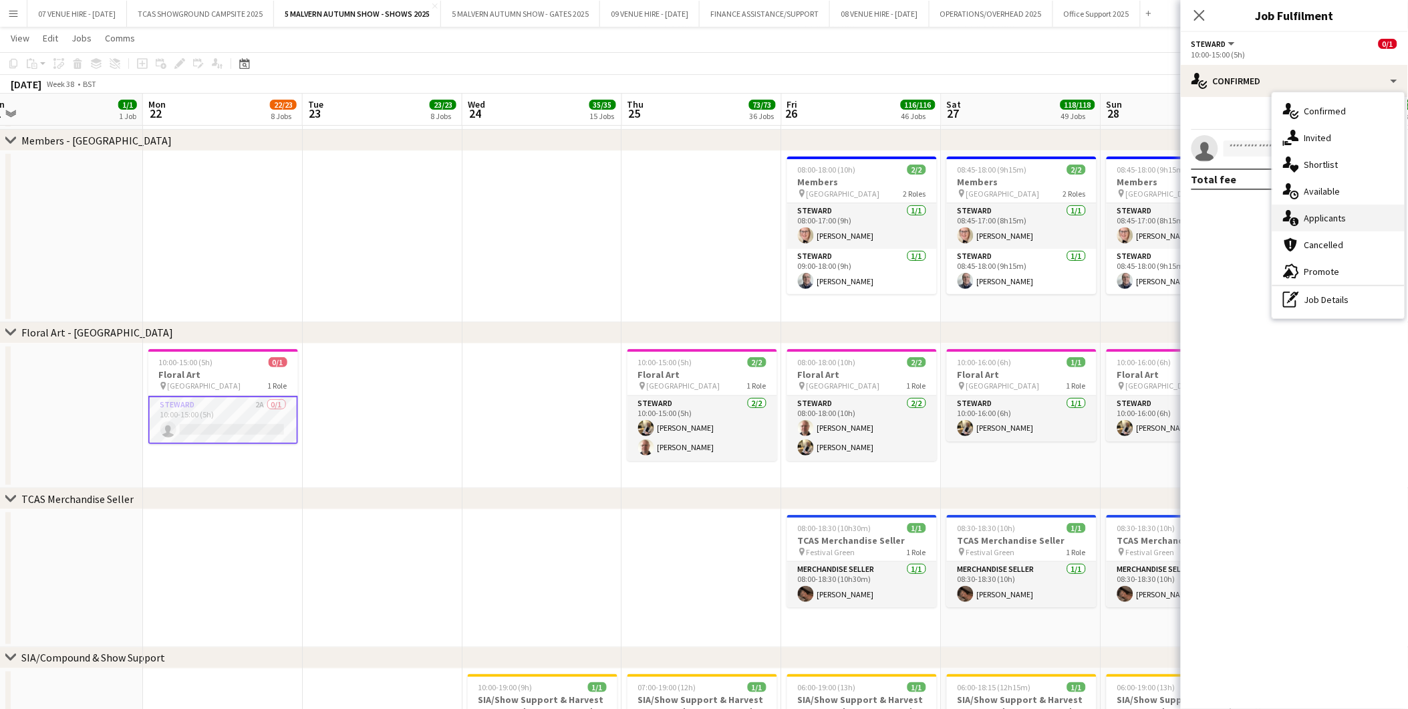
click at [1328, 216] on span "Applicants" at bounding box center [1326, 218] width 42 height 12
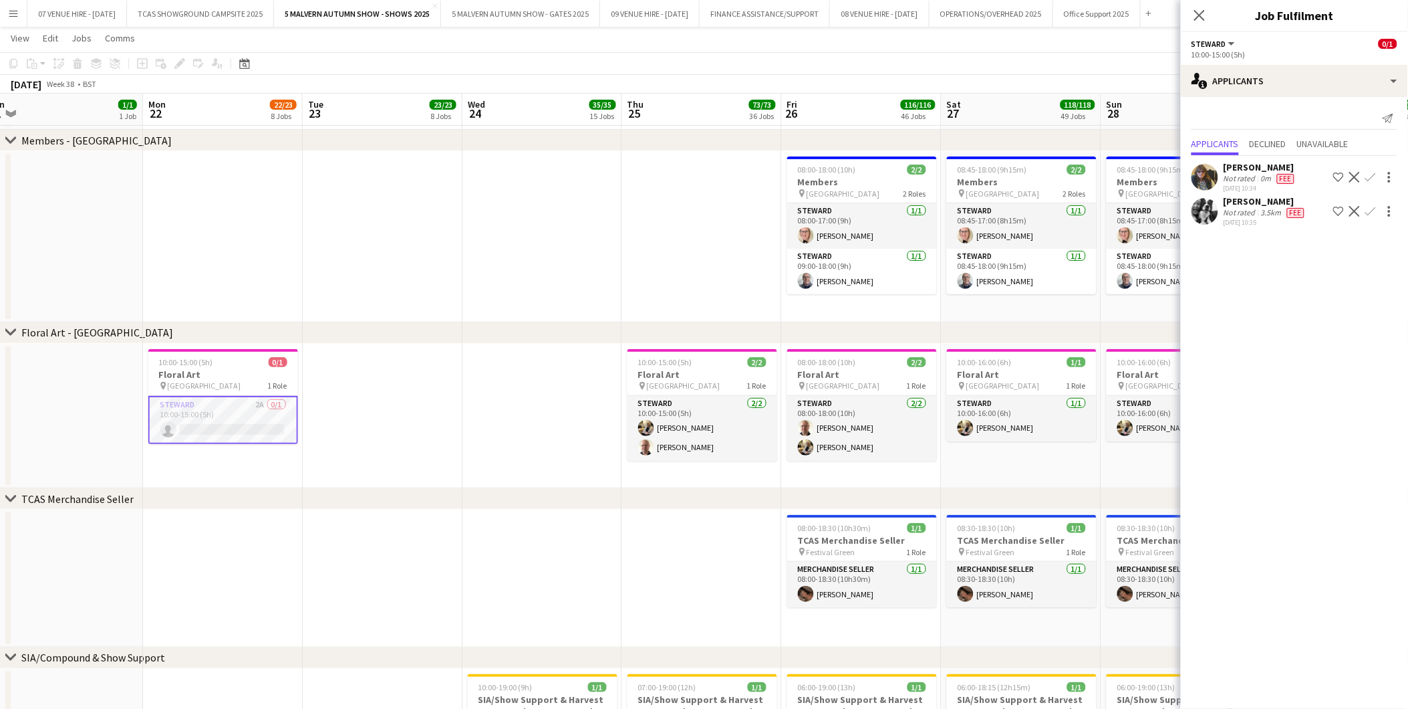
click at [488, 299] on app-date-cell at bounding box center [543, 236] width 160 height 171
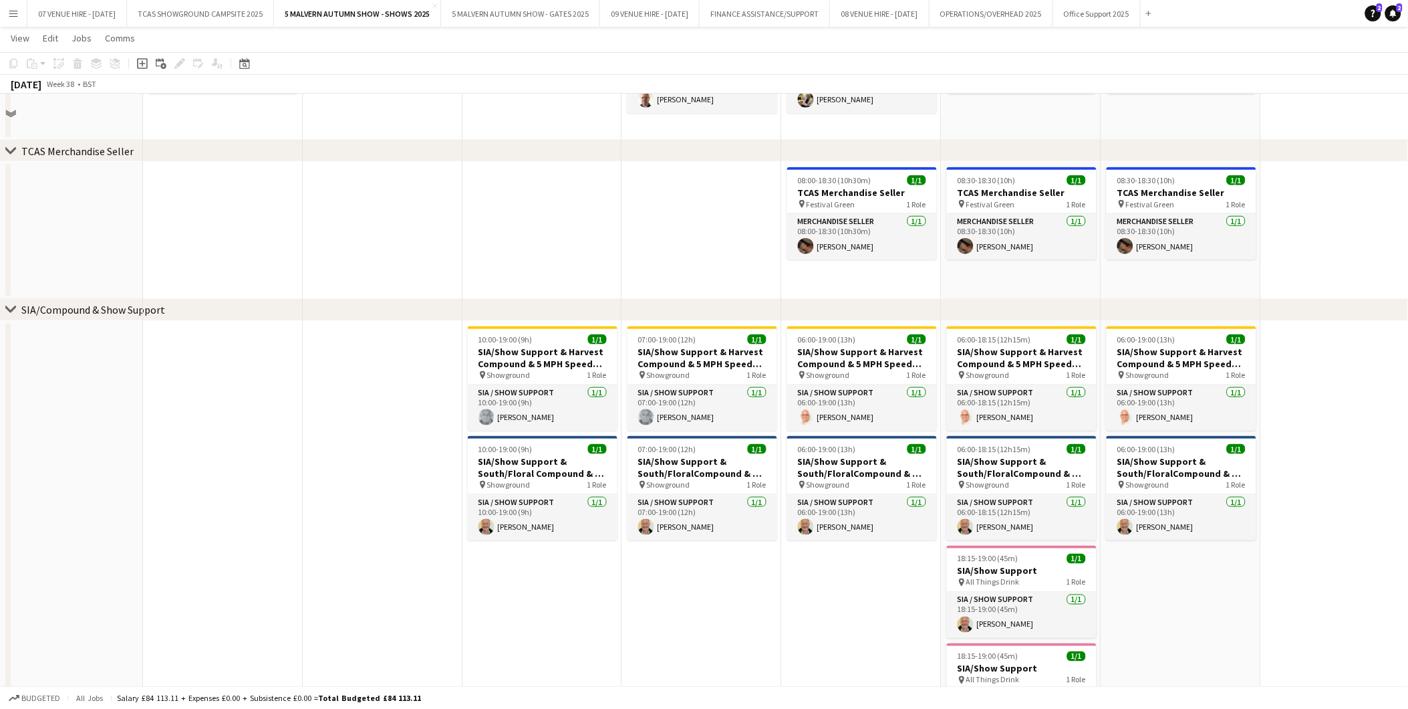
scroll to position [5644, 0]
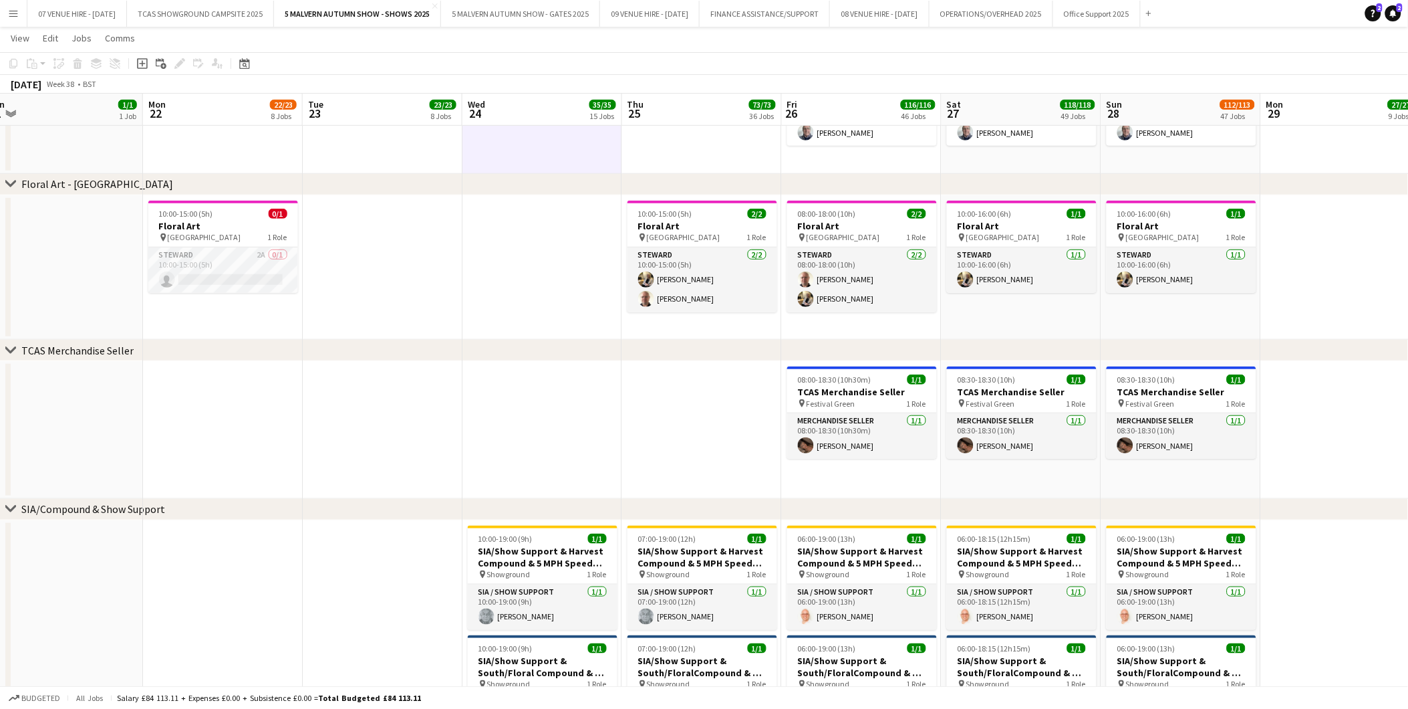
click at [526, 344] on div "chevron-right TCAS Merchandise Seller" at bounding box center [704, 350] width 1408 height 21
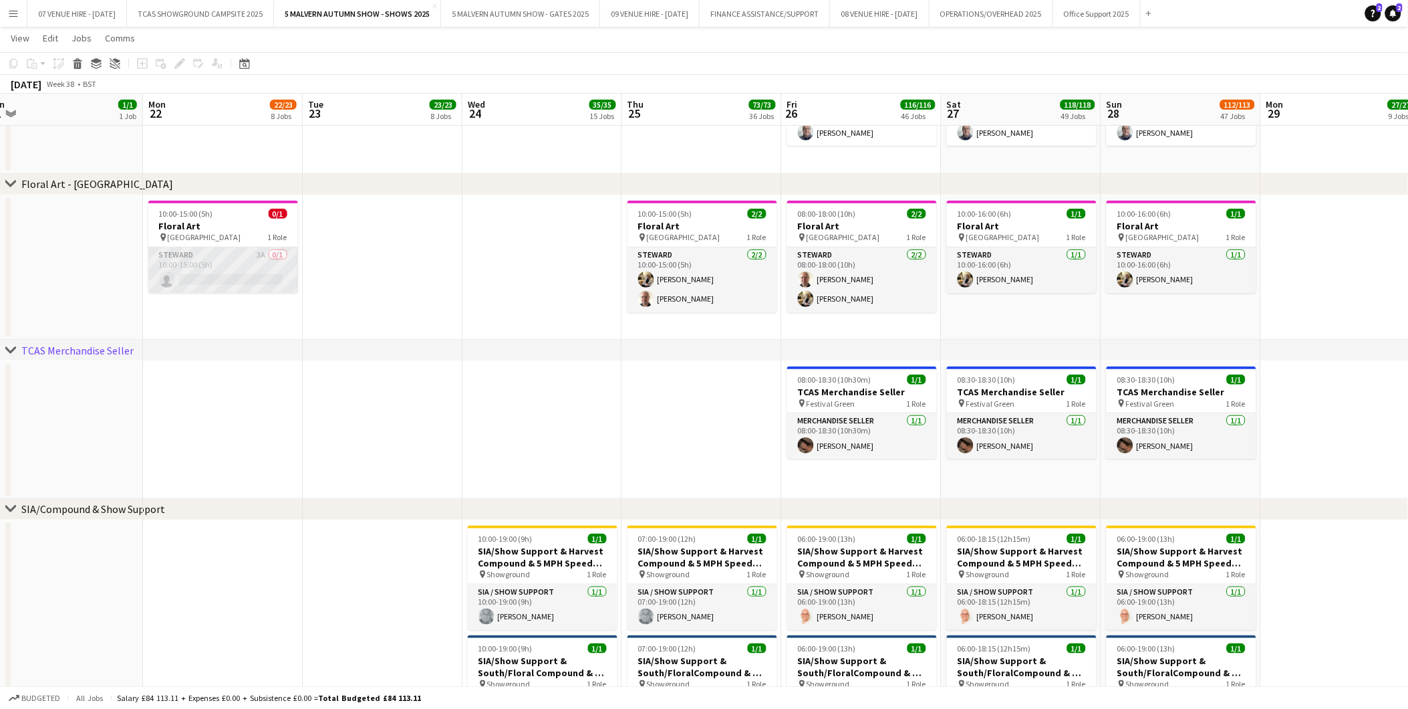
click at [217, 278] on app-card-role "[PERSON_NAME] 3A 0/1 10:00-15:00 (5h) single-neutral-actions" at bounding box center [223, 269] width 150 height 45
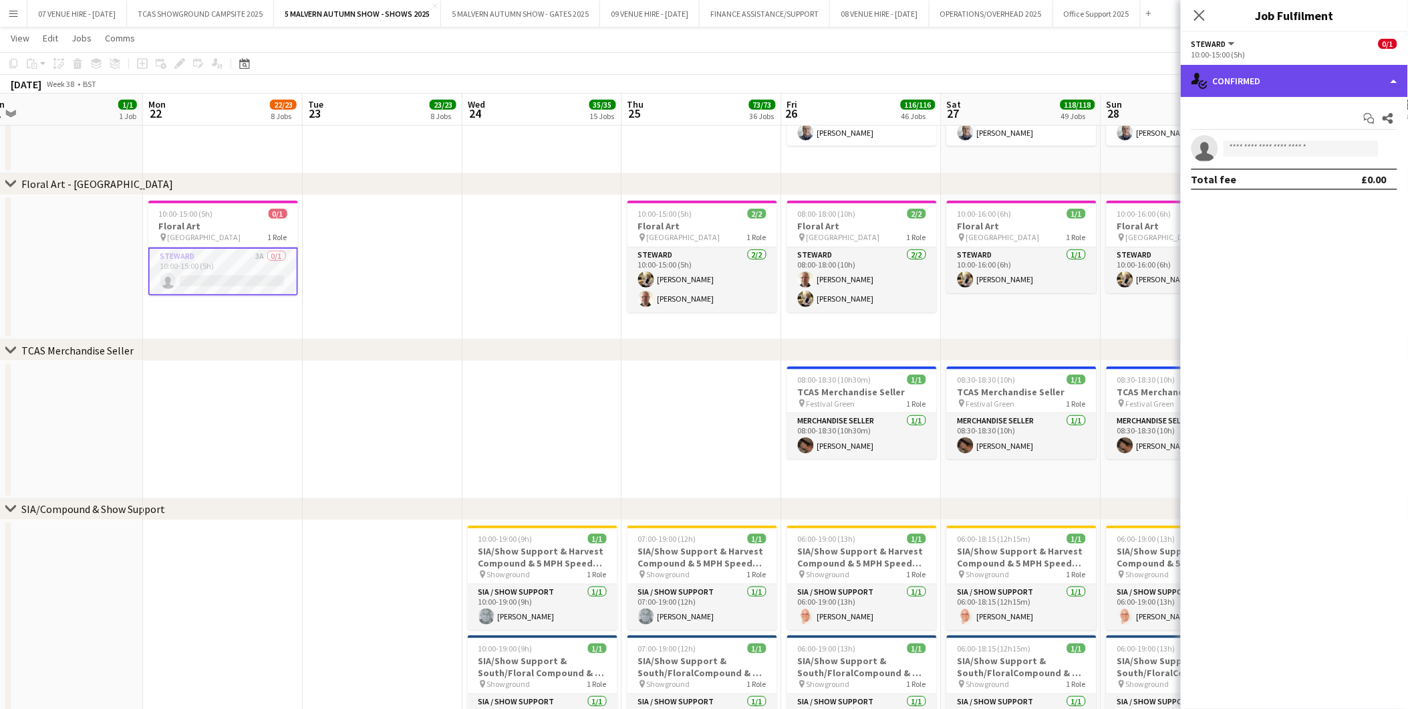
click at [1264, 70] on div "single-neutral-actions-check-2 Confirmed" at bounding box center [1294, 81] width 227 height 32
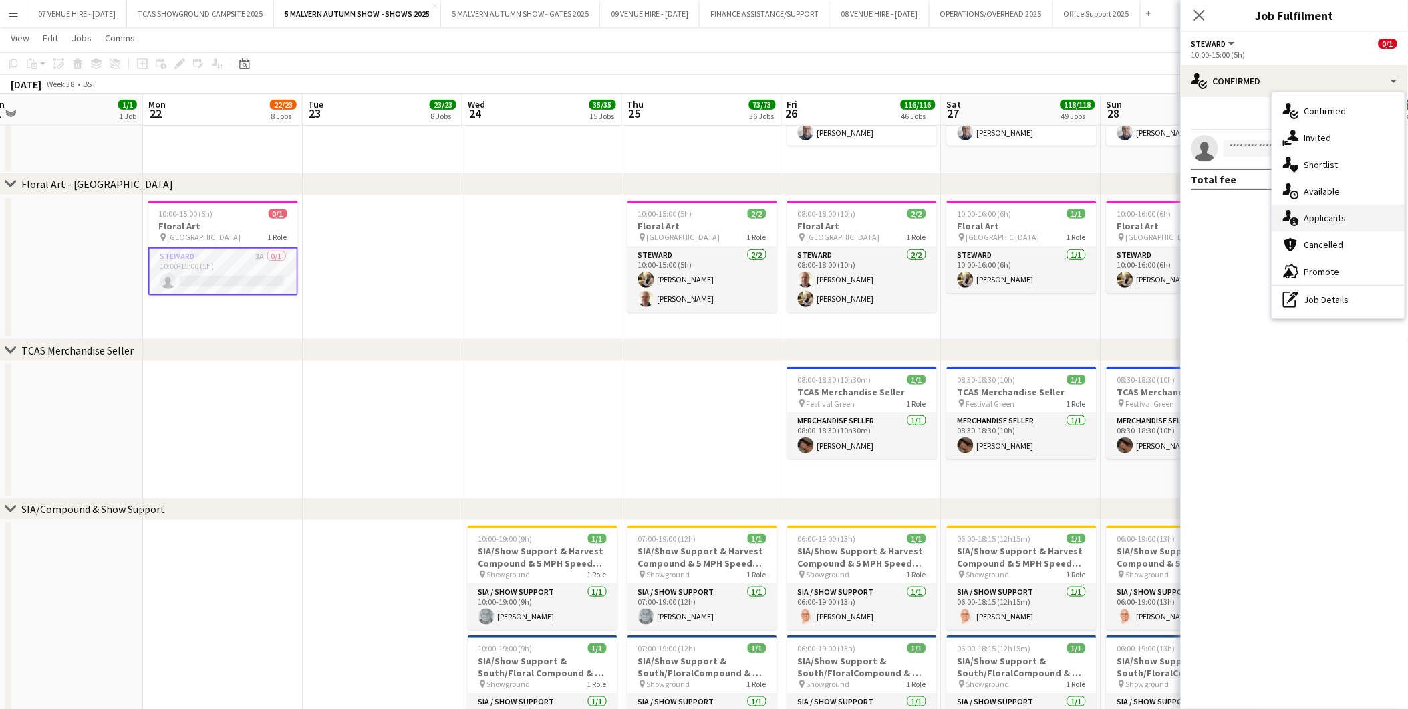
click at [1322, 212] on span "Applicants" at bounding box center [1326, 218] width 42 height 12
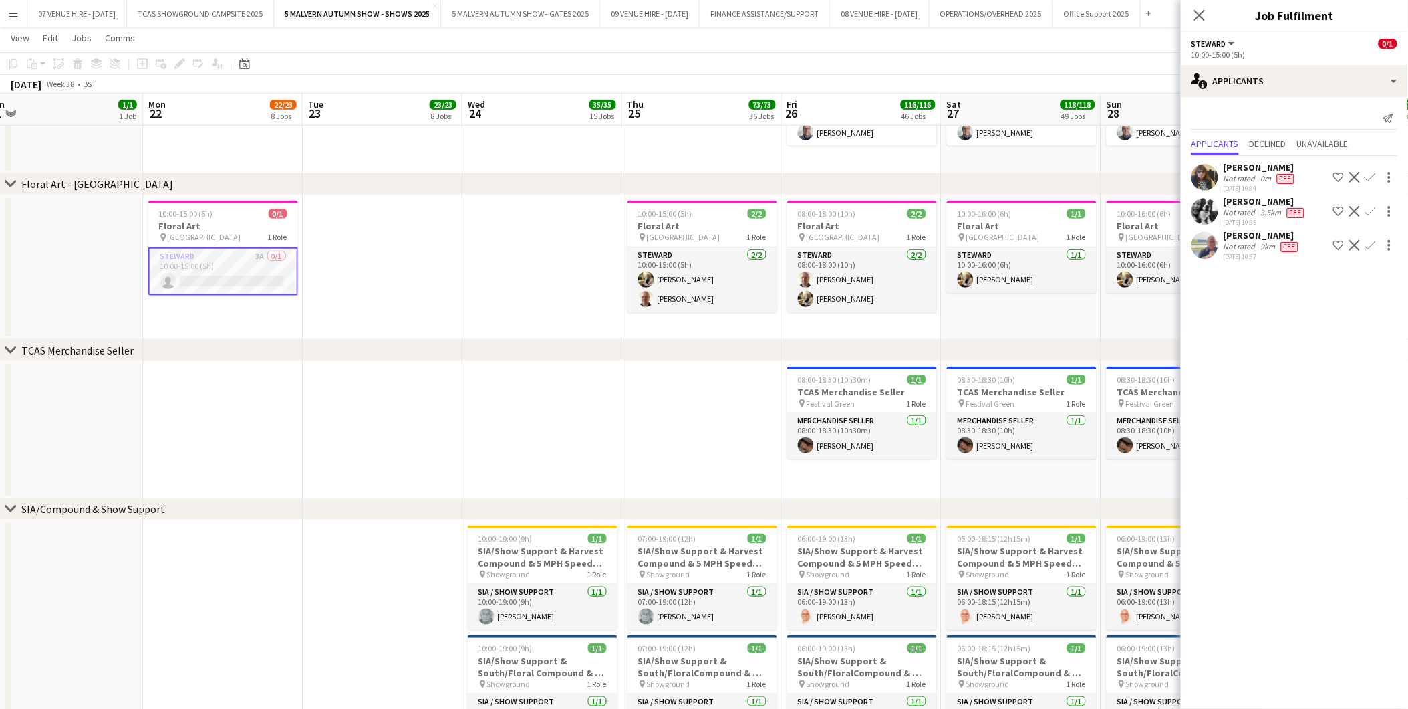
click at [497, 310] on app-date-cell at bounding box center [543, 267] width 160 height 145
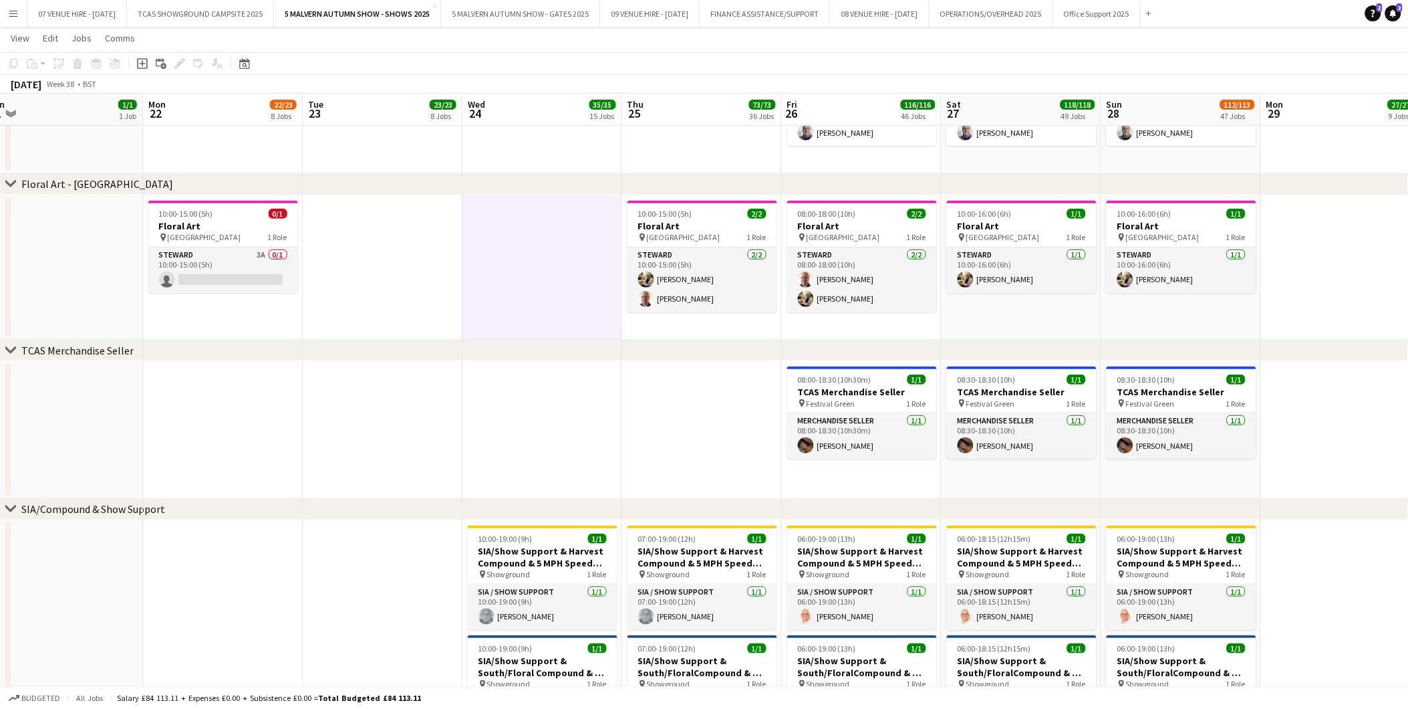
drag, startPoint x: 537, startPoint y: 378, endPoint x: 501, endPoint y: 396, distance: 40.4
click at [537, 378] on app-date-cell at bounding box center [543, 430] width 160 height 138
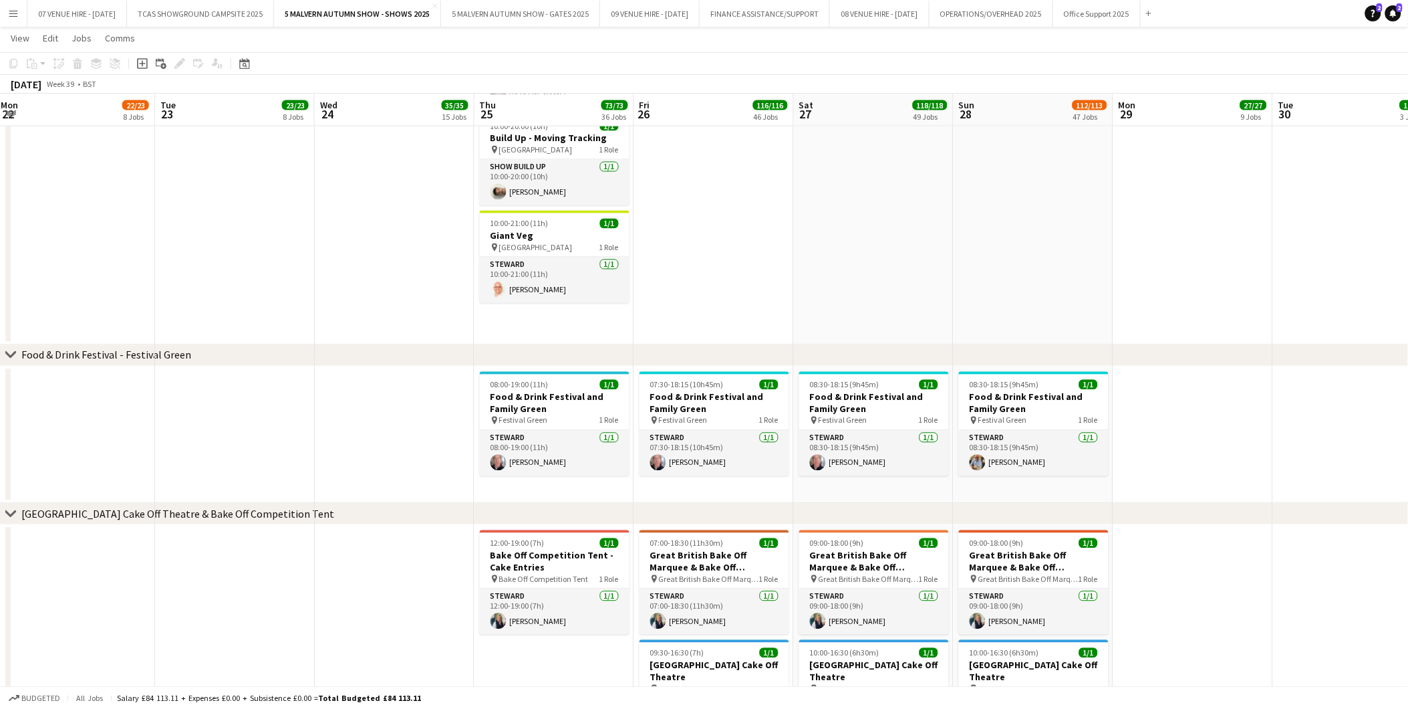
scroll to position [0, 485]
drag, startPoint x: 733, startPoint y: 392, endPoint x: 585, endPoint y: 400, distance: 148.6
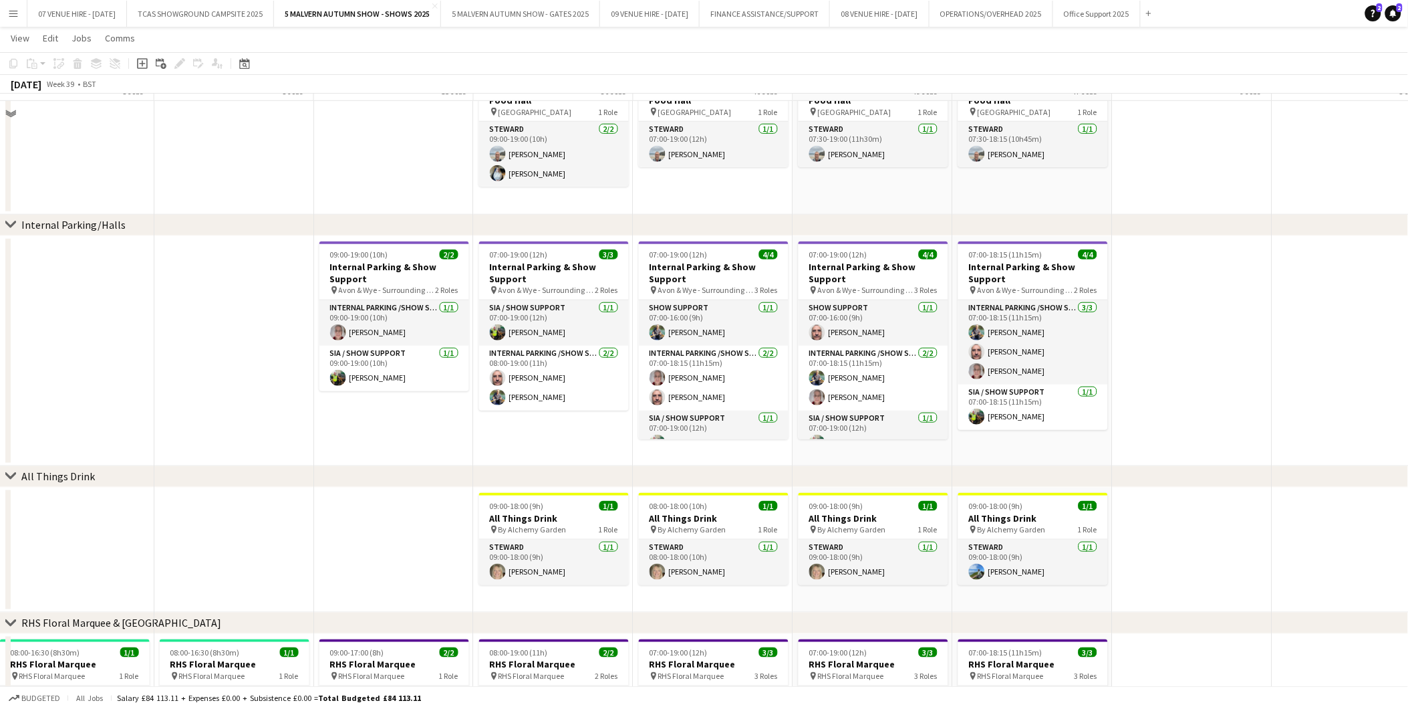
scroll to position [4190, 0]
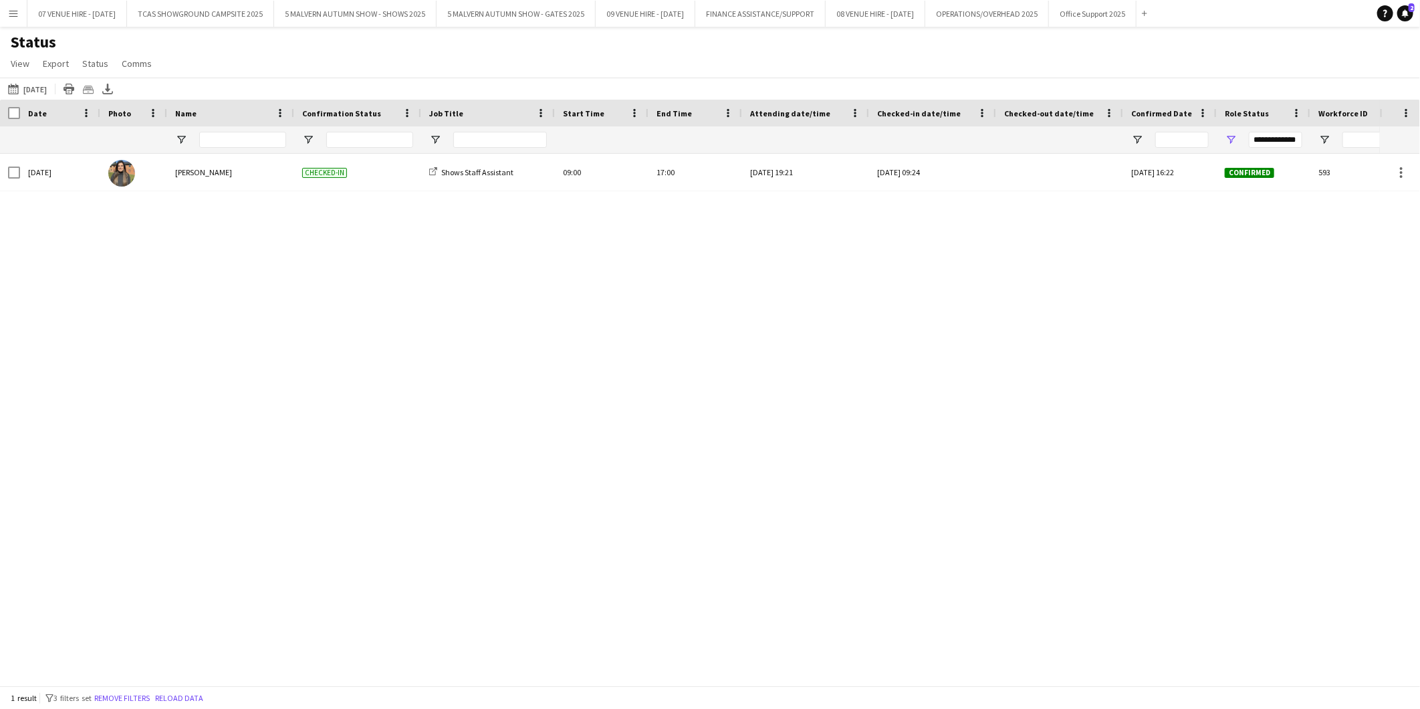
click at [14, 10] on app-icon "Menu" at bounding box center [13, 13] width 11 height 11
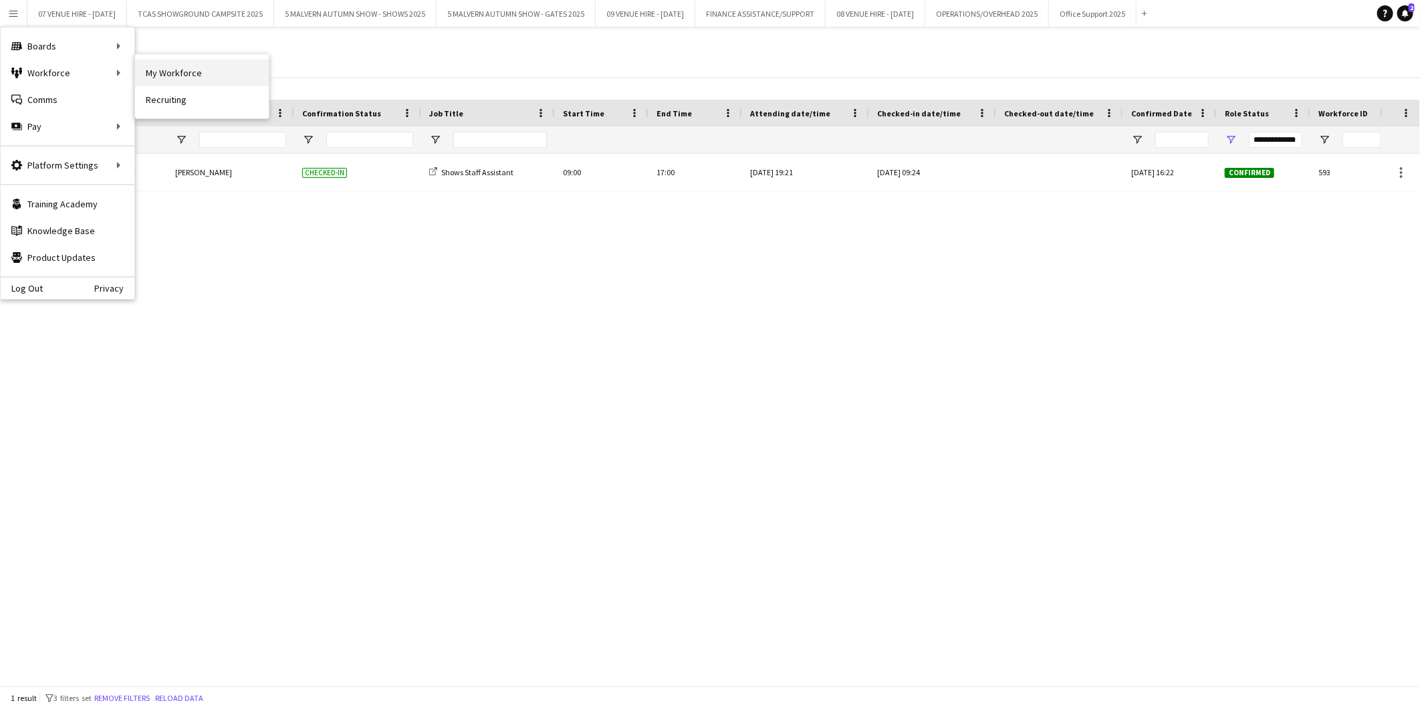
click at [195, 71] on link "My Workforce" at bounding box center [202, 72] width 134 height 27
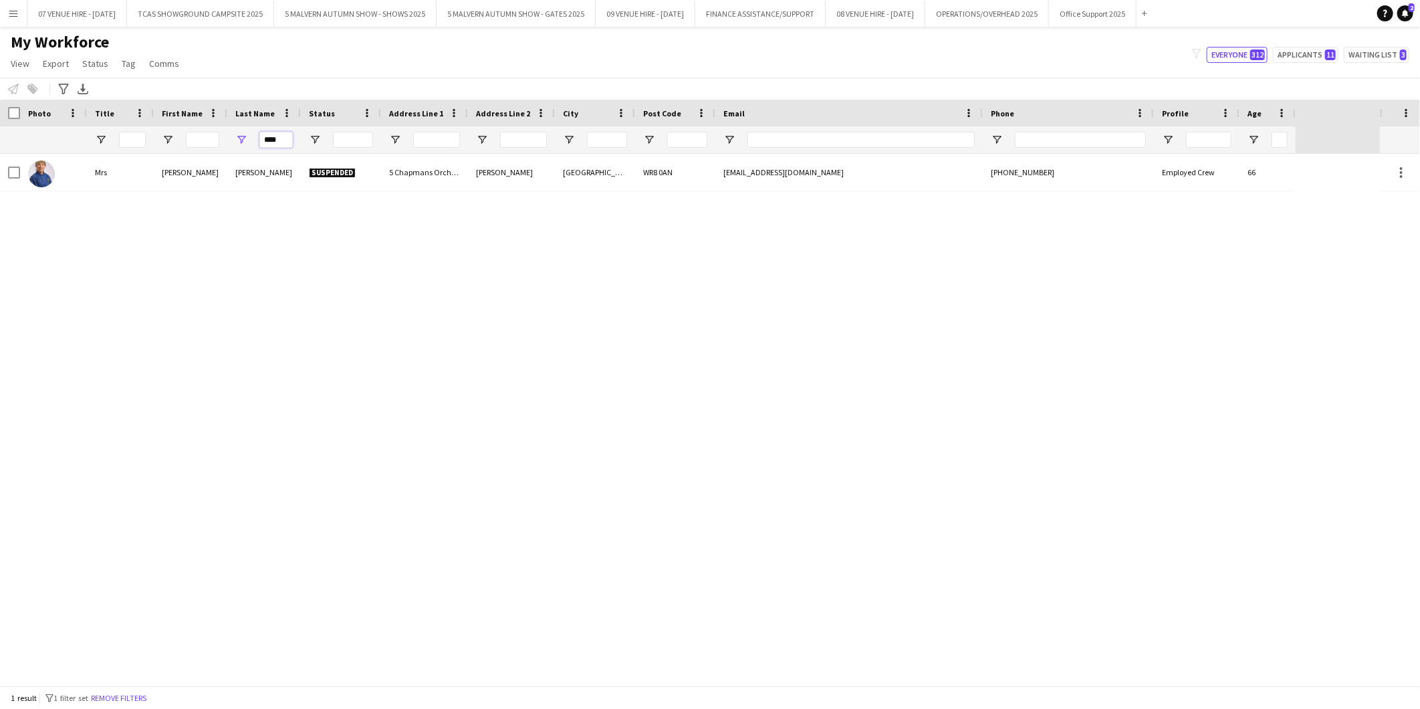
drag, startPoint x: 281, startPoint y: 135, endPoint x: 233, endPoint y: 136, distance: 48.8
click at [233, 136] on div "****" at bounding box center [264, 139] width 74 height 27
type input "******"
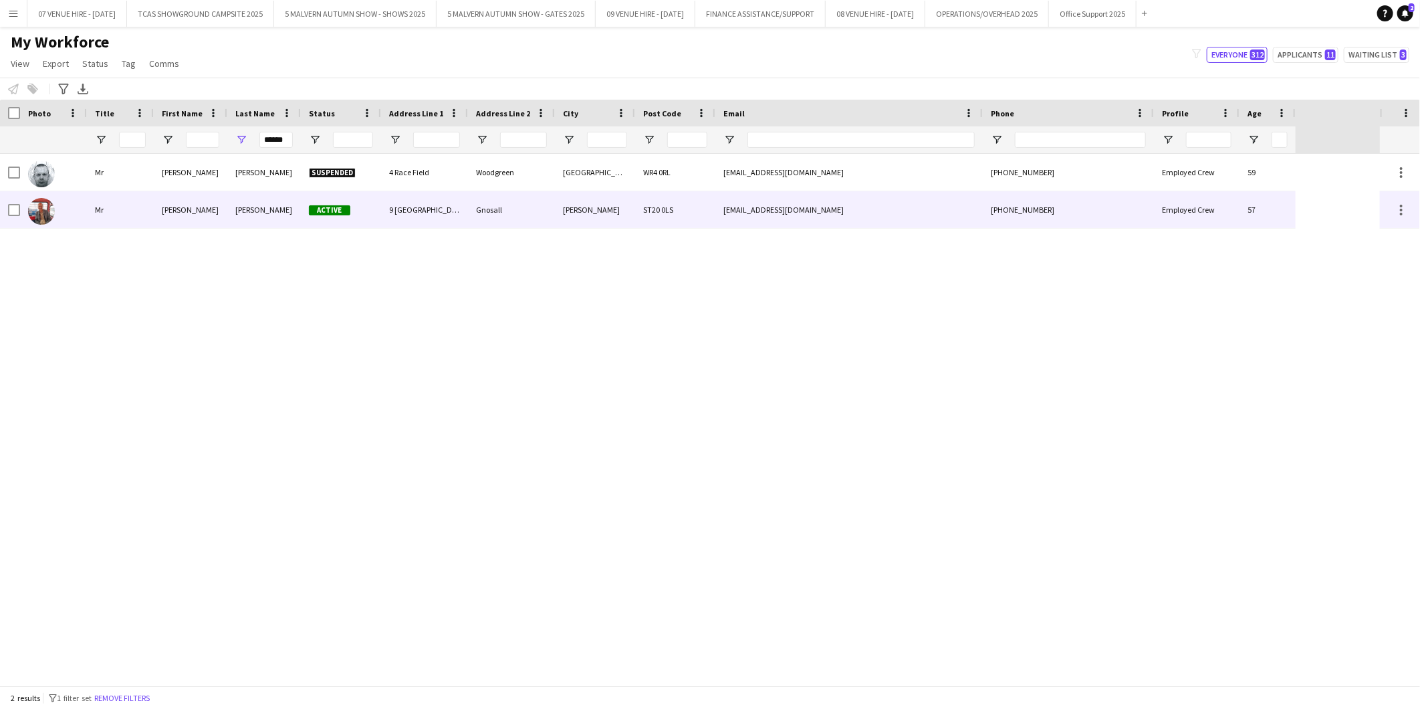
click at [36, 211] on img at bounding box center [41, 211] width 27 height 27
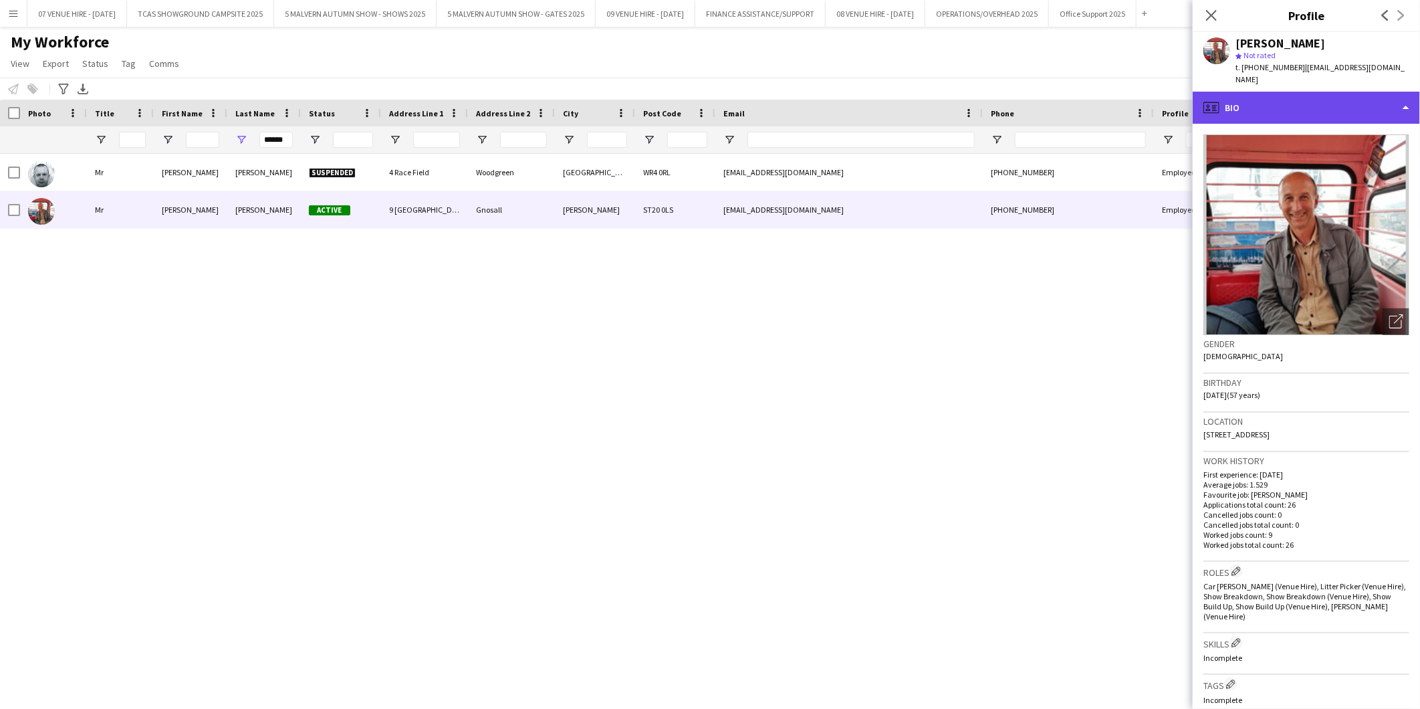
click at [1306, 101] on div "profile Bio" at bounding box center [1305, 108] width 227 height 32
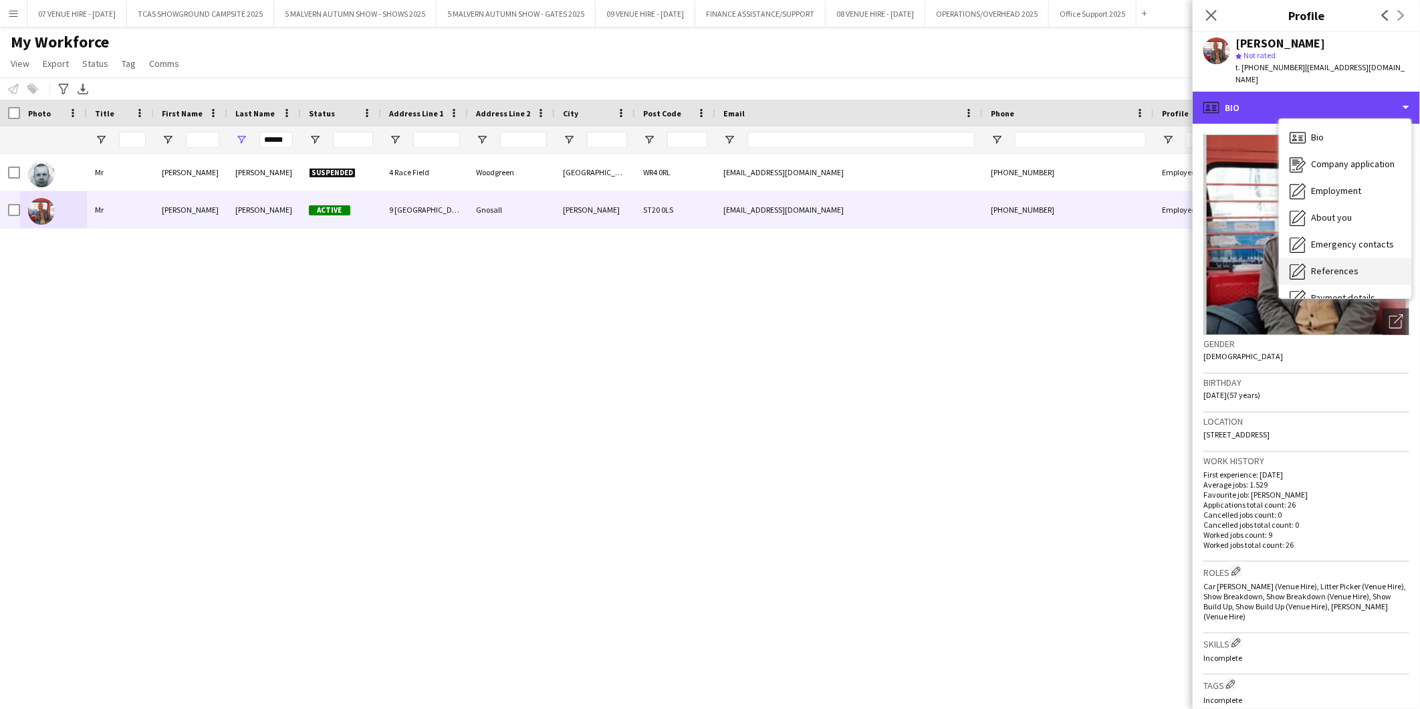
scroll to position [125, 0]
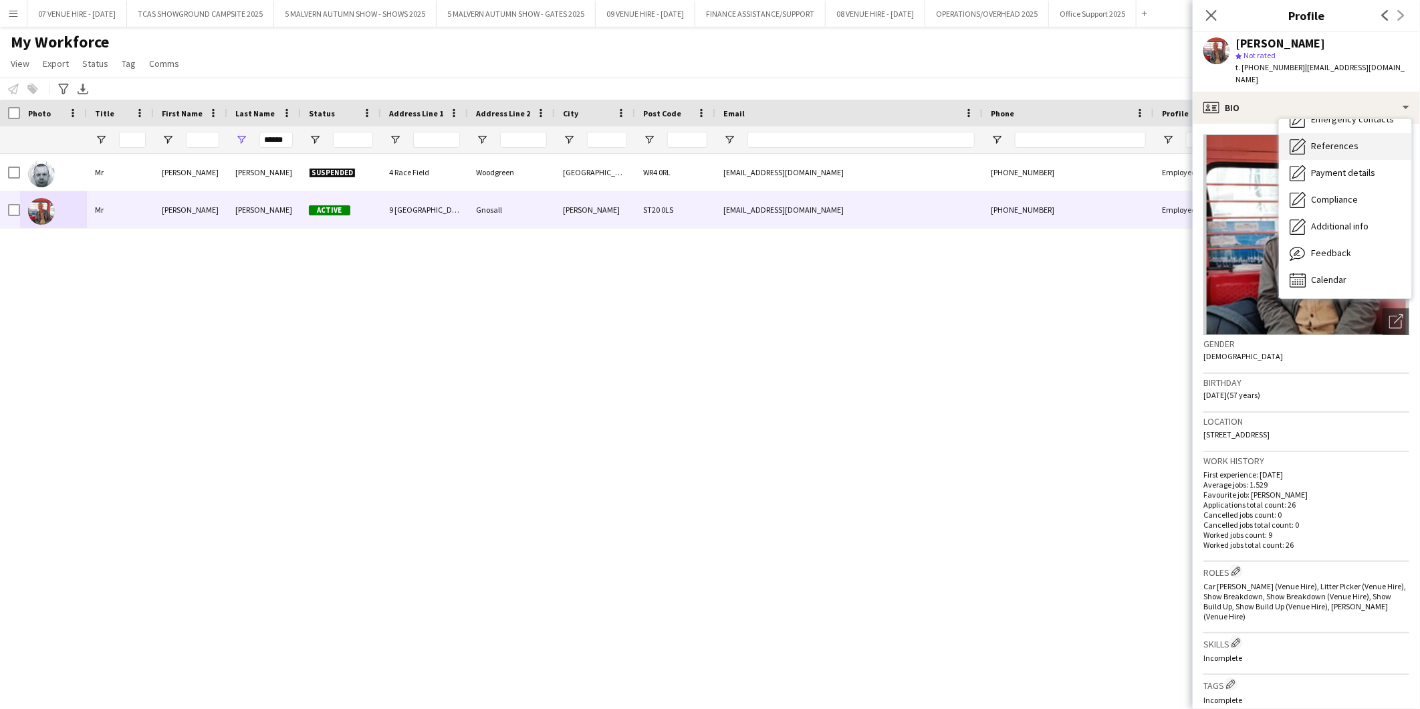
click at [1342, 273] on span "Calendar" at bounding box center [1328, 279] width 35 height 12
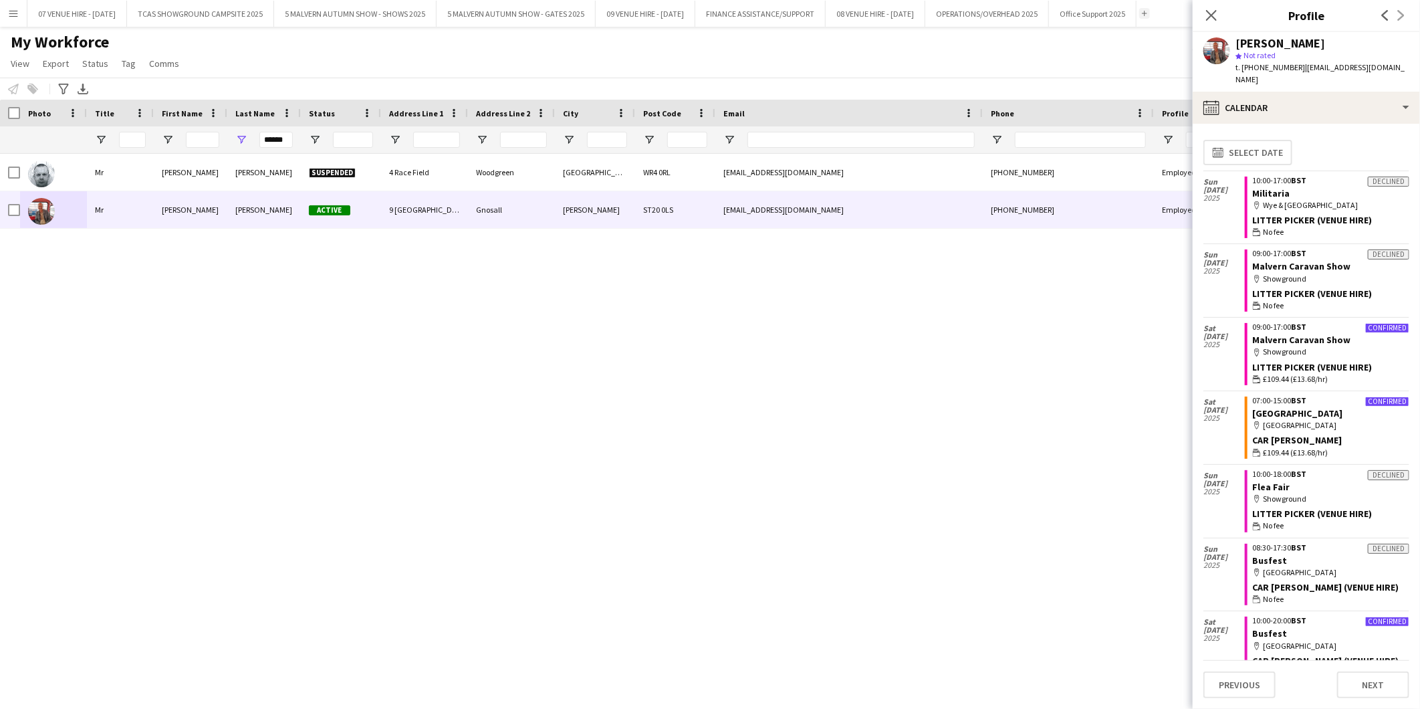
click at [1206, 12] on icon "Close pop-in" at bounding box center [1211, 15] width 11 height 11
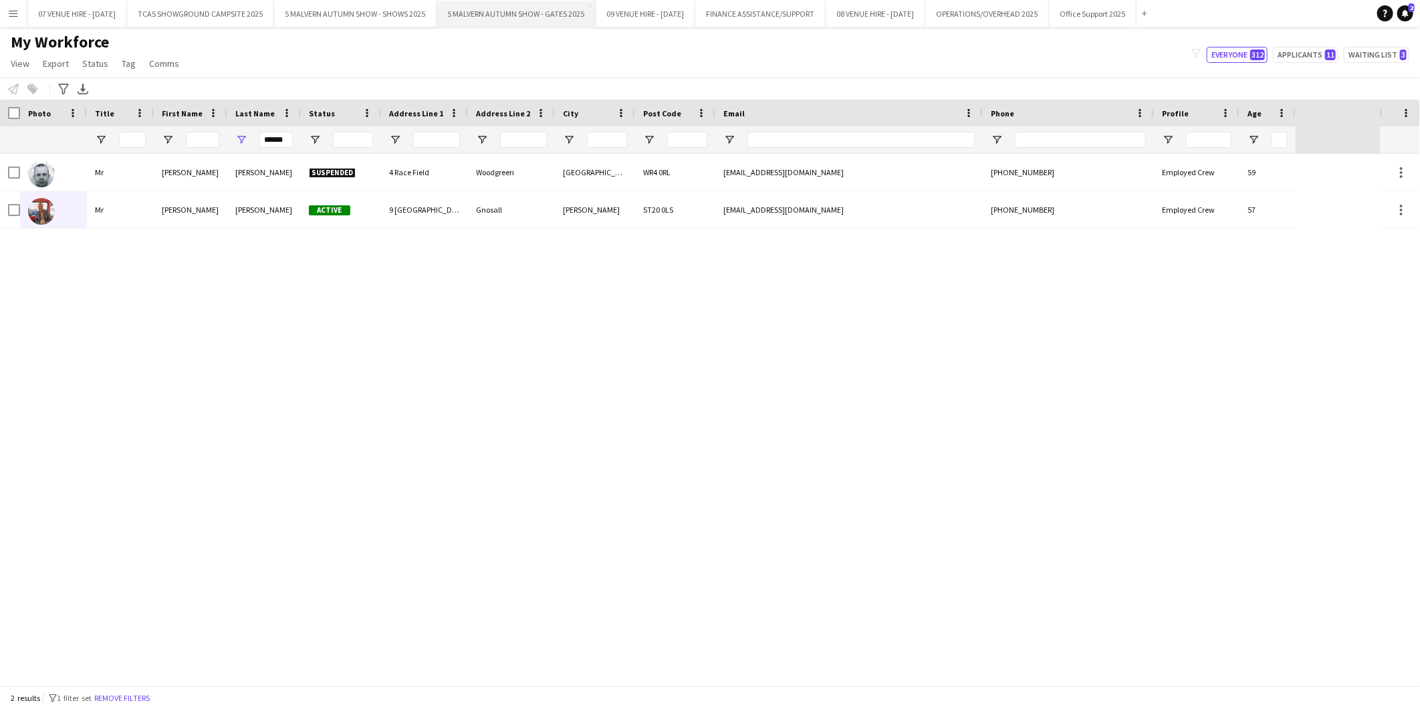
click at [549, 10] on button "5 MALVERN AUTUMN SHOW - GATES 2025 Close" at bounding box center [515, 14] width 159 height 26
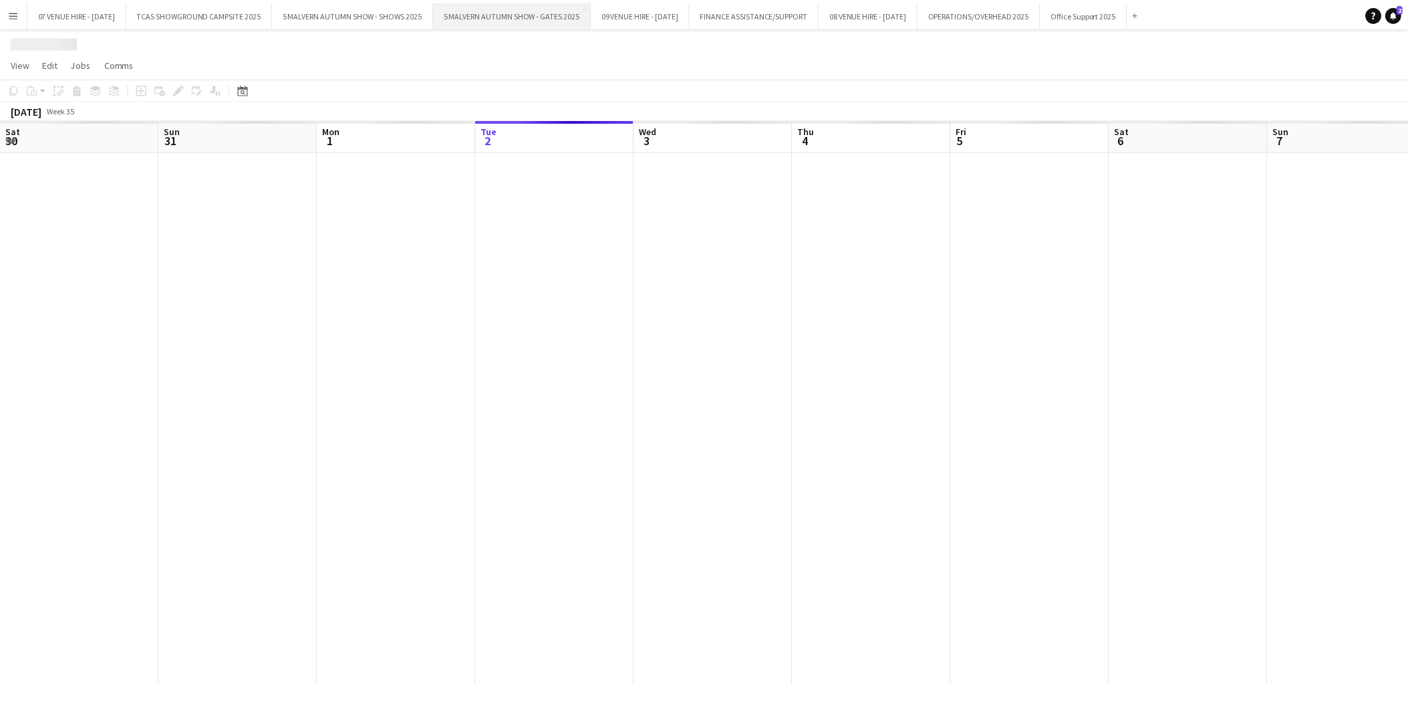
scroll to position [0, 319]
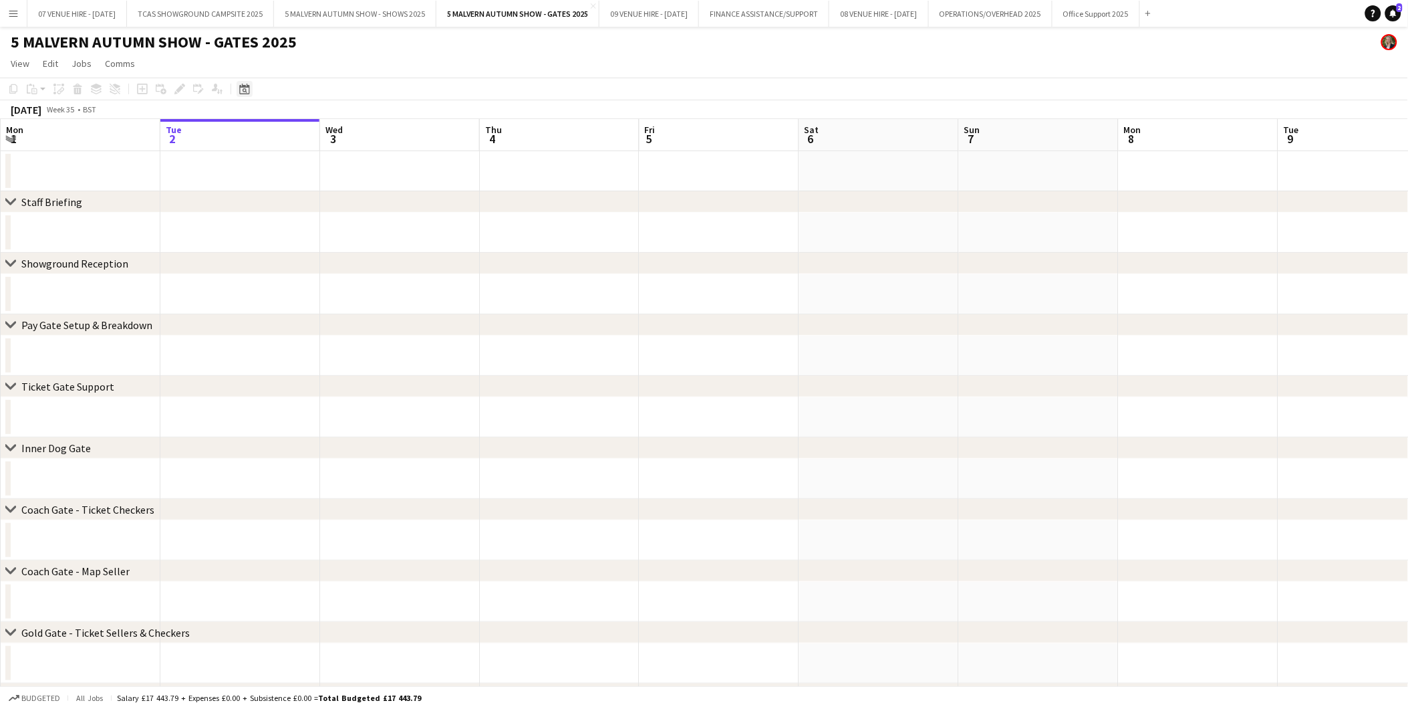
click at [247, 94] on icon at bounding box center [244, 89] width 10 height 11
click at [350, 136] on span "Next month" at bounding box center [352, 135] width 27 height 27
click at [325, 135] on span "Previous month" at bounding box center [325, 135] width 27 height 27
click at [336, 254] on span "27" at bounding box center [334, 256] width 16 height 16
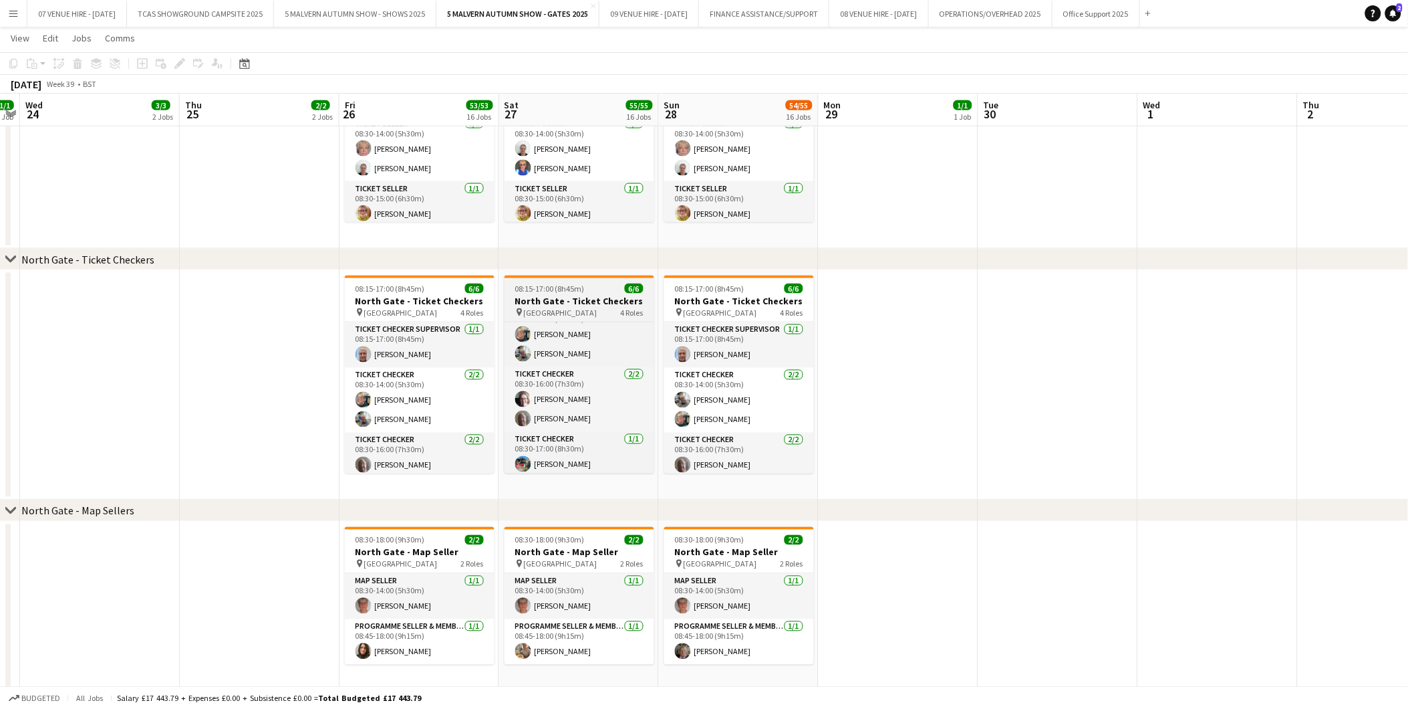
scroll to position [70, 0]
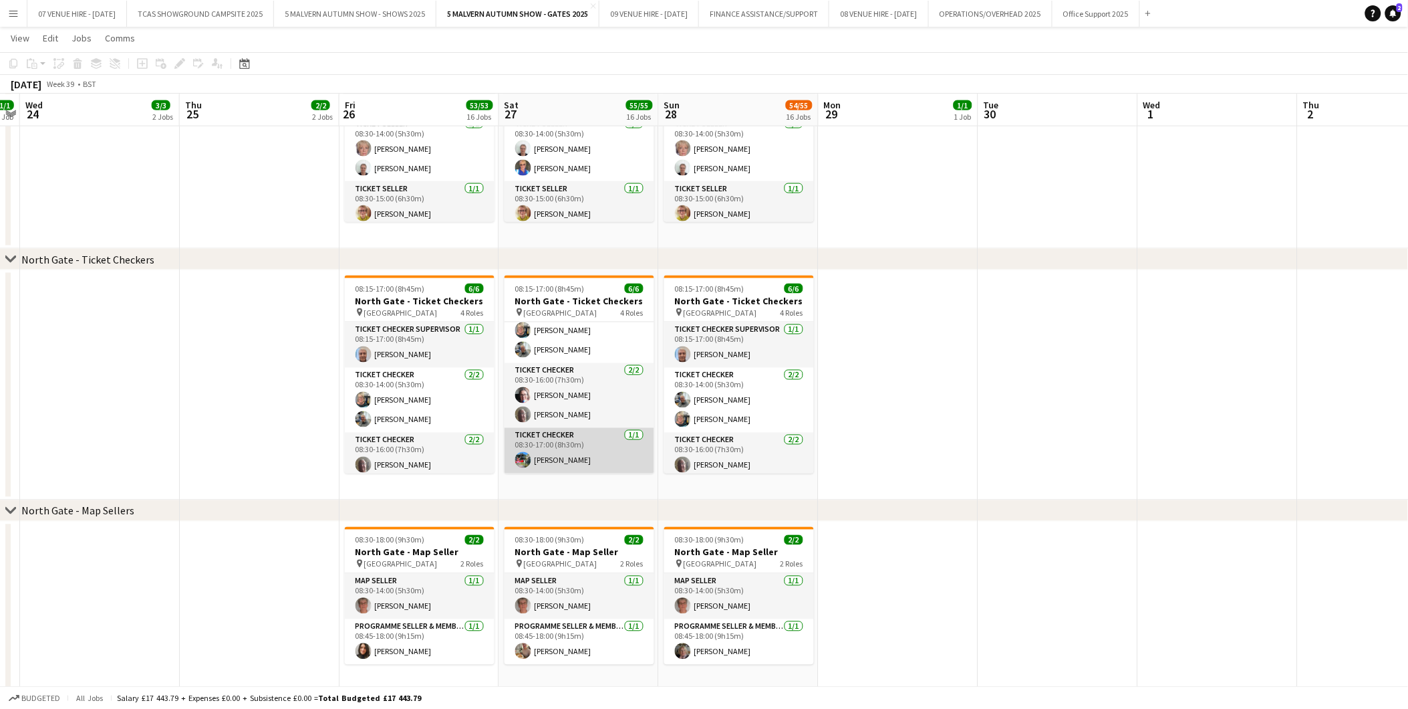
click at [541, 457] on app-card-role "Ticket Checker 1/1 08:30-17:00 (8h30m) Sharon Powell" at bounding box center [580, 450] width 150 height 45
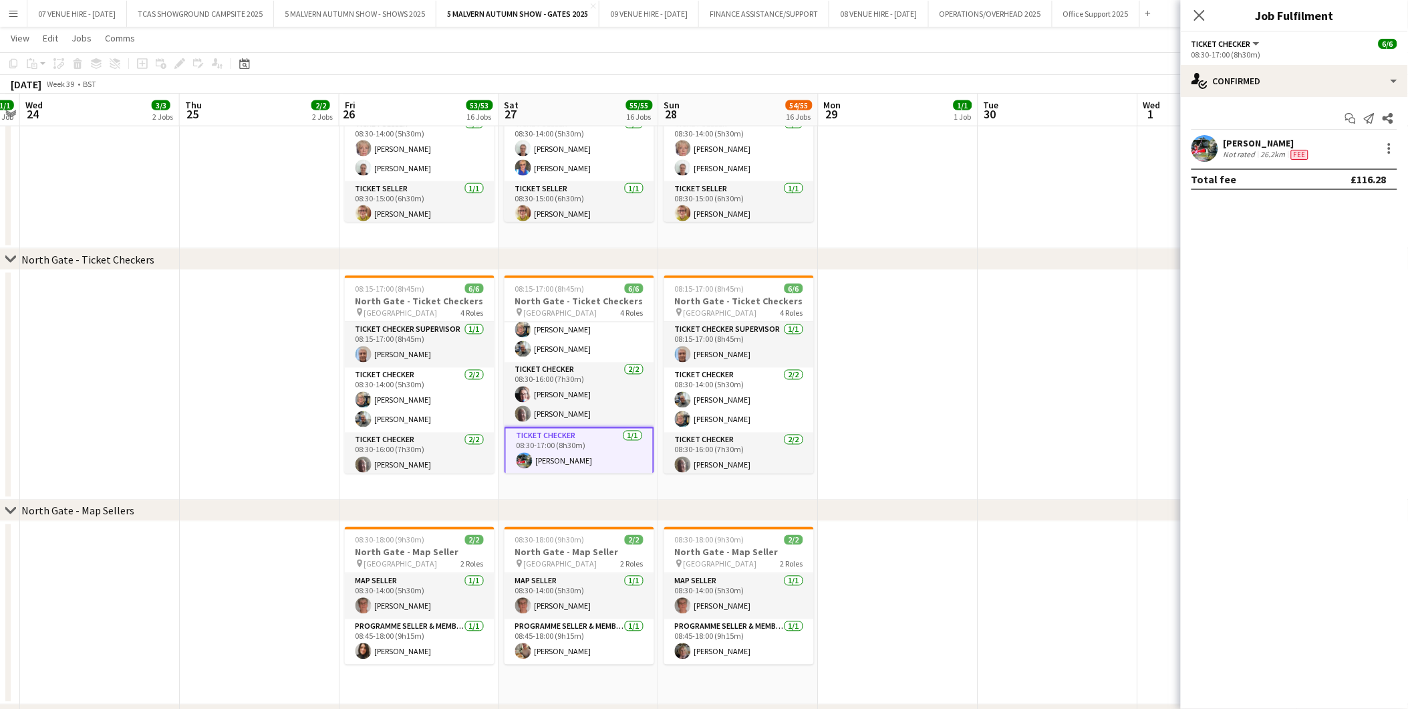
click at [561, 455] on app-card-role "Ticket Checker 1/1 08:30-17:00 (8h30m) Sharon Powell" at bounding box center [580, 451] width 150 height 48
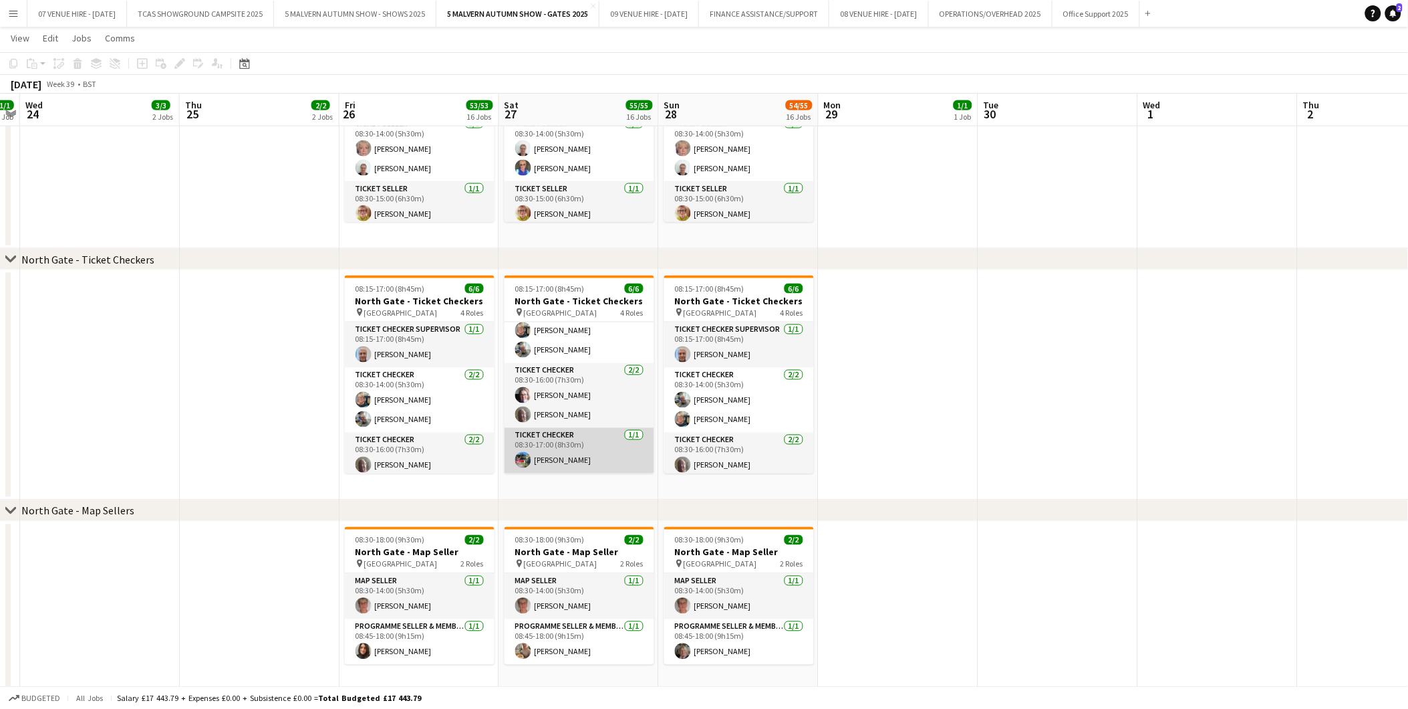
click at [572, 455] on app-card-role "Ticket Checker 1/1 08:30-17:00 (8h30m) Sharon Powell" at bounding box center [580, 450] width 150 height 45
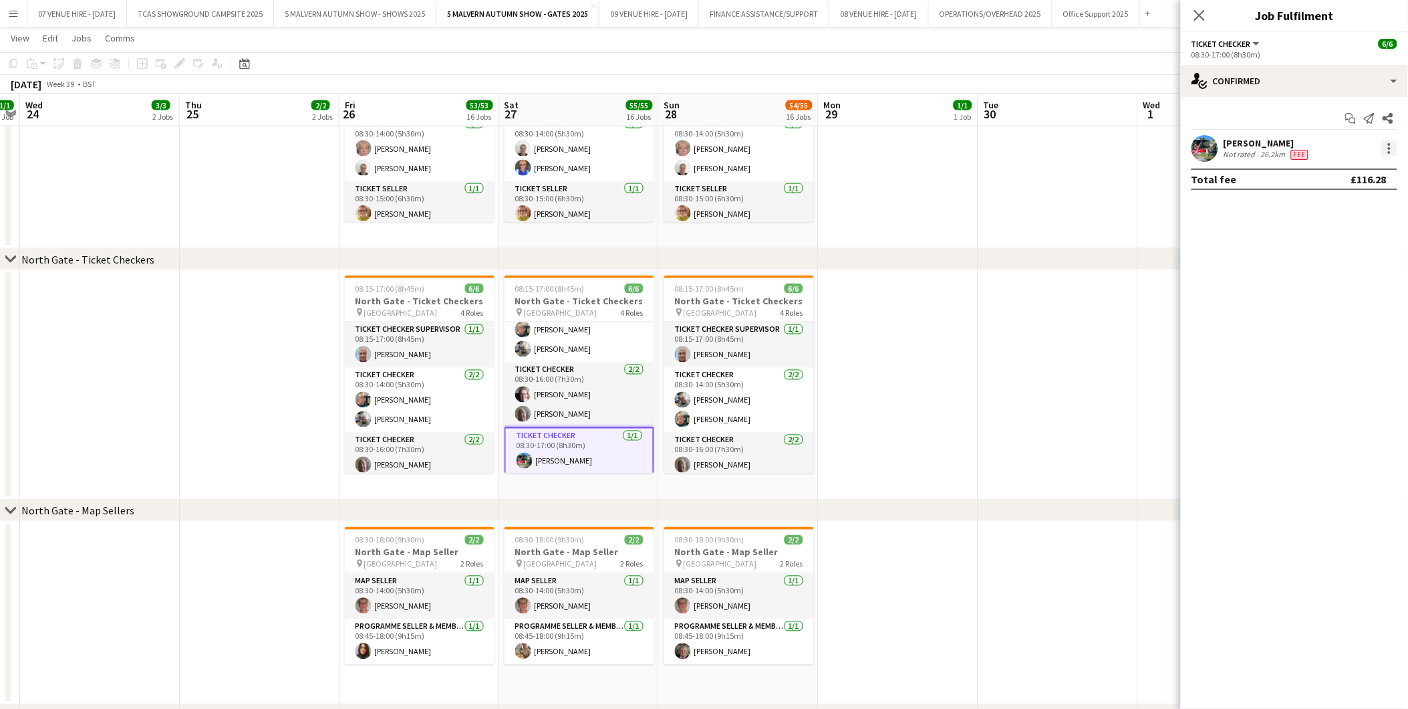
click at [1390, 143] on div at bounding box center [1389, 144] width 3 height 3
click at [1346, 296] on span "Remove" at bounding box center [1346, 301] width 83 height 12
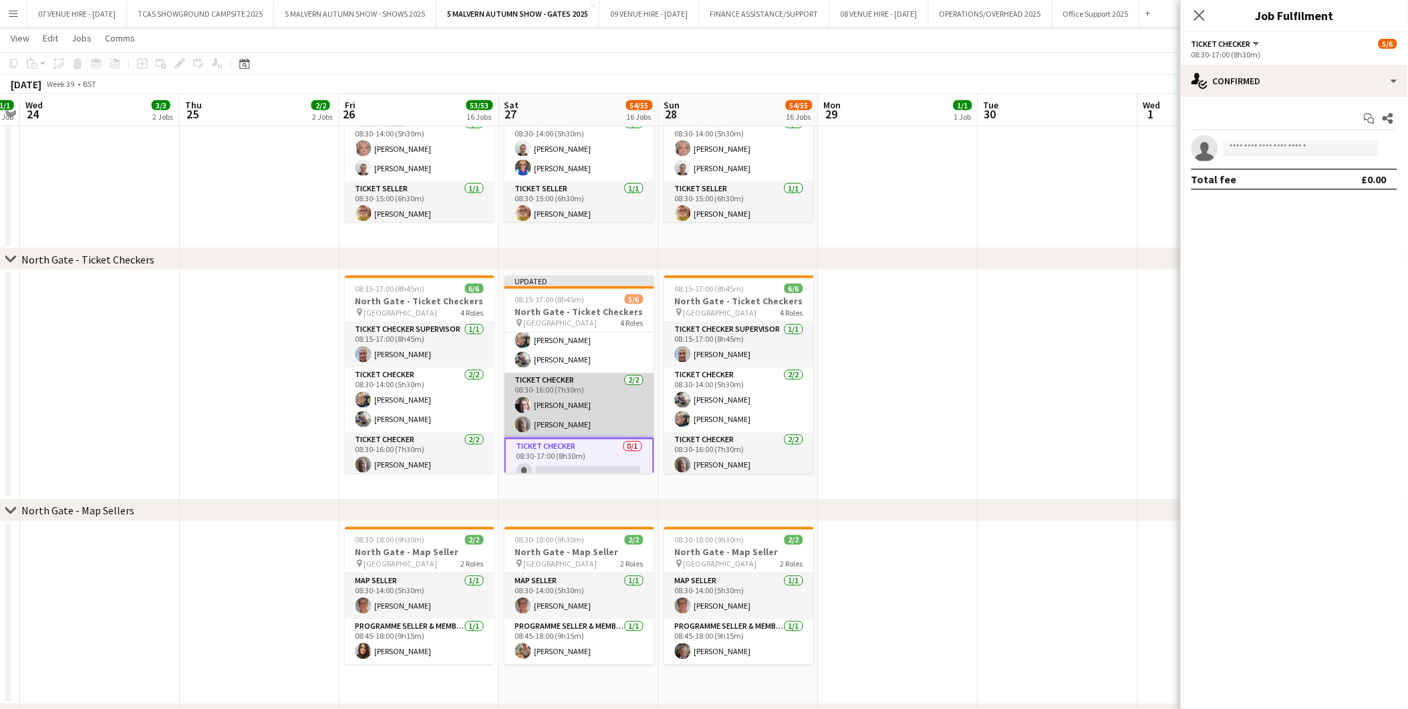
click at [576, 401] on app-card-role "Ticket Checker 2/2 08:30-16:00 (7h30m) Jeannette Morris Austin Davies" at bounding box center [580, 405] width 150 height 65
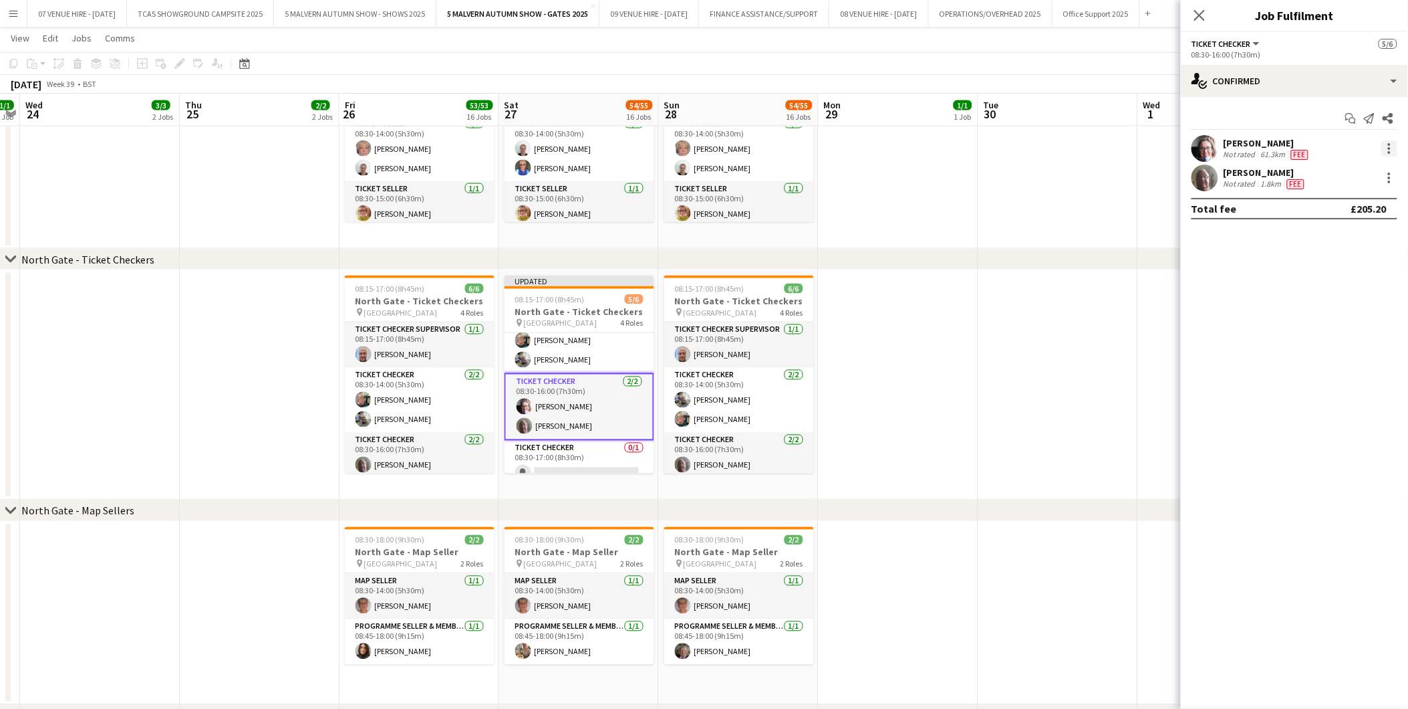
click at [1392, 143] on div at bounding box center [1390, 148] width 16 height 16
click at [1332, 298] on span "Remove" at bounding box center [1325, 300] width 40 height 11
click at [920, 283] on app-date-cell at bounding box center [899, 385] width 160 height 230
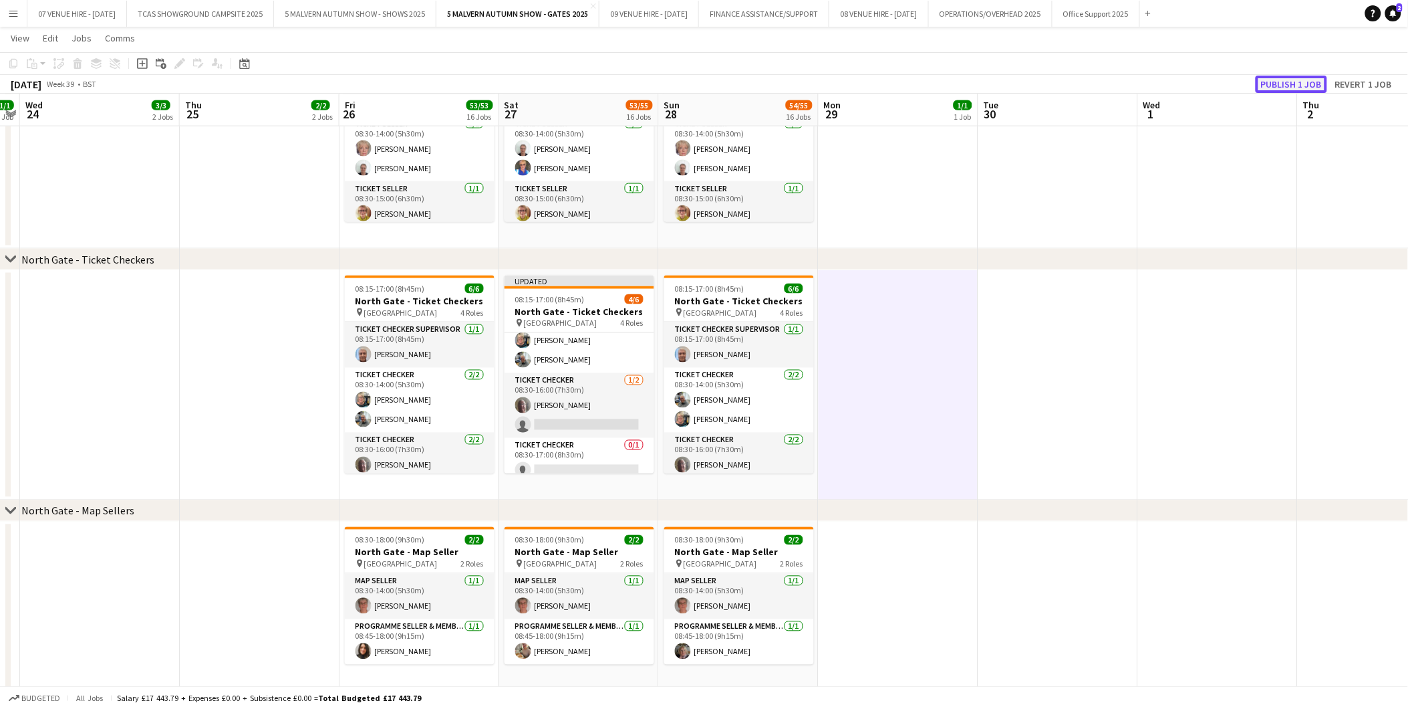
click at [1292, 85] on button "Publish 1 job" at bounding box center [1292, 84] width 72 height 17
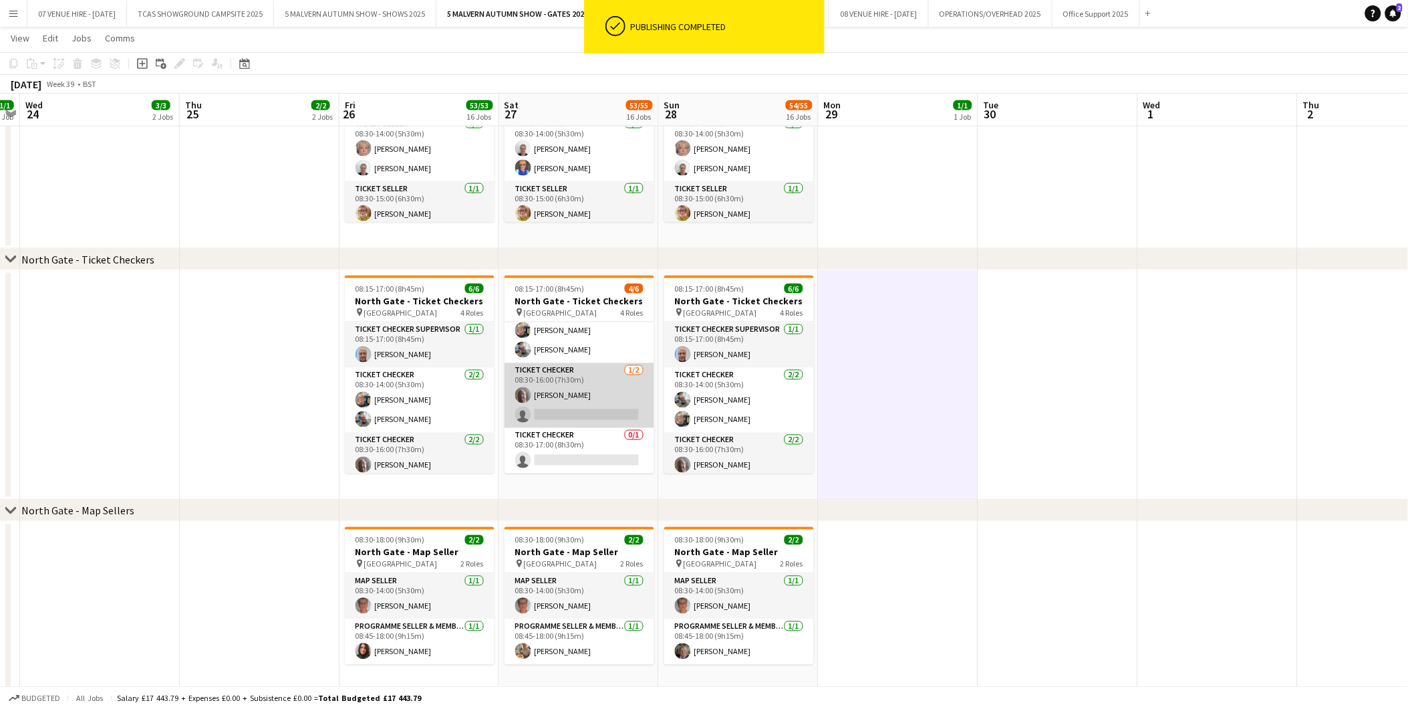
click at [579, 409] on app-card-role "Ticket Checker 1/2 08:30-16:00 (7h30m) Austin Davies single-neutral-actions" at bounding box center [580, 395] width 150 height 65
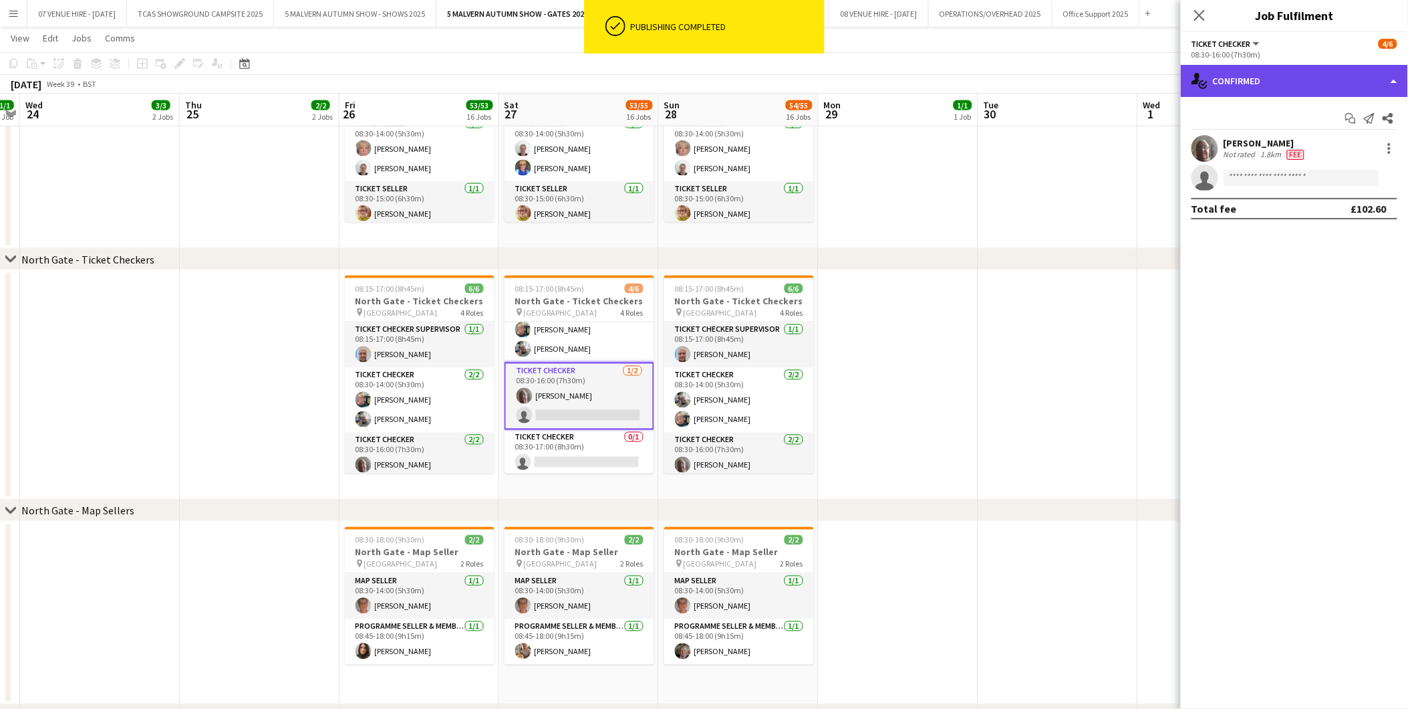
click at [1263, 84] on div "single-neutral-actions-check-2 Confirmed" at bounding box center [1294, 81] width 227 height 32
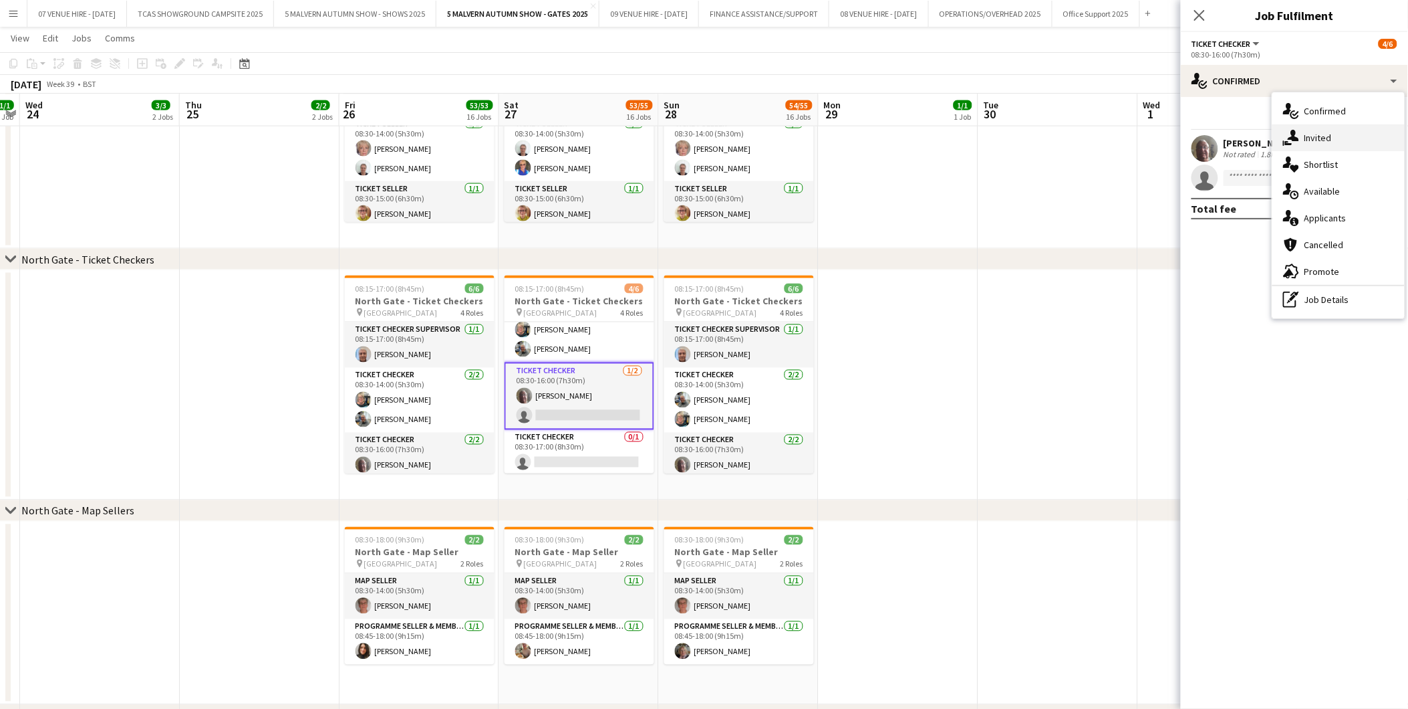
click at [1326, 130] on div "single-neutral-actions-share-1 Invited" at bounding box center [1339, 137] width 132 height 27
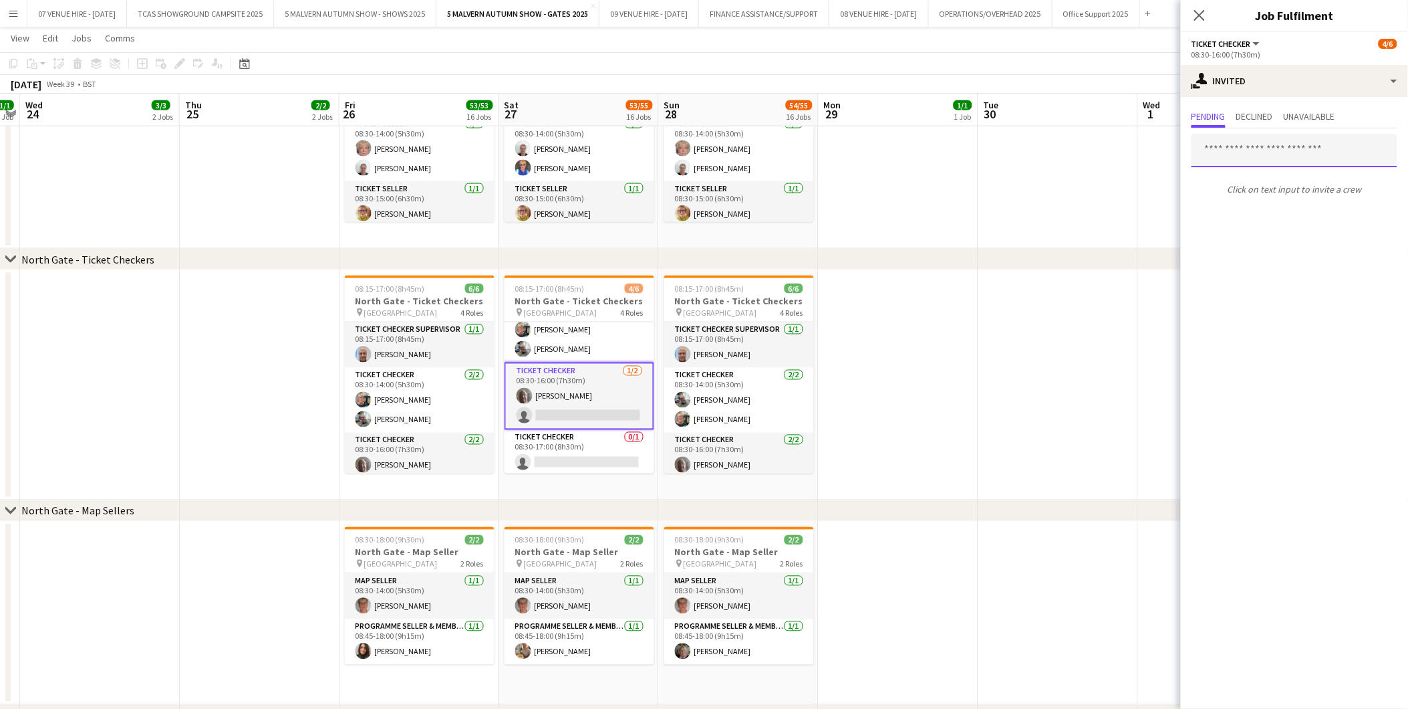
click at [1287, 142] on input "text" at bounding box center [1295, 150] width 206 height 33
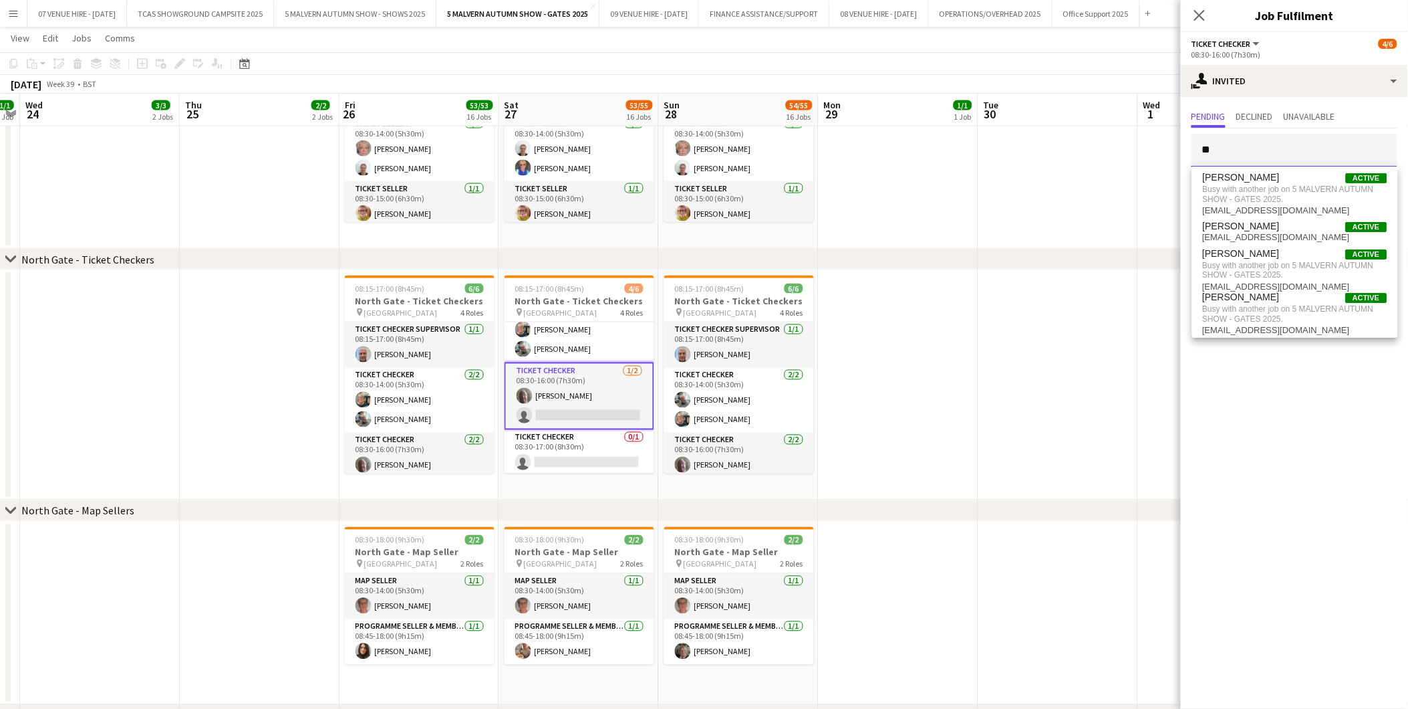
type input "*"
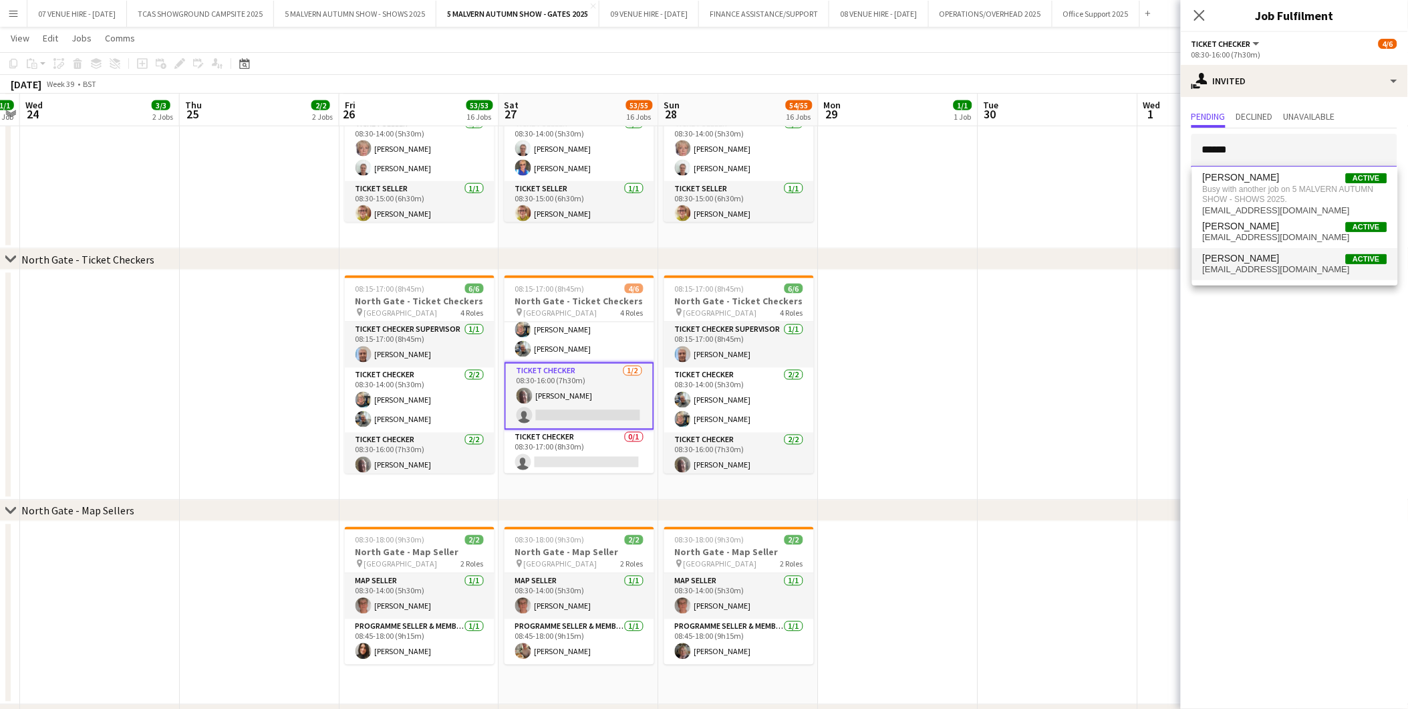
type input "******"
click at [1224, 259] on span "Sharon Powell" at bounding box center [1241, 258] width 77 height 11
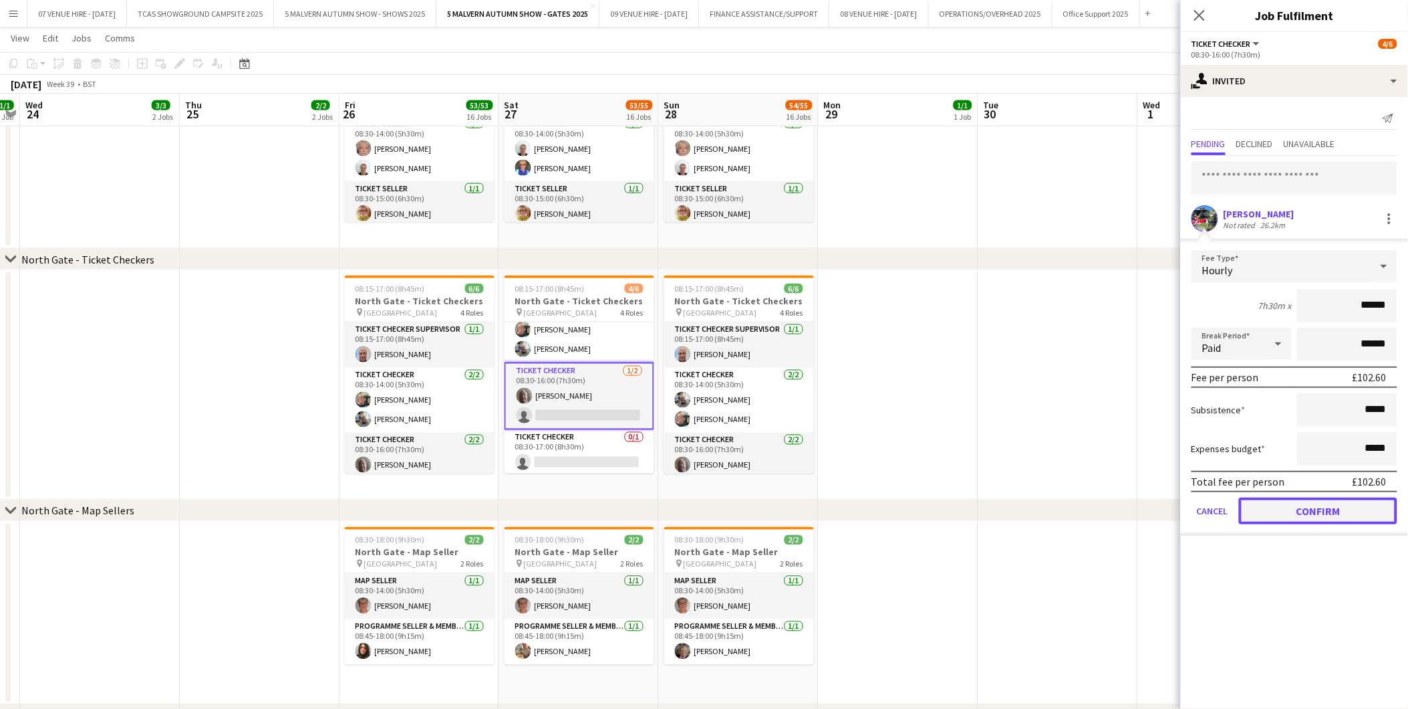
click at [1321, 502] on button "Confirm" at bounding box center [1318, 510] width 158 height 27
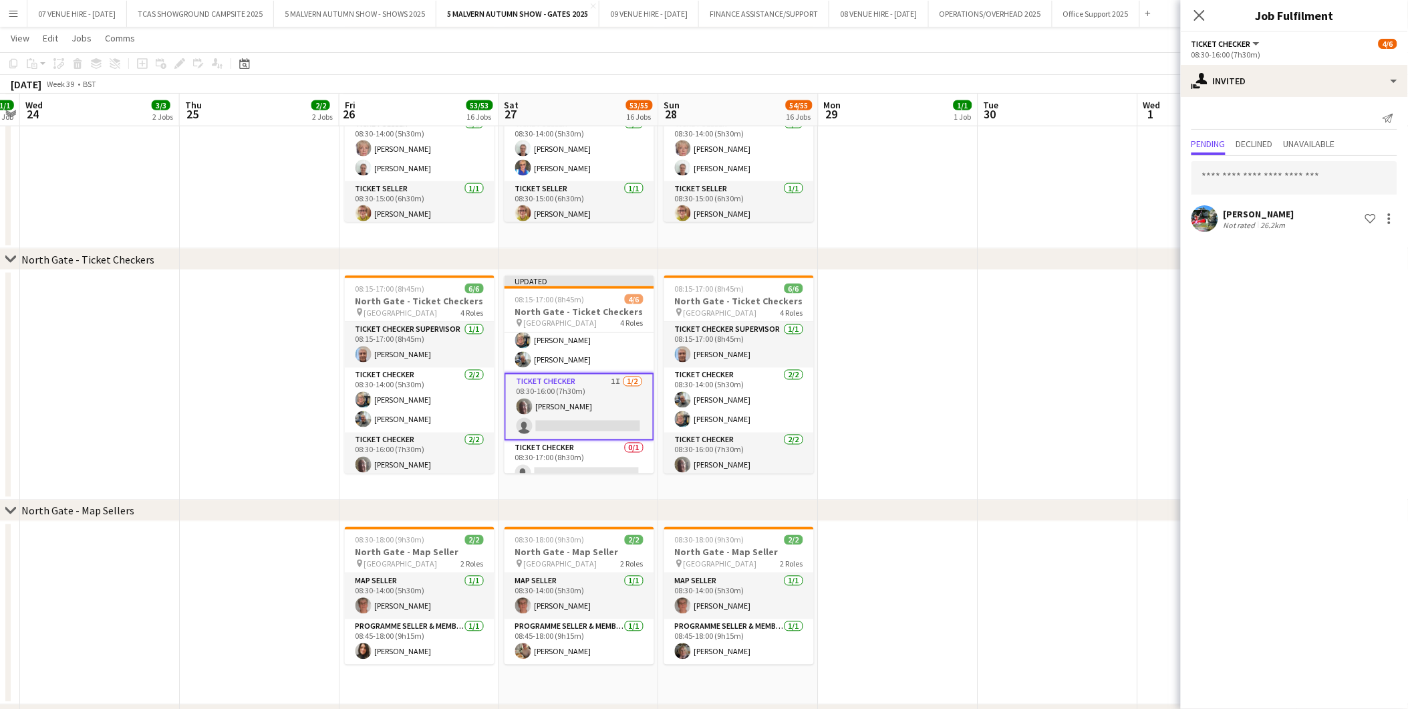
click at [1070, 415] on app-date-cell at bounding box center [1059, 385] width 160 height 230
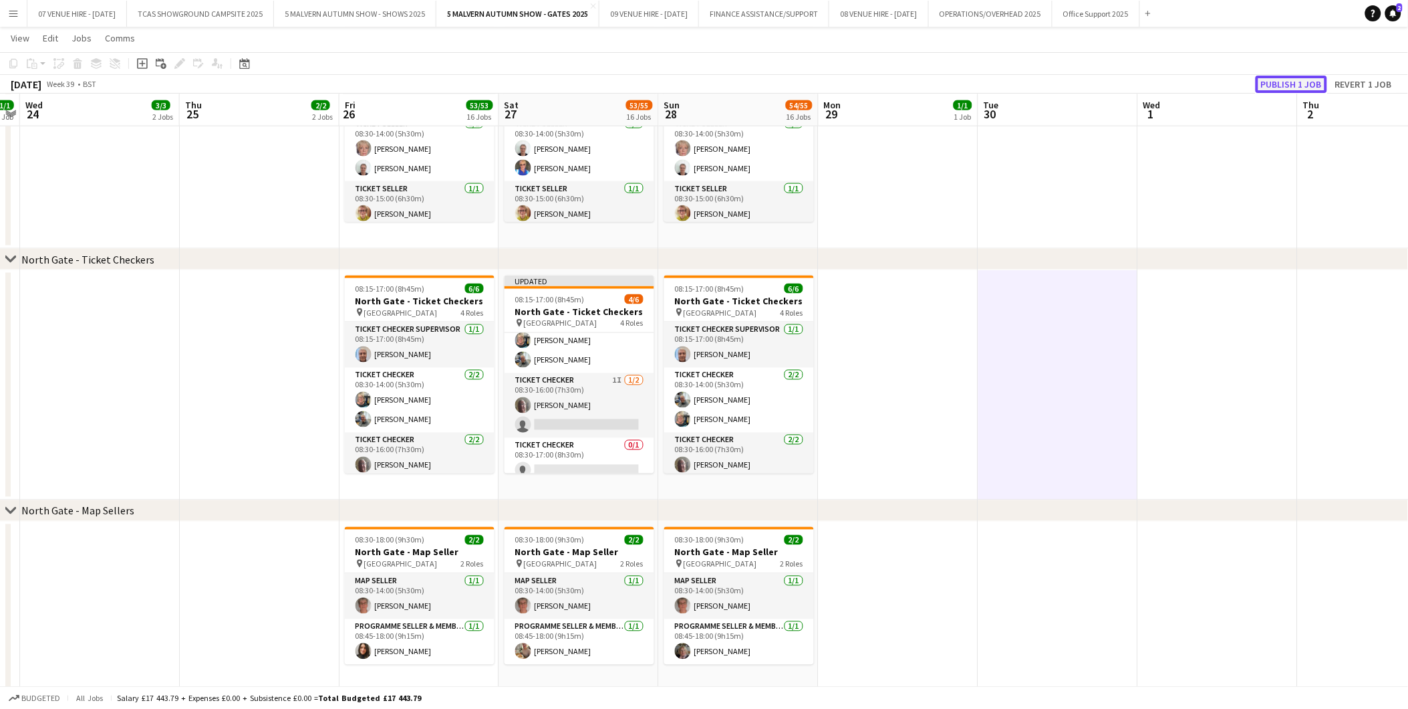
click at [1297, 86] on button "Publish 1 job" at bounding box center [1292, 84] width 72 height 17
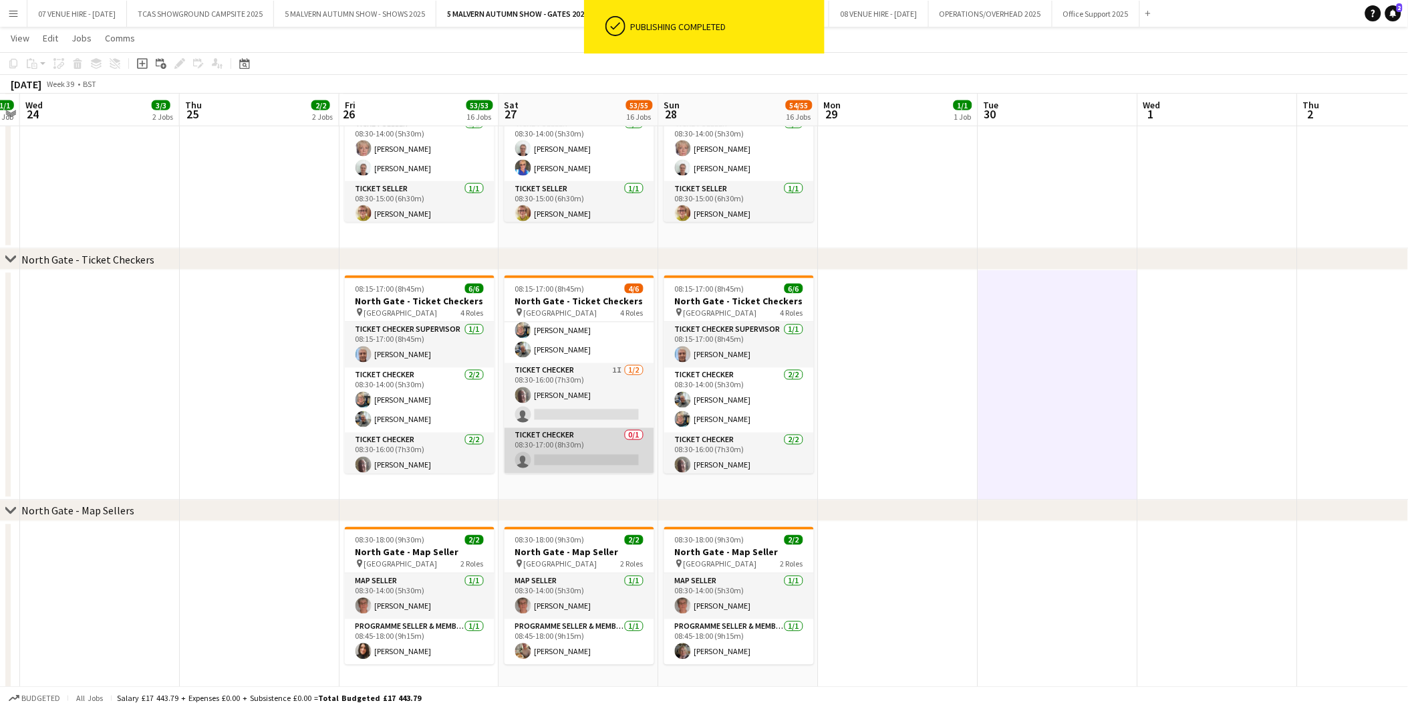
click at [586, 450] on app-card-role "Ticket Checker 0/1 08:30-17:00 (8h30m) single-neutral-actions" at bounding box center [580, 450] width 150 height 45
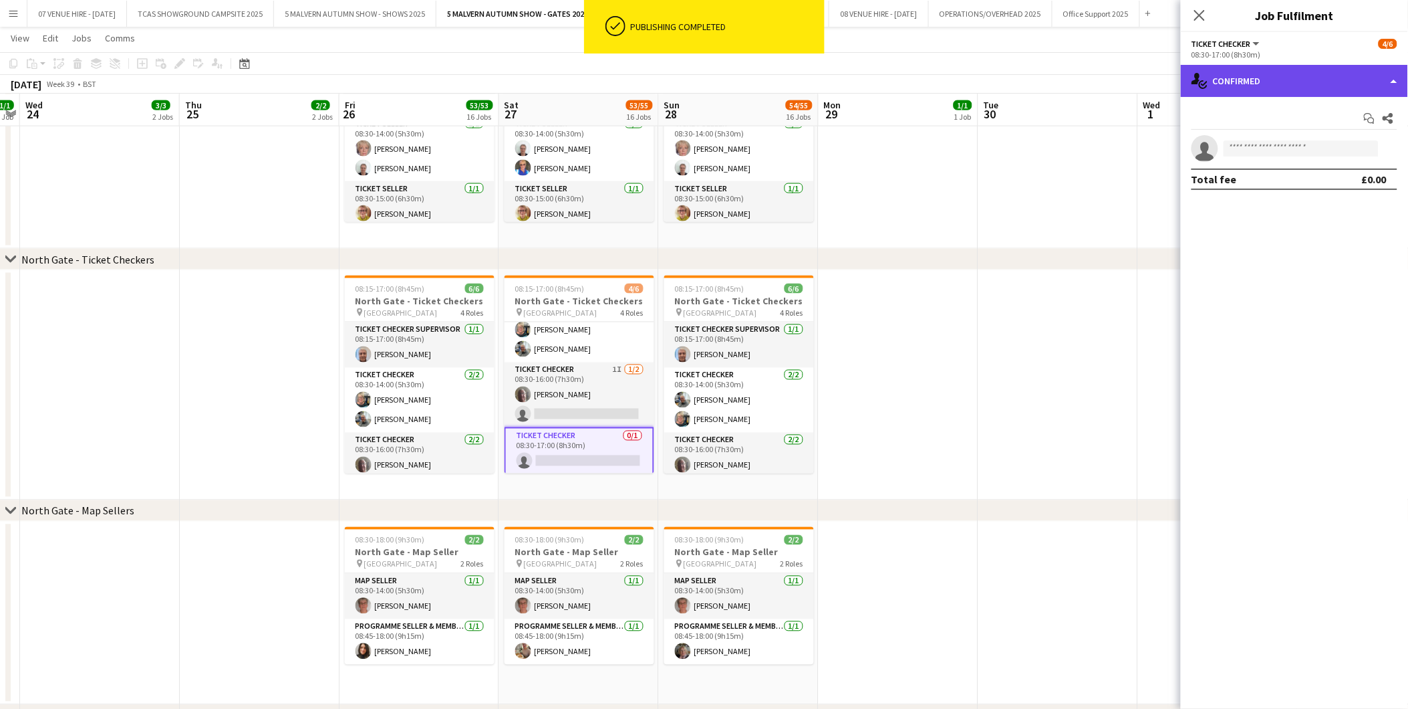
click at [1257, 88] on div "single-neutral-actions-check-2 Confirmed" at bounding box center [1294, 81] width 227 height 32
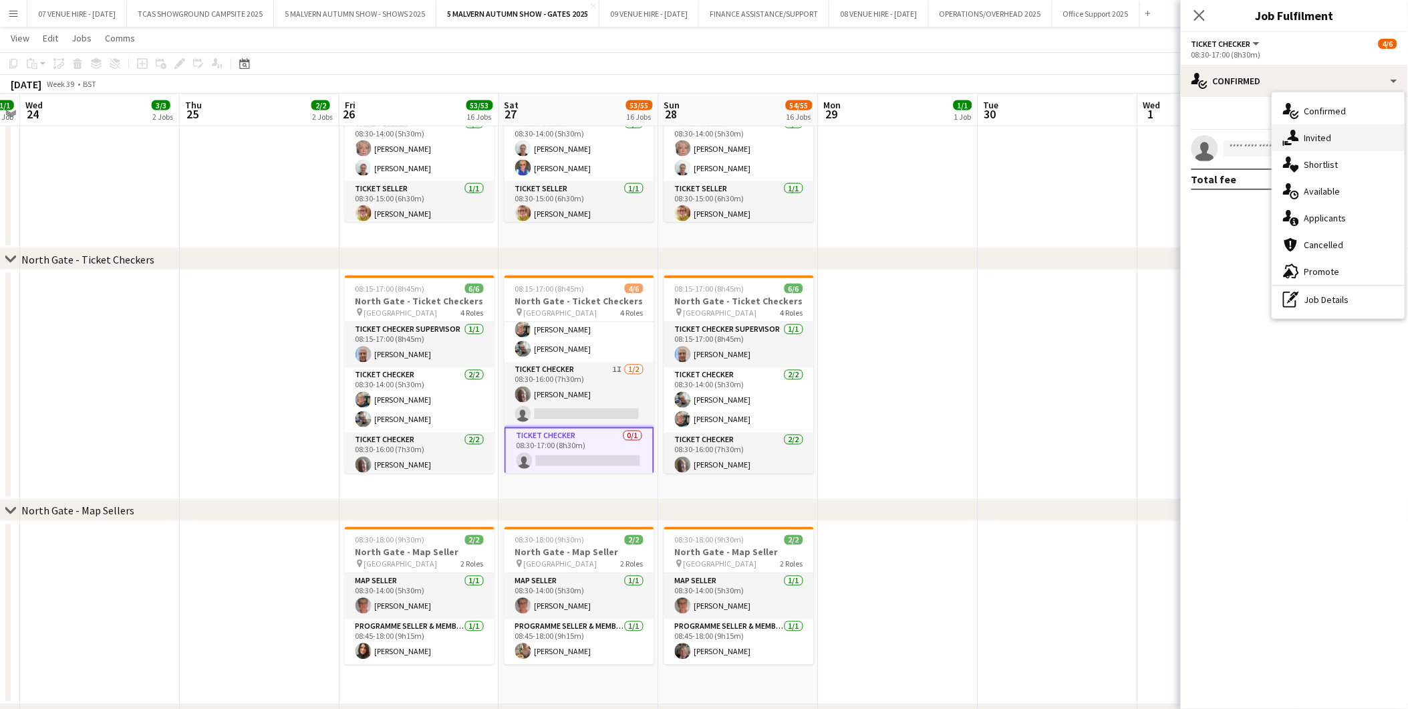
click at [1311, 132] on span "Invited" at bounding box center [1318, 138] width 27 height 12
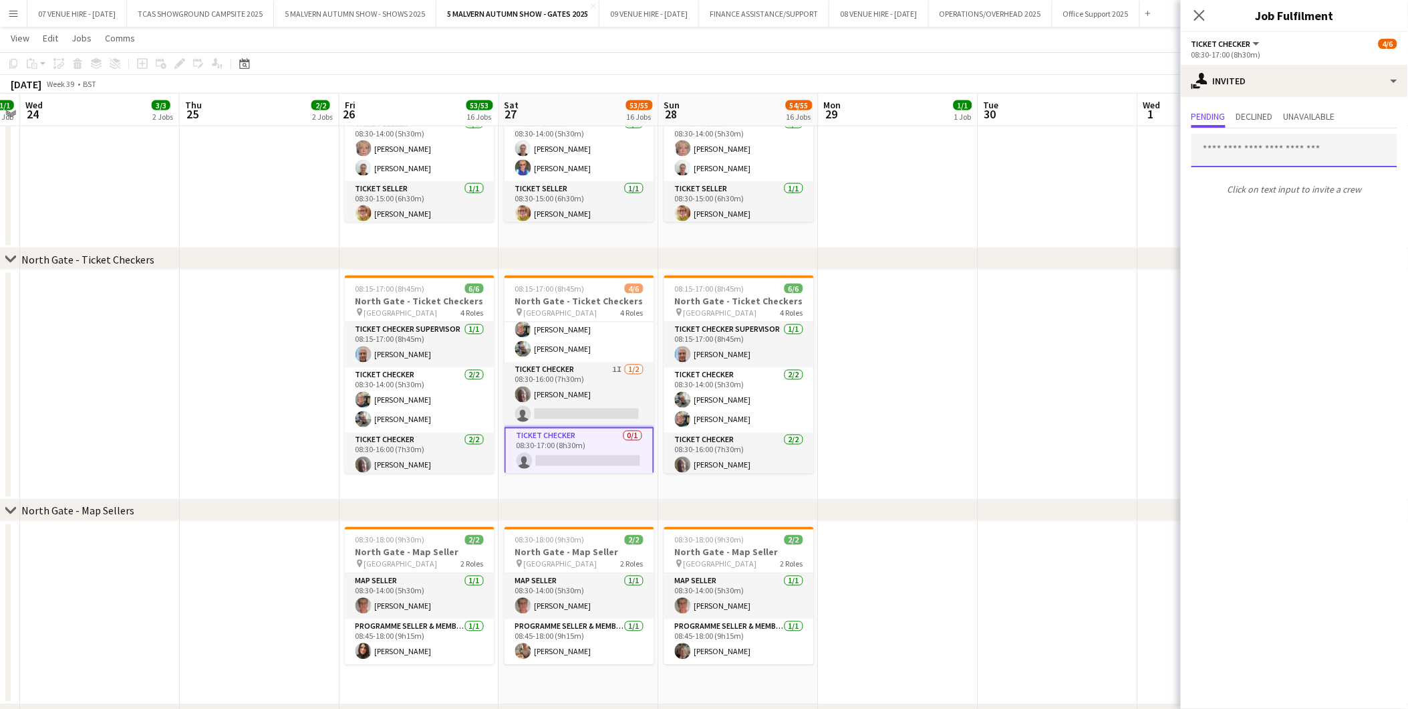
click at [1307, 142] on input "text" at bounding box center [1295, 150] width 206 height 33
type input "******"
drag, startPoint x: 1243, startPoint y: 149, endPoint x: 1188, endPoint y: 146, distance: 54.9
click at [1194, 147] on input "******" at bounding box center [1295, 150] width 206 height 33
type input "*"
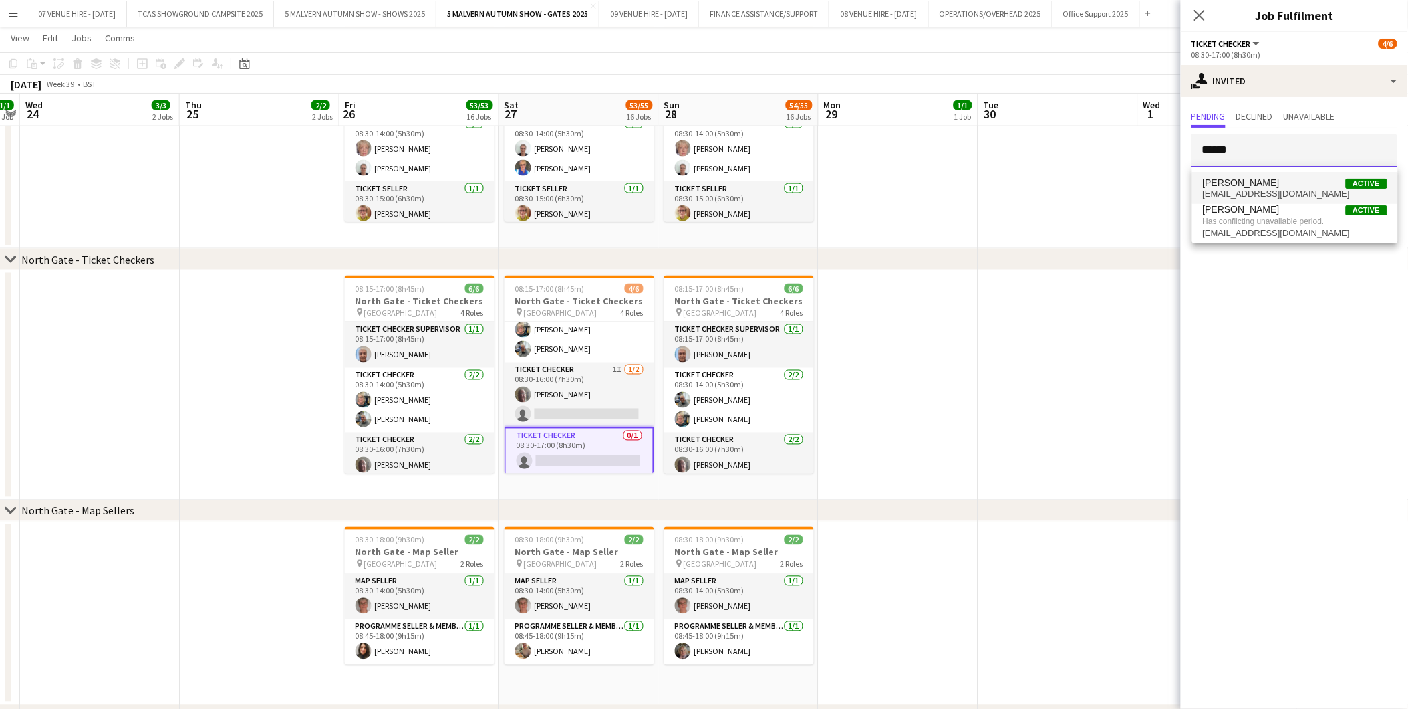
type input "******"
click at [1247, 191] on span "morrisdxn@googlemail.com" at bounding box center [1295, 193] width 184 height 11
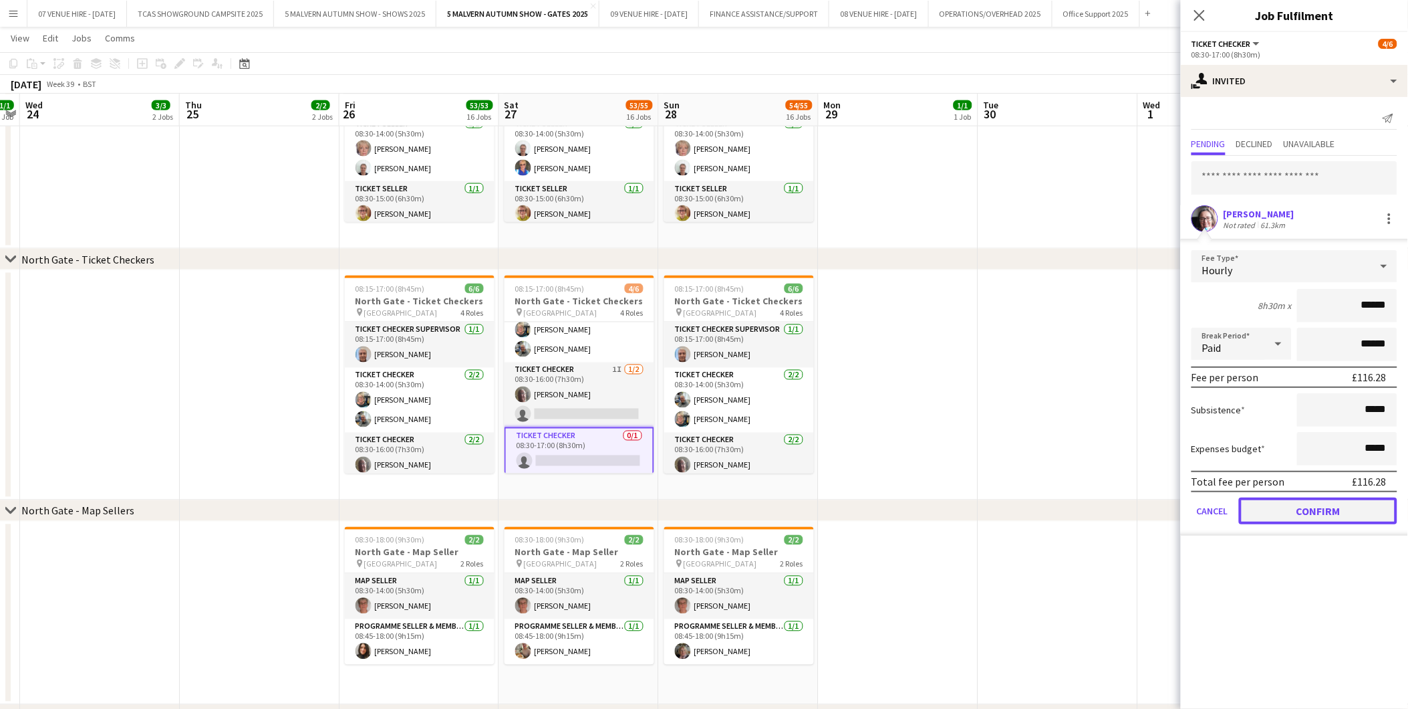
click at [1267, 498] on button "Confirm" at bounding box center [1318, 510] width 158 height 27
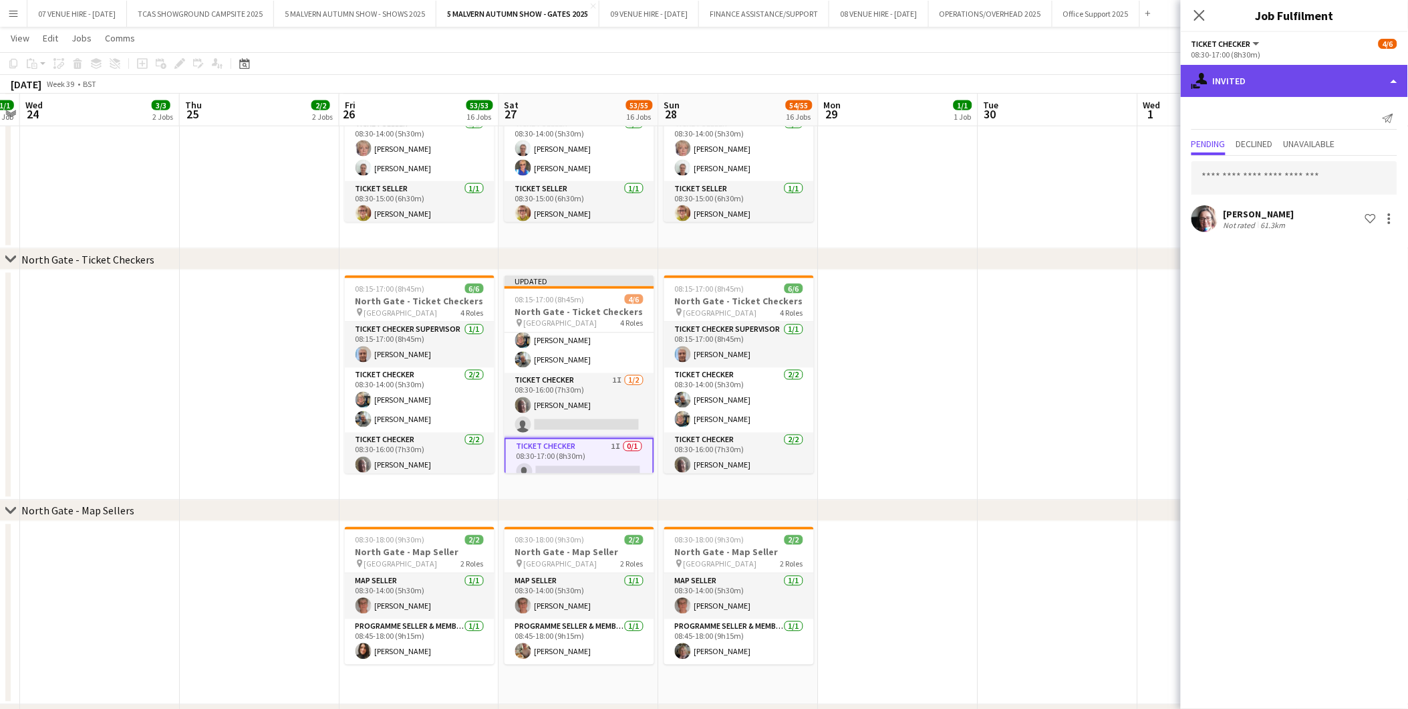
click at [1259, 88] on div "single-neutral-actions-share-1 Invited" at bounding box center [1294, 81] width 227 height 32
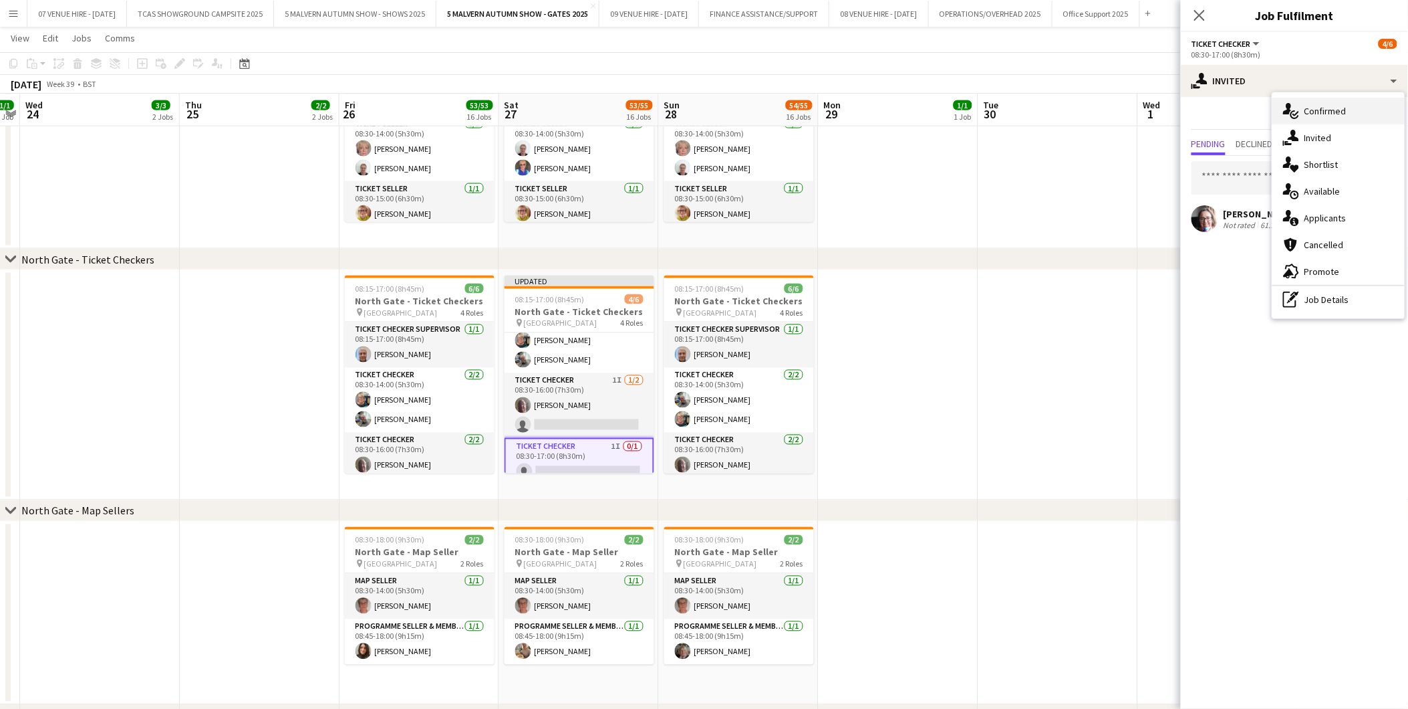
click at [1329, 109] on span "Confirmed" at bounding box center [1326, 111] width 42 height 12
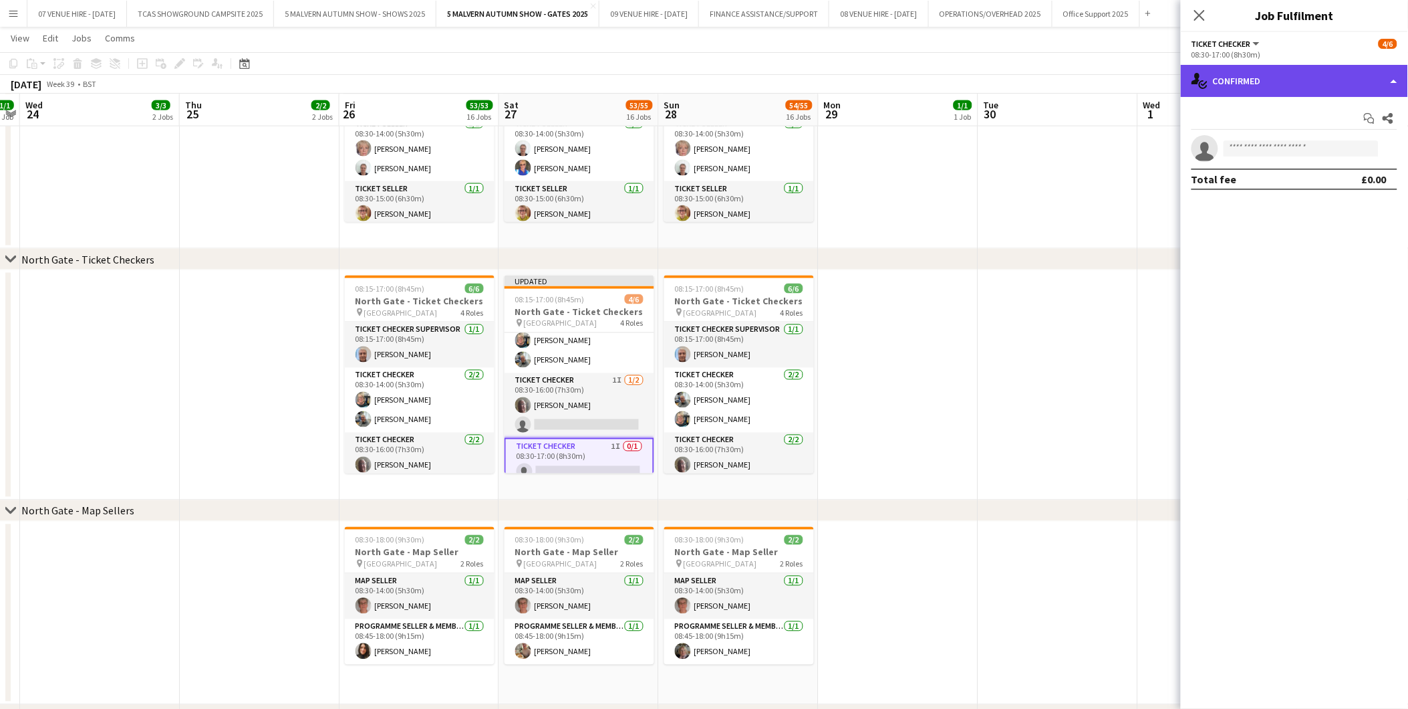
click at [1265, 87] on div "single-neutral-actions-check-2 Confirmed" at bounding box center [1294, 81] width 227 height 32
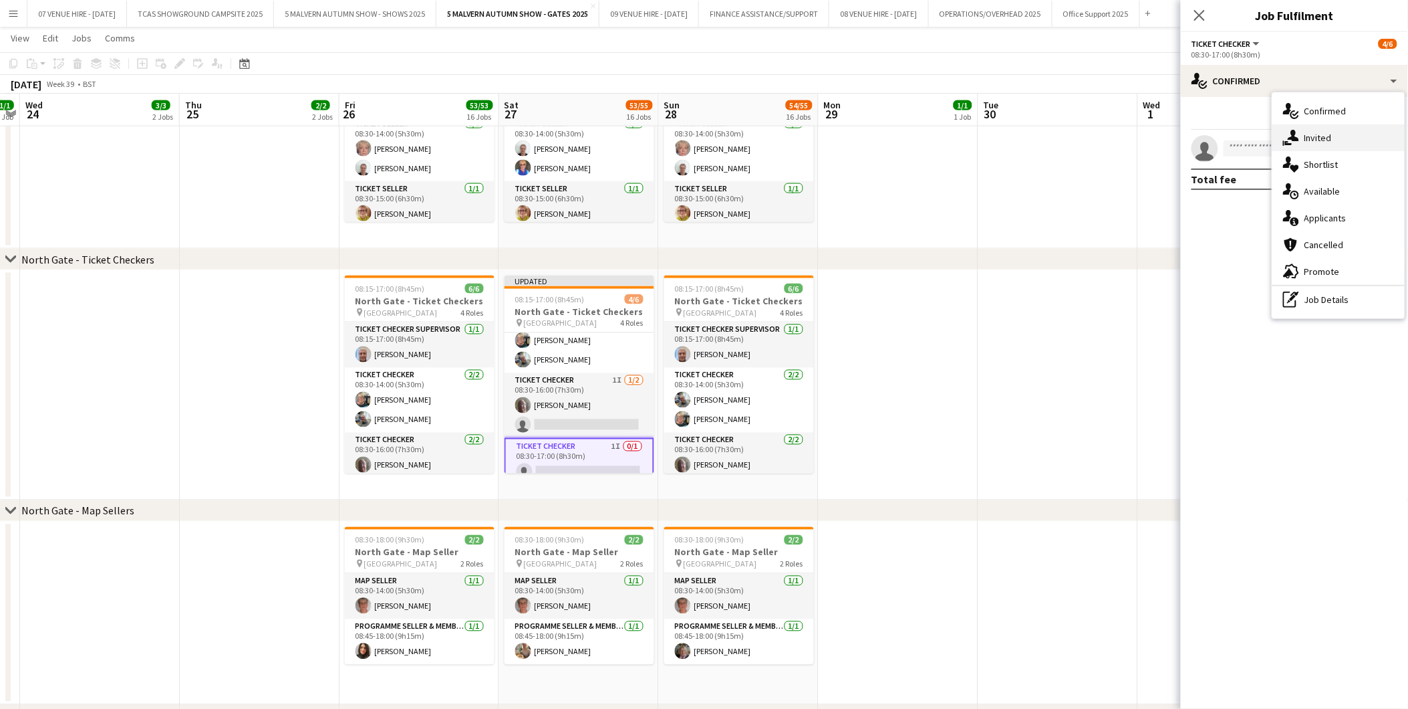
click at [1315, 134] on span "Invited" at bounding box center [1318, 138] width 27 height 12
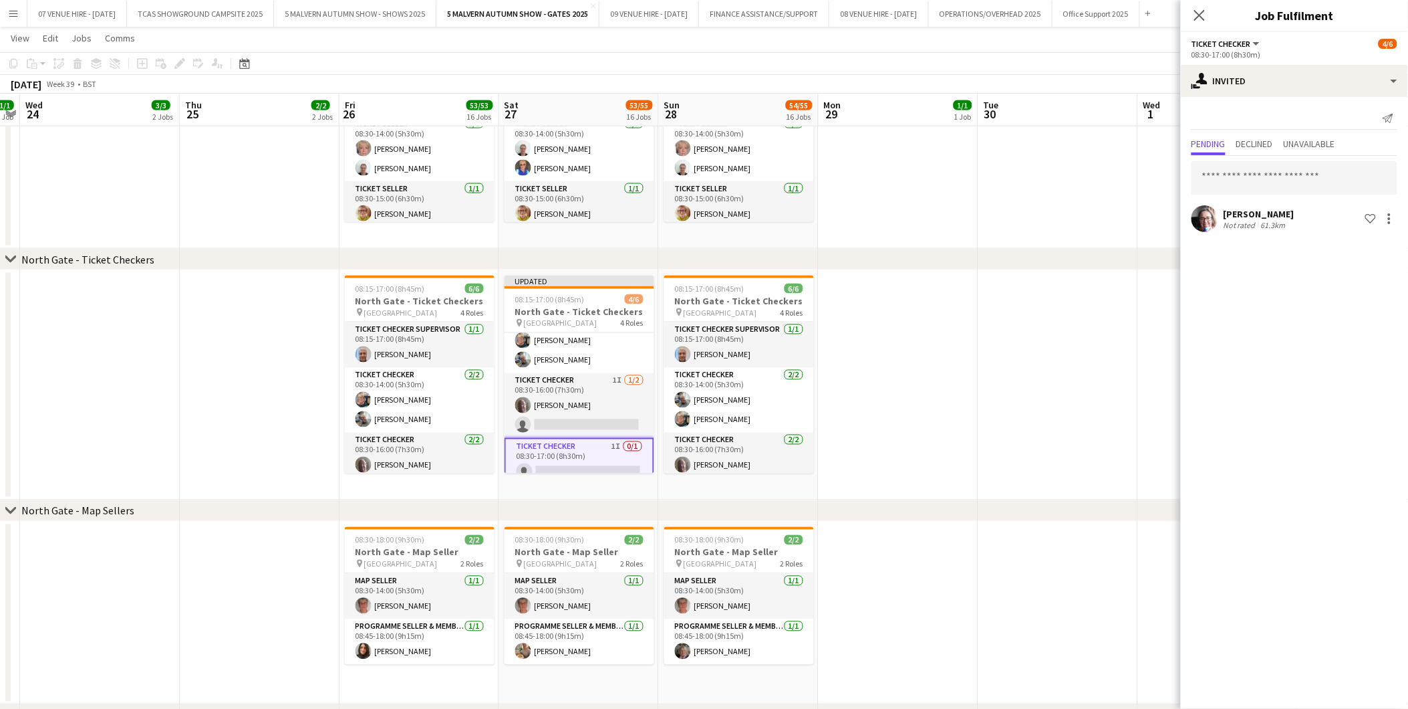
click at [1071, 306] on app-date-cell at bounding box center [1059, 385] width 160 height 230
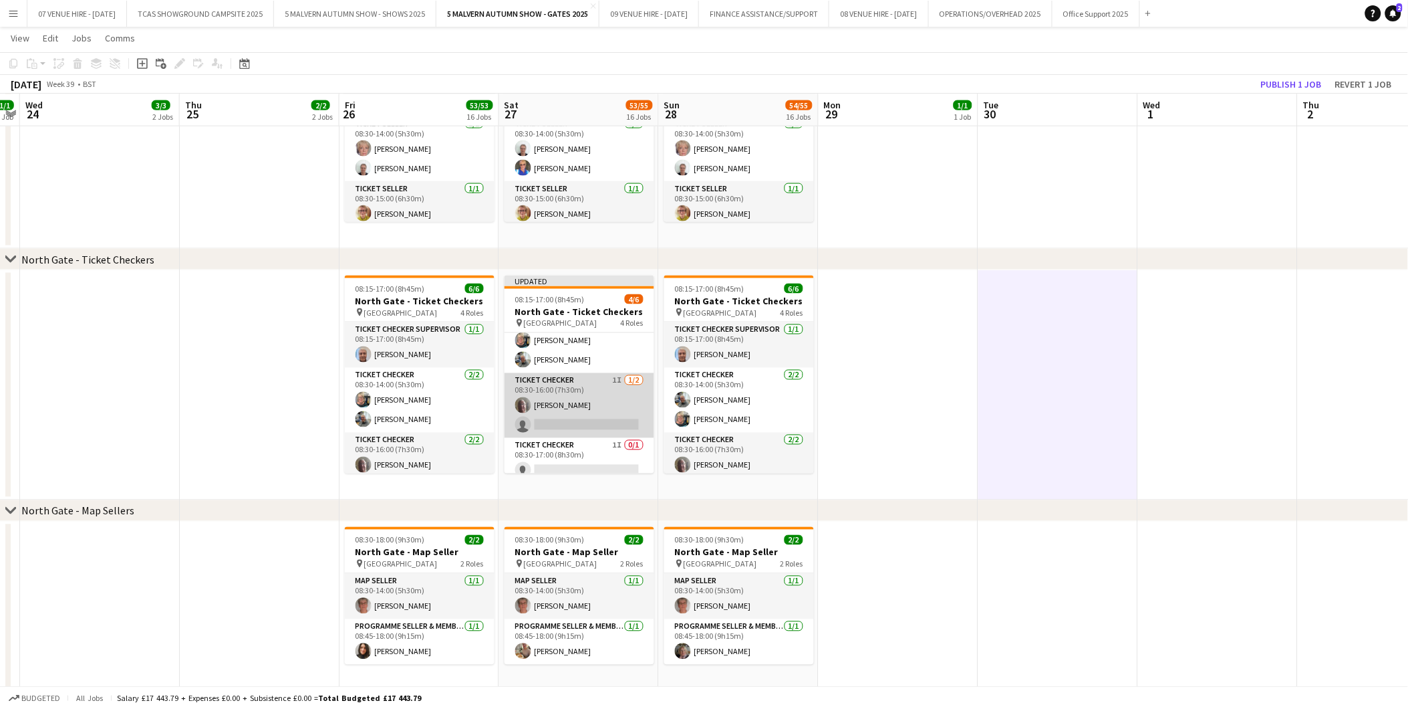
click at [580, 419] on app-card-role "Ticket Checker 1I 1/2 08:30-16:00 (7h30m) Austin Davies single-neutral-actions" at bounding box center [580, 405] width 150 height 65
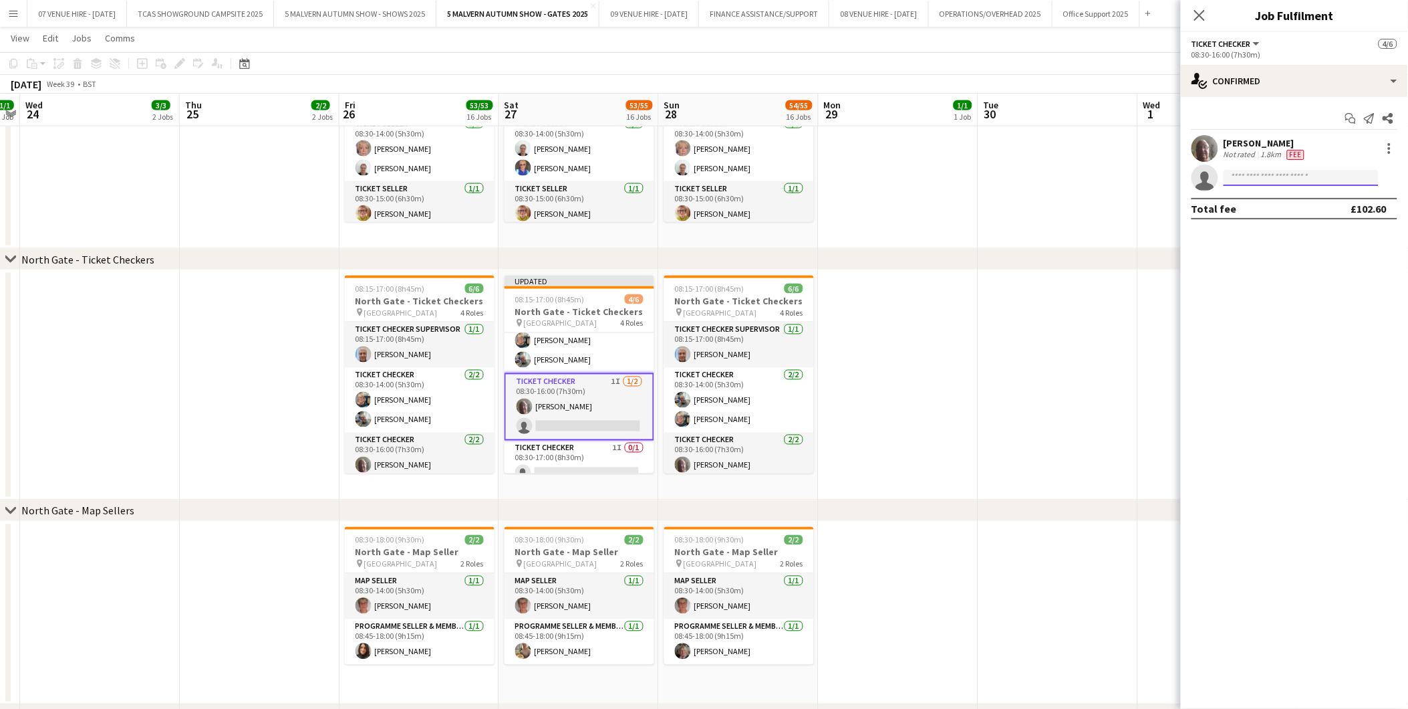
click at [1265, 175] on input at bounding box center [1301, 178] width 155 height 16
type input "******"
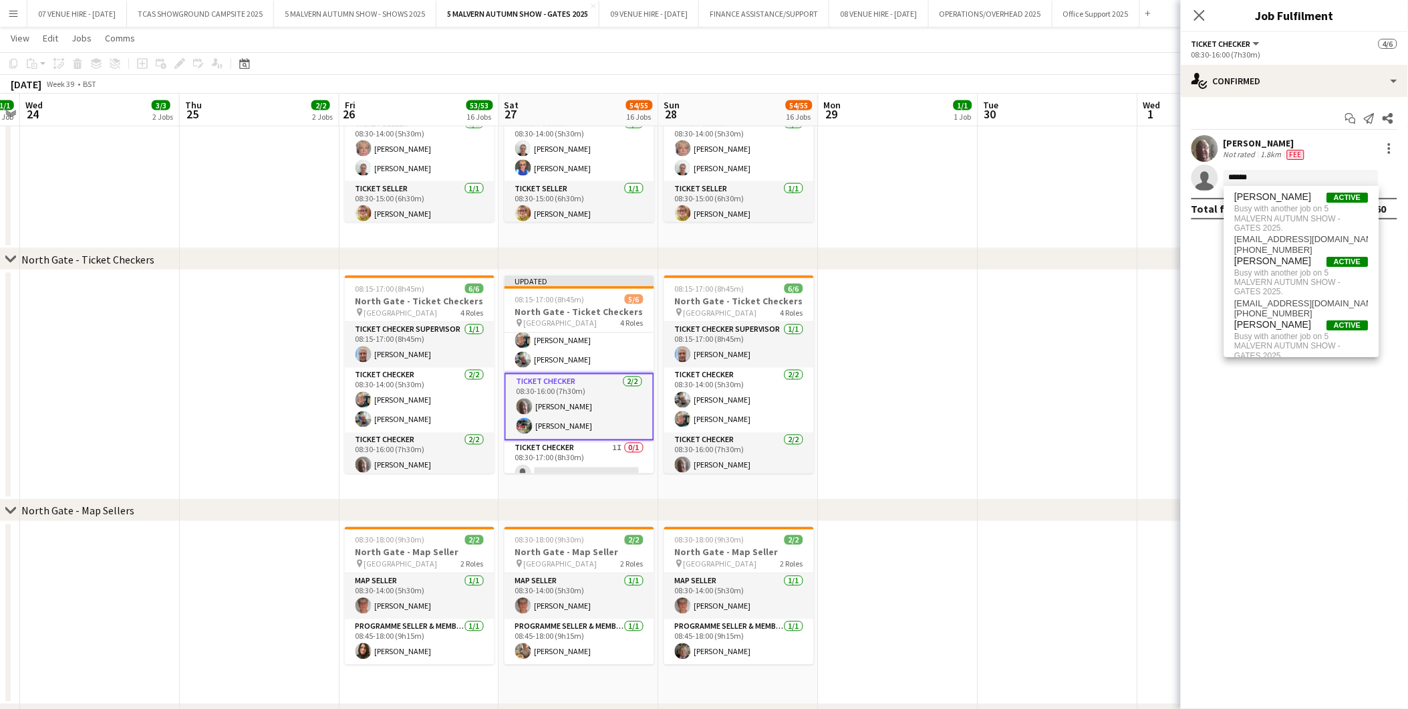
click at [1061, 306] on app-date-cell at bounding box center [1059, 385] width 160 height 230
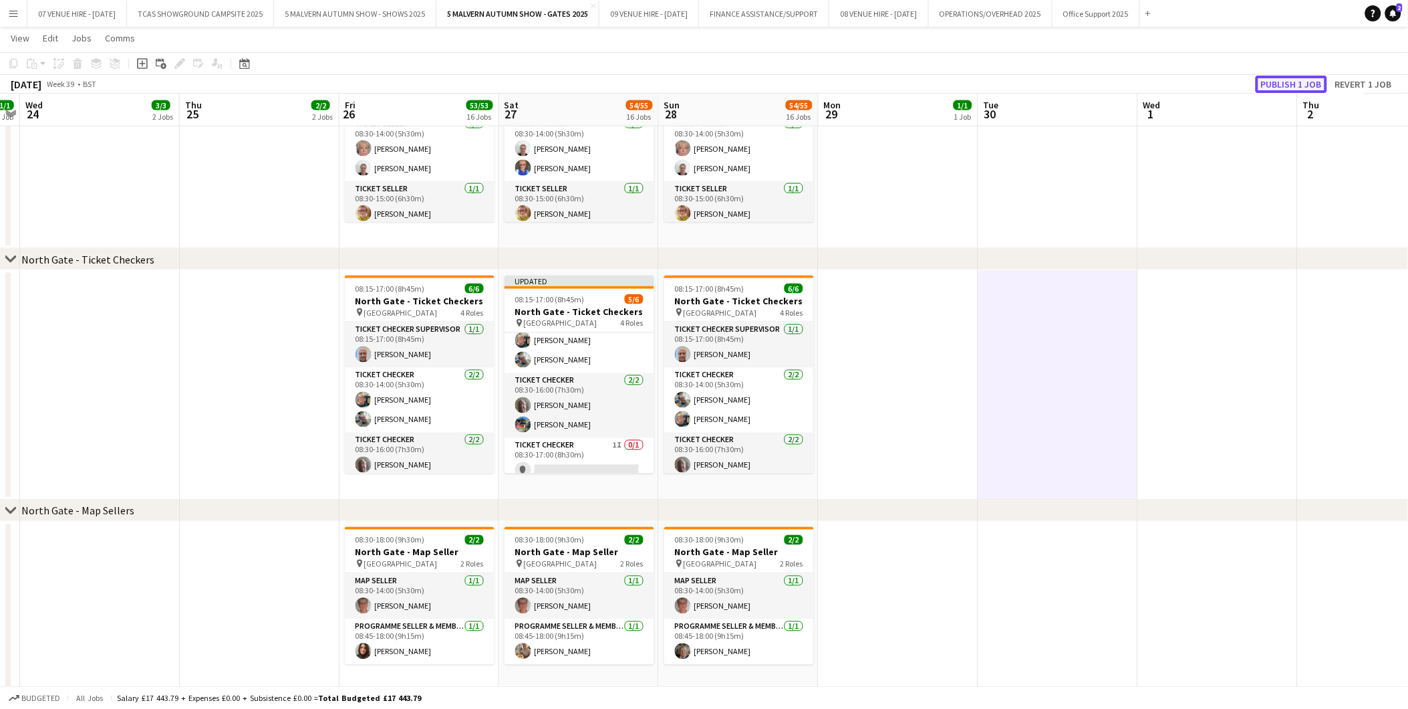
click at [1282, 86] on button "Publish 1 job" at bounding box center [1292, 84] width 72 height 17
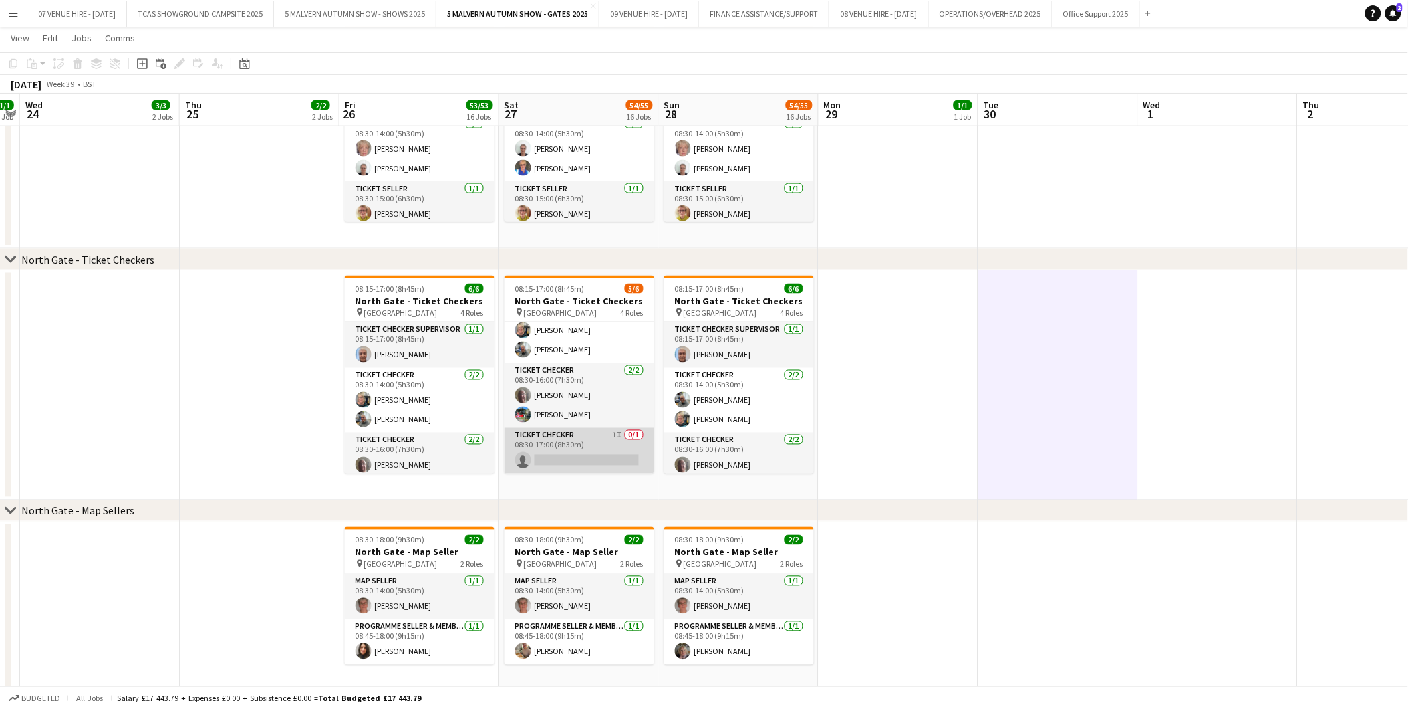
click at [545, 460] on app-card-role "Ticket Checker 1I 0/1 08:30-17:00 (8h30m) single-neutral-actions" at bounding box center [580, 450] width 150 height 45
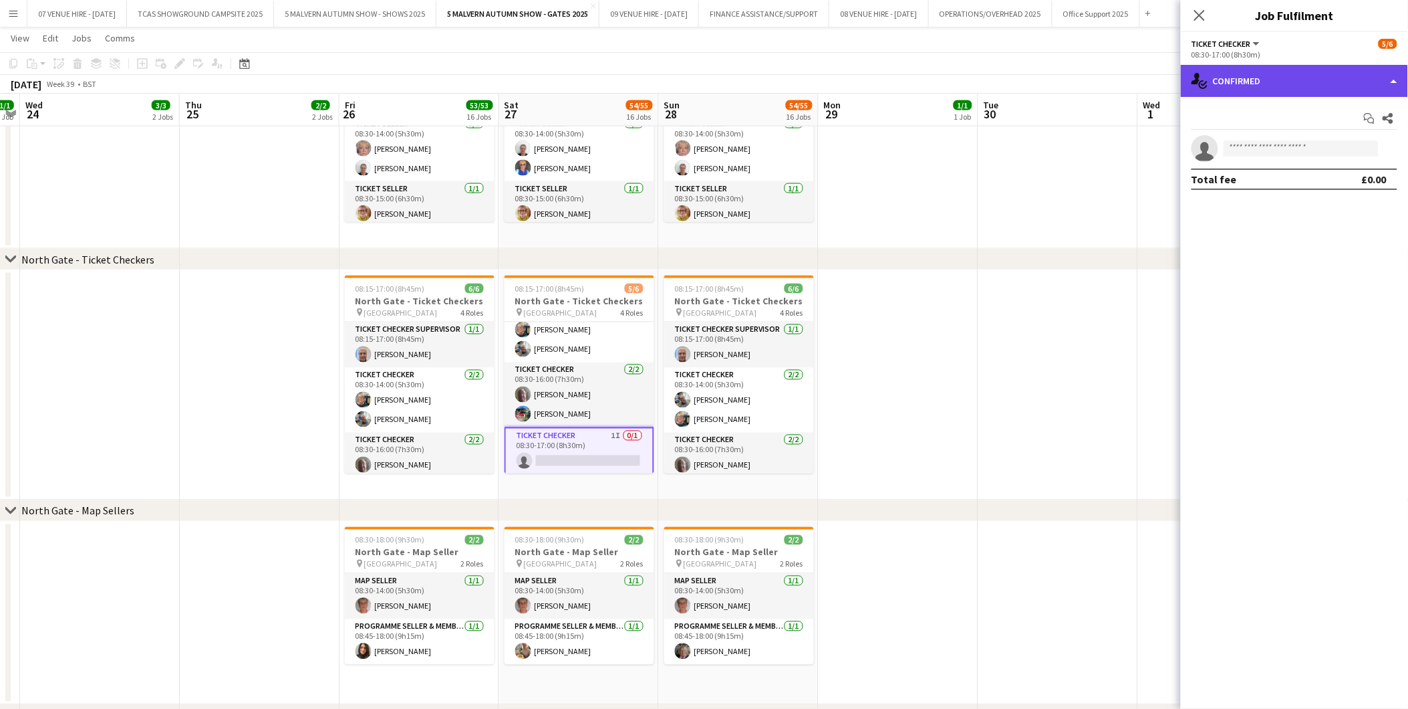
drag, startPoint x: 545, startPoint y: 460, endPoint x: 1274, endPoint y: 88, distance: 817.9
click at [1274, 88] on div "single-neutral-actions-check-2 Confirmed" at bounding box center [1294, 81] width 227 height 32
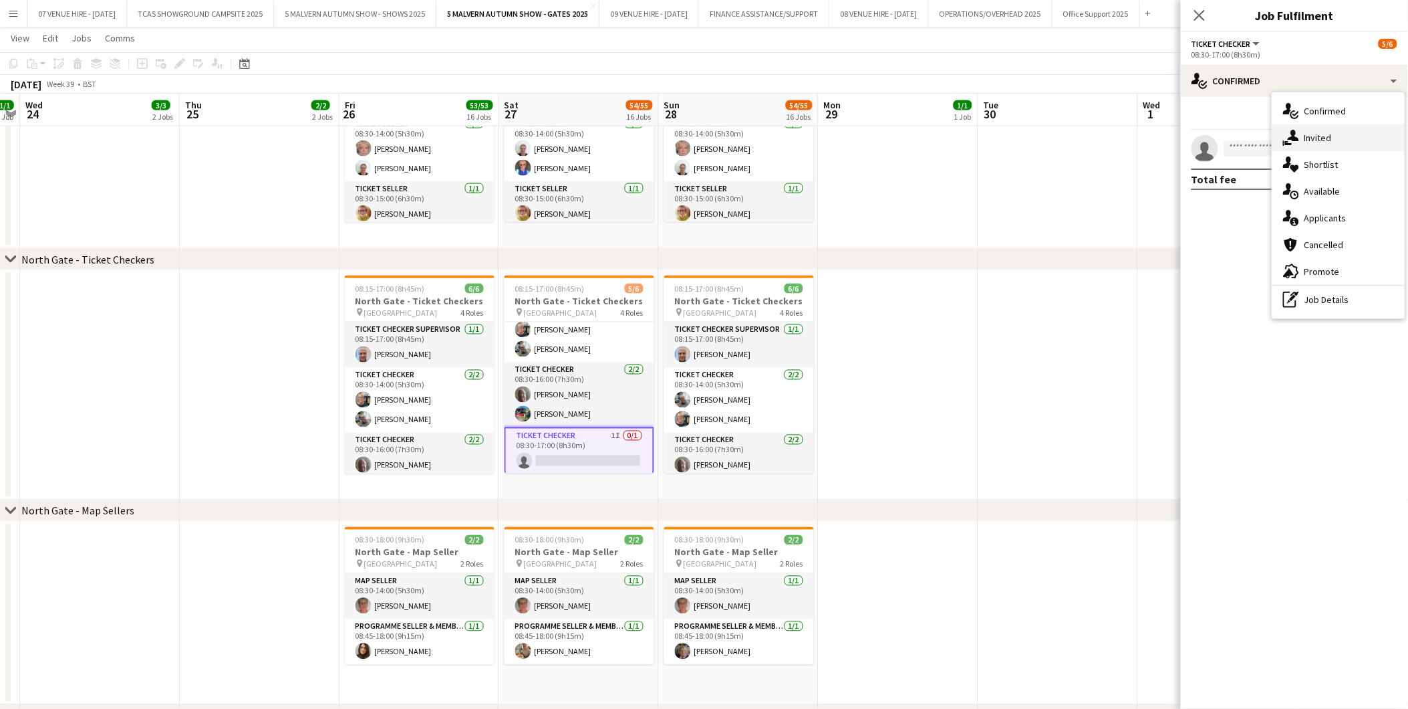
click at [1313, 132] on span "Invited" at bounding box center [1318, 138] width 27 height 12
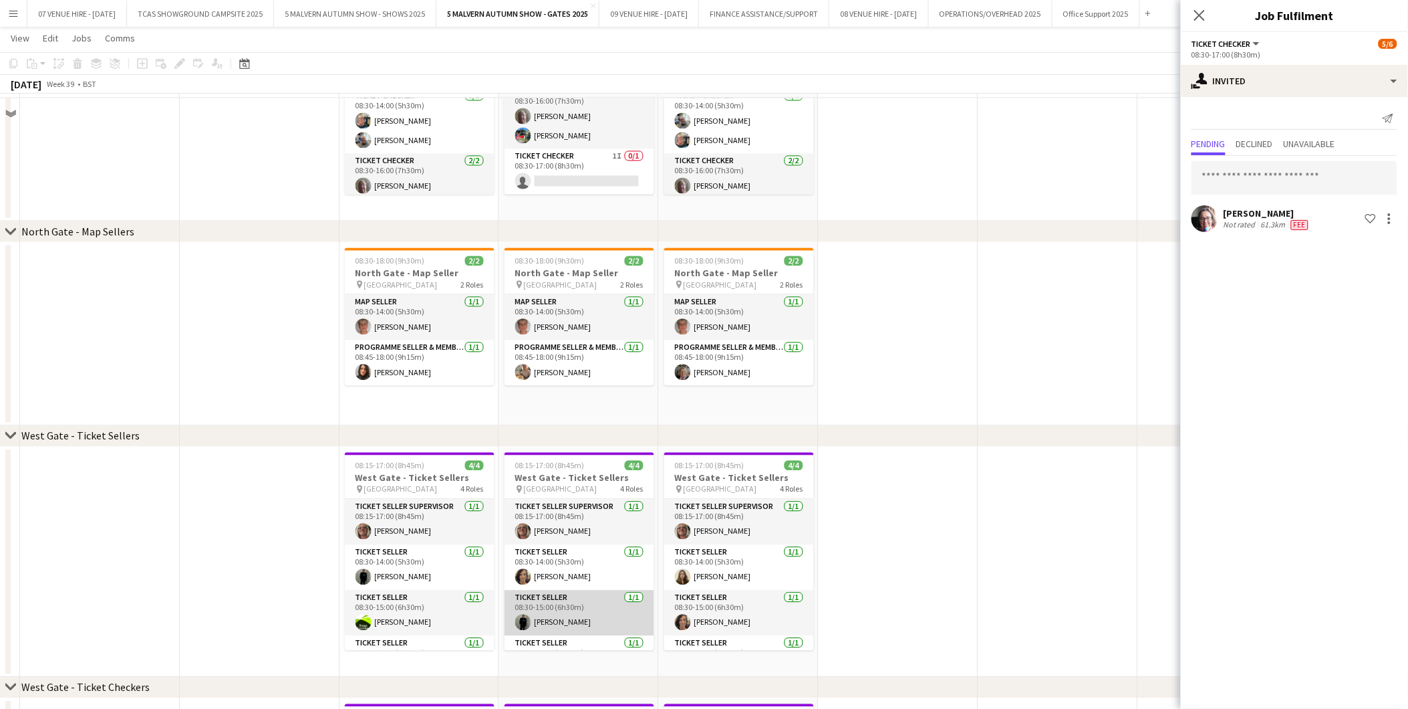
scroll to position [2507, 0]
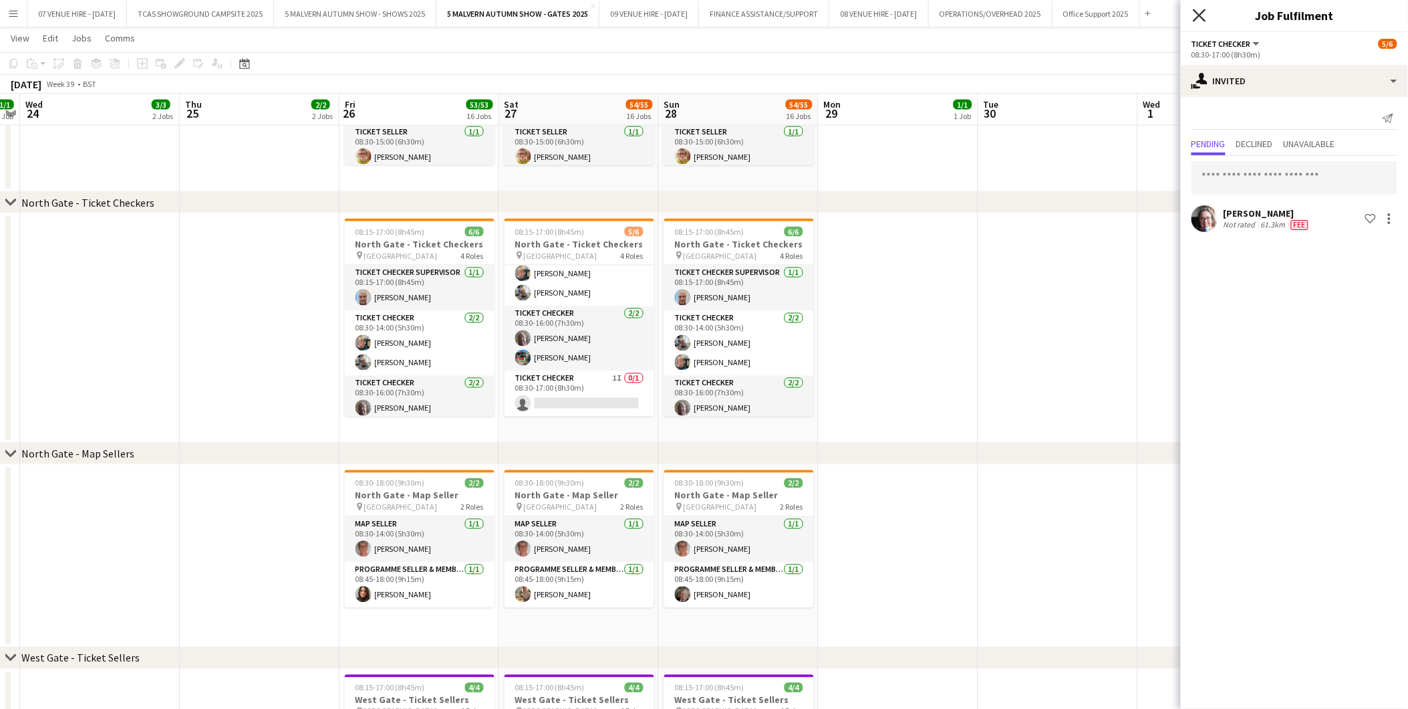
click at [1205, 17] on icon "Close pop-in" at bounding box center [1199, 15] width 13 height 13
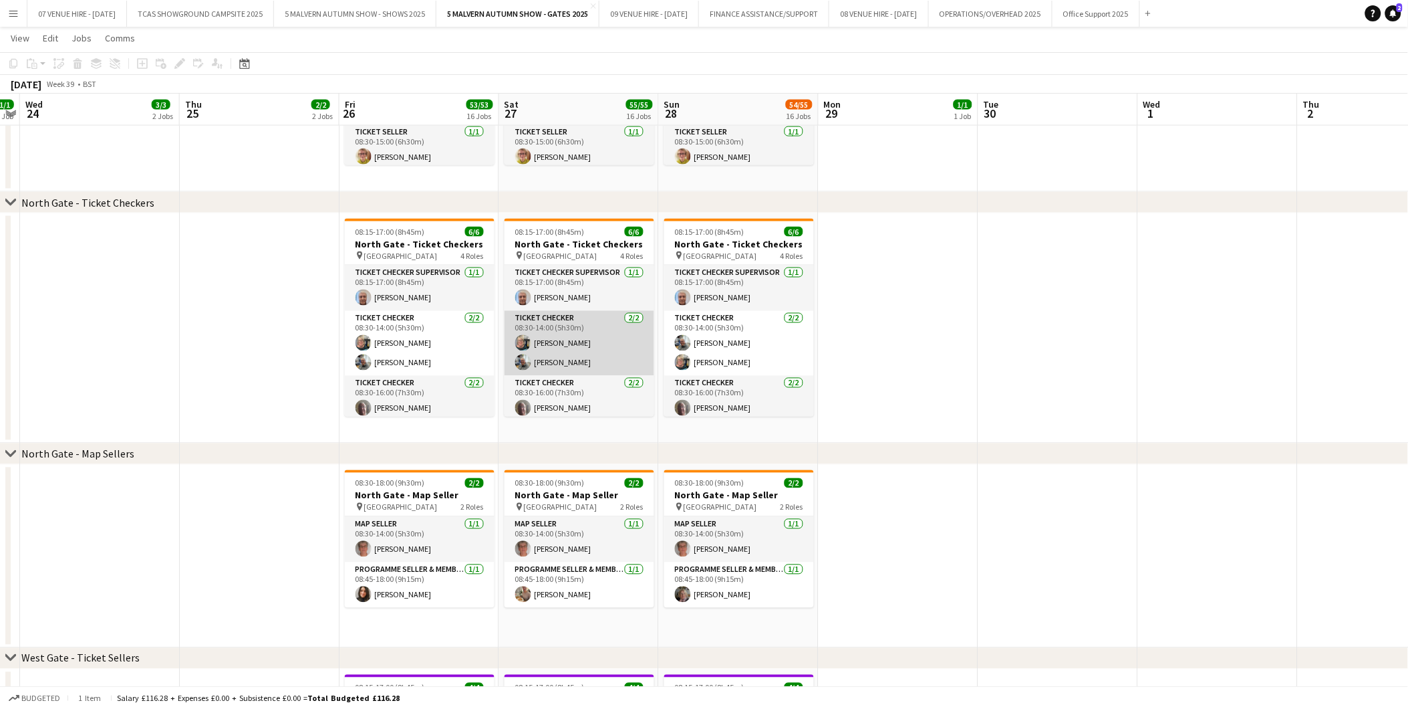
scroll to position [70, 0]
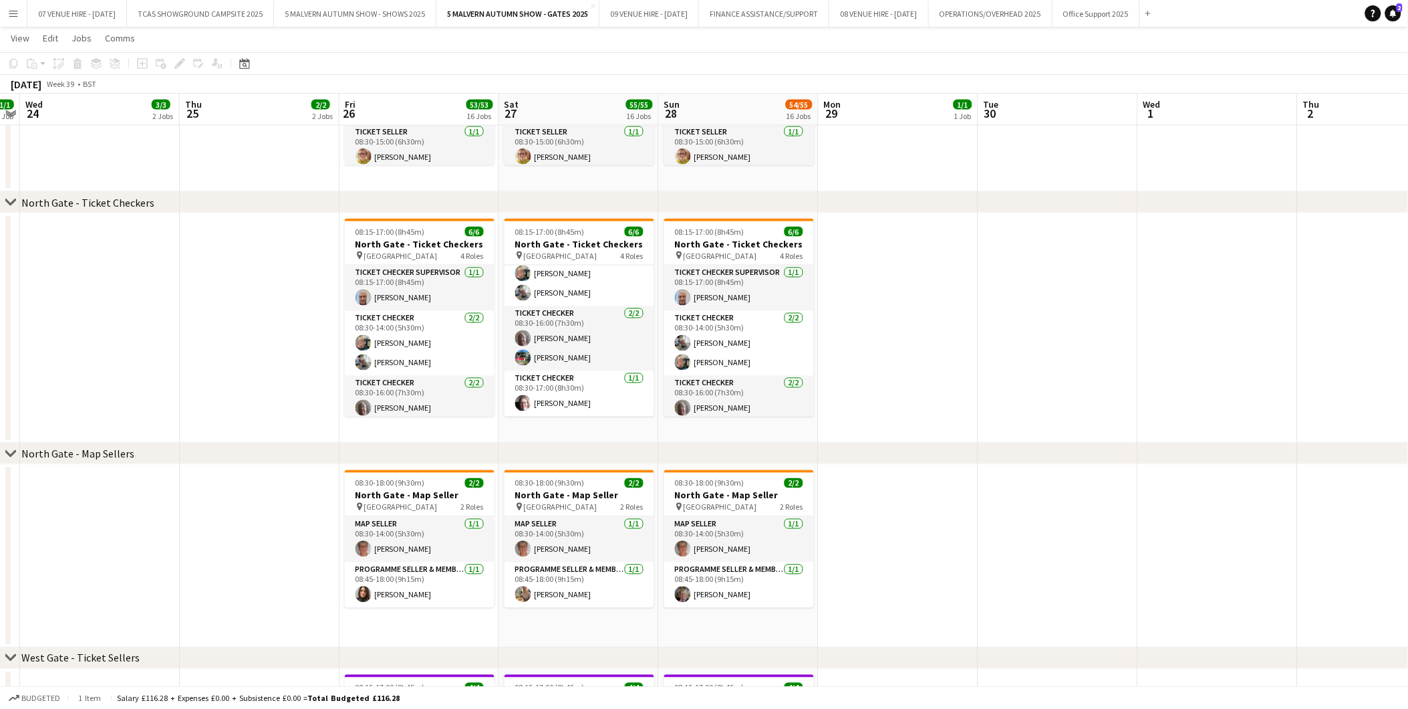
click at [976, 463] on div "chevron-right North Gate - Map Sellers" at bounding box center [704, 453] width 1408 height 21
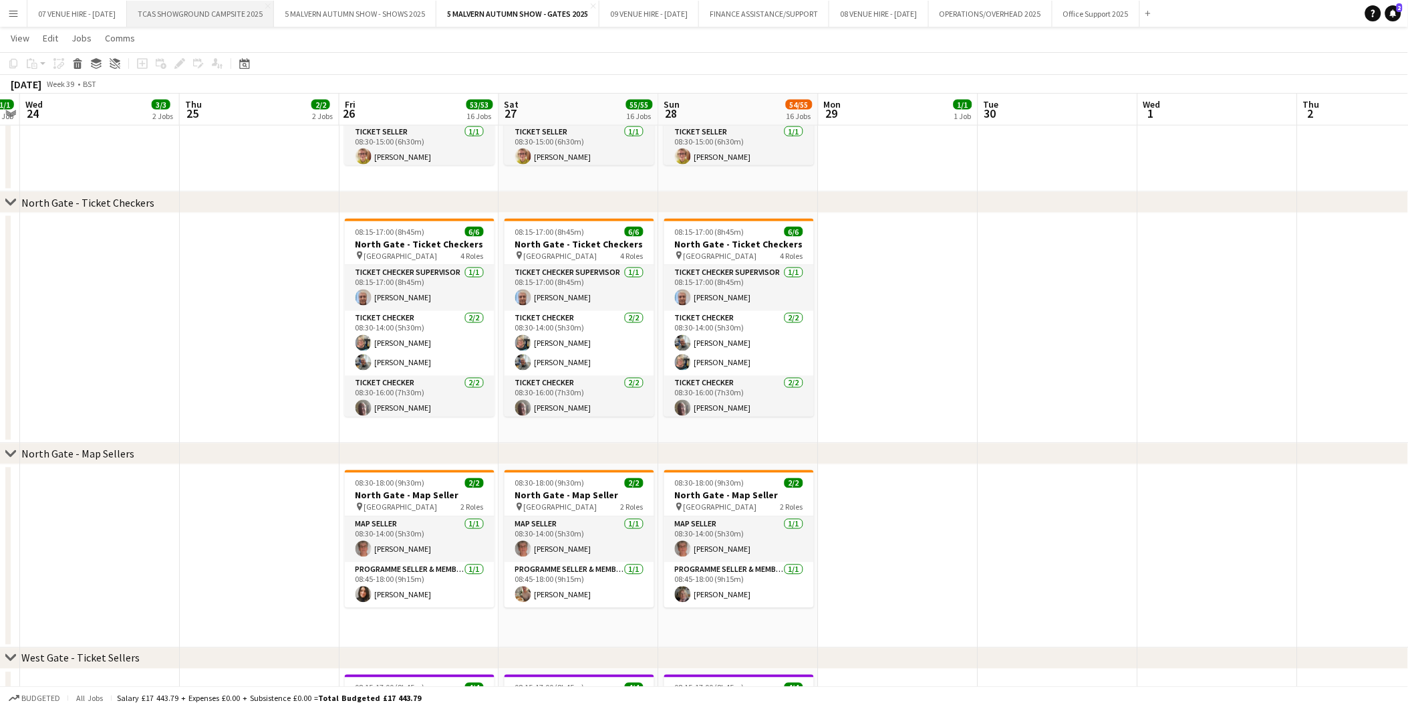
click at [234, 15] on button "TCAS SHOWGROUND CAMPSITE 2025 Close" at bounding box center [200, 14] width 147 height 26
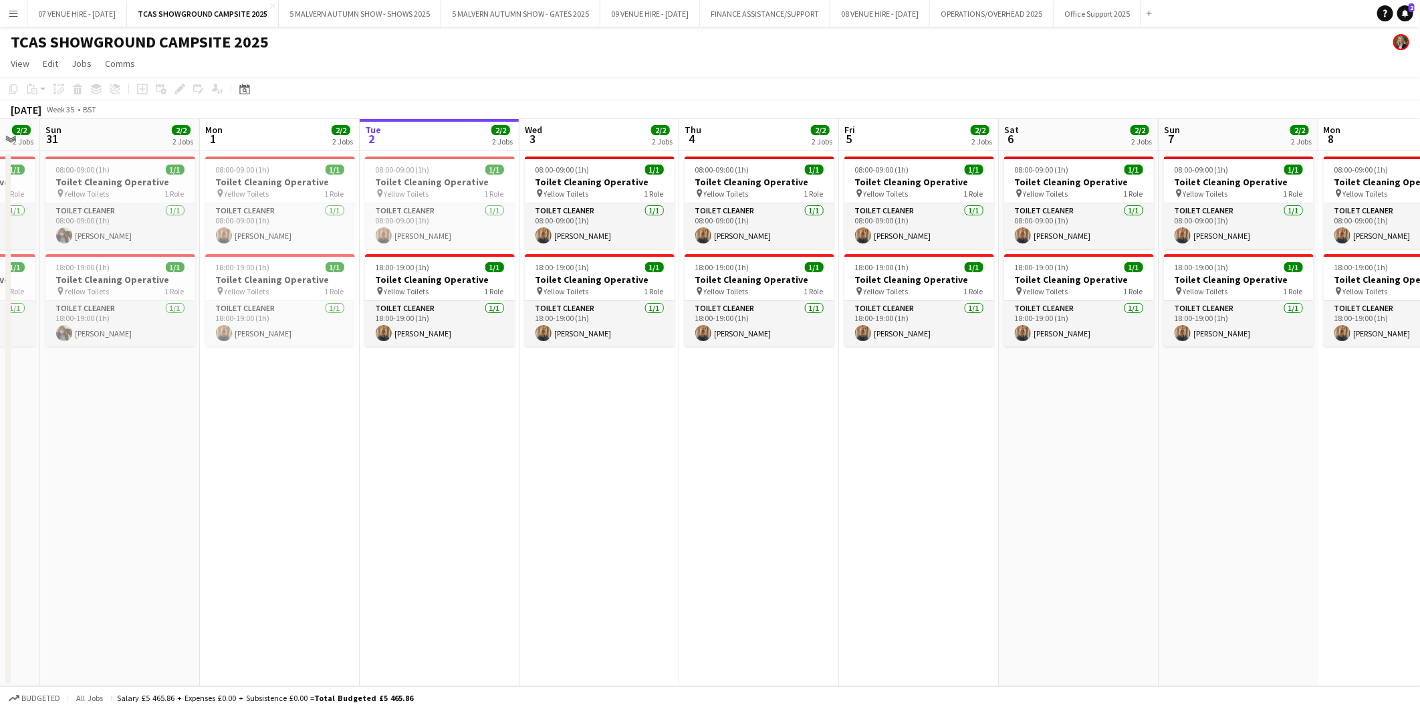
scroll to position [0, 283]
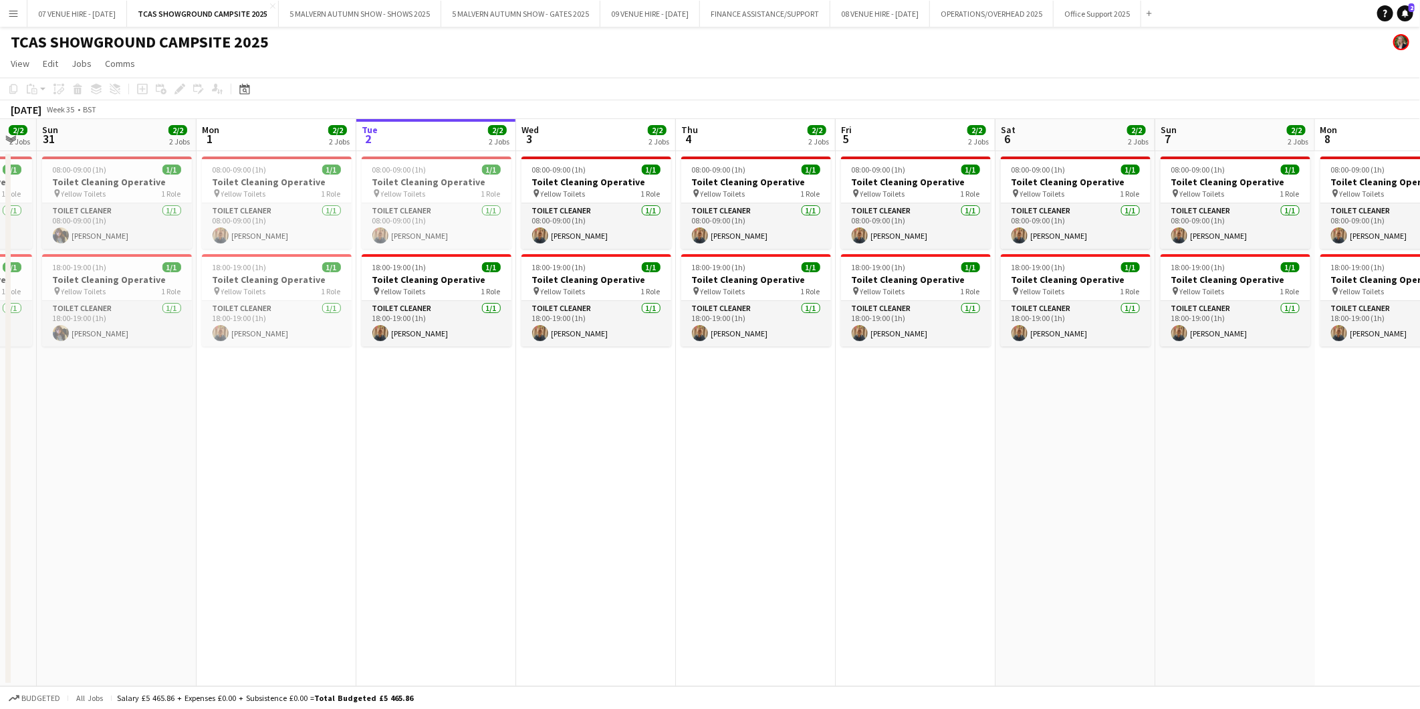
drag, startPoint x: 132, startPoint y: 175, endPoint x: 328, endPoint y: 180, distance: 196.6
click at [328, 180] on app-calendar-viewport "Fri 29 2/2 2 Jobs Sat 30 2/2 2 Jobs Sun 31 2/2 2 Jobs Mon 1 2/2 2 Jobs Tue 2 2/…" at bounding box center [710, 402] width 1420 height 567
click at [263, 275] on h3 "Toilet Cleaning Operative" at bounding box center [277, 279] width 150 height 12
click at [182, 88] on icon at bounding box center [179, 89] width 7 height 7
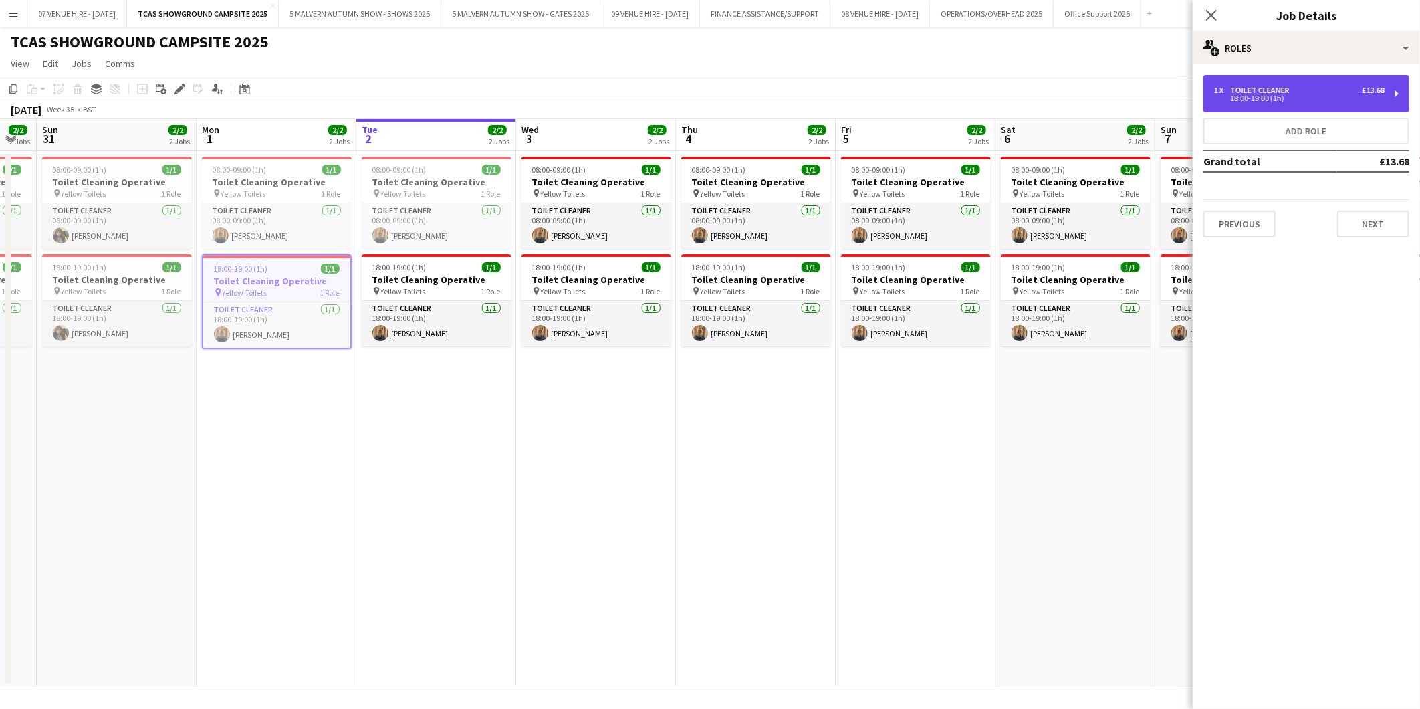
click at [1254, 86] on div "Toilet Cleaner" at bounding box center [1262, 90] width 65 height 9
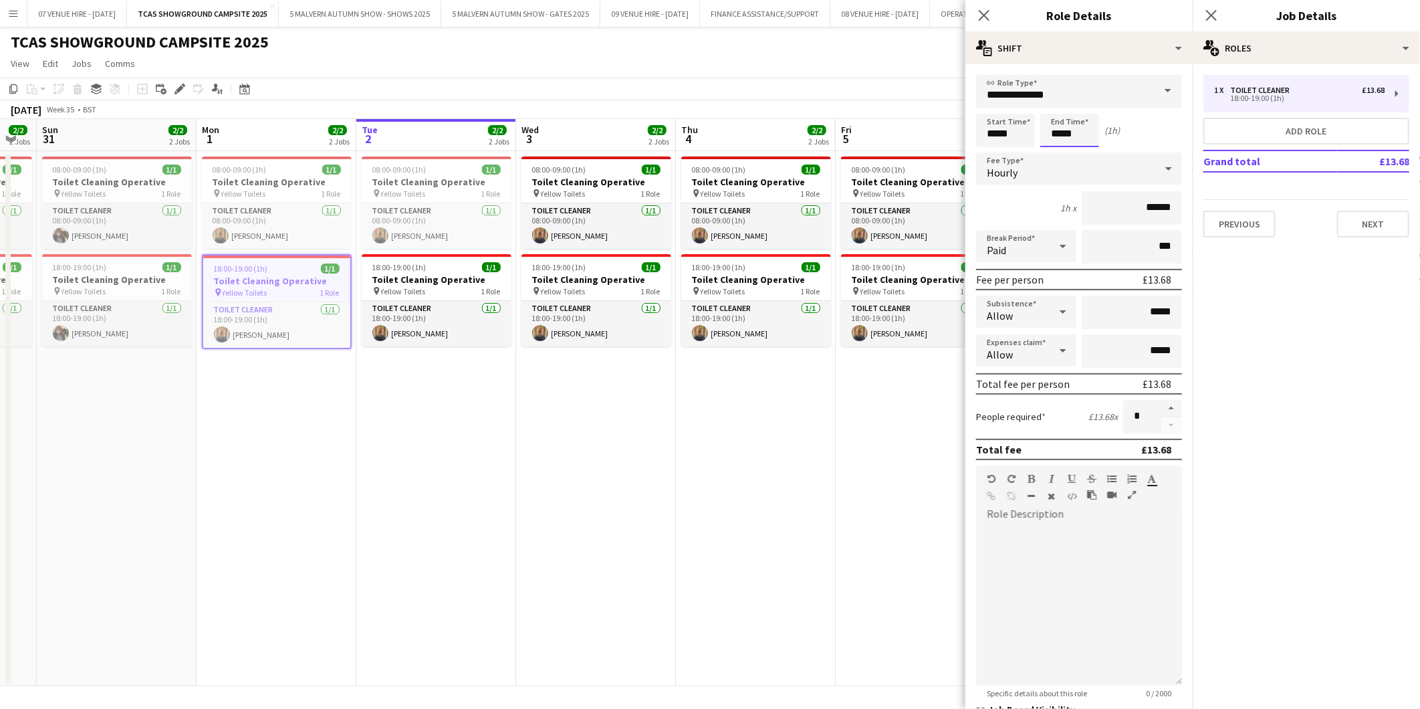
click at [1094, 128] on body "Menu Boards Boards Boards All jobs Status Workforce Workforce My Workforce Recr…" at bounding box center [710, 354] width 1420 height 709
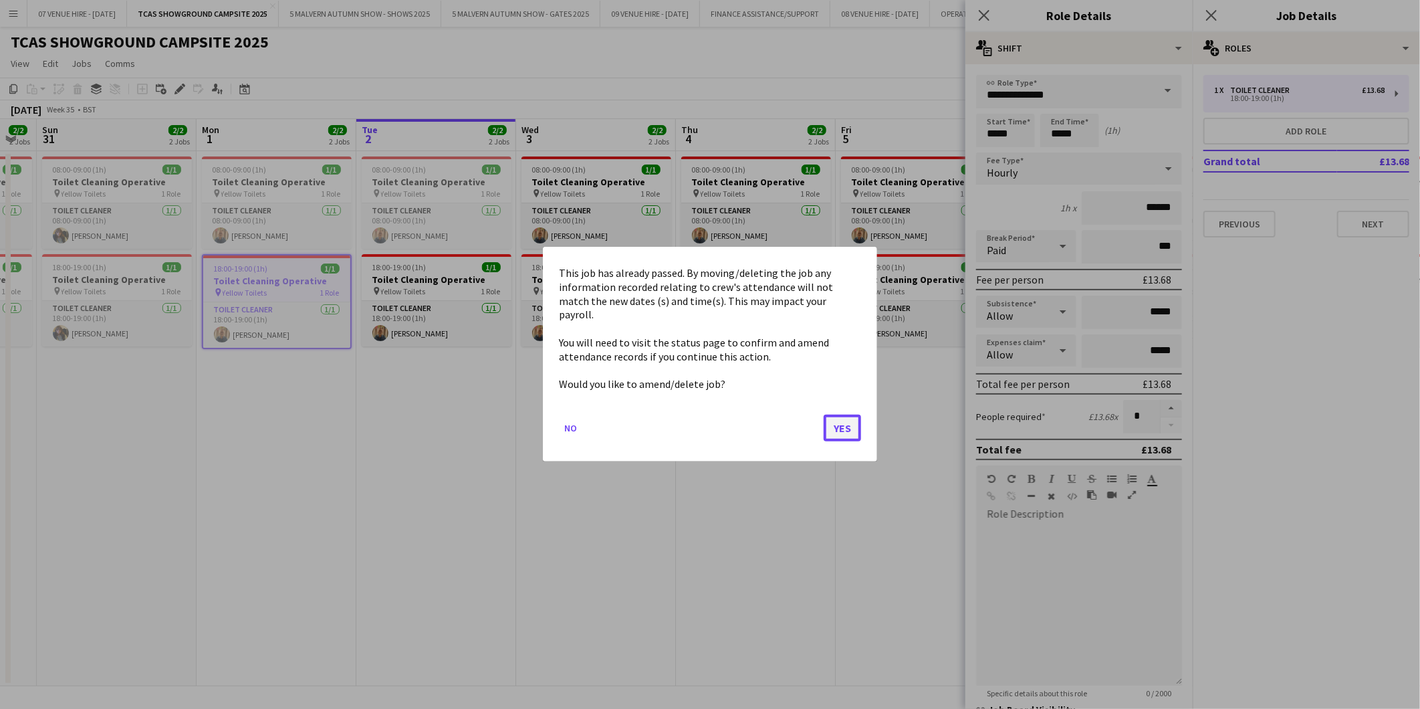
click at [840, 415] on button "Yes" at bounding box center [842, 428] width 37 height 27
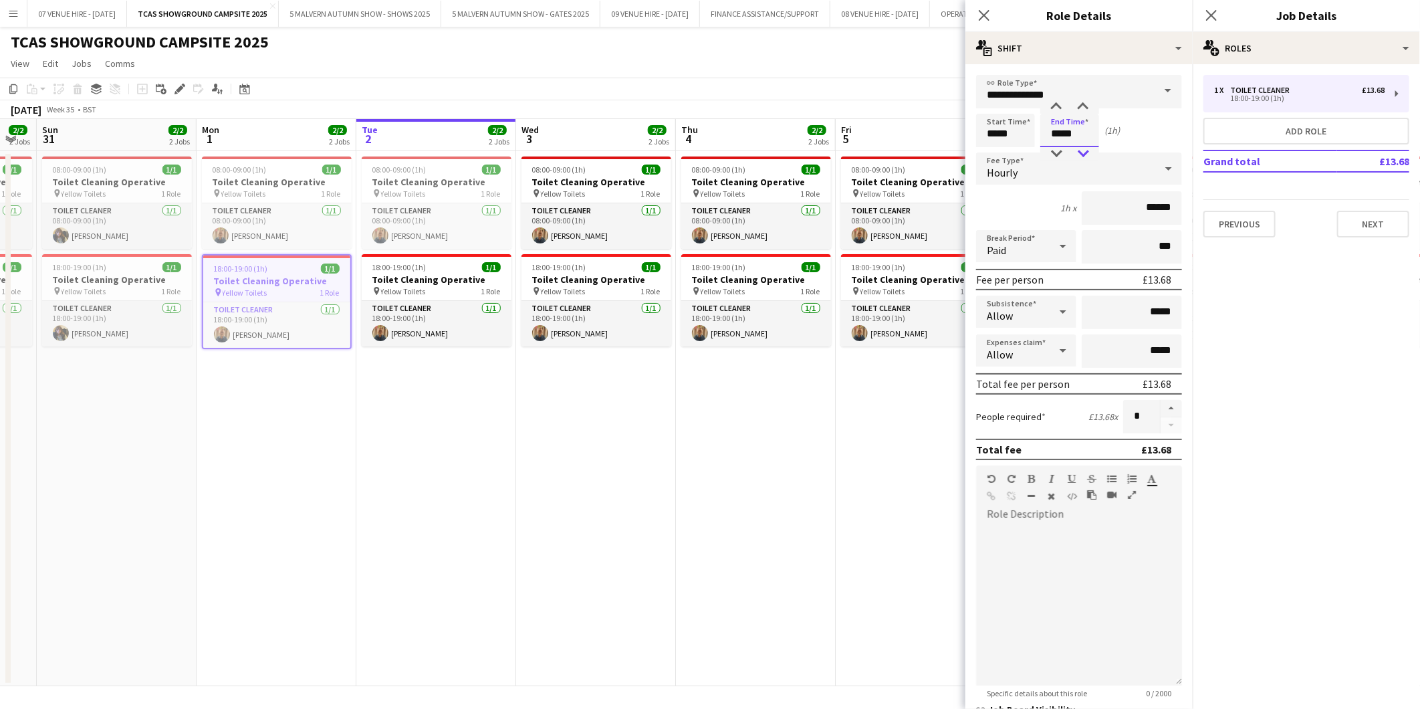
click at [1086, 156] on div at bounding box center [1082, 153] width 27 height 13
type input "*****"
click at [1086, 156] on div at bounding box center [1082, 153] width 27 height 13
click at [719, 479] on app-date-cell "08:00-09:00 (1h) 1/1 Toilet Cleaning Operative pin Yellow Toilets 1 Role Toilet…" at bounding box center [756, 418] width 160 height 535
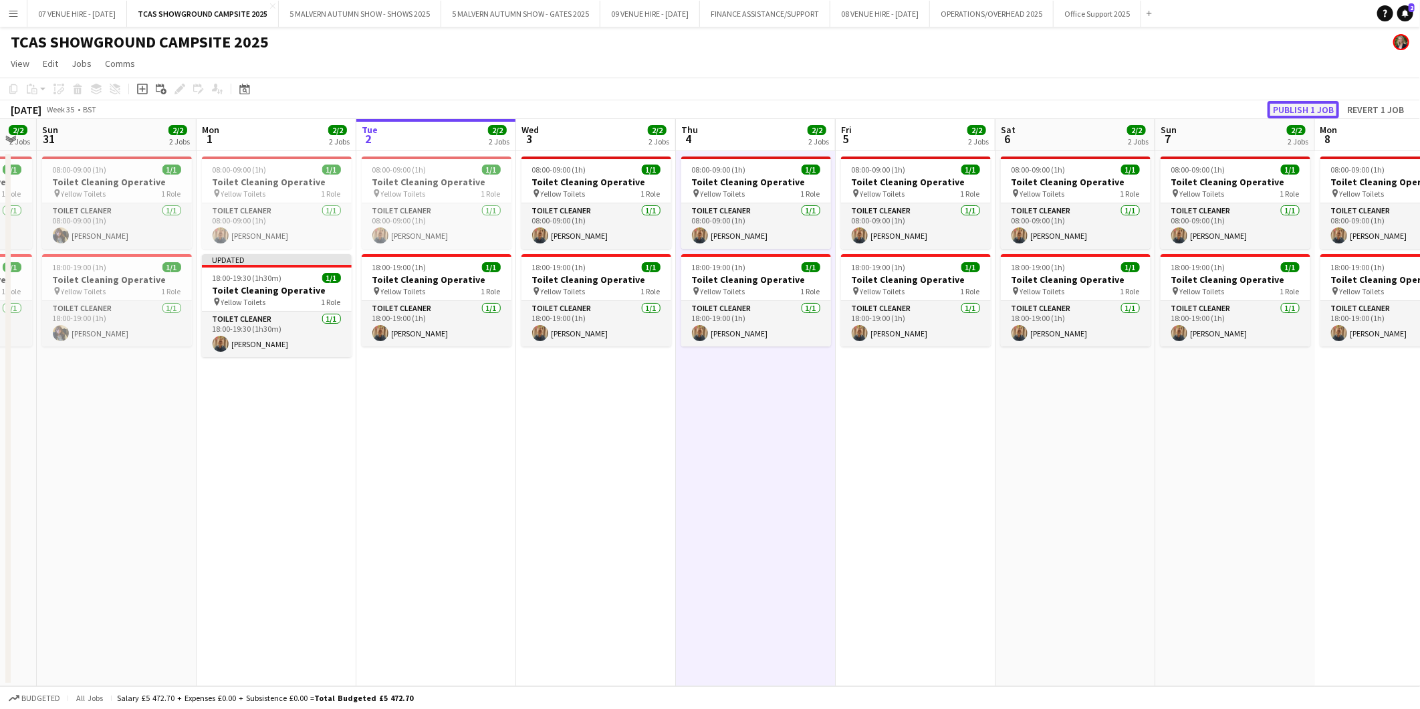
click at [1282, 112] on button "Publish 1 job" at bounding box center [1303, 109] width 72 height 17
